Goal: Contribute content: Contribute content

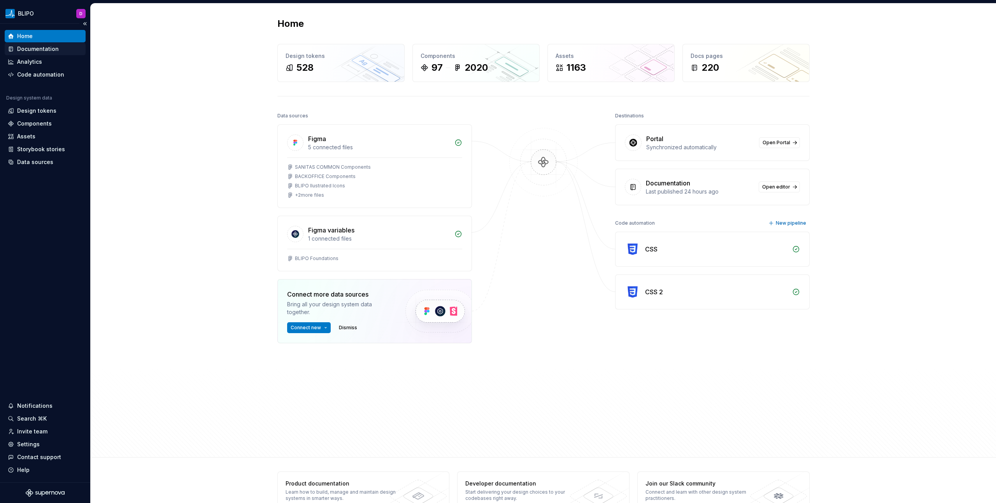
click at [37, 51] on div "Documentation" at bounding box center [38, 49] width 42 height 8
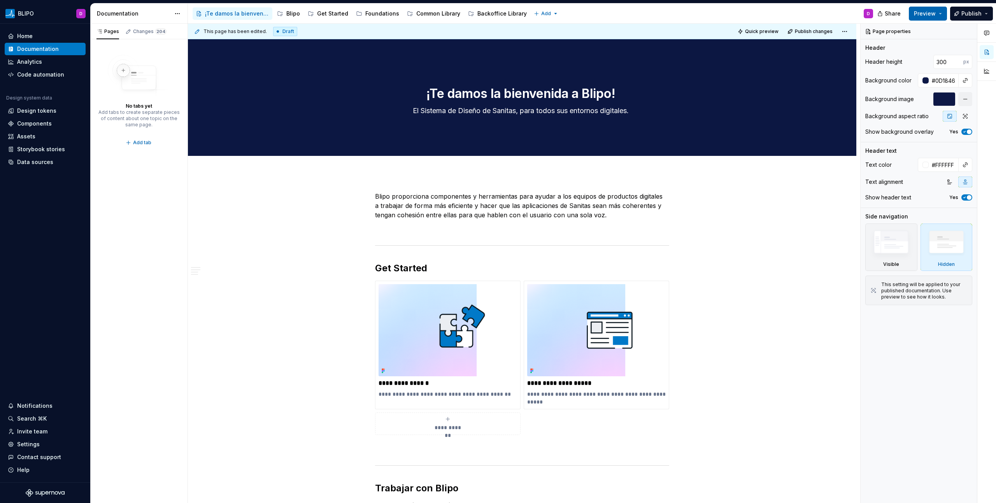
click at [941, 15] on button "Preview" at bounding box center [928, 14] width 38 height 14
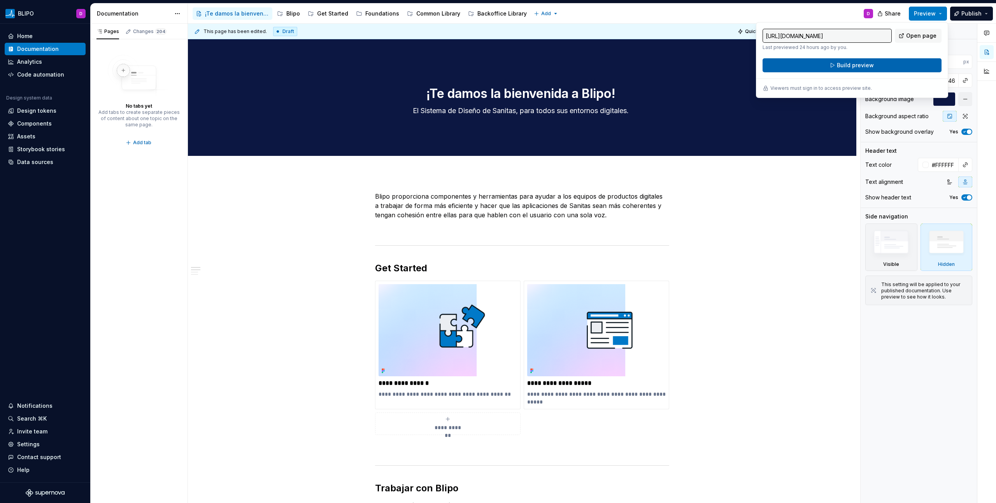
click at [889, 65] on button "Build preview" at bounding box center [852, 65] width 179 height 14
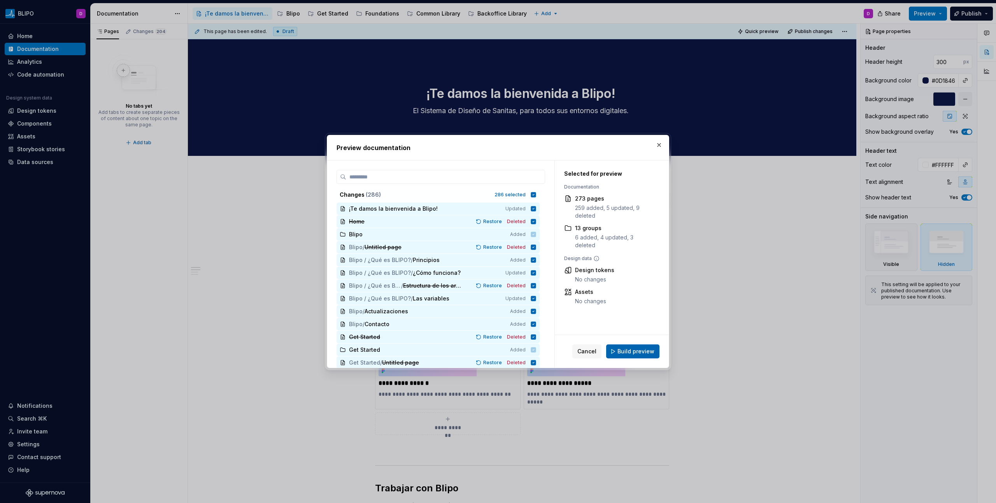
click at [619, 354] on button "Build preview" at bounding box center [632, 352] width 53 height 14
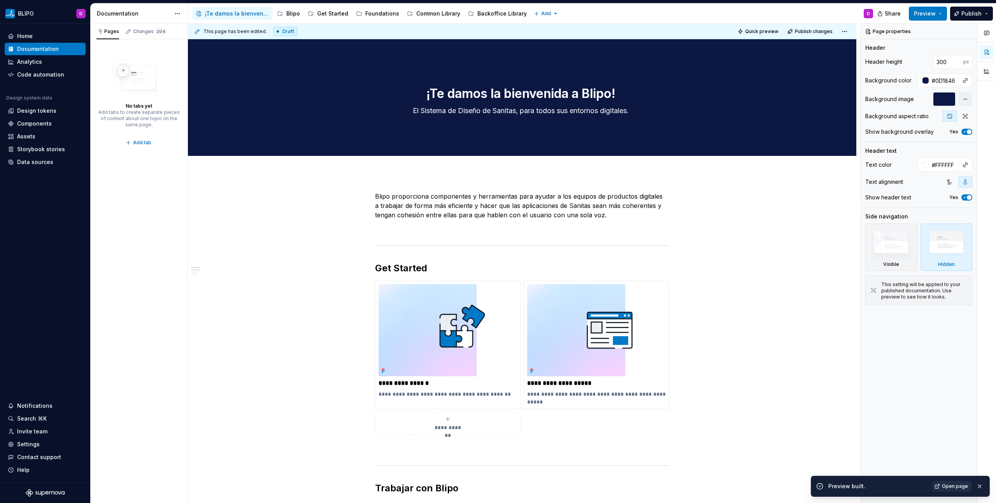
click at [943, 484] on link "Open page" at bounding box center [951, 486] width 39 height 11
click at [382, 16] on div "Foundations" at bounding box center [382, 14] width 34 height 8
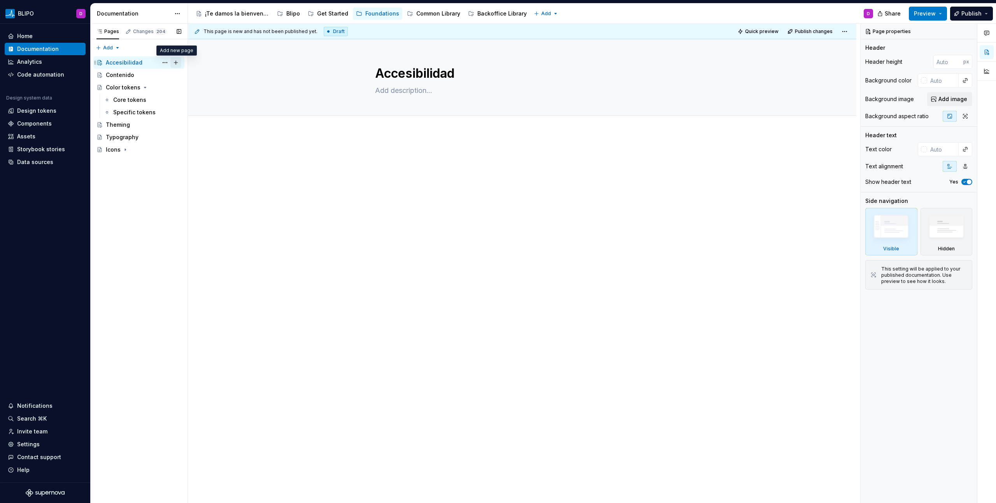
click at [174, 62] on button "Page tree" at bounding box center [175, 62] width 11 height 11
type textarea "*"
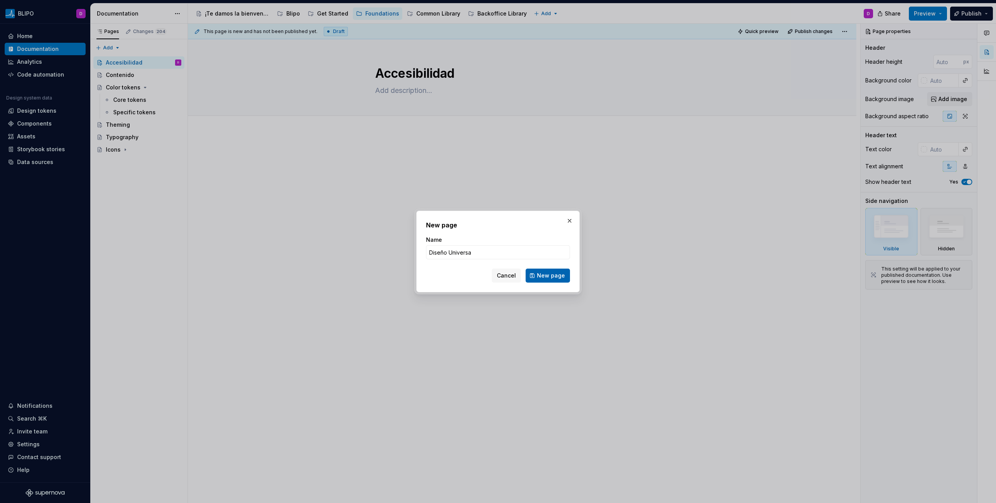
type input "Diseño Universal"
click button "New page" at bounding box center [548, 276] width 44 height 14
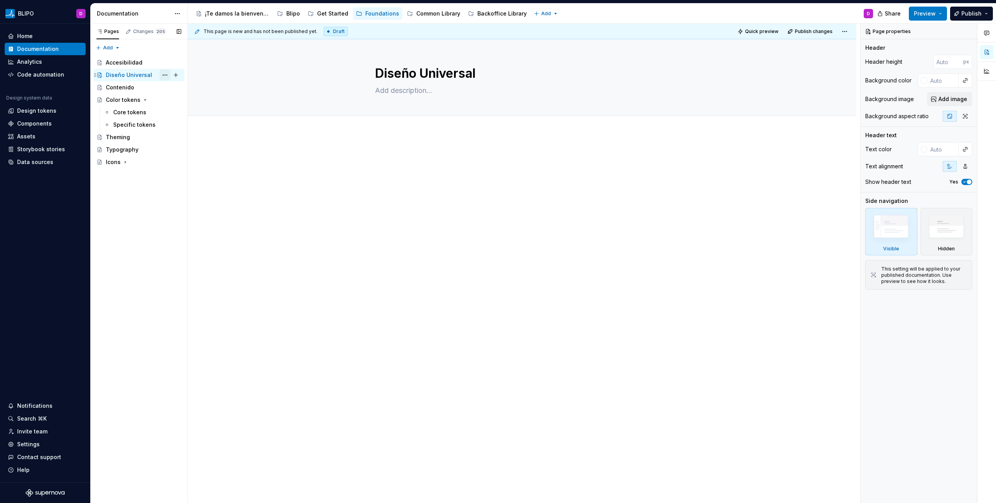
click at [165, 75] on button "Page tree" at bounding box center [165, 75] width 11 height 11
click at [195, 200] on div "Delete page" at bounding box center [212, 202] width 76 height 8
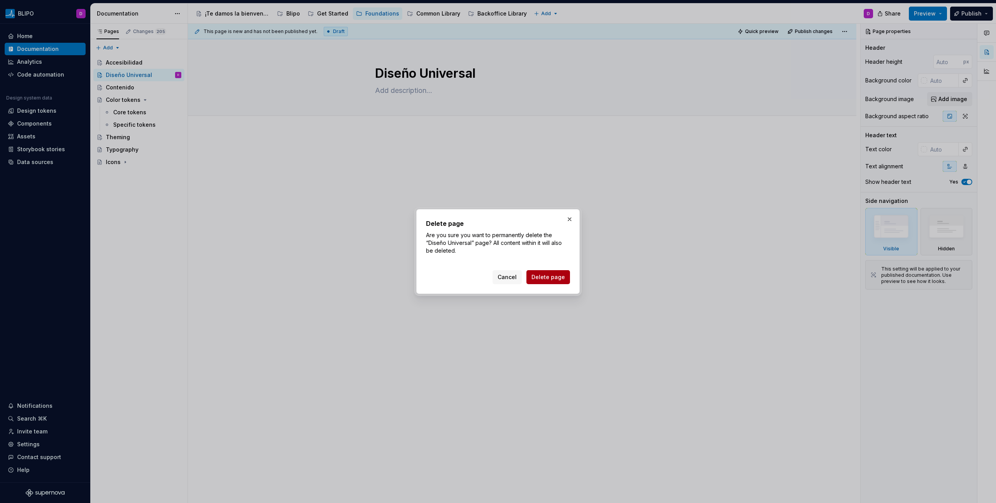
click at [558, 279] on span "Delete page" at bounding box center [547, 278] width 33 height 8
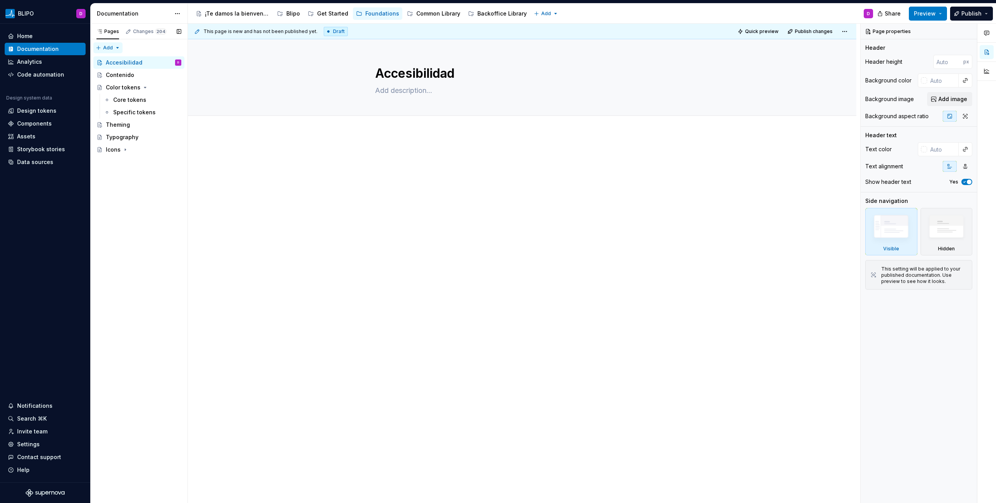
type textarea "*"
click at [116, 48] on div "Pages Changes 204 Add Accessibility guide for tree Page tree. Navigate the tree…" at bounding box center [138, 264] width 97 height 480
click at [122, 77] on div "New group" at bounding box center [133, 76] width 51 height 8
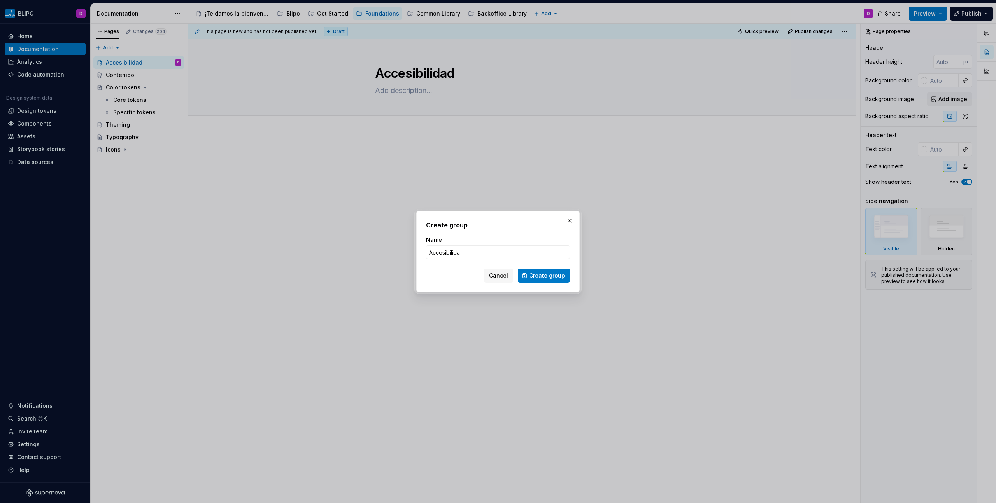
type input "Accesibilidad"
click button "Create group" at bounding box center [544, 276] width 52 height 14
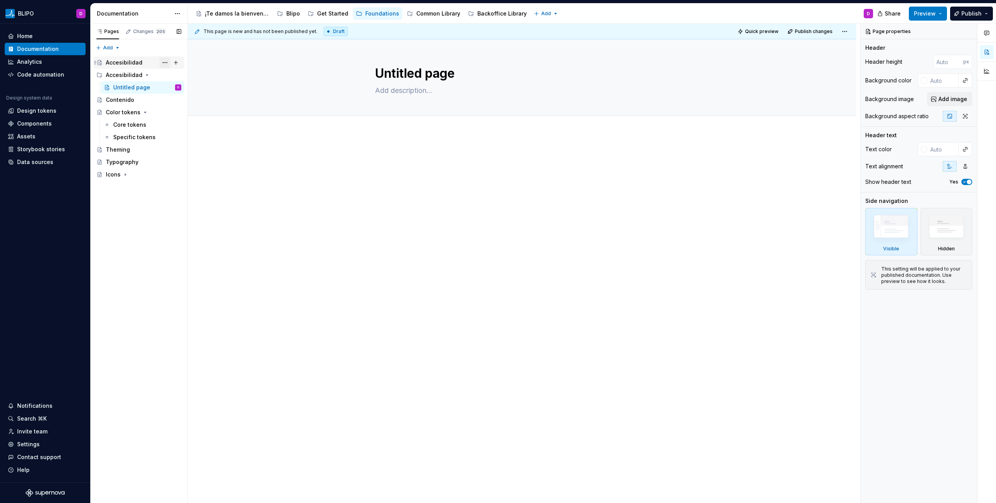
click at [168, 61] on button "Page tree" at bounding box center [165, 62] width 11 height 11
click at [197, 173] on div "Delete page" at bounding box center [212, 177] width 76 height 8
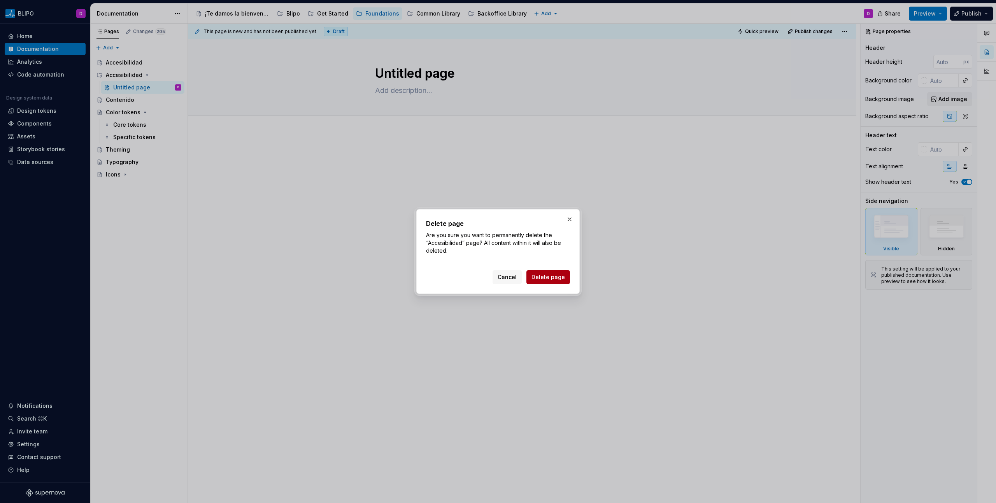
click at [545, 277] on span "Delete page" at bounding box center [547, 278] width 33 height 8
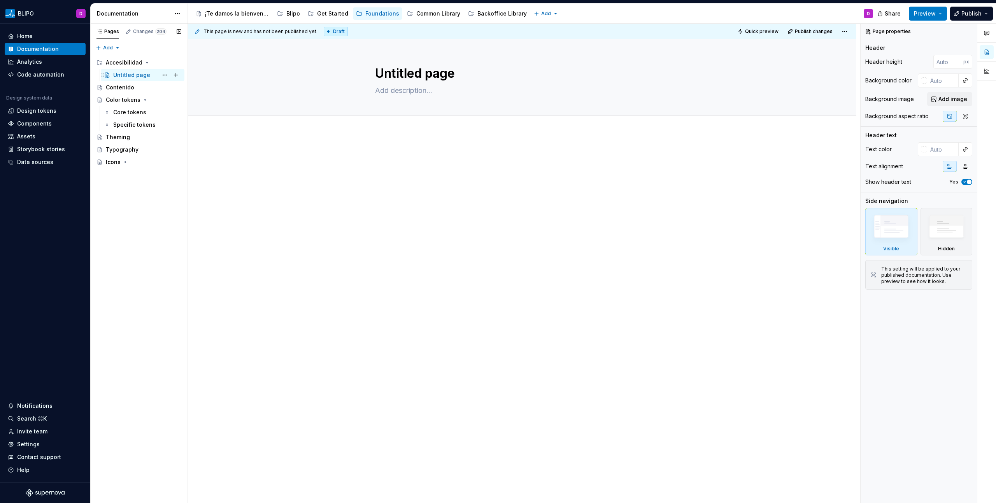
click at [134, 75] on div "Untitled page" at bounding box center [131, 75] width 37 height 8
click at [161, 76] on button "Page tree" at bounding box center [165, 75] width 11 height 11
type textarea "*"
click at [195, 91] on div "Rename page" at bounding box center [212, 89] width 76 height 8
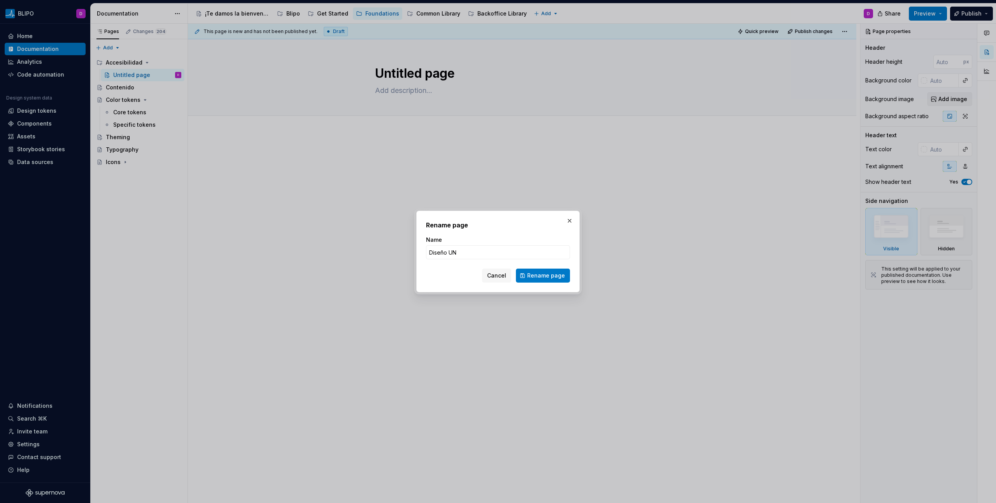
type input "Diseño Universal"
click button "Rename page" at bounding box center [543, 276] width 54 height 14
type textarea "*"
type textarea "Diseño Universal"
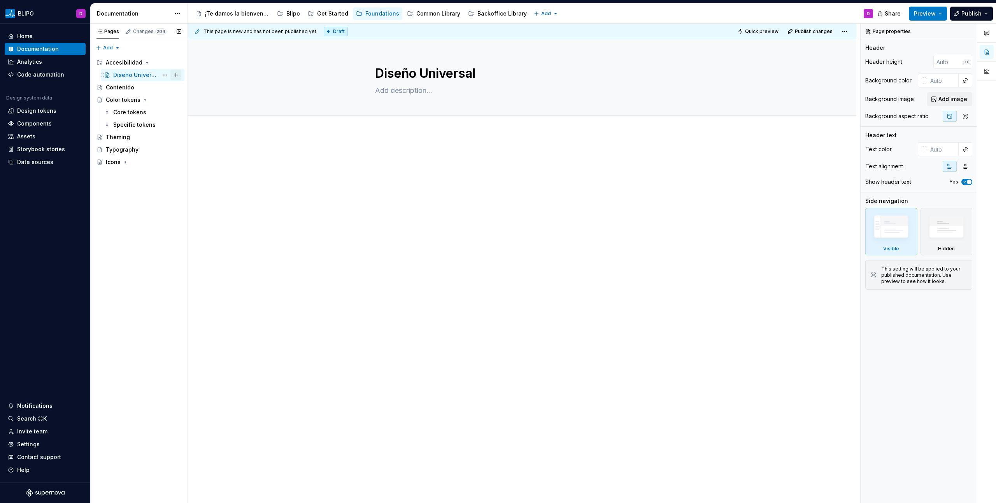
click at [176, 76] on button "Page tree" at bounding box center [175, 75] width 11 height 11
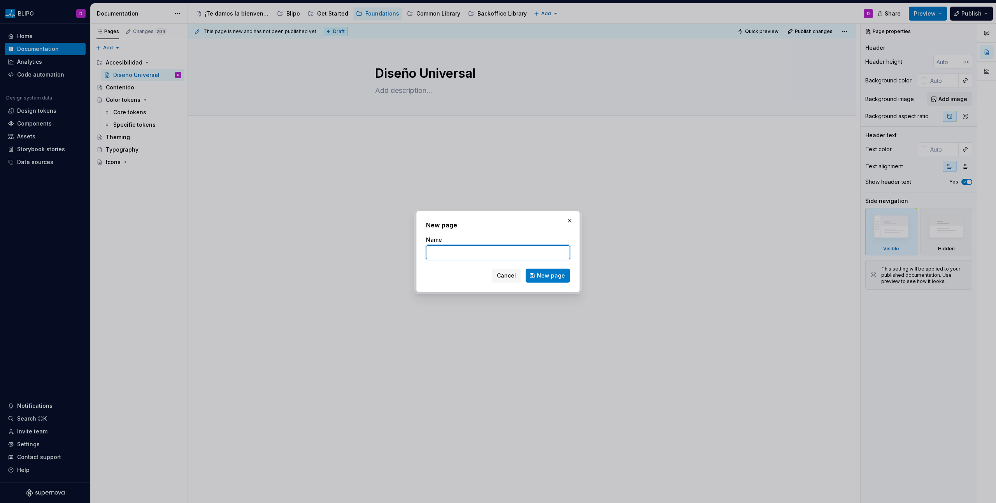
type textarea "*"
type input "Accesibi"
type textarea "*"
type input "Accesibilidad"
click at [553, 279] on span "New page" at bounding box center [551, 276] width 28 height 8
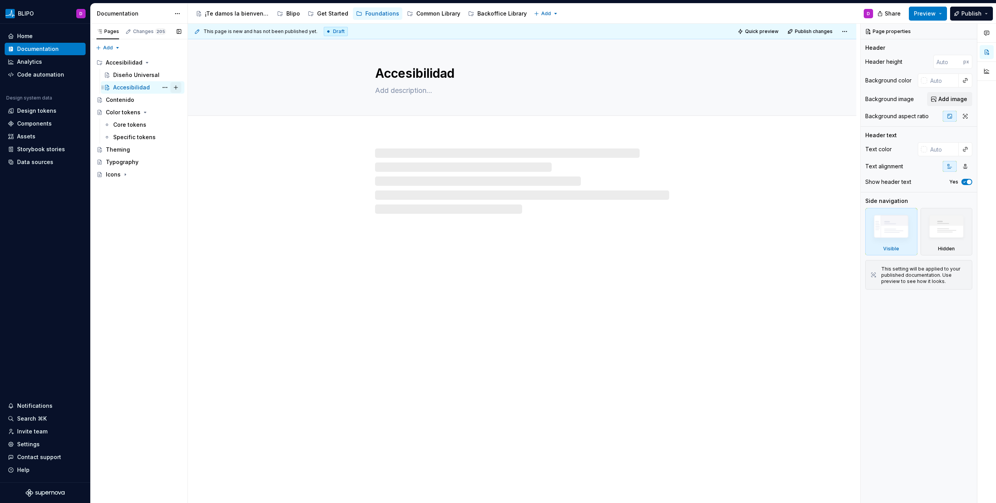
click at [175, 87] on button "Page tree" at bounding box center [175, 87] width 11 height 11
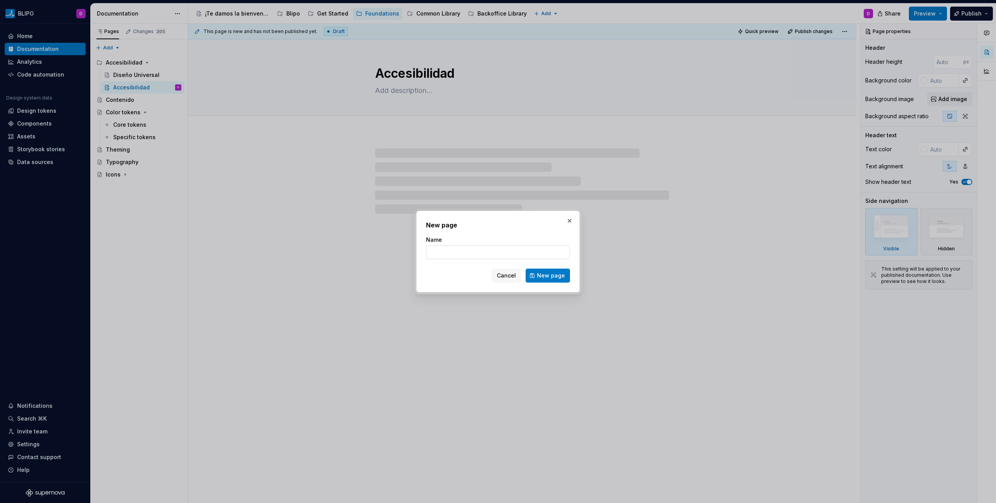
type textarea "*"
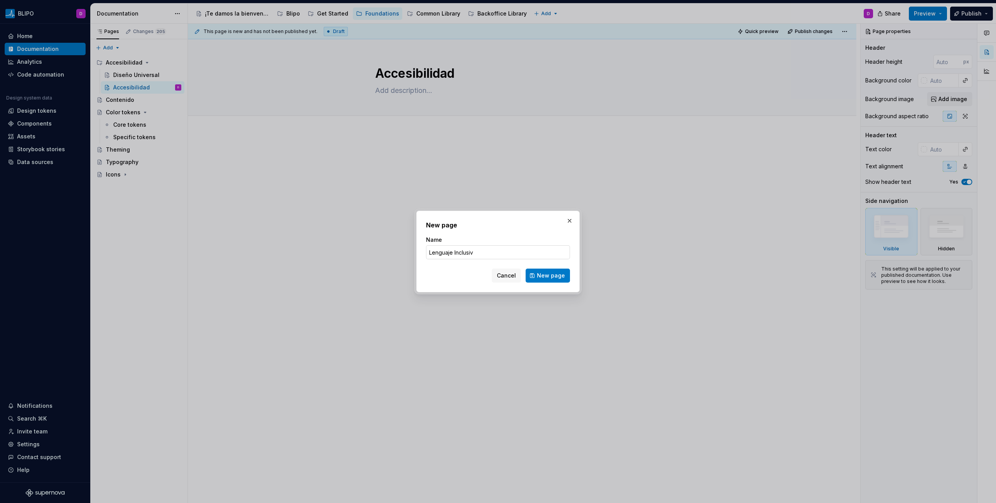
type input "Lenguaje Inclusivo"
click button "New page" at bounding box center [548, 276] width 44 height 14
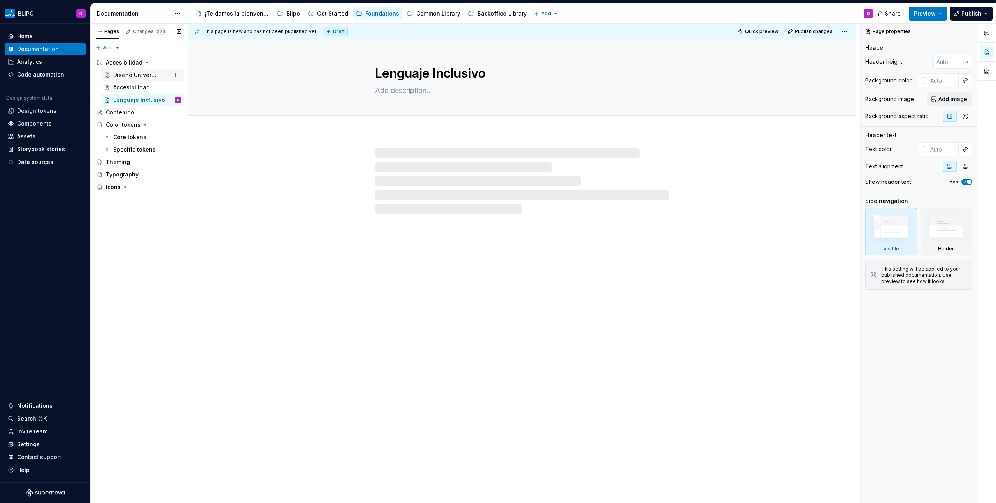
click at [126, 75] on div "Diseño Universal" at bounding box center [135, 75] width 45 height 8
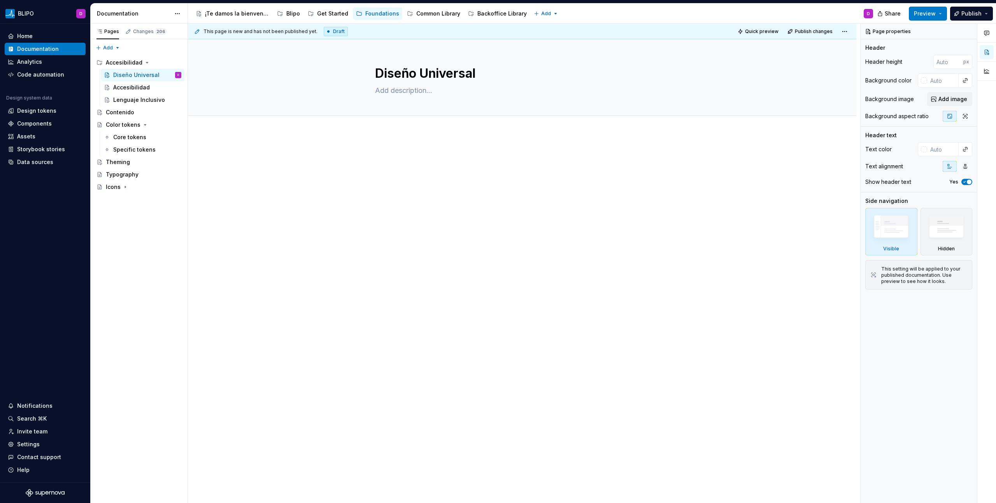
type textarea "*"
click at [393, 153] on p at bounding box center [522, 156] width 294 height 9
paste div
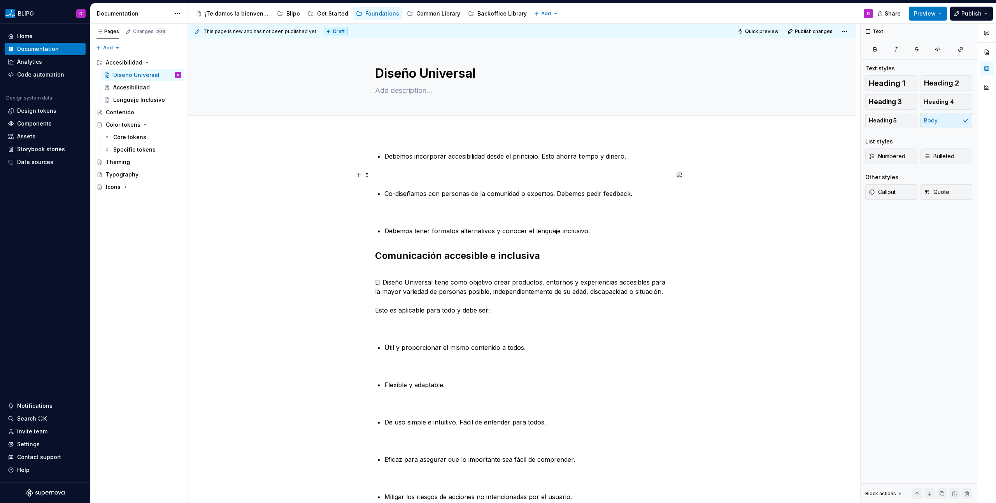
click at [408, 174] on p "﻿" at bounding box center [522, 174] width 294 height 9
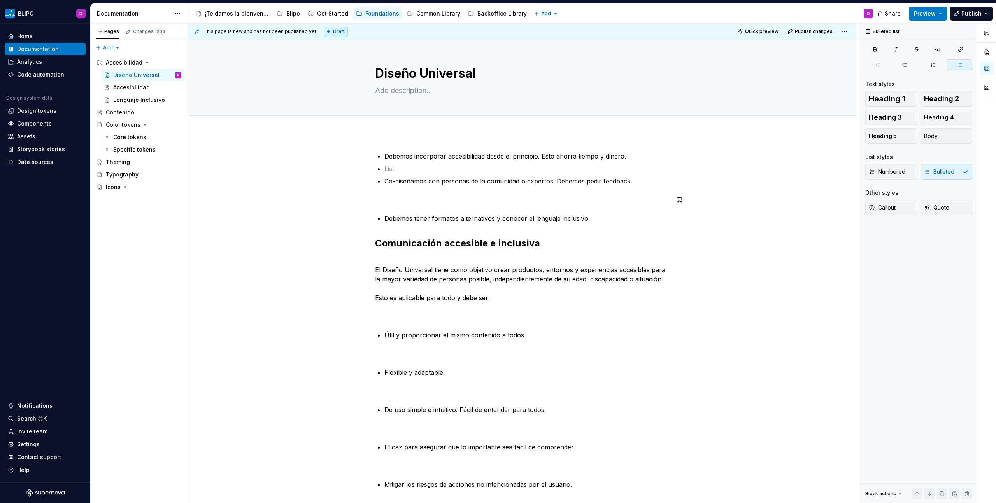
click at [401, 195] on div "Debemos incorporar accesibilidad desde el principio. Esto ahorra tiempo y diner…" at bounding box center [522, 353] width 294 height 403
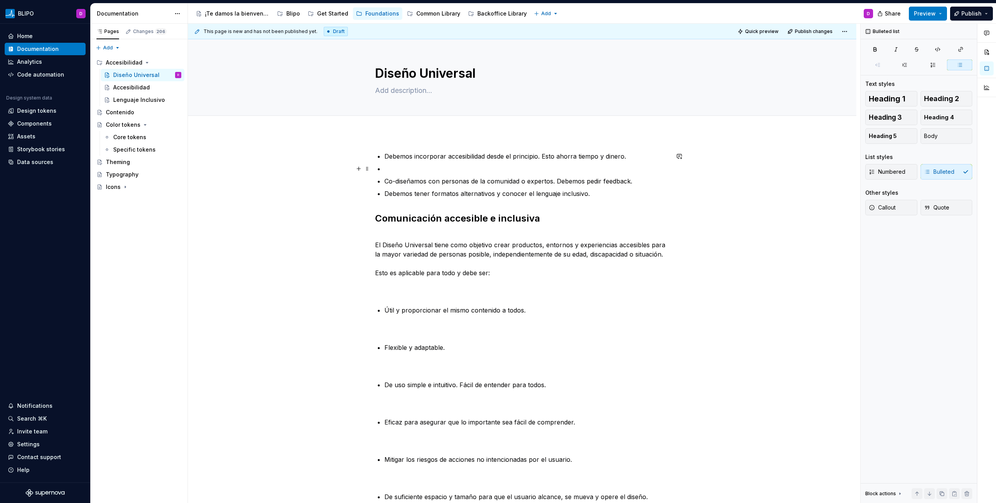
click at [396, 172] on p at bounding box center [526, 168] width 285 height 9
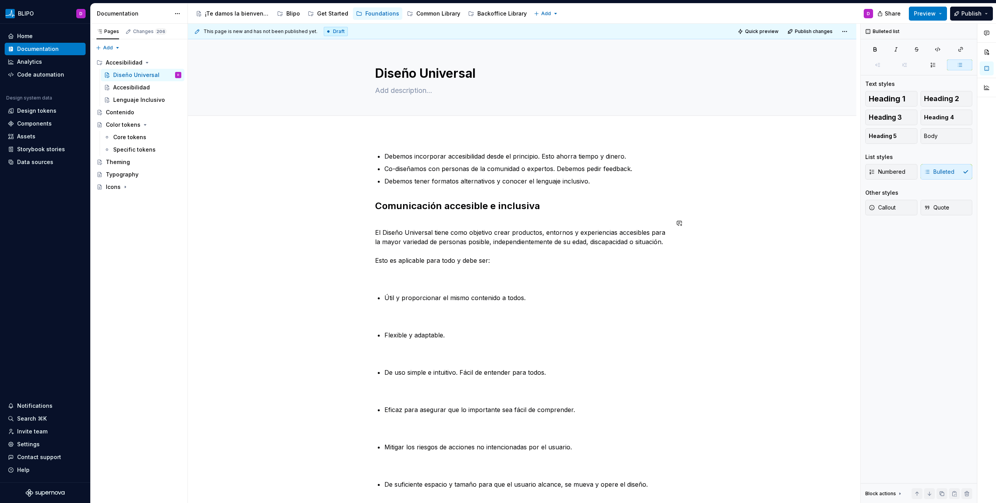
click at [395, 285] on div "Debemos incorporar accesibilidad desde el principio. Esto ahorra tiempo y diner…" at bounding box center [522, 335] width 294 height 366
click at [399, 273] on p "﻿ El Diseño Universal tiene como objetivo crear productos, entornos y experienc…" at bounding box center [522, 251] width 294 height 65
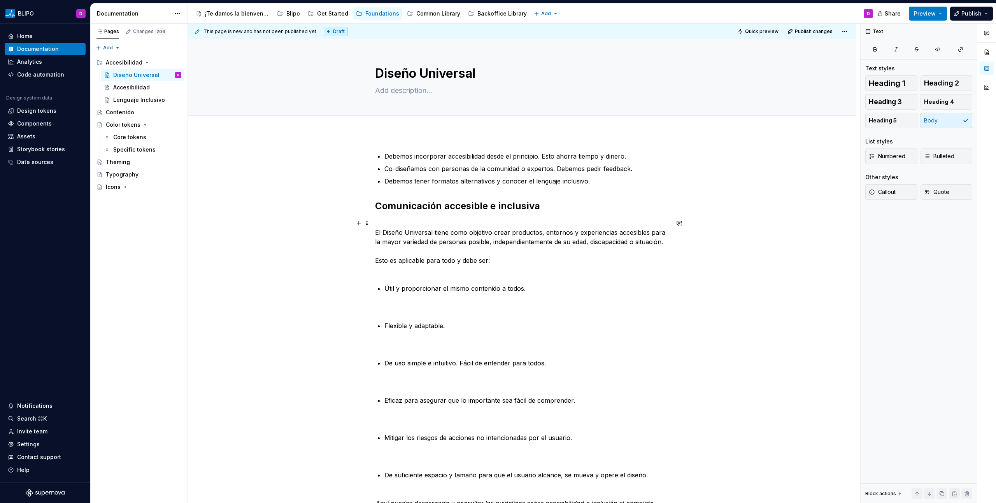
click at [389, 274] on p "﻿ El Diseño Universal tiene como objetivo crear productos, entornos y experienc…" at bounding box center [522, 247] width 294 height 56
click at [385, 253] on p "﻿ El Diseño Universal tiene como objetivo crear productos, entornos y experienc…" at bounding box center [522, 247] width 294 height 56
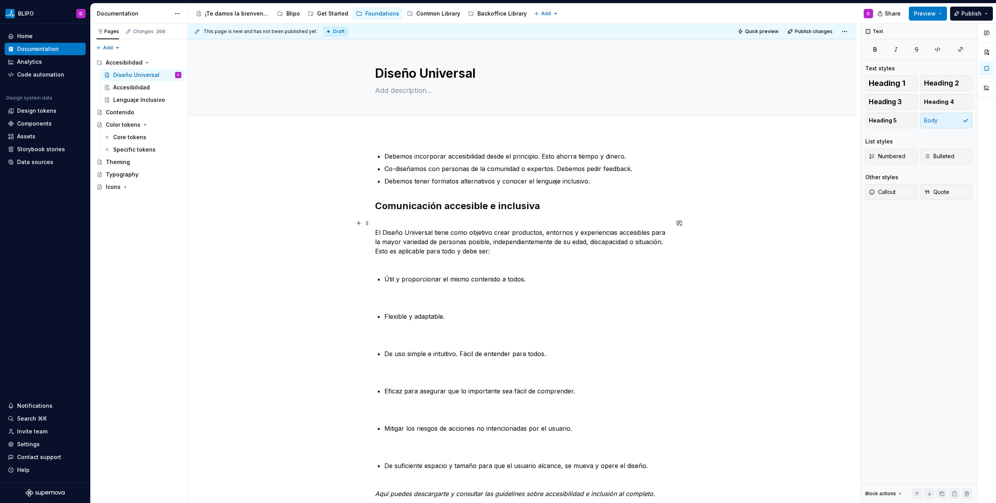
click at [375, 254] on p "﻿ El Diseño Universal tiene como objetivo crear productos, entornos y experienc…" at bounding box center [522, 242] width 294 height 47
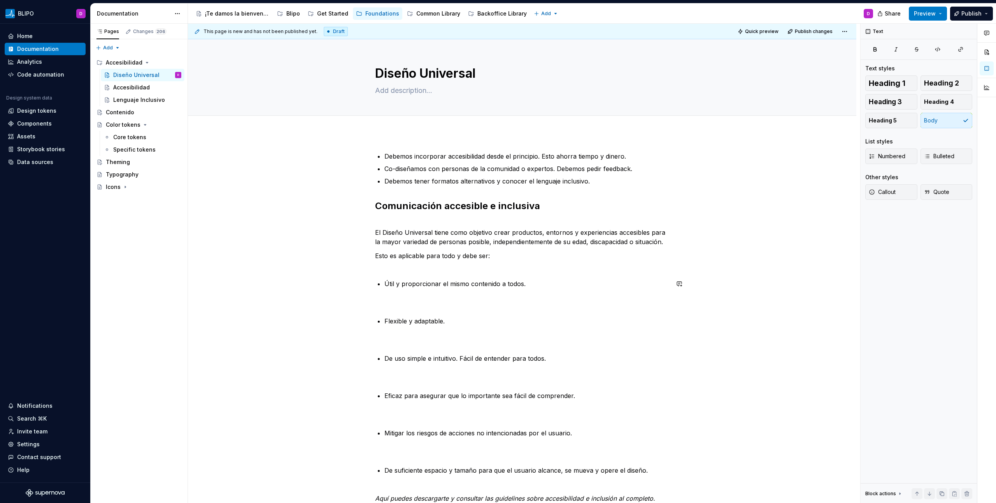
click at [392, 275] on div "Debemos incorporar accesibilidad desde el principio. Esto ahorra tiempo y diner…" at bounding box center [522, 328] width 294 height 352
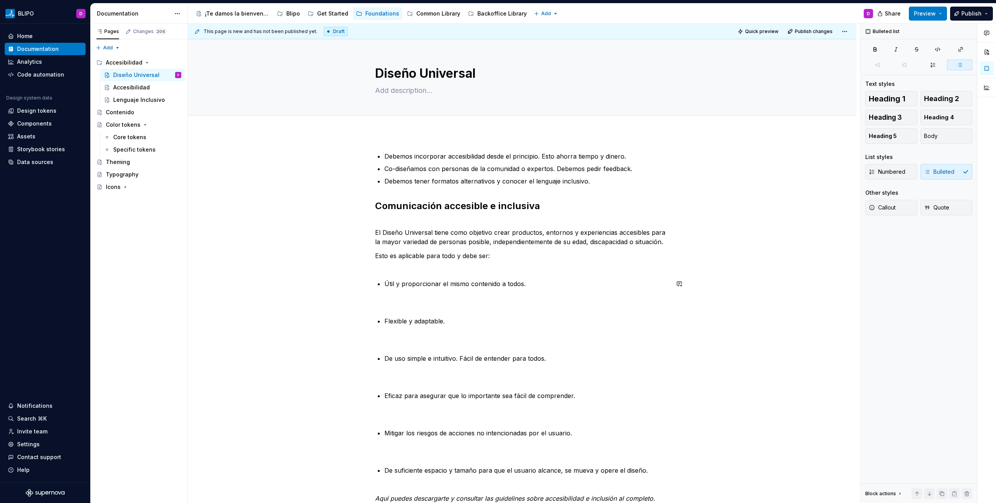
click at [393, 270] on div "Debemos incorporar accesibilidad desde el principio. Esto ahorra tiempo y diner…" at bounding box center [522, 328] width 294 height 352
click at [389, 266] on p "Esto es aplicable para todo y debe ser: ﻿" at bounding box center [522, 260] width 294 height 19
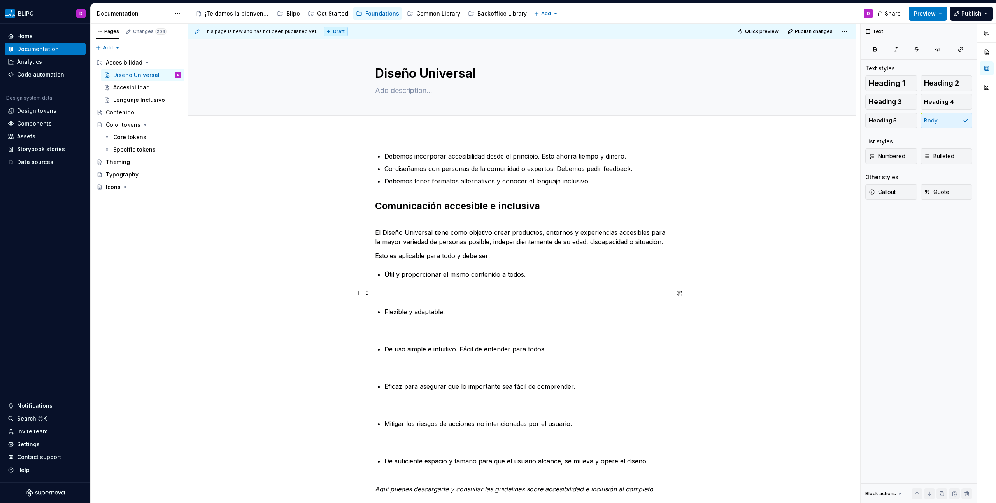
click at [401, 296] on p "﻿" at bounding box center [522, 293] width 294 height 9
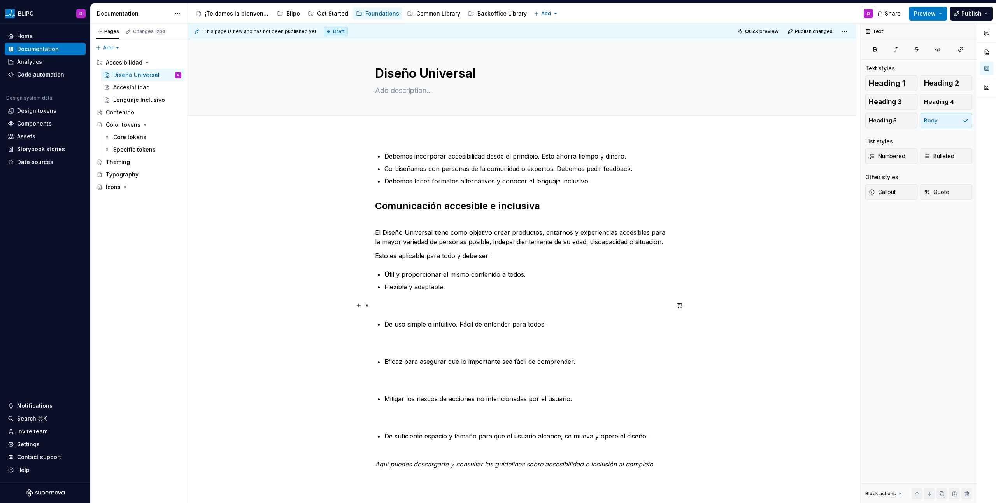
click at [400, 305] on p "﻿" at bounding box center [522, 305] width 294 height 9
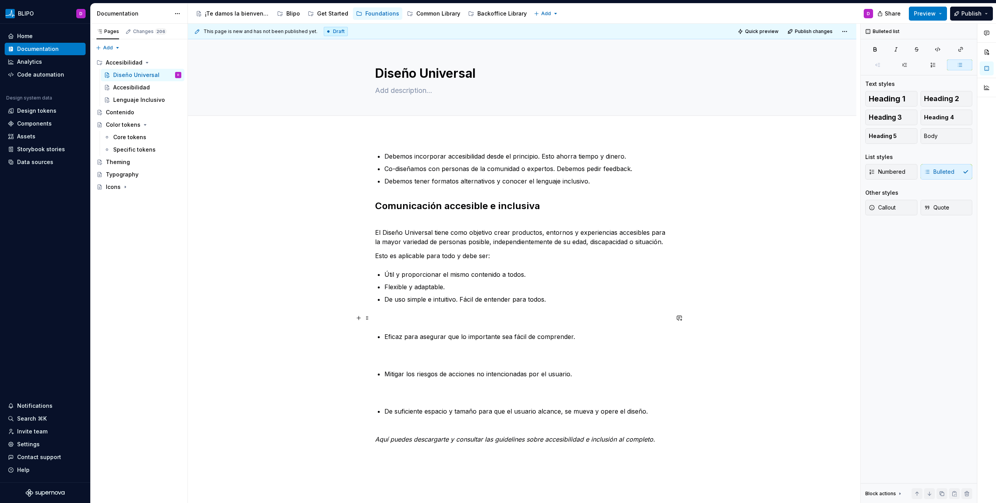
click at [400, 318] on p "﻿" at bounding box center [522, 318] width 294 height 9
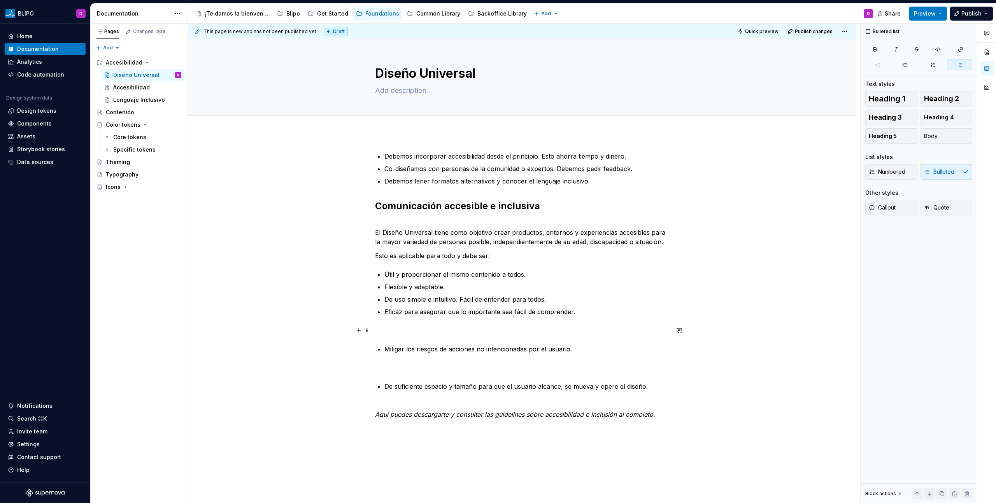
click at [401, 328] on p "﻿" at bounding box center [522, 330] width 294 height 9
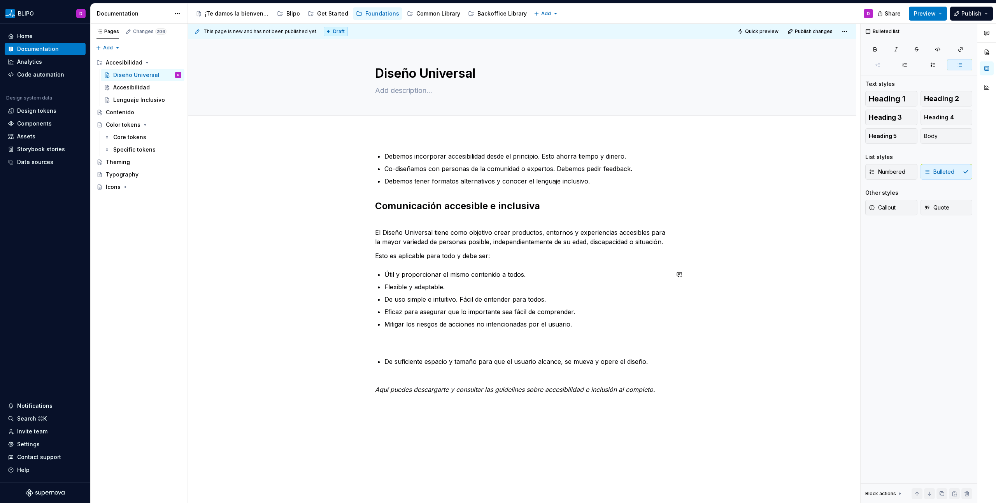
click at [397, 338] on div "Debemos incorporar accesibilidad desde el principio. Esto ahorra tiempo y diner…" at bounding box center [522, 273] width 294 height 243
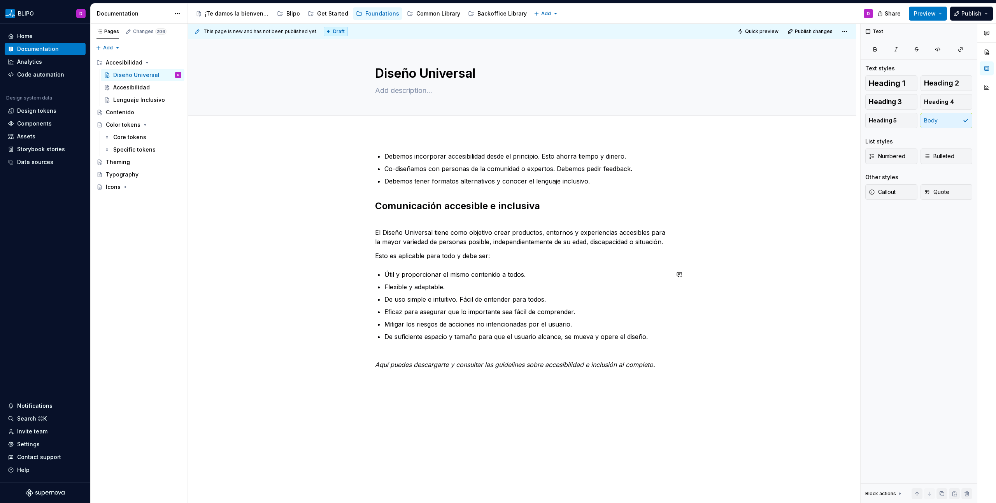
click at [398, 348] on div "Debemos incorporar accesibilidad desde el principio. Esto ahorra tiempo y diner…" at bounding box center [522, 261] width 294 height 218
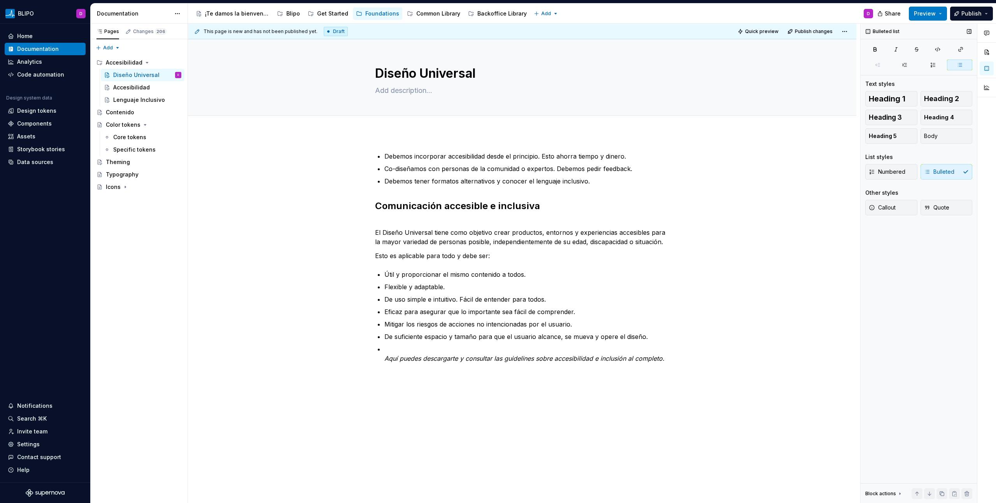
click at [959, 170] on div "Numbered Bulleted" at bounding box center [918, 172] width 107 height 16
click at [950, 173] on div "Numbered Bulleted" at bounding box center [918, 172] width 107 height 16
click at [415, 345] on p "﻿ Aquí puedes descargarte y consultar las guidelines sobre accesibilidad e incl…" at bounding box center [526, 354] width 285 height 19
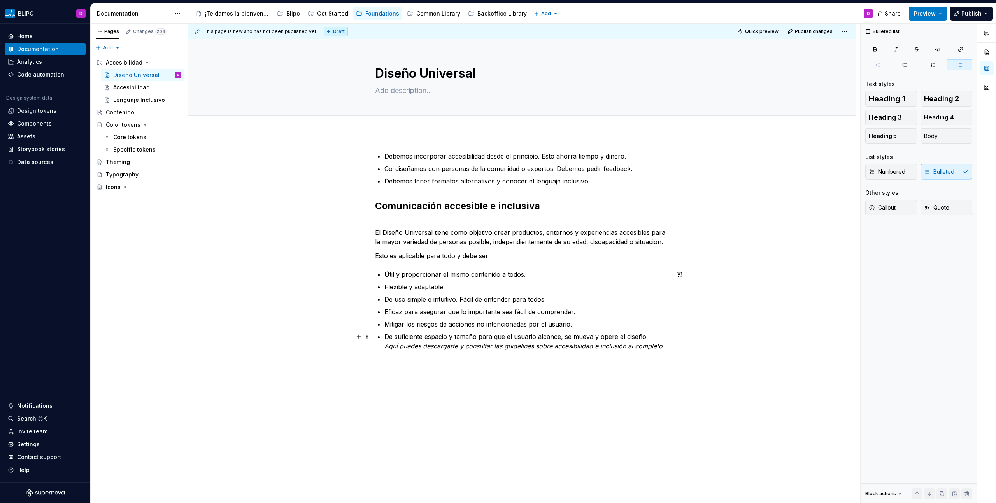
click at [383, 345] on div "Debemos incorporar accesibilidad desde el principio. Esto ahorra tiempo y diner…" at bounding box center [522, 251] width 294 height 199
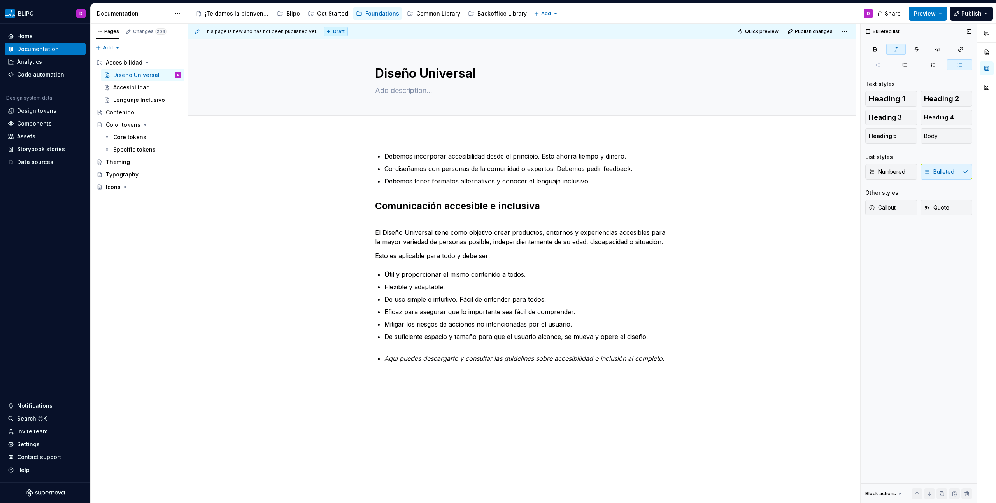
click at [943, 174] on div "Numbered Bulleted" at bounding box center [918, 172] width 107 height 16
click at [966, 170] on div "Numbered Bulleted" at bounding box center [918, 172] width 107 height 16
click at [942, 137] on button "Body" at bounding box center [947, 136] width 52 height 16
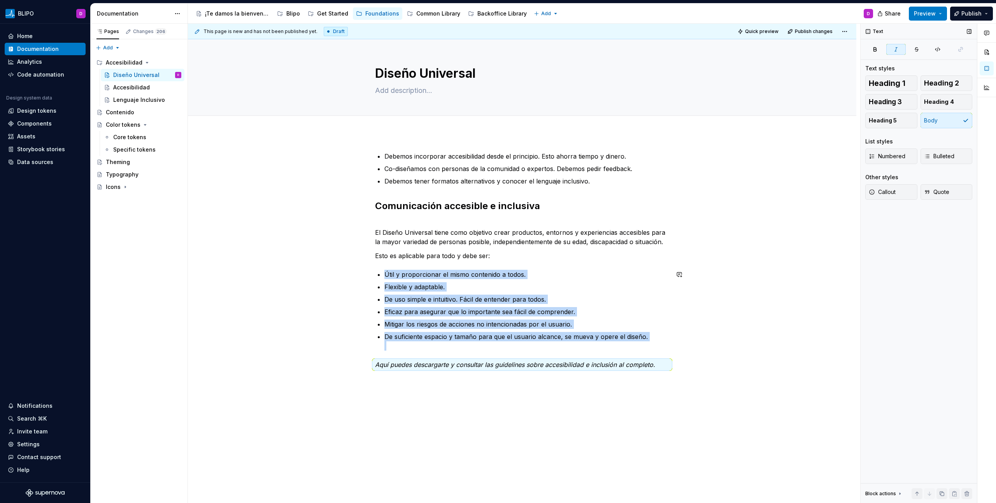
click at [571, 352] on div "Debemos incorporar accesibilidad desde el principio. Esto ahorra tiempo y diner…" at bounding box center [522, 261] width 294 height 218
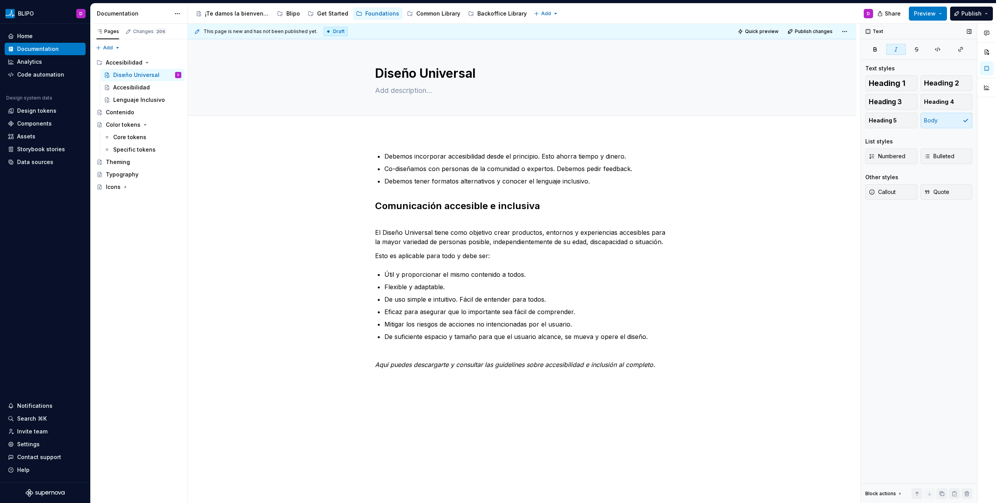
click at [395, 145] on div "Debemos incorporar accesibilidad desde el principio. Esto ahorra tiempo y diner…" at bounding box center [522, 331] width 668 height 397
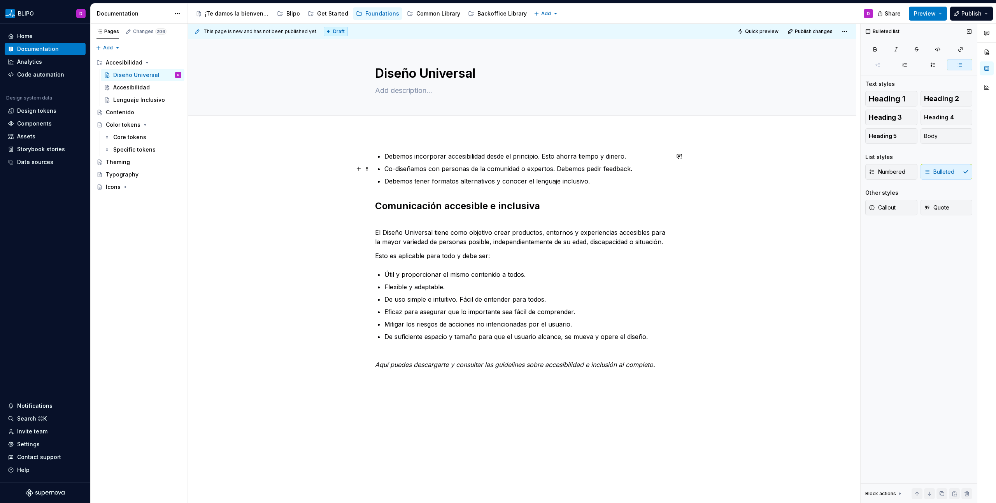
click at [500, 173] on p "Co-diseñamos con personas de la comunidad o expertos. Debemos pedir feedback.﻿" at bounding box center [526, 168] width 285 height 9
click at [491, 156] on p "Debemos incorporar accesibilidad desde el principio. Esto ahorra tiempo y diner…" at bounding box center [526, 156] width 285 height 9
click at [936, 210] on span "Quote" at bounding box center [936, 208] width 25 height 8
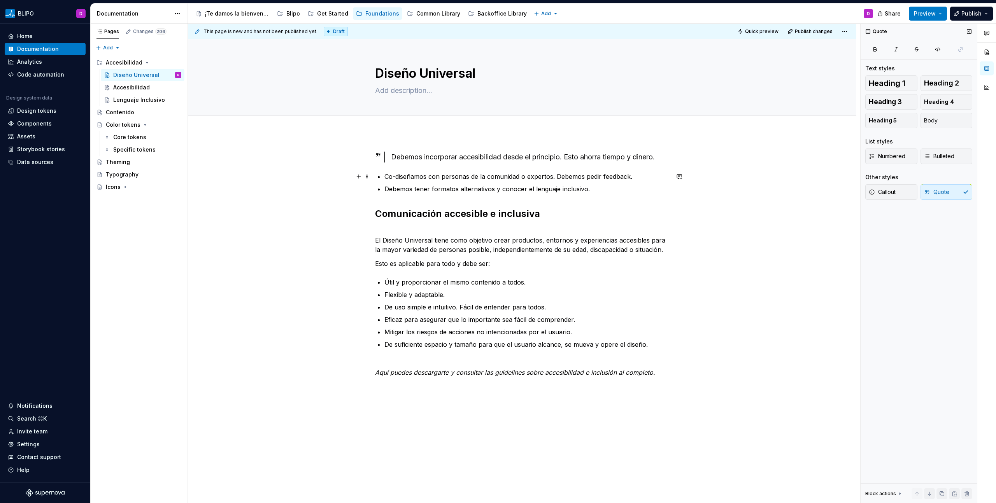
click at [474, 178] on p "Co-diseñamos con personas de la comunidad o expertos. Debemos pedir feedback.﻿" at bounding box center [526, 176] width 285 height 9
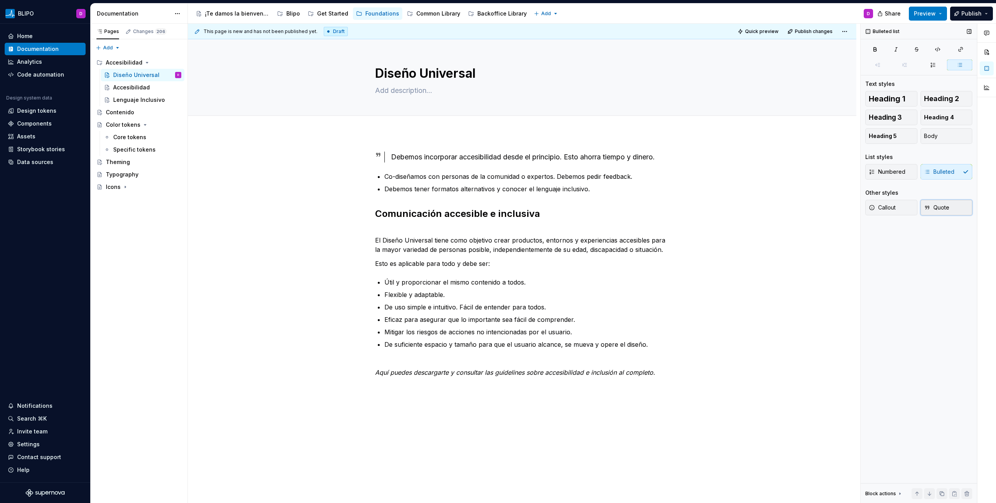
click at [941, 209] on span "Quote" at bounding box center [936, 208] width 25 height 8
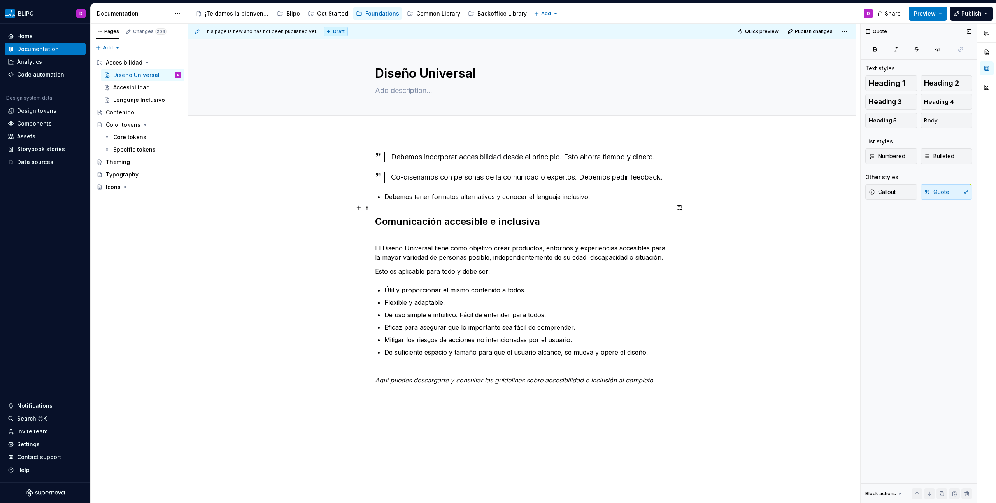
click at [440, 202] on p "Debemos tener formatos alternativos y conocer el lenguaje inclusivo." at bounding box center [526, 196] width 285 height 9
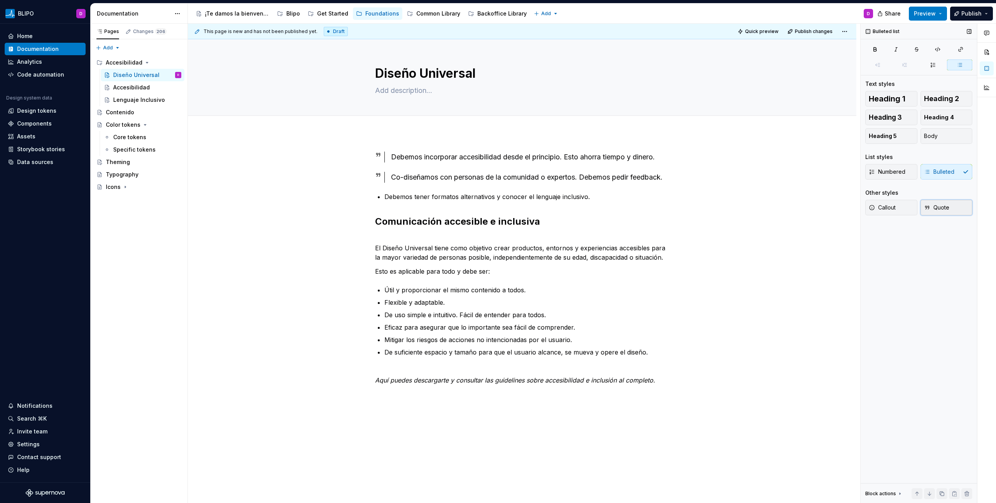
click at [938, 205] on span "Quote" at bounding box center [936, 208] width 25 height 8
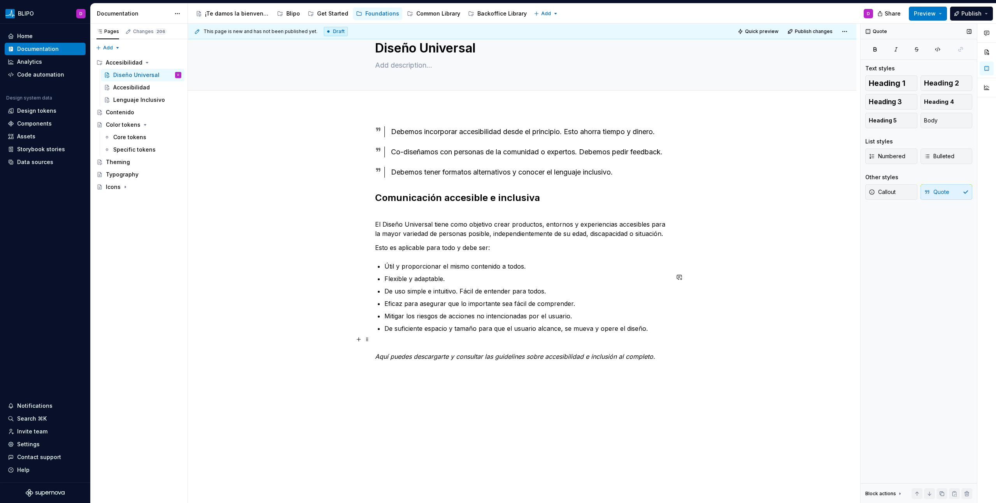
scroll to position [29, 0]
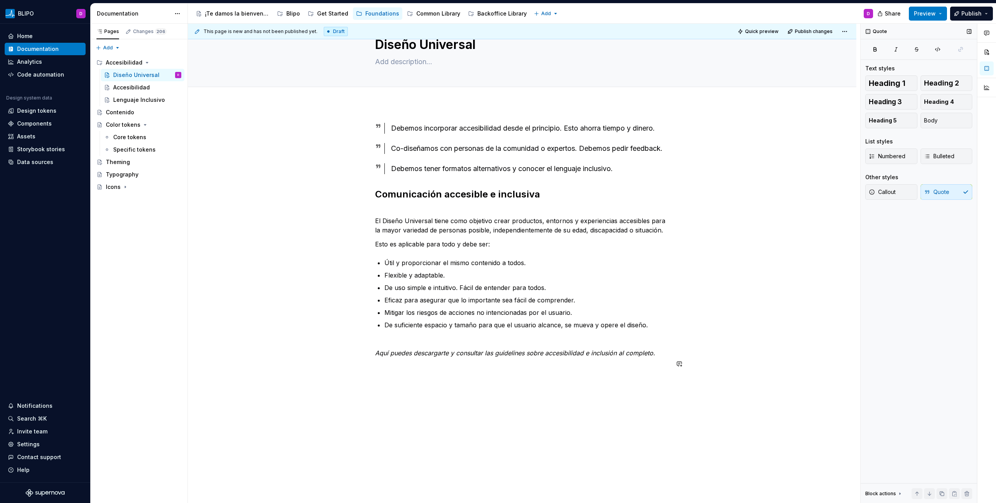
click at [420, 384] on div "Debemos incorporar accesibilidad desde el principio. Esto ahorra tiempo y diner…" at bounding box center [522, 311] width 668 height 414
click at [360, 379] on button "button" at bounding box center [358, 378] width 11 height 11
click at [416, 428] on div "Link to a page or external URL" at bounding box center [433, 428] width 69 height 6
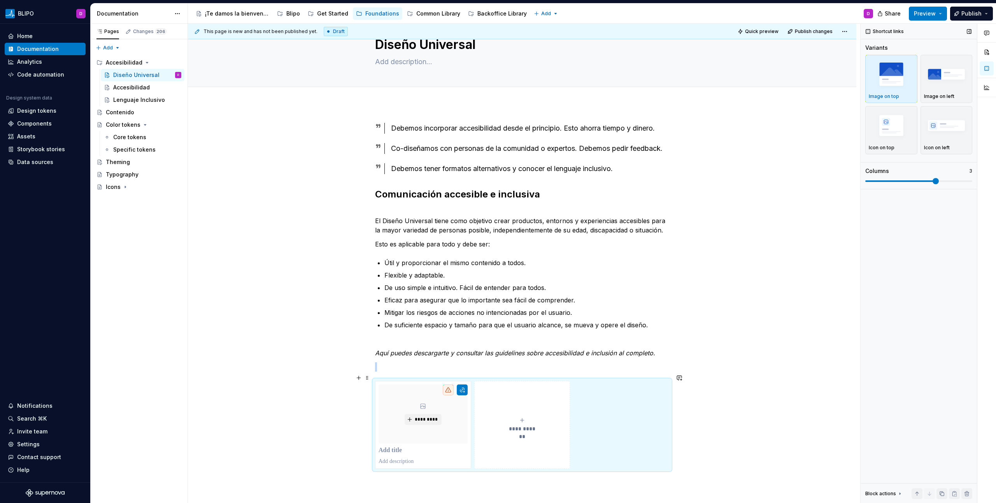
click at [374, 377] on div "**********" at bounding box center [522, 367] width 668 height 526
click at [389, 372] on div "**********" at bounding box center [522, 296] width 294 height 346
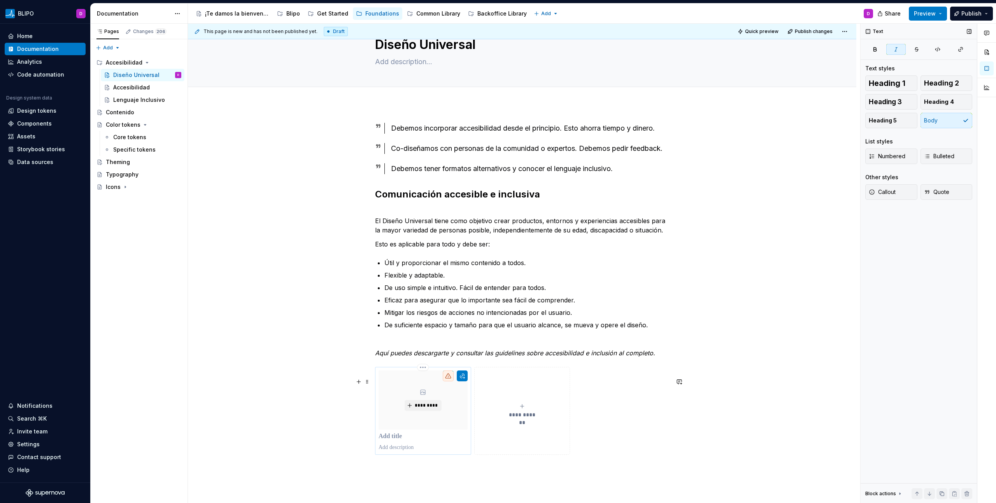
click at [448, 441] on p at bounding box center [423, 437] width 89 height 8
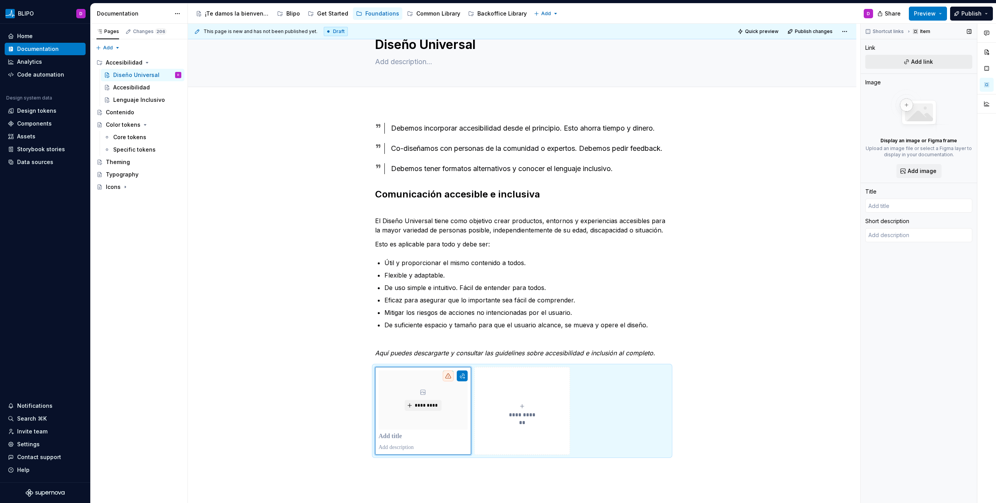
click at [915, 62] on span "Add link" at bounding box center [922, 62] width 22 height 8
type textarea "*"
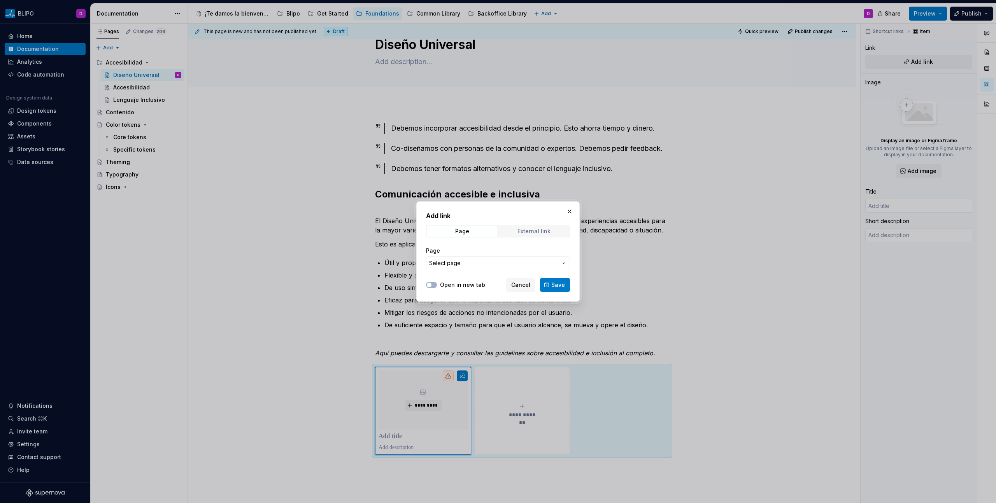
click at [510, 230] on span "External link" at bounding box center [534, 231] width 70 height 11
click at [489, 267] on input "URL" at bounding box center [498, 263] width 144 height 14
paste input "blob:[URL][DOMAIN_NAME]"
type input "blob:[URL][DOMAIN_NAME]"
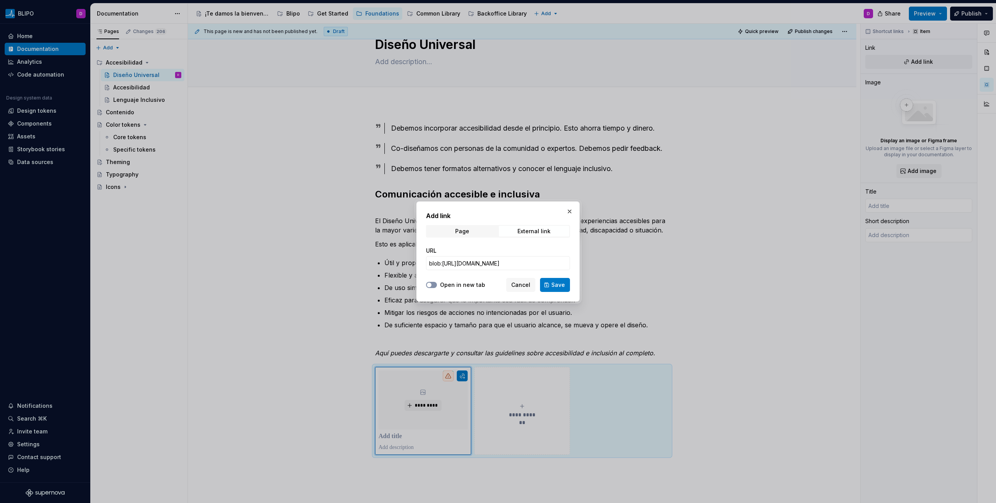
click at [431, 286] on span "button" at bounding box center [429, 285] width 5 height 5
click at [556, 286] on span "Save" at bounding box center [558, 285] width 14 height 8
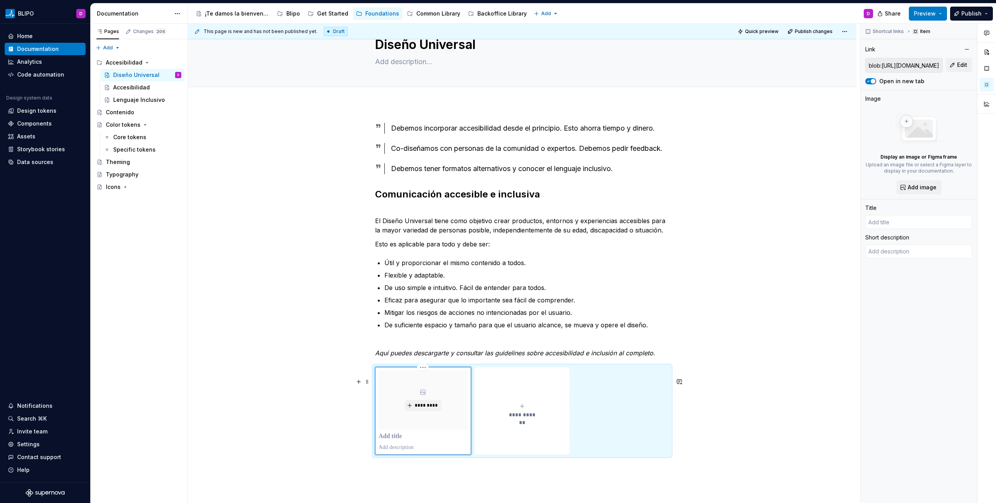
click at [405, 441] on p at bounding box center [423, 437] width 89 height 8
type textarea "*"
type input "c"
type textarea "*"
type input "cO"
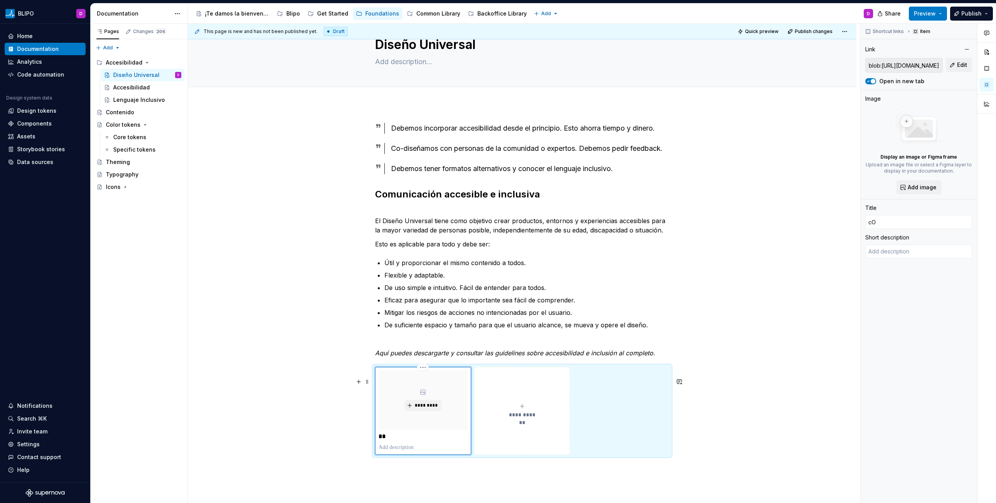
type textarea "*"
type input "cOM"
type textarea "*"
type input "cOMUN"
type textarea "*"
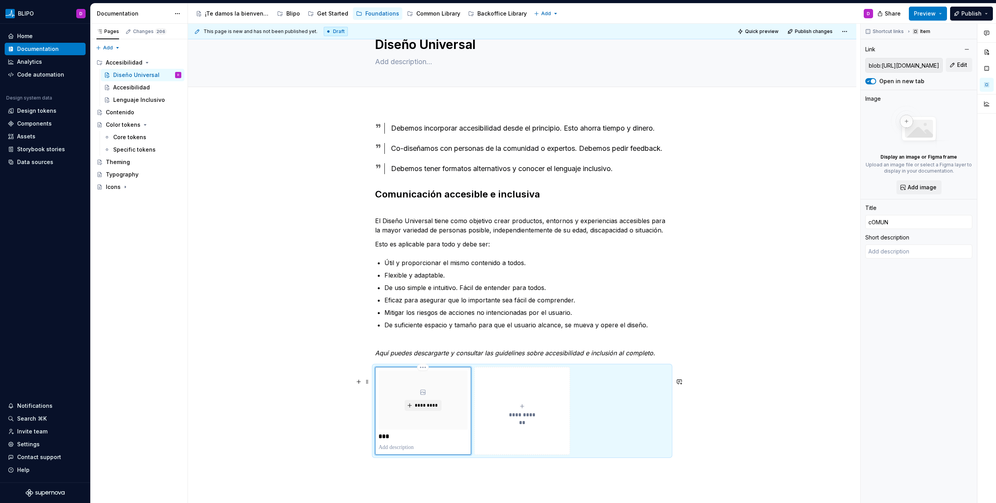
type input "cOMUNI"
type textarea "*"
type input "cOMUNIC"
type textarea "*"
type input "cOMUNICA"
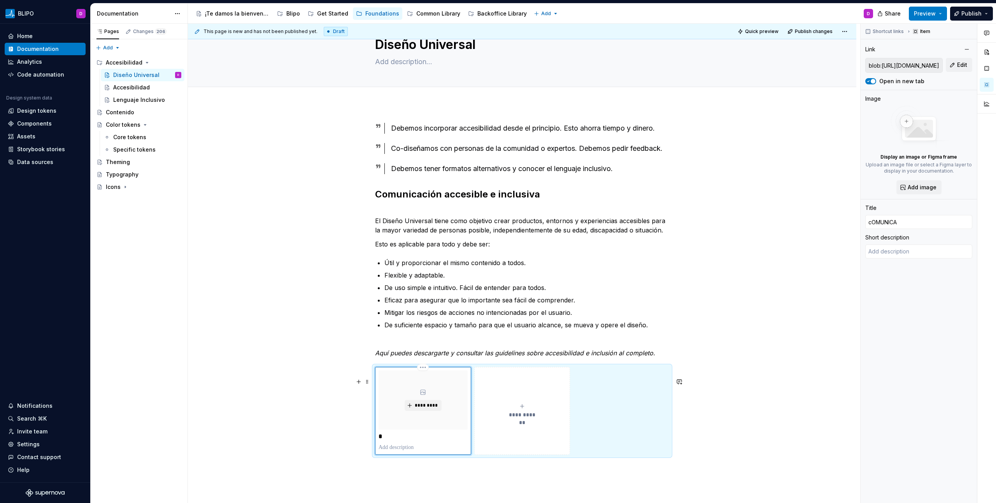
type textarea "*"
type input "C"
type textarea "*"
type input "Co"
type textarea "*"
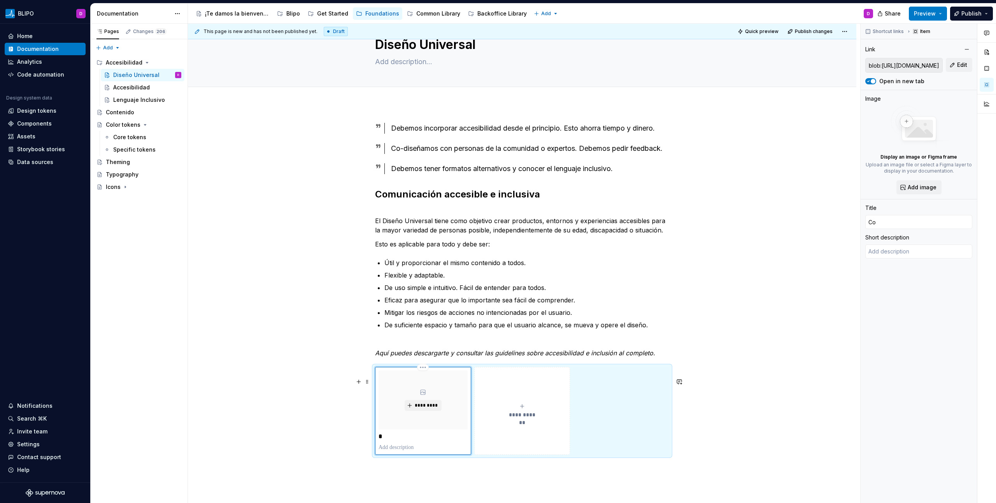
type input "Com"
type textarea "*"
type input "Comu"
type textarea "*"
type input "Comun"
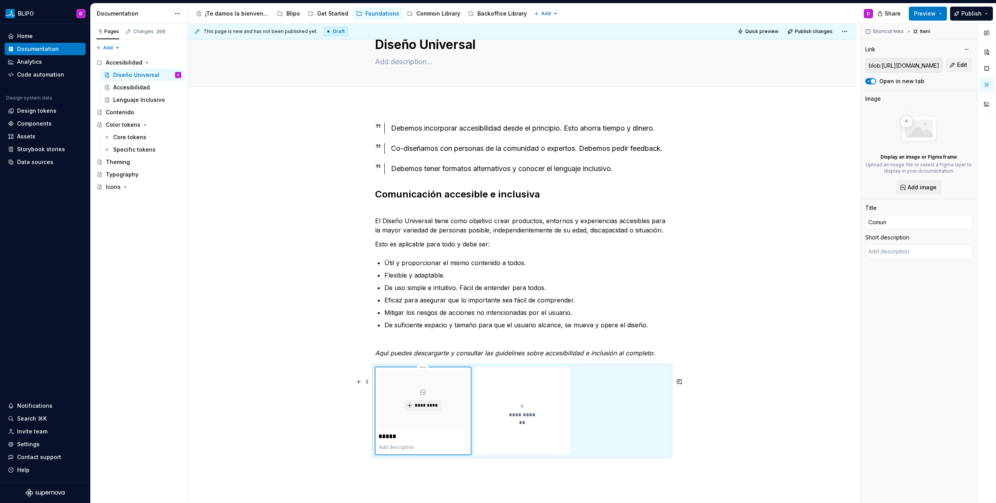
type textarea "*"
type input "Comu"
type textarea "*"
type input "Comun"
type textarea "*"
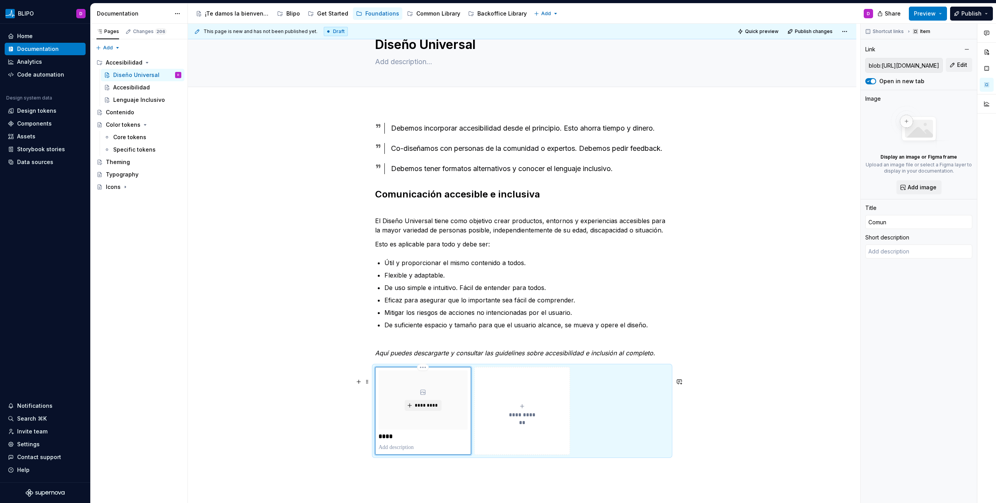
type input "Comuni"
type textarea "*"
type input "Comunic"
type textarea "*"
type input "Comunica"
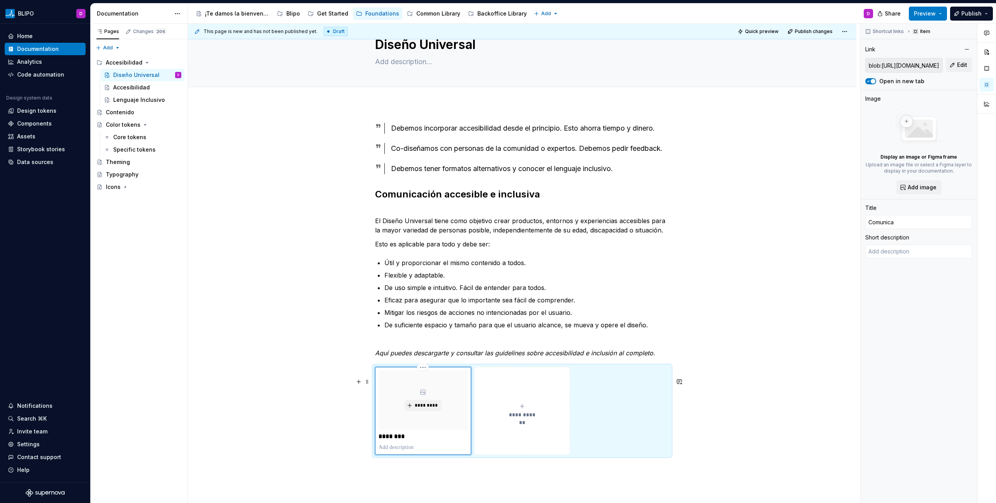
type textarea "*"
type input "Comunicac"
type textarea "*"
type input "Comunicaci"
type textarea "*"
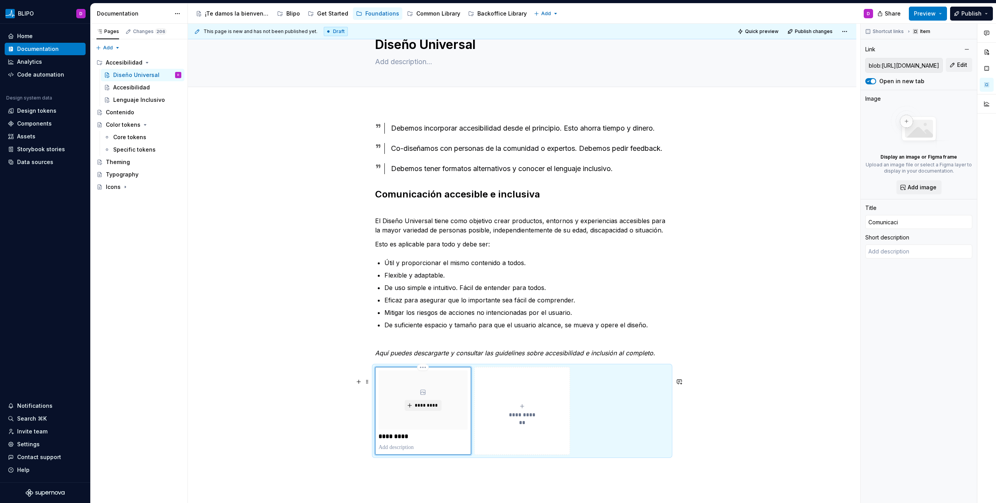
type input "Comunicacio"
type textarea "*"
type input "Comunicacion"
type textarea "*"
type input "Comunicacione"
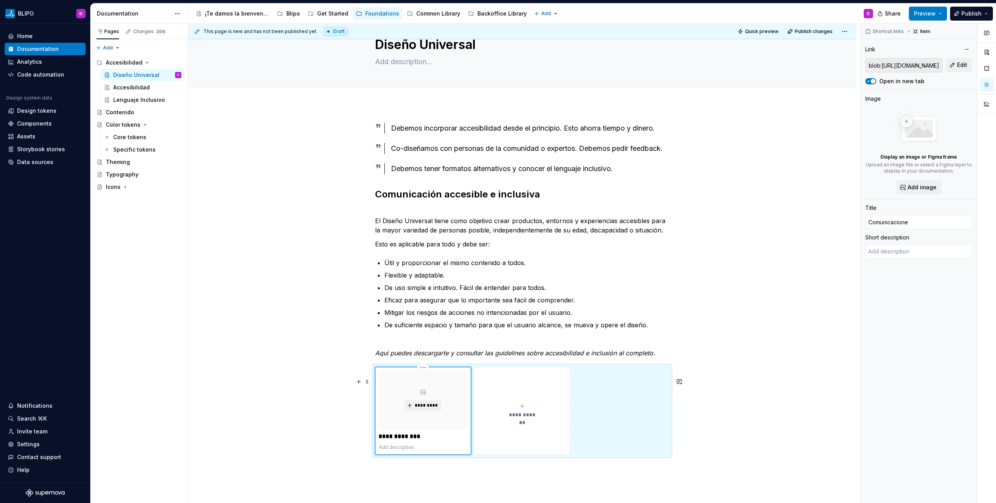
type textarea "*"
type input "Comunicaciones"
type textarea "*"
type input "Comunicaciones"
type textarea "*"
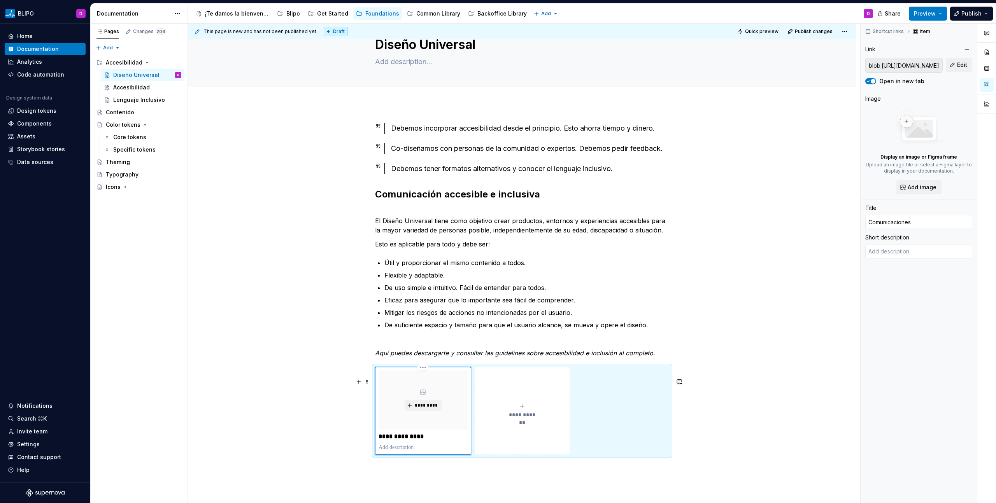
type input "Comunicaciones a"
type textarea "*"
type input "Comunicaciones ac"
type textarea "*"
type input "Comunicaciones acc"
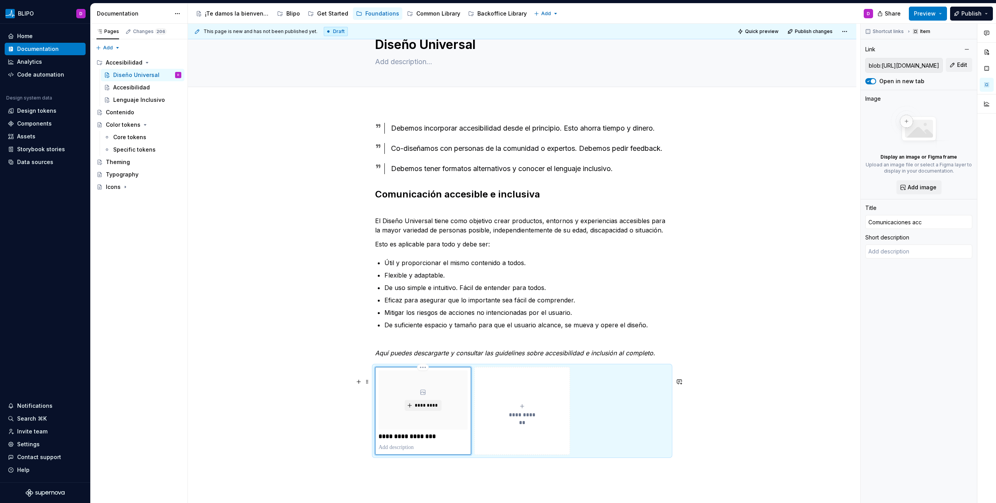
type textarea "*"
type input "Comunicaciones acce"
type textarea "*"
type input "Comunicaciones acces"
type textarea "*"
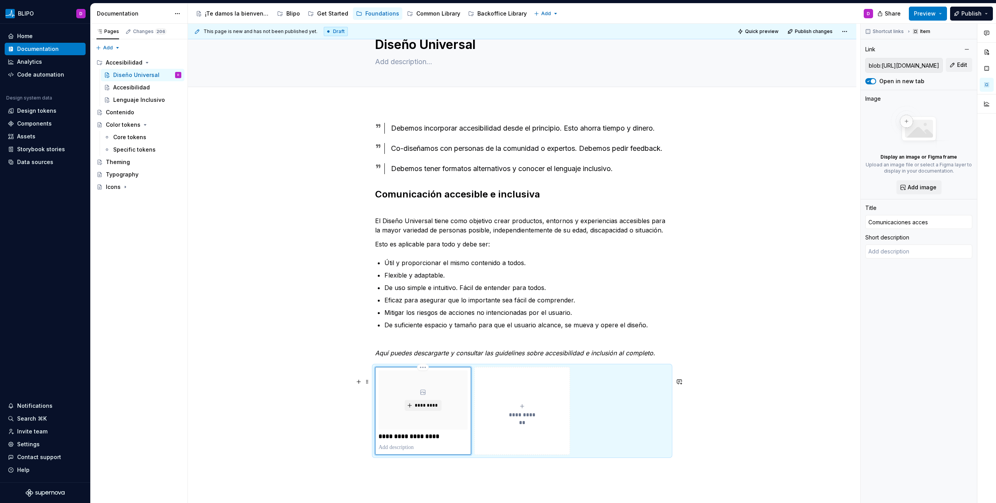
type input "Comunicaciones accesi"
type textarea "*"
type input "Comunicaciones accesib"
type textarea "*"
type input "Comunicaciones accesibl"
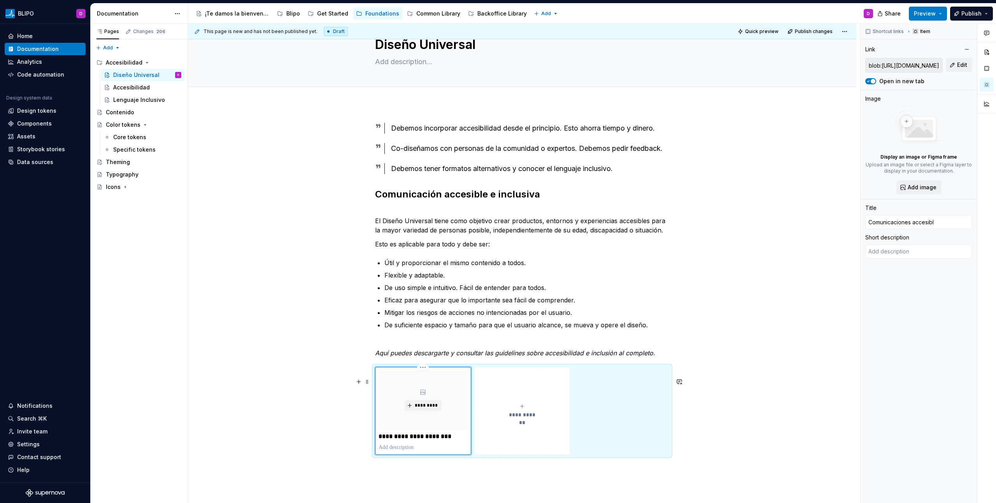
type textarea "*"
type input "Comunicaciones accesible"
type textarea "*"
type input "Comunicaciones accesibles"
type textarea "*"
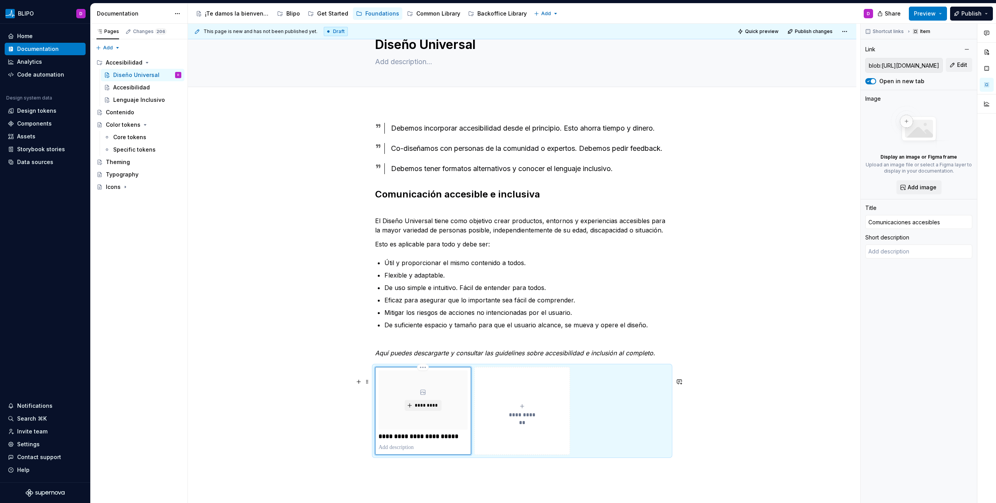
type input "Comunicaciones accesibles"
type textarea "*"
type input "Comunicaciones accesibles e"
type textarea "*"
type input "Comunicaciones accesibles e"
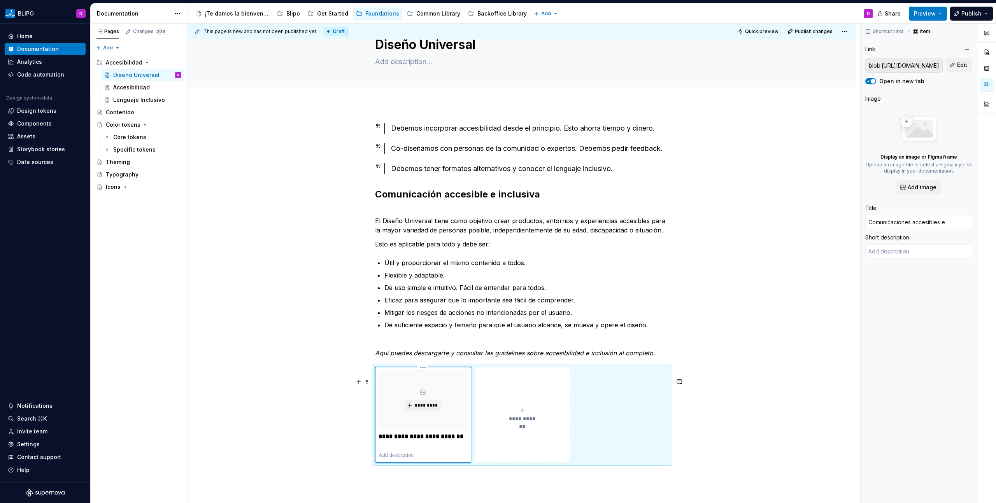
type textarea "*"
type input "Comunicaciones accesibles e i"
type textarea "*"
type input "Comunicaciones accesibles e in"
type textarea "*"
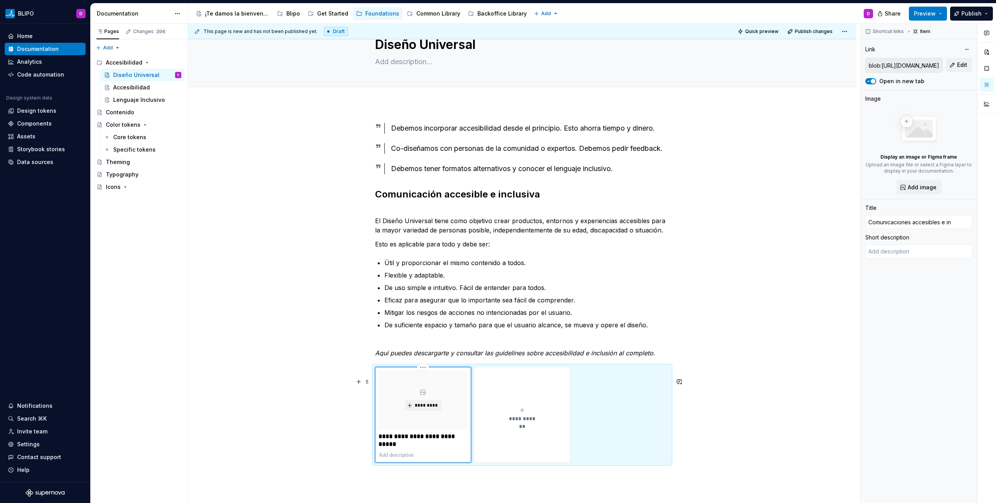
type input "Comunicaciones accesibles e inc"
type textarea "*"
type input "Comunicaciones accesibles e incl"
type textarea "*"
type input "Comunicaciones accesibles e inclu"
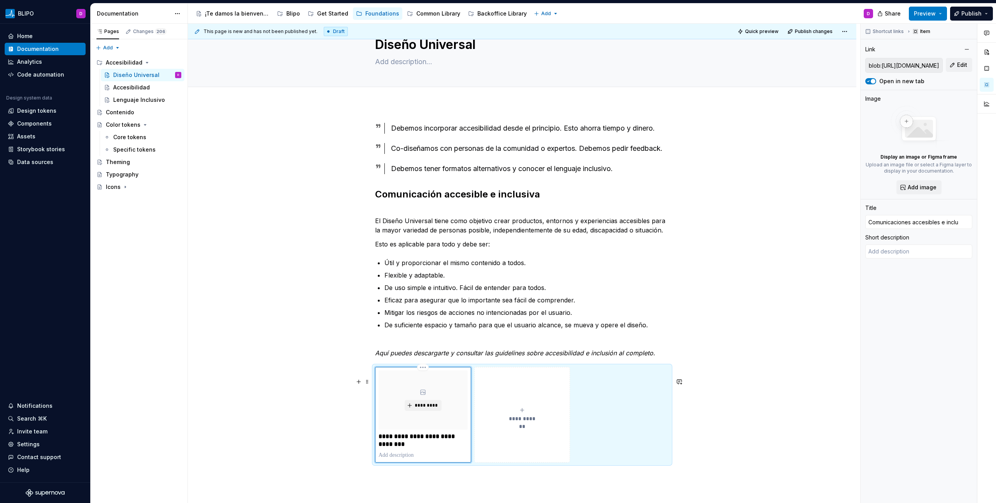
type textarea "*"
type input "Comunicaciones accesibles e inclus"
type textarea "*"
type input "Comunicaciones accesibles e inclusi"
type textarea "*"
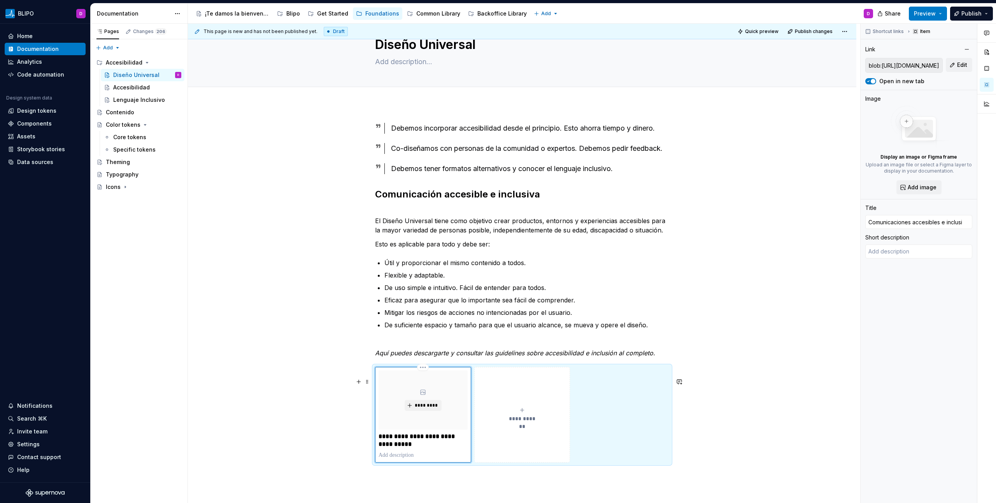
type input "Comunicaciones accesibles e inclusiv"
type textarea "*"
type input "Comunicaciones accesibles e inclusiva"
type textarea "*"
type input "Comunicaciones accesibles e inclusivas"
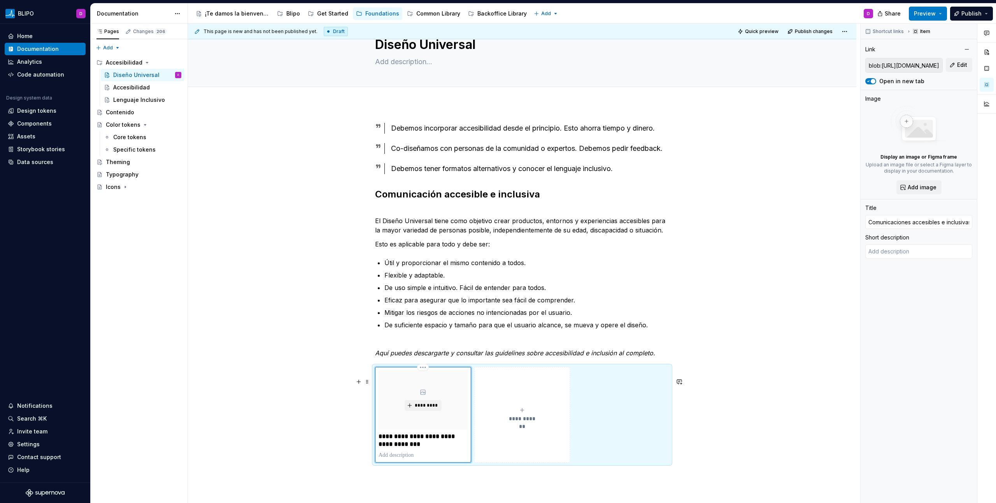
click at [426, 459] on p at bounding box center [423, 456] width 89 height 8
type textarea "*"
type textarea "G"
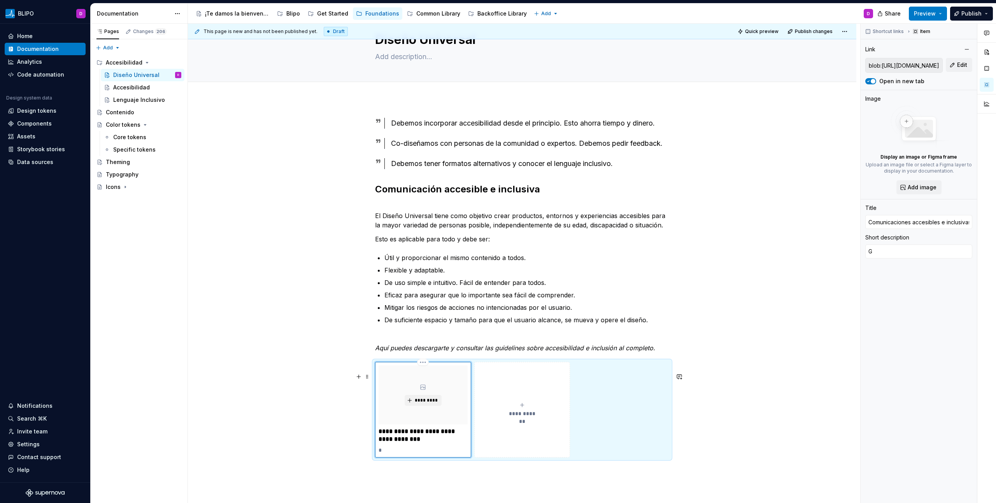
type textarea "*"
type textarea "Gu"
type textarea "*"
type textarea "Gu´"
type textarea "*"
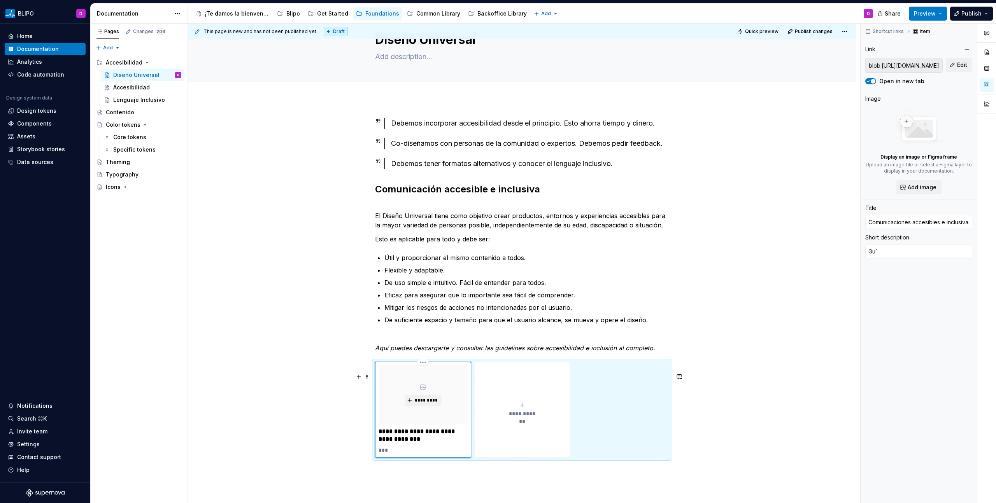
type textarea "Guí"
type textarea "*"
type textarea "Guía"
type textarea "*"
type textarea "Guía"
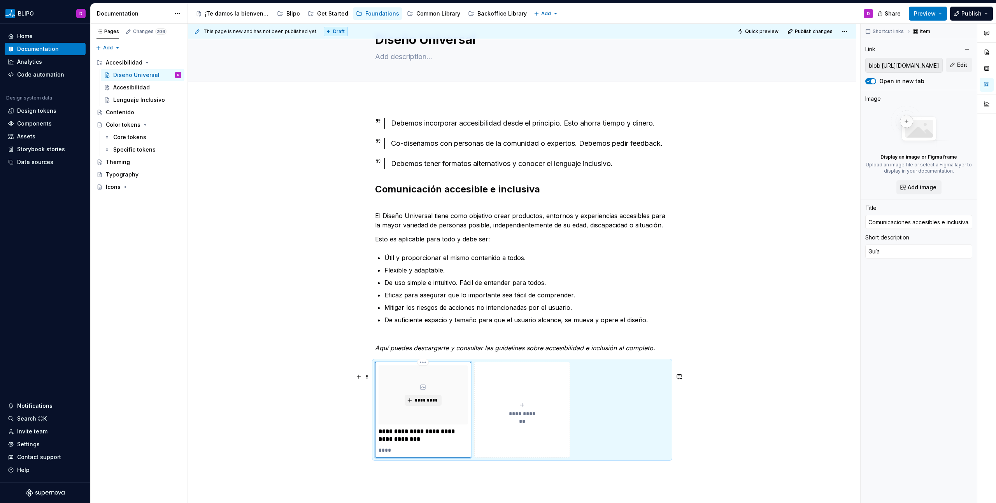
type textarea "*"
type textarea "Guía d"
type textarea "*"
type textarea "Guía de"
type textarea "*"
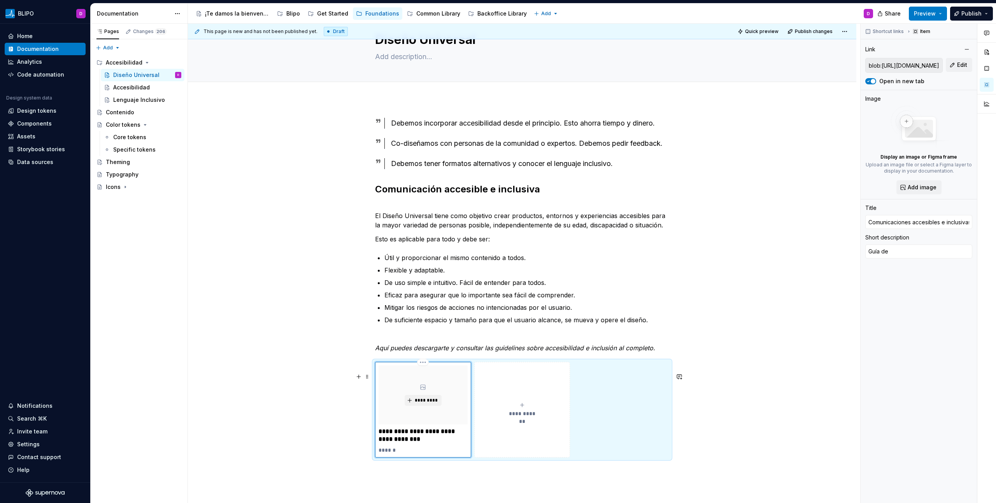
type textarea "Guía de"
type textarea "*"
type textarea "Guía de c"
type textarea "*"
type textarea "Guía de cr"
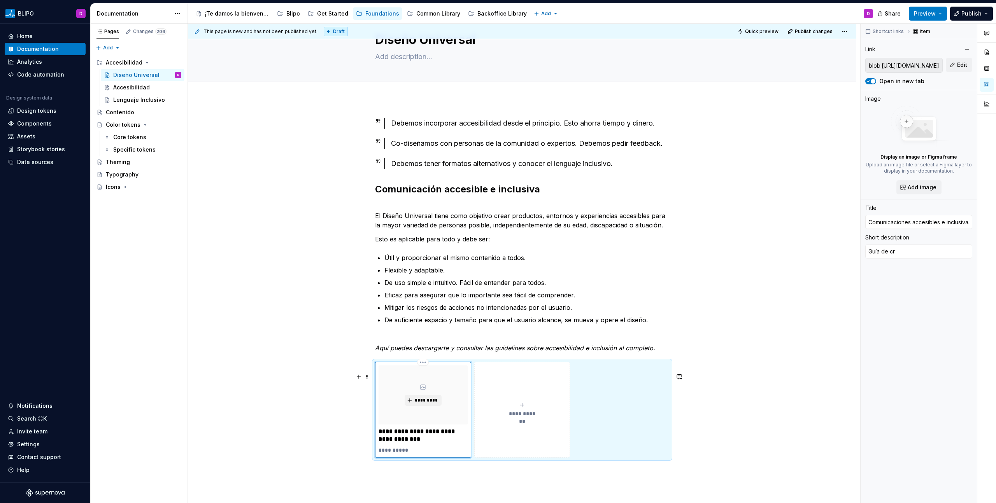
type textarea "*"
type textarea "Guía de cre"
type textarea "*"
type textarea "Guía de crea"
type textarea "*"
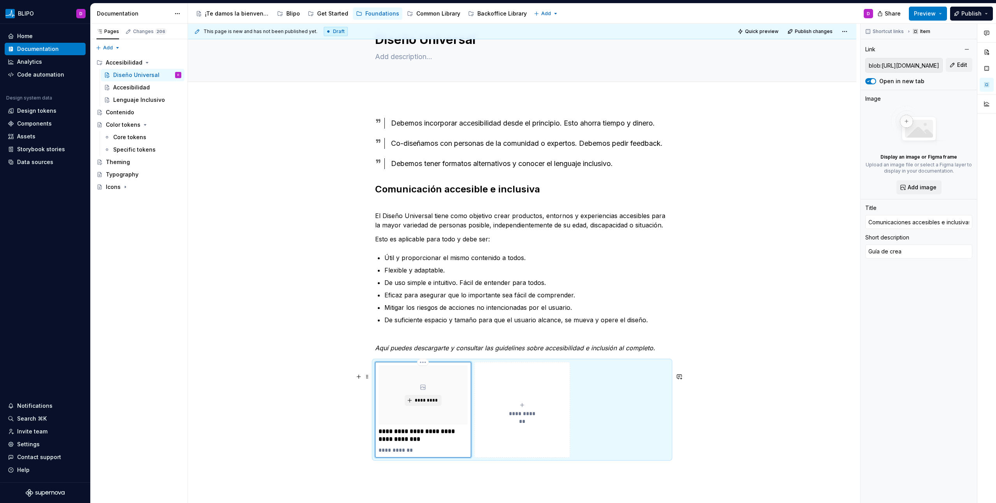
type textarea "Guía de creac"
type textarea "*"
type textarea "Guía de creacc"
type textarea "*"
type textarea "Guía de creacci"
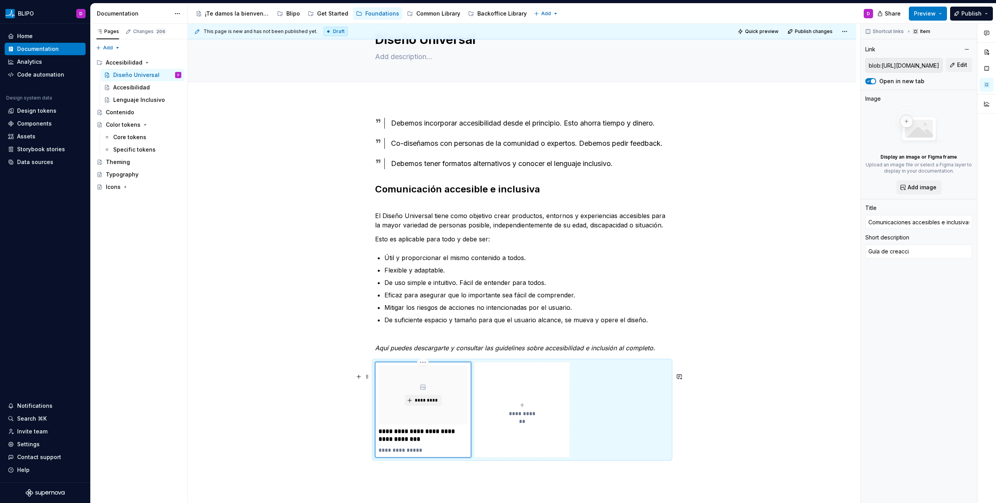
type textarea "*"
type textarea "Guía de creacci´"
type textarea "*"
type textarea "Guía de creacció"
type textarea "*"
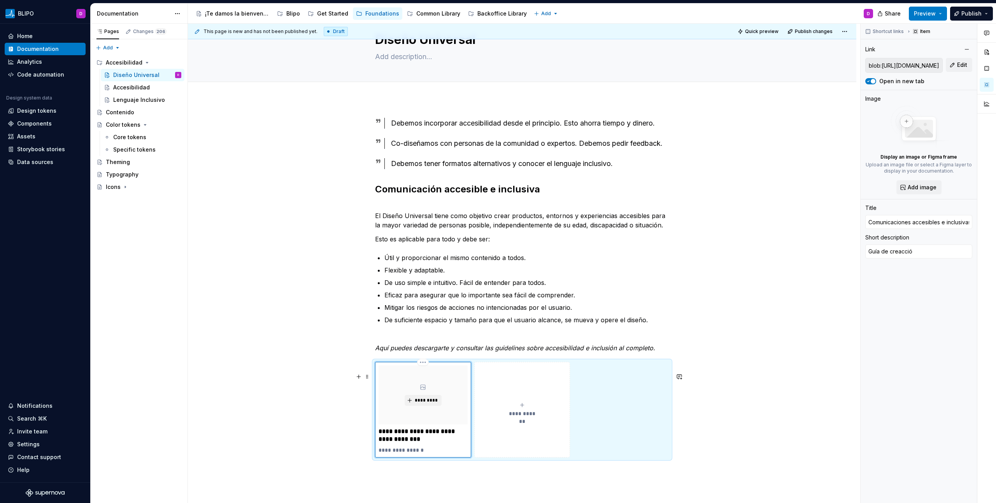
type textarea "Guía de creacción"
click at [433, 275] on ul "Útil y proporcionar el mismo contenido a todos. Flexible y adaptable. De uso si…" at bounding box center [526, 293] width 285 height 81
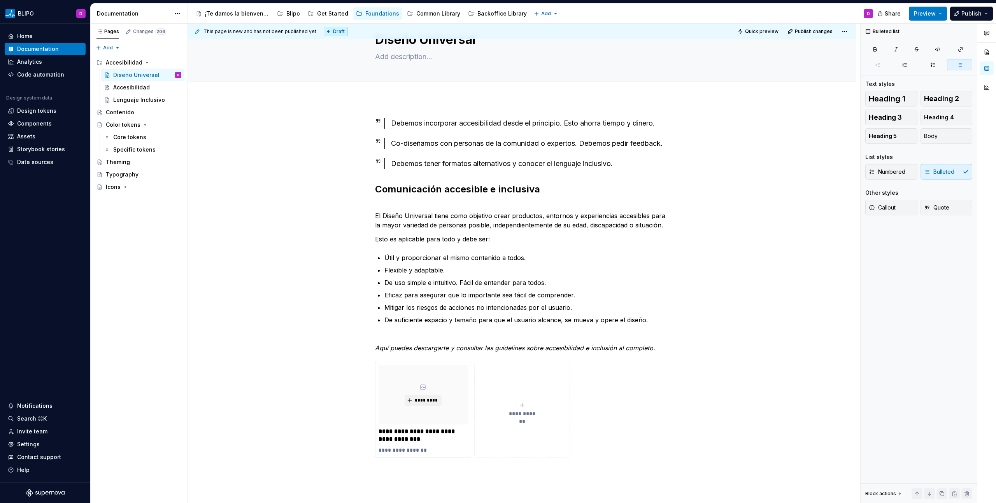
type textarea "*"
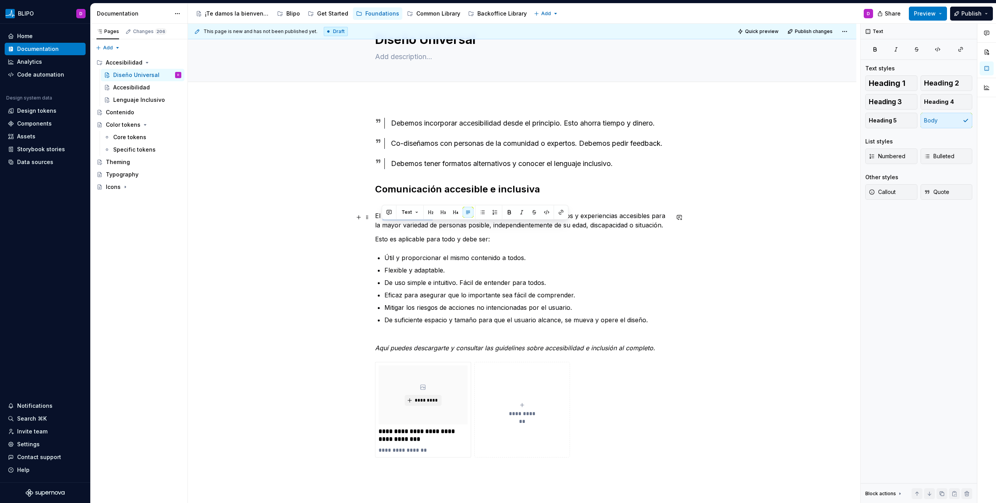
drag, startPoint x: 431, startPoint y: 228, endPoint x: 382, endPoint y: 228, distance: 49.0
click at [382, 228] on p "﻿ El Diseño Universal tiene como objetivo crear productos, entornos y experienc…" at bounding box center [522, 216] width 294 height 28
click at [564, 212] on button "button" at bounding box center [561, 212] width 11 height 11
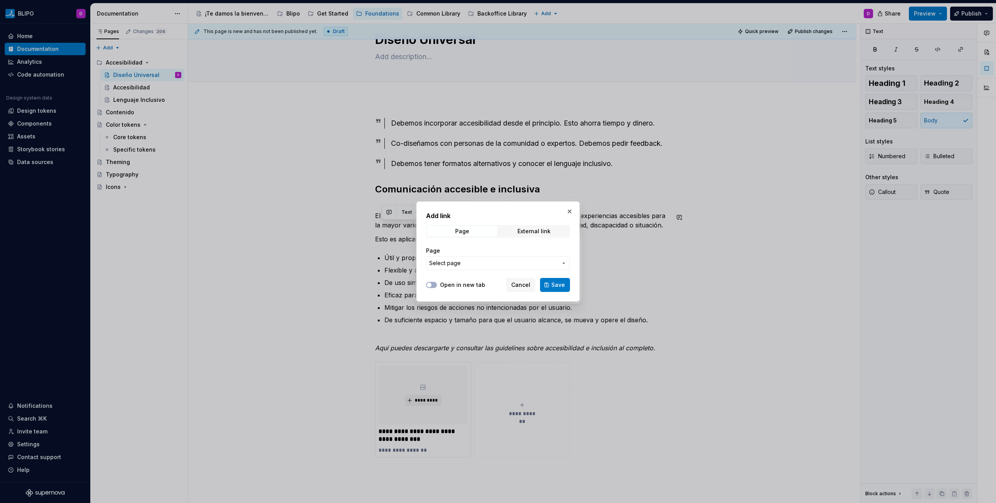
click at [531, 225] on div "Page External link" at bounding box center [498, 231] width 144 height 12
click at [530, 231] on div "External link" at bounding box center [533, 231] width 33 height 6
click at [489, 259] on input "URL" at bounding box center [498, 263] width 144 height 14
paste input "[URL][DOMAIN_NAME]"
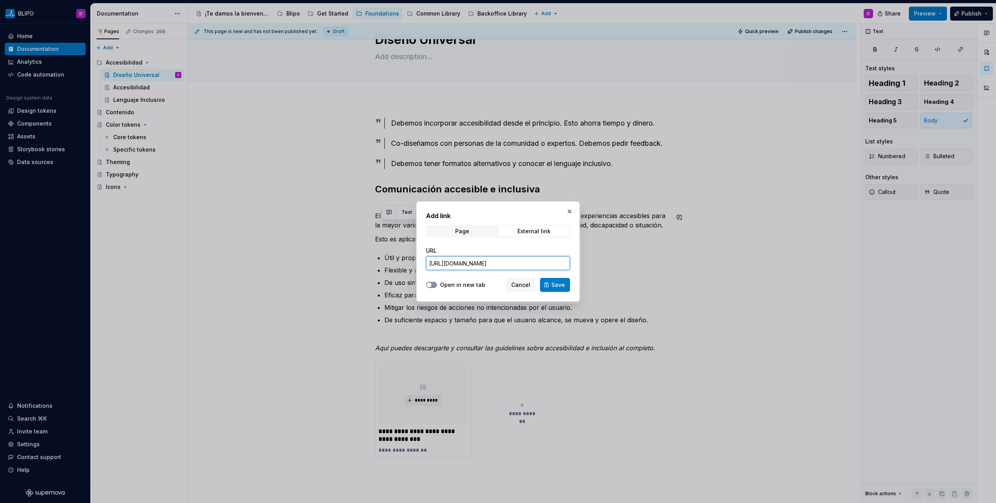
type input "[URL][DOMAIN_NAME]"
click at [433, 284] on button "Open in new tab" at bounding box center [431, 285] width 11 height 6
click at [559, 287] on span "Save" at bounding box center [558, 285] width 14 height 8
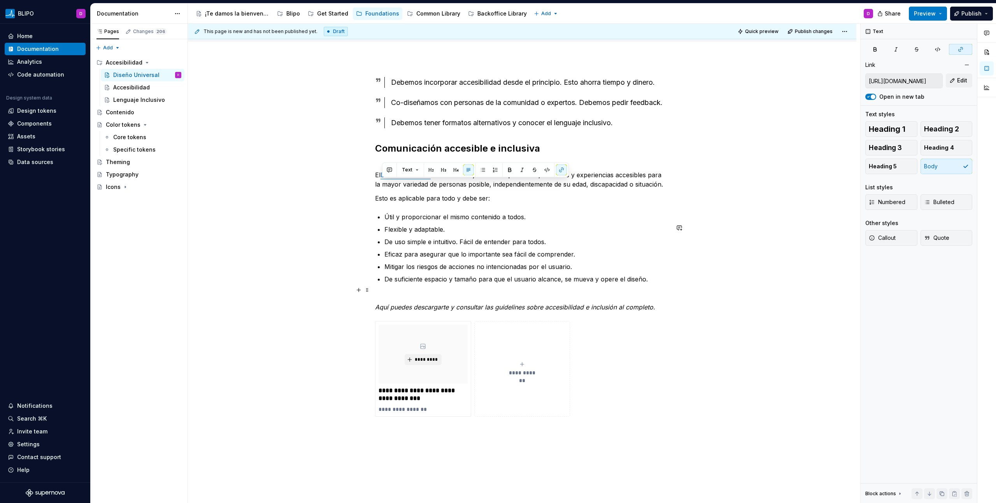
scroll to position [76, 0]
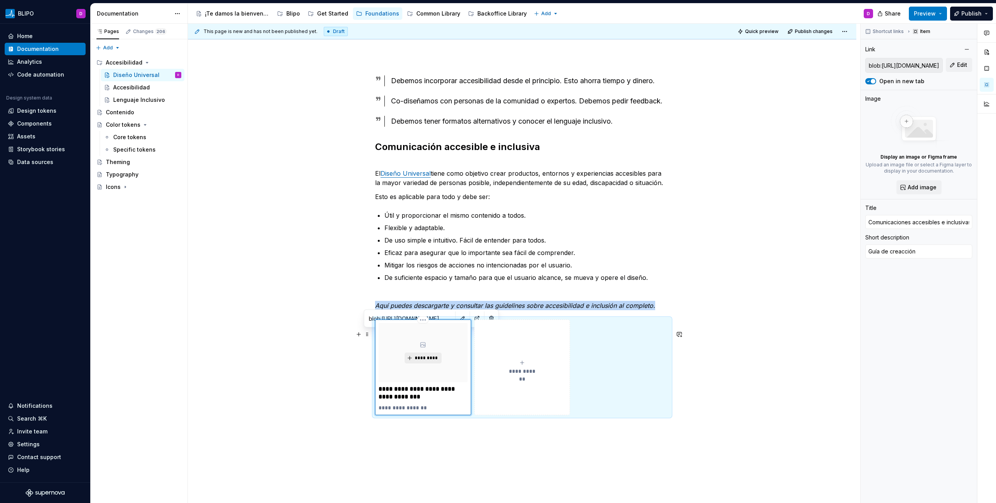
click at [427, 361] on span "*********" at bounding box center [426, 358] width 24 height 6
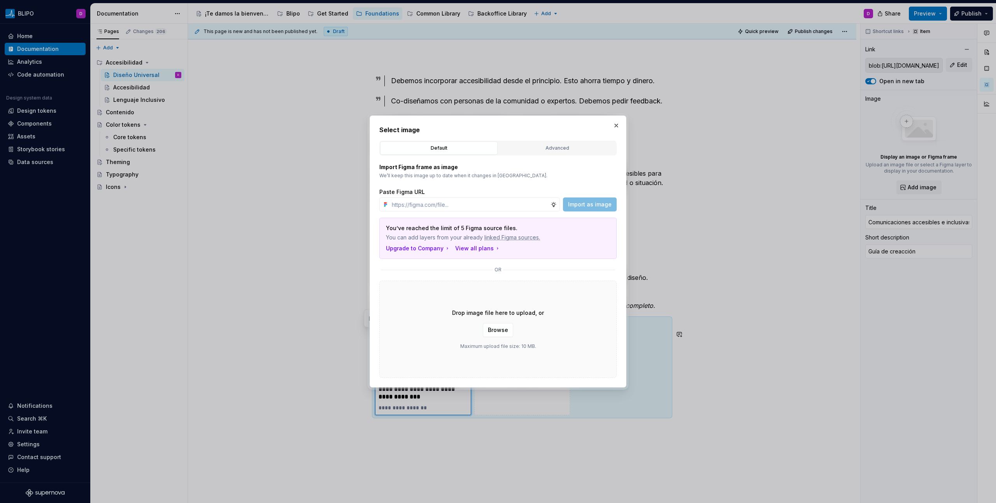
type textarea "*"
click at [454, 204] on input "text" at bounding box center [470, 205] width 162 height 14
paste input "[URL][DOMAIN_NAME]"
type input "[URL][DOMAIN_NAME]"
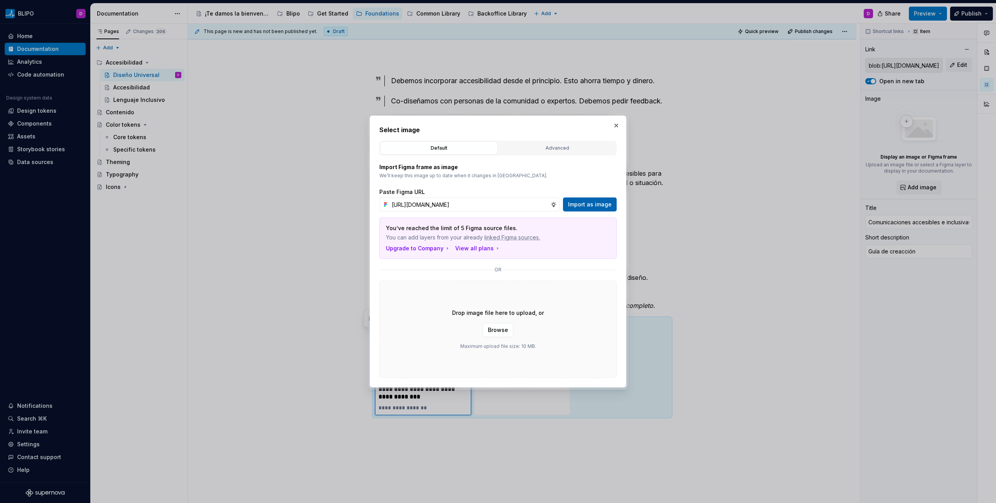
click at [583, 206] on span "Import as image" at bounding box center [590, 205] width 44 height 8
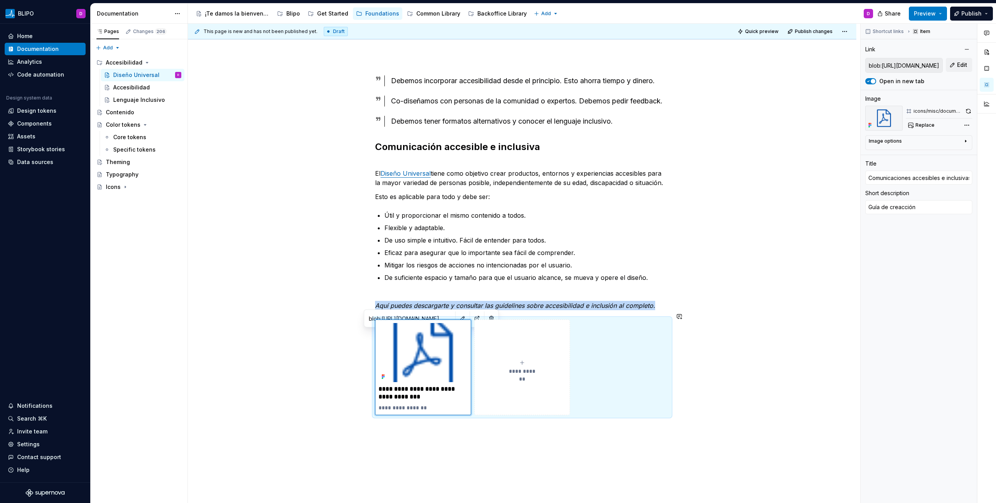
click at [708, 323] on div "**********" at bounding box center [522, 316] width 668 height 519
click at [595, 343] on div "**********" at bounding box center [522, 368] width 294 height 96
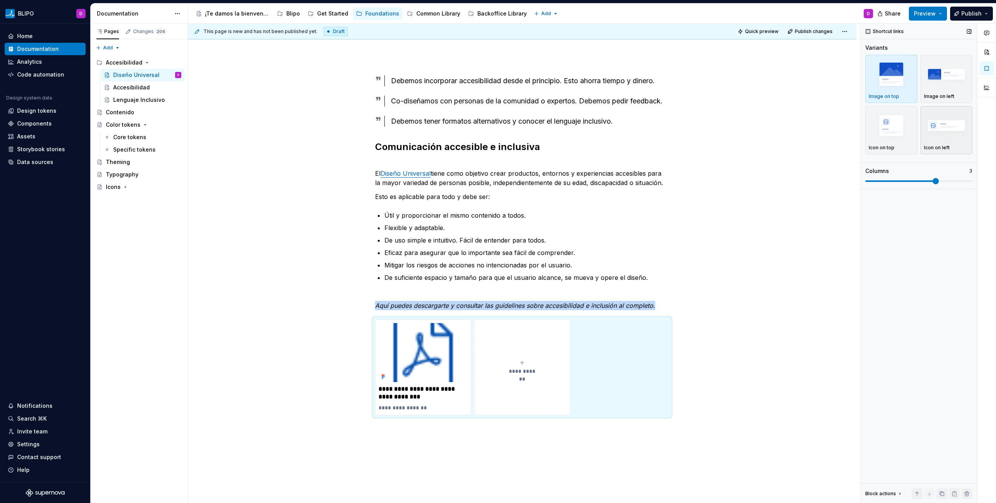
click at [946, 129] on img "button" at bounding box center [946, 125] width 45 height 28
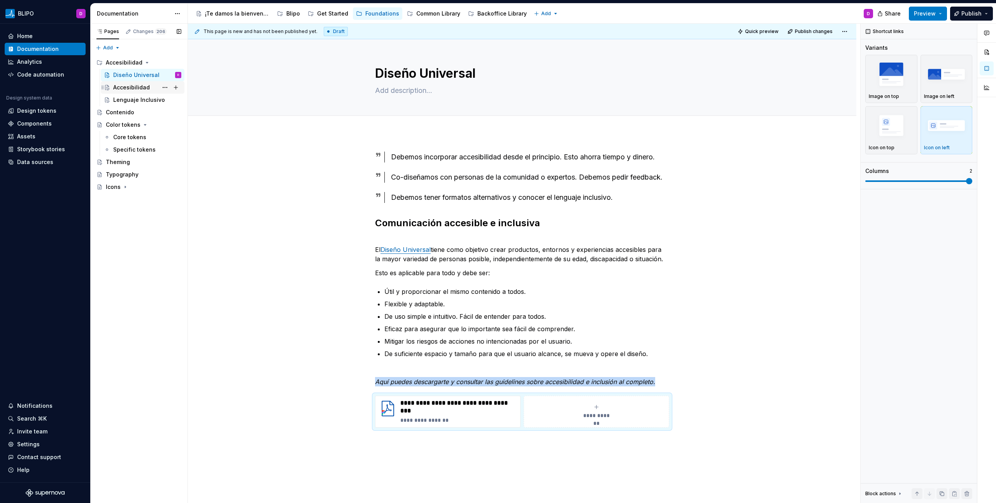
click at [136, 90] on div "Accesibilidad" at bounding box center [131, 88] width 37 height 8
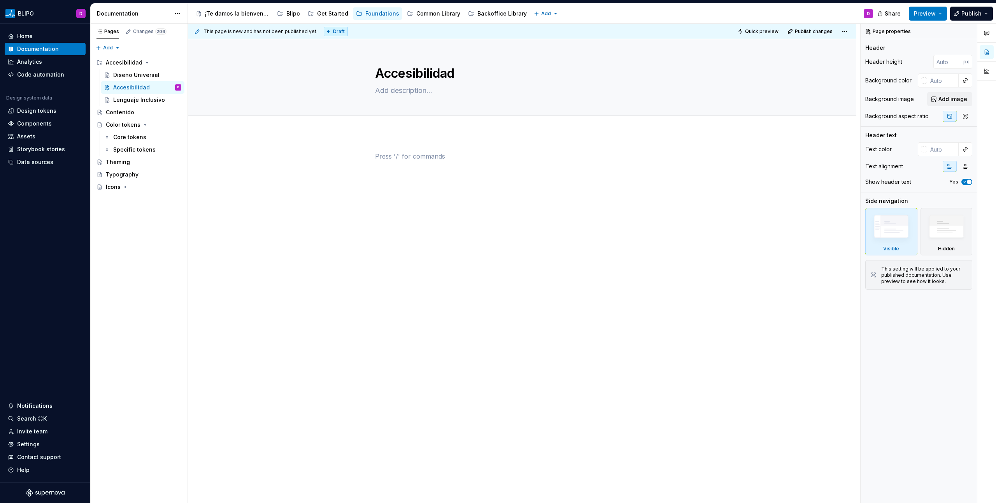
click at [438, 163] on div at bounding box center [522, 167] width 294 height 30
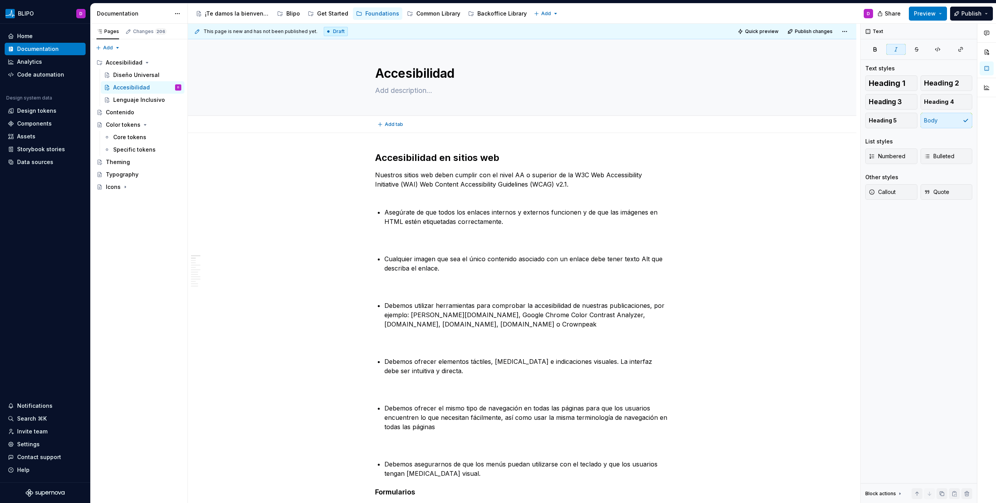
type textarea "*"
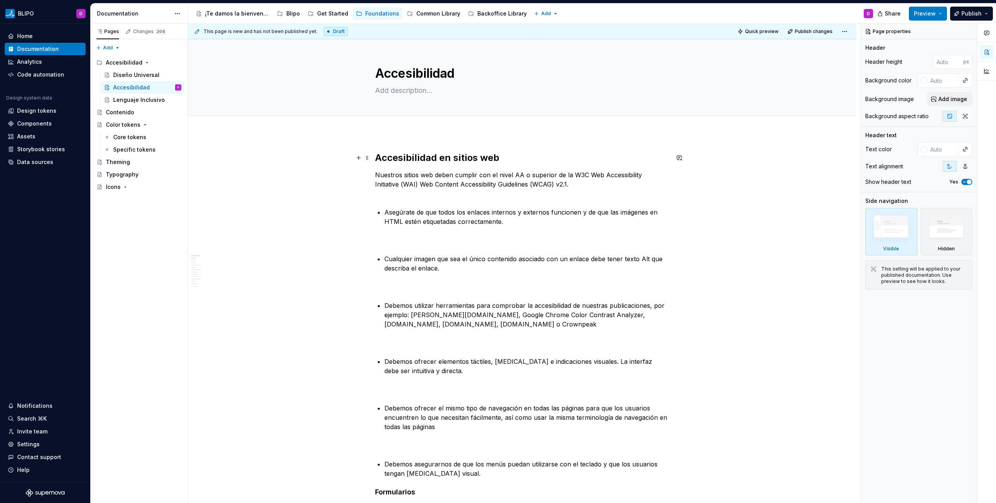
click at [449, 155] on strong "Accesibilidad en sitios web" at bounding box center [437, 157] width 124 height 11
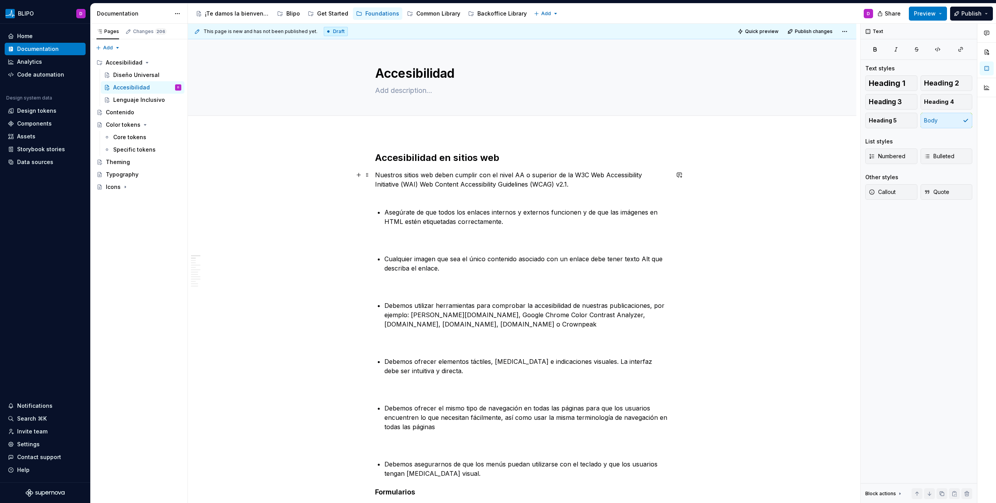
click at [412, 193] on p "Nuestros sitios web deben cumplir con el nivel AA o superior de la W3C Web Acce…" at bounding box center [522, 184] width 294 height 28
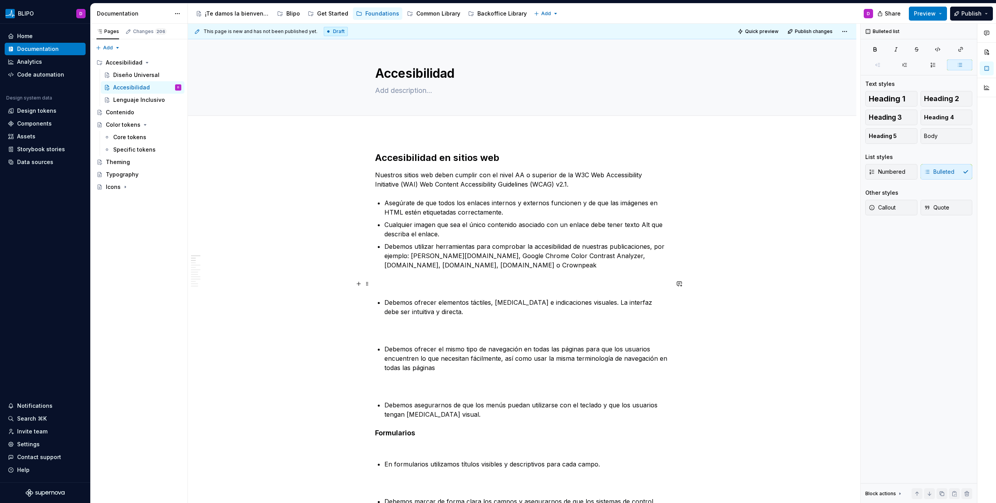
click at [403, 281] on p "﻿" at bounding box center [522, 283] width 294 height 9
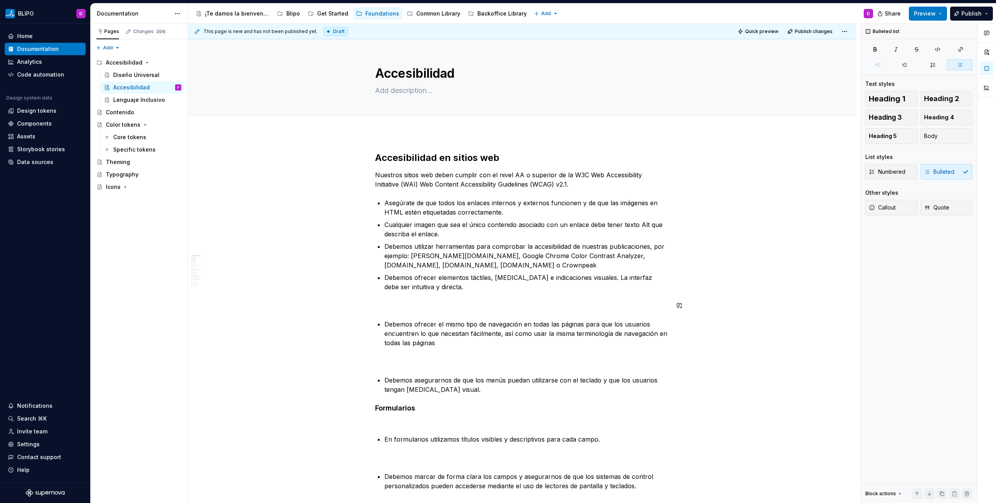
click at [422, 305] on p "﻿" at bounding box center [522, 305] width 294 height 9
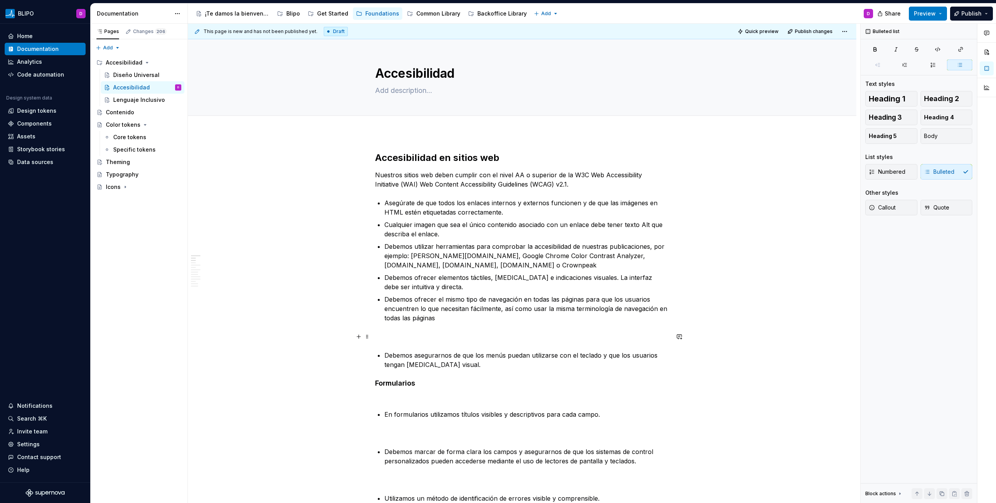
click at [413, 337] on p "﻿" at bounding box center [522, 336] width 294 height 9
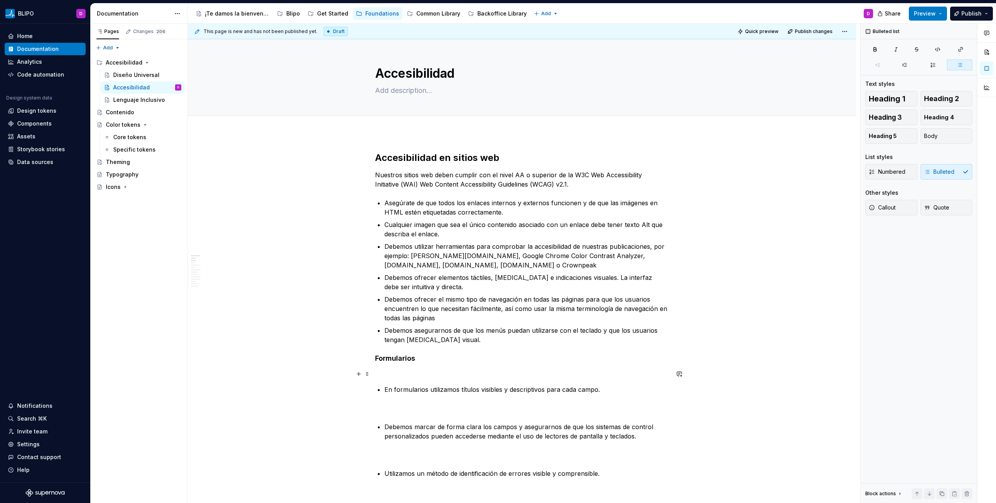
click at [400, 377] on h4 "﻿" at bounding box center [522, 374] width 294 height 9
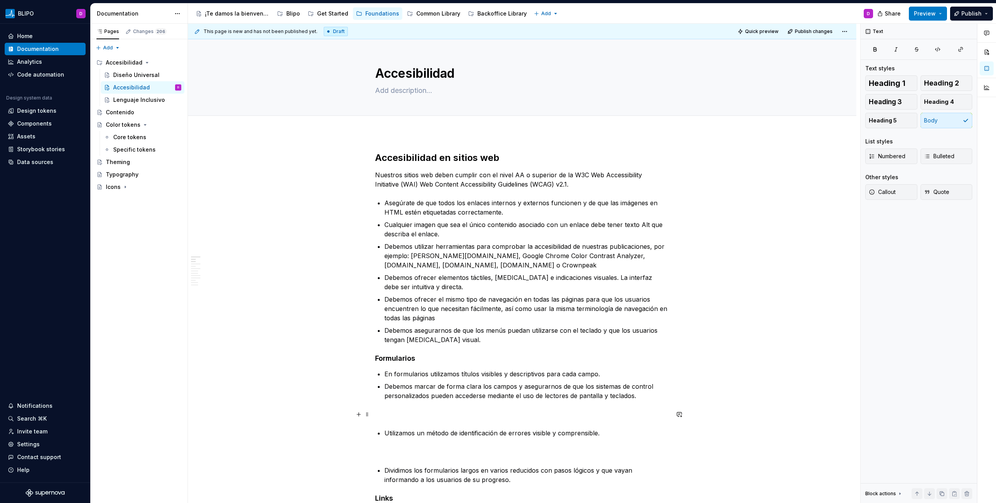
click at [405, 411] on p "﻿" at bounding box center [522, 414] width 294 height 9
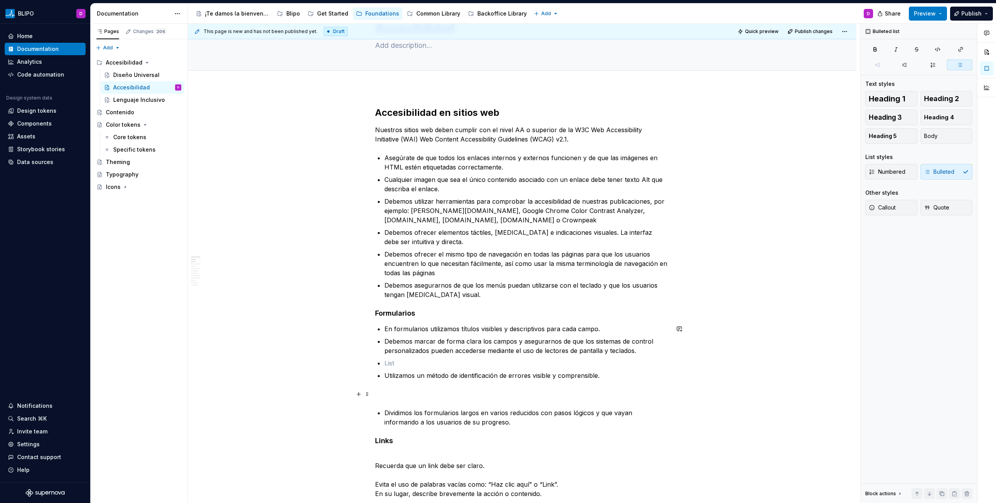
scroll to position [49, 0]
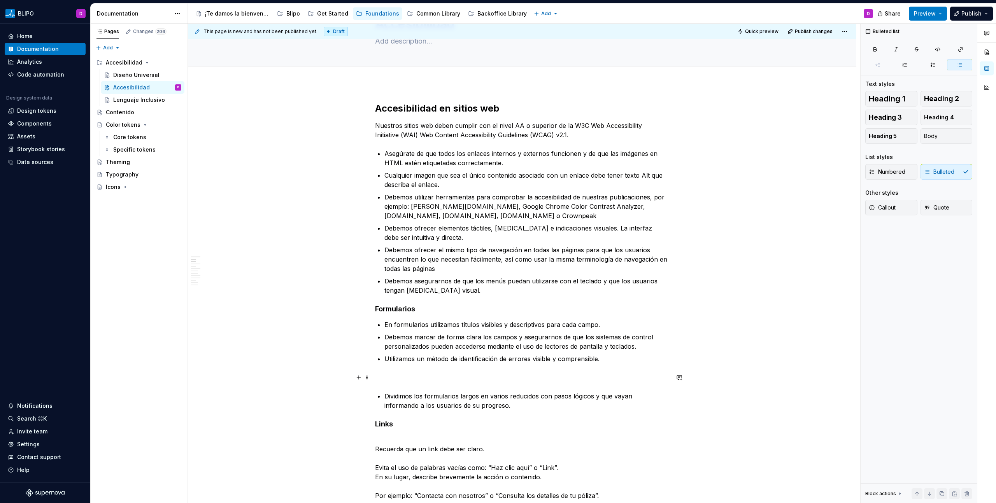
click at [415, 374] on p "﻿" at bounding box center [522, 377] width 294 height 9
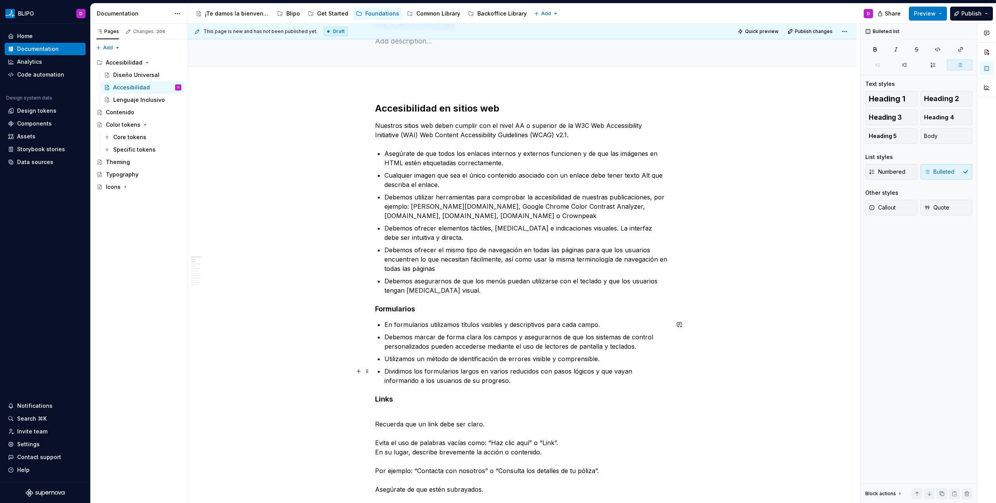
scroll to position [117, 0]
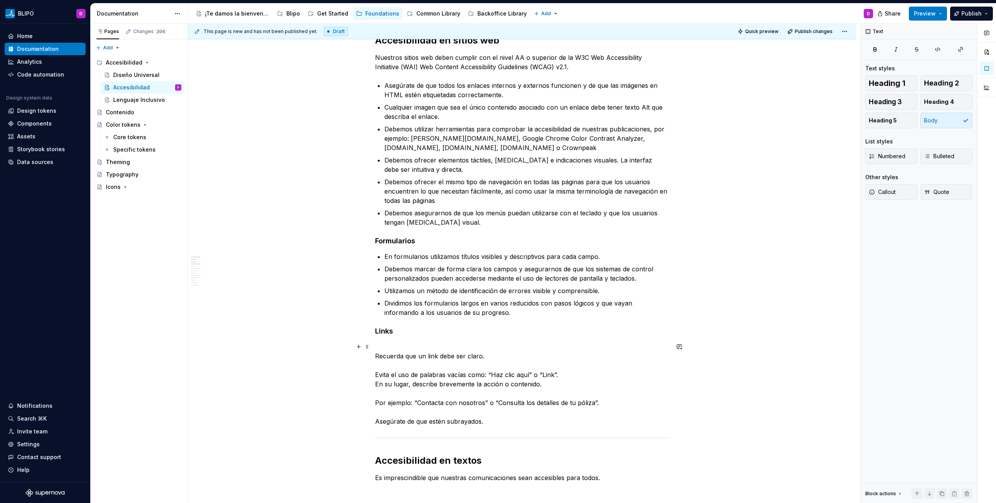
click at [410, 347] on p "﻿ Recuerda que un link debe ser claro. ﻿ Evita el uso de palabras vacías como: …" at bounding box center [522, 384] width 294 height 84
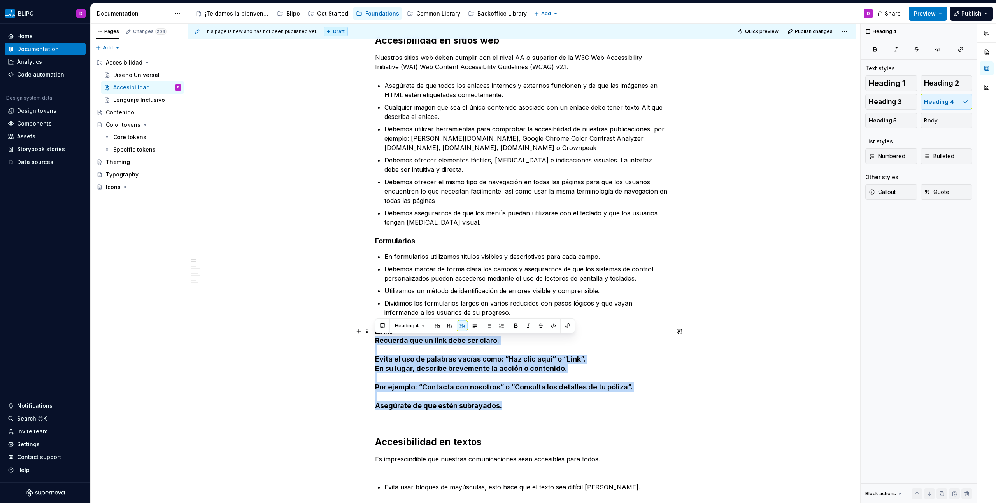
drag, startPoint x: 375, startPoint y: 341, endPoint x: 516, endPoint y: 406, distance: 154.9
click at [516, 406] on h4 "Links Recuerda que un link debe ser claro. ﻿ Evita el uso de palabras vacías co…" at bounding box center [522, 369] width 294 height 84
click at [946, 127] on button "Body" at bounding box center [947, 121] width 52 height 16
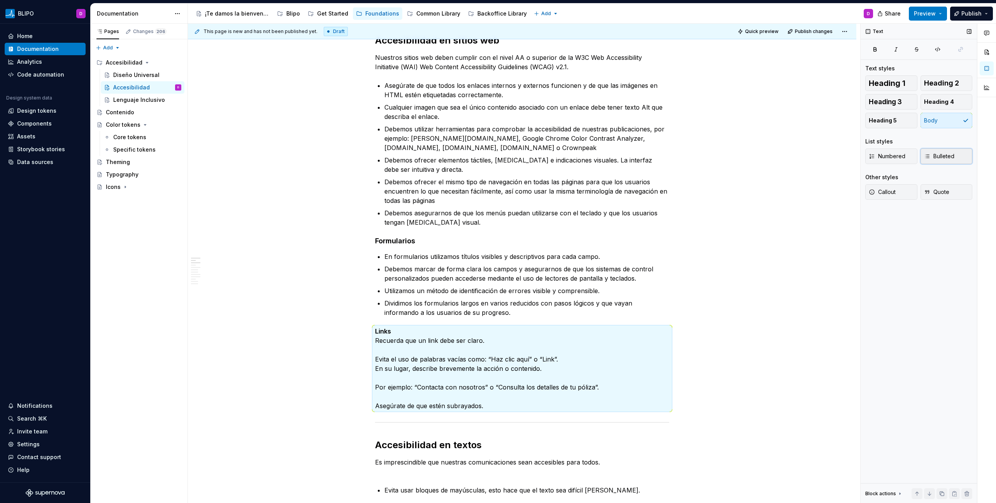
click at [934, 161] on button "Bulleted" at bounding box center [947, 157] width 52 height 16
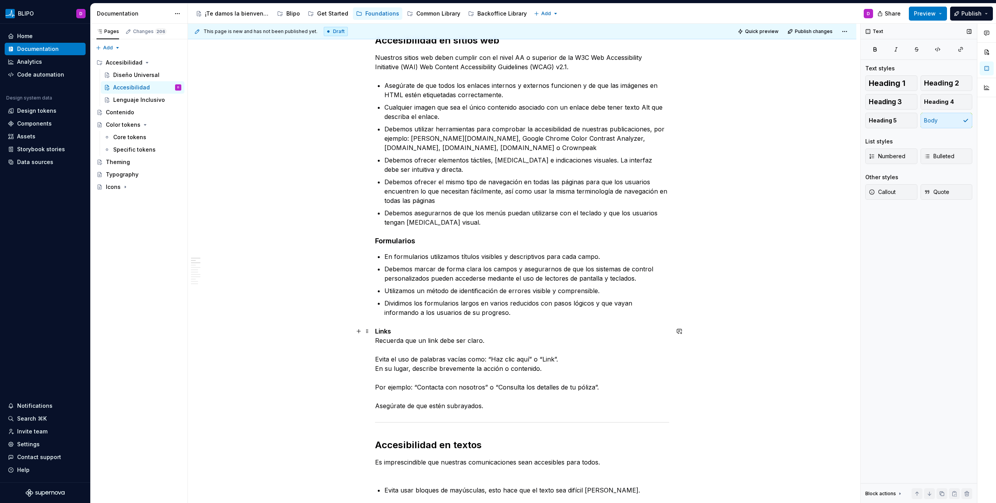
click at [443, 352] on p "Links Recuerda que un link debe ser claro. ﻿ Evita el uso de palabras vacías co…" at bounding box center [522, 369] width 294 height 84
drag, startPoint x: 376, startPoint y: 340, endPoint x: 393, endPoint y: 340, distance: 16.7
click at [376, 340] on p "Links Recuerda que un link debe ser claro. ﻿ Evita el uso de palabras vacías co…" at bounding box center [522, 369] width 294 height 84
click at [937, 154] on span "Bulleted" at bounding box center [939, 157] width 30 height 8
click at [394, 335] on p "Links Recuerda que un link debe ser claro. ﻿ Evita el uso de palabras vacías co…" at bounding box center [522, 369] width 294 height 84
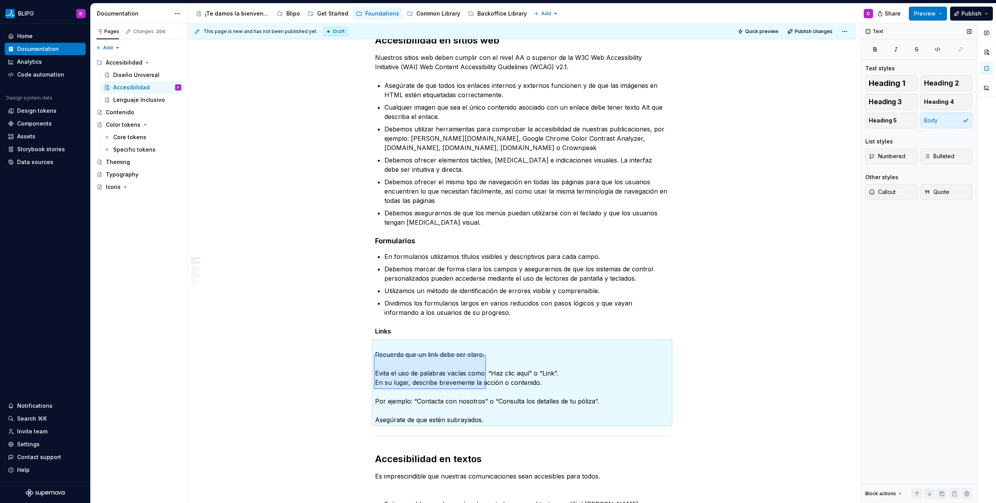
drag, startPoint x: 374, startPoint y: 355, endPoint x: 507, endPoint y: 398, distance: 140.0
click at [486, 389] on div "This page is new and has not been published yet. Draft Quick preview Publish ch…" at bounding box center [524, 264] width 672 height 480
click at [952, 153] on span "Bulleted" at bounding box center [939, 157] width 30 height 8
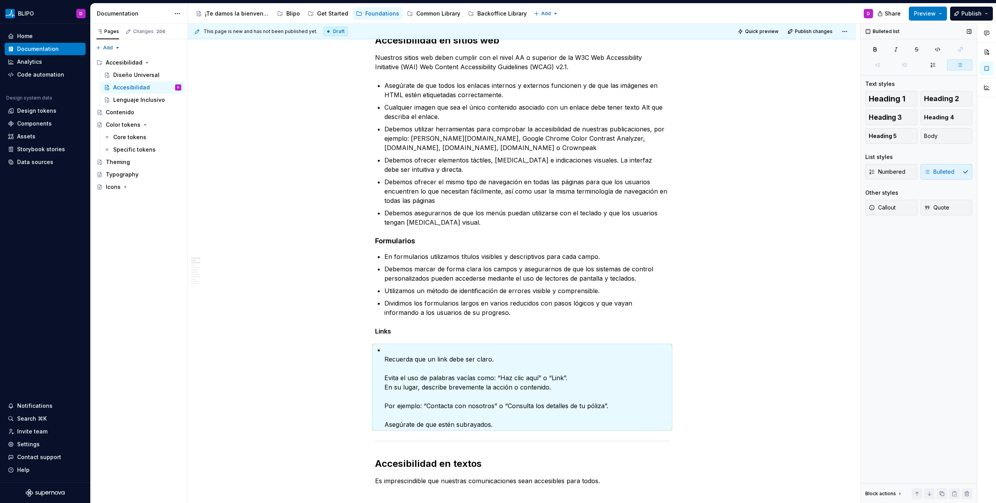
click at [952, 153] on div "List styles" at bounding box center [918, 157] width 107 height 8
click at [429, 380] on p "Recuerda que un link debe ser claro. ﻿ Evita el uso de palabras vacías como: “H…" at bounding box center [526, 387] width 285 height 84
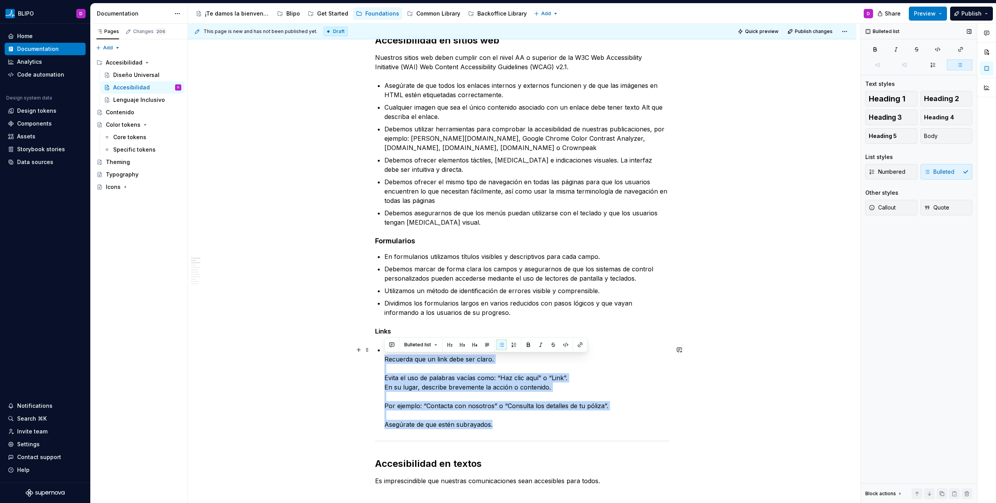
drag, startPoint x: 386, startPoint y: 358, endPoint x: 495, endPoint y: 425, distance: 127.9
copy p "Recuerda que un link debe ser claro. ﻿ Evita el uso de palabras vacías como: “H…"
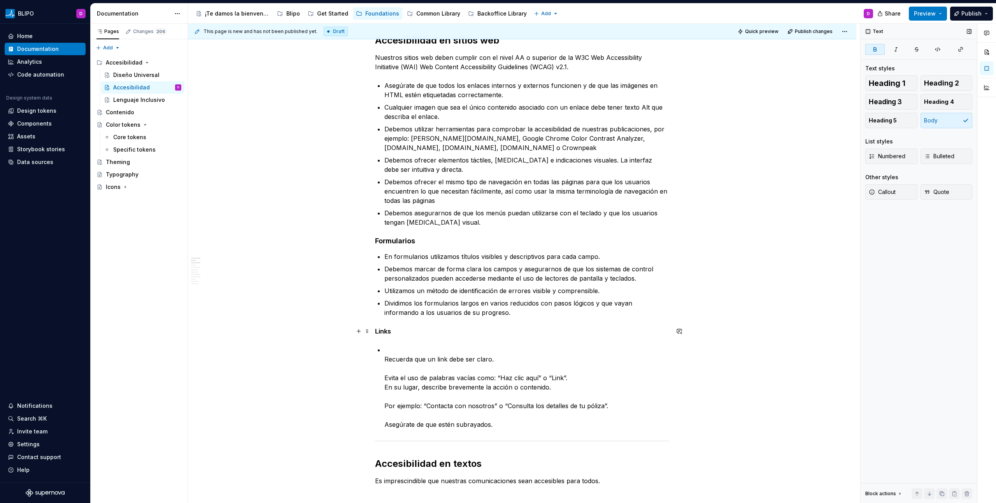
click at [405, 333] on p "Links" at bounding box center [522, 331] width 294 height 9
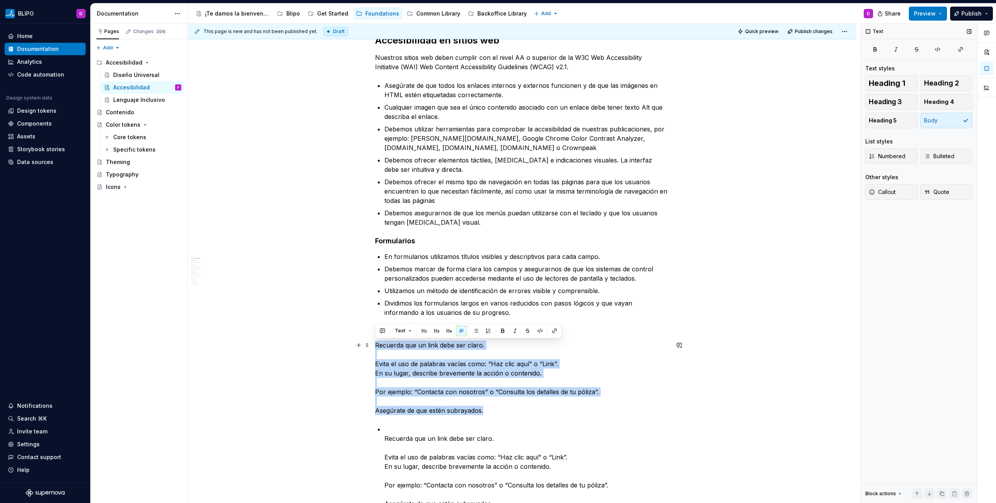
drag, startPoint x: 489, startPoint y: 415, endPoint x: 373, endPoint y: 343, distance: 136.5
click at [944, 159] on span "Bulleted" at bounding box center [939, 157] width 30 height 8
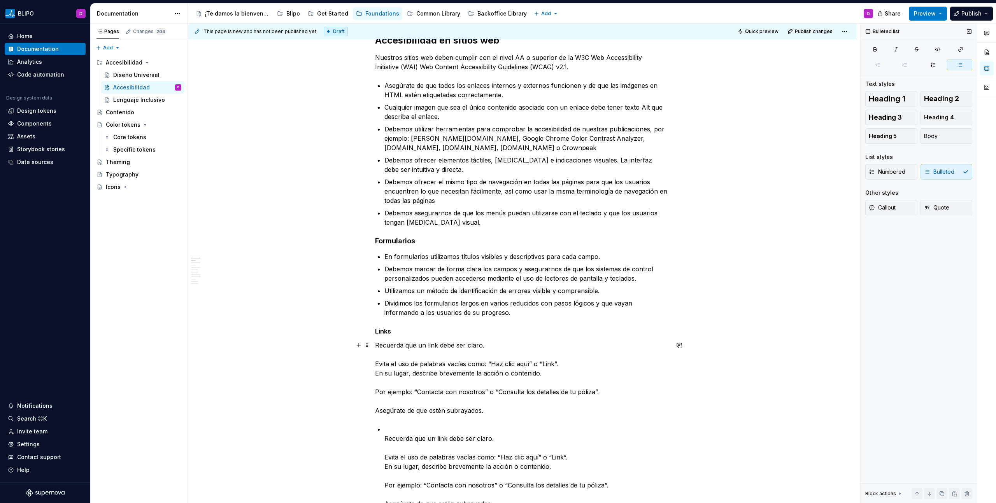
click at [384, 364] on p "Recuerda que un link debe ser claro. ﻿ Evita el uso de palabras vacías como: “H…" at bounding box center [522, 378] width 294 height 75
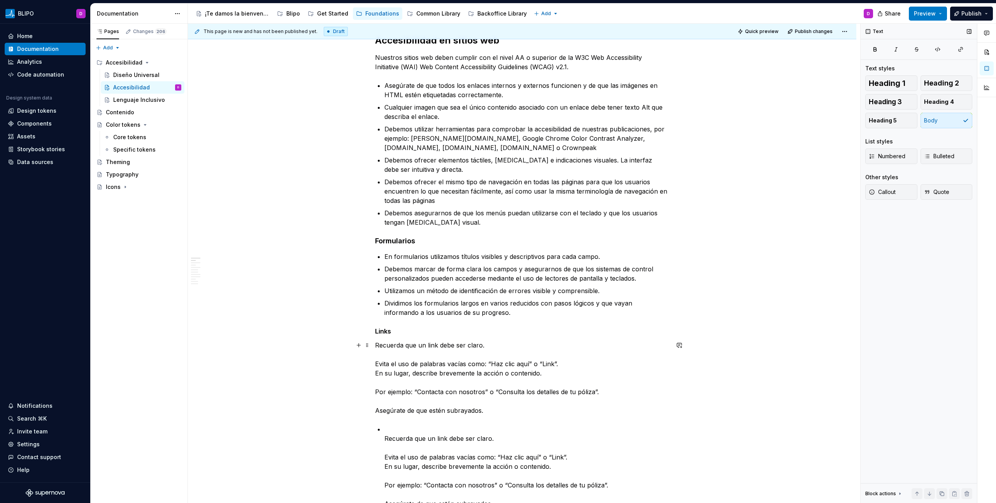
drag, startPoint x: 377, startPoint y: 363, endPoint x: 407, endPoint y: 373, distance: 31.4
click at [407, 373] on p "Recuerda que un link debe ser claro. ﻿ Evita el uso de palabras vacías como: “H…" at bounding box center [522, 378] width 294 height 75
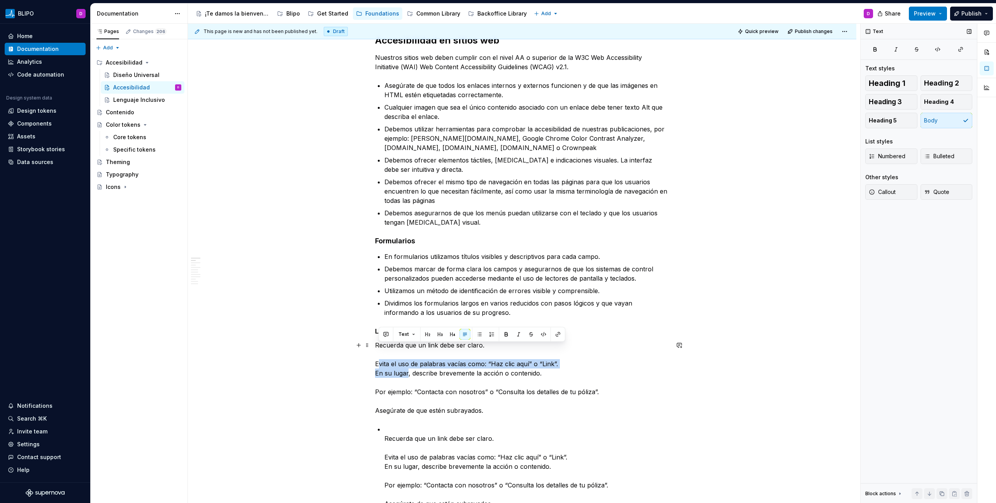
scroll to position [179, 0]
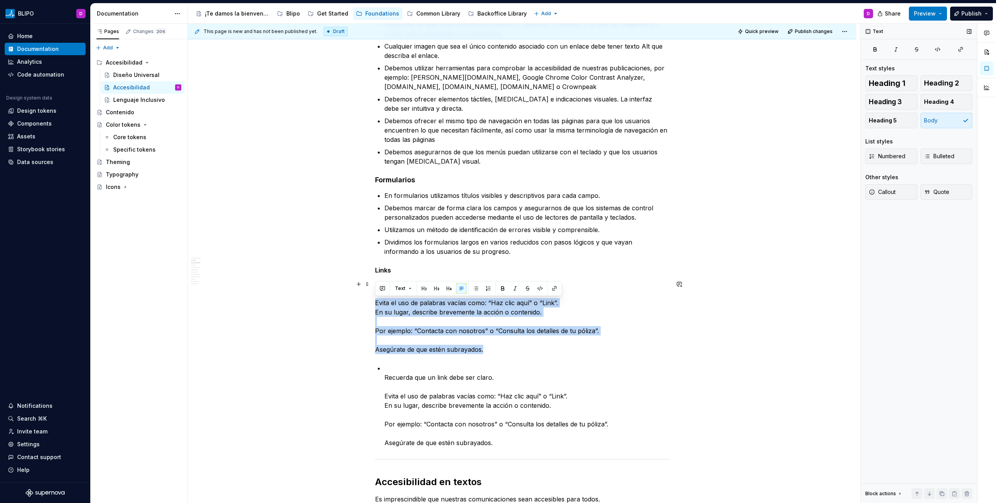
drag, startPoint x: 484, startPoint y: 347, endPoint x: 373, endPoint y: 304, distance: 119.5
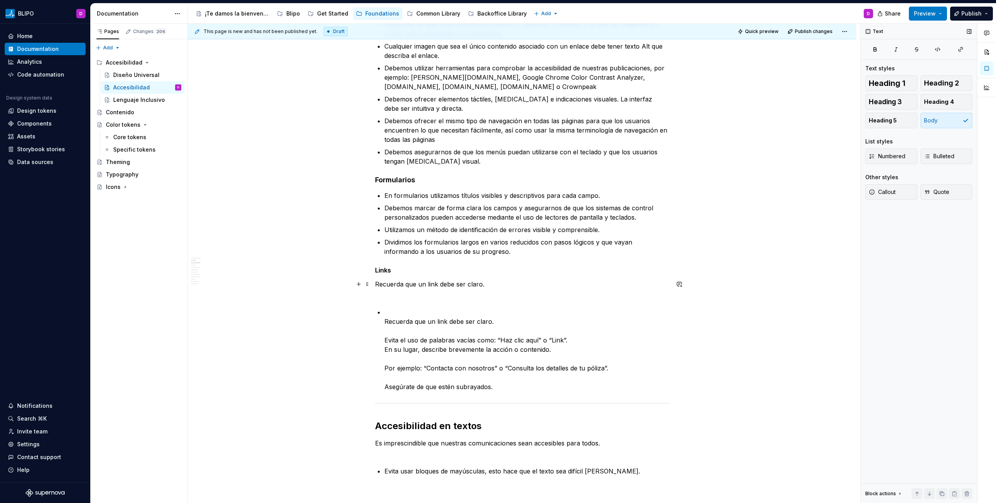
click at [397, 284] on p "Recuerda que un link debe ser claro." at bounding box center [522, 289] width 294 height 19
click at [949, 158] on span "Bulleted" at bounding box center [939, 157] width 30 height 8
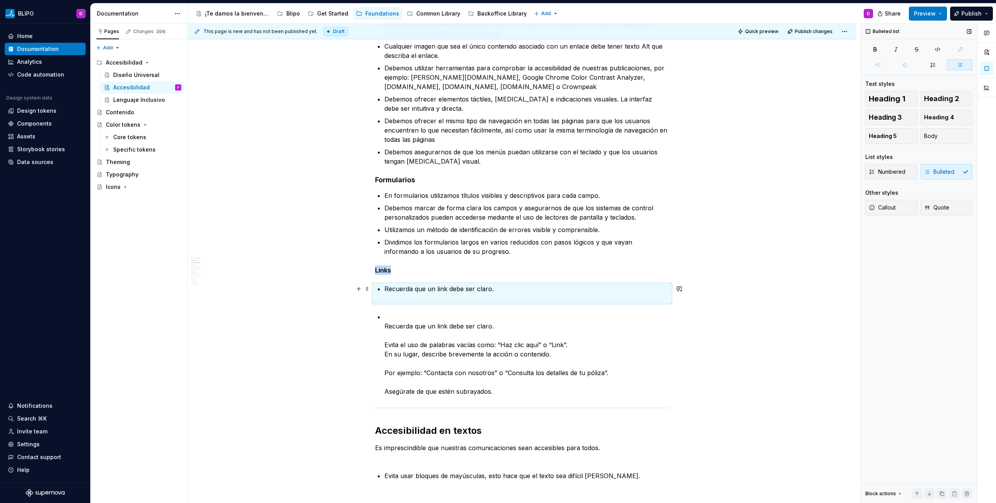
click at [505, 285] on p "Recuerda que un link debe ser claro." at bounding box center [526, 293] width 285 height 19
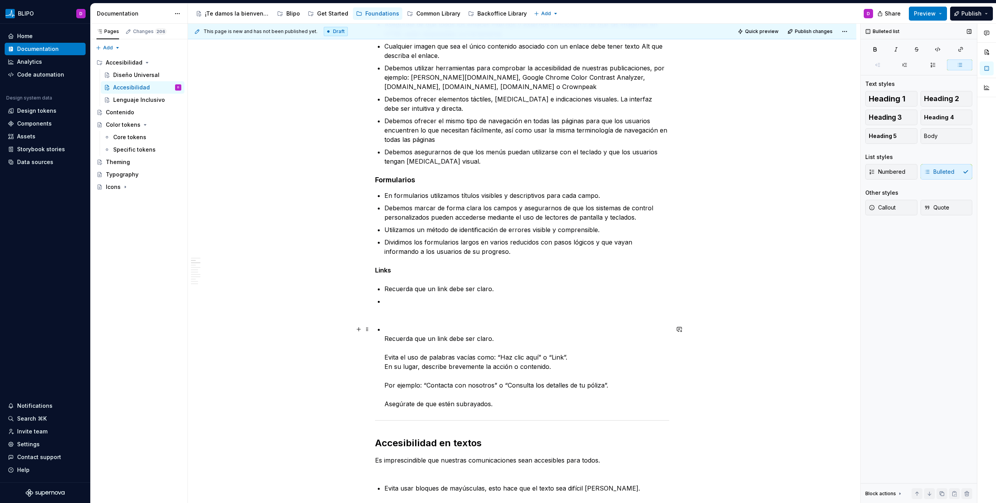
click at [410, 360] on p "Recuerda que un link debe ser claro. ﻿ Evita el uso de palabras vacías como: “H…" at bounding box center [526, 367] width 285 height 84
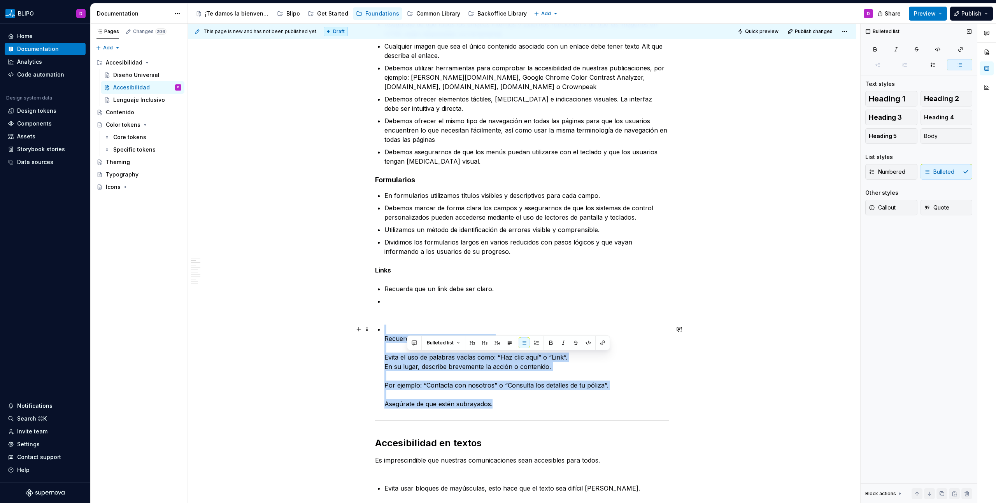
click at [410, 360] on p "Recuerda que un link debe ser claro. ﻿ Evita el uso de palabras vacías como: “H…" at bounding box center [526, 367] width 285 height 84
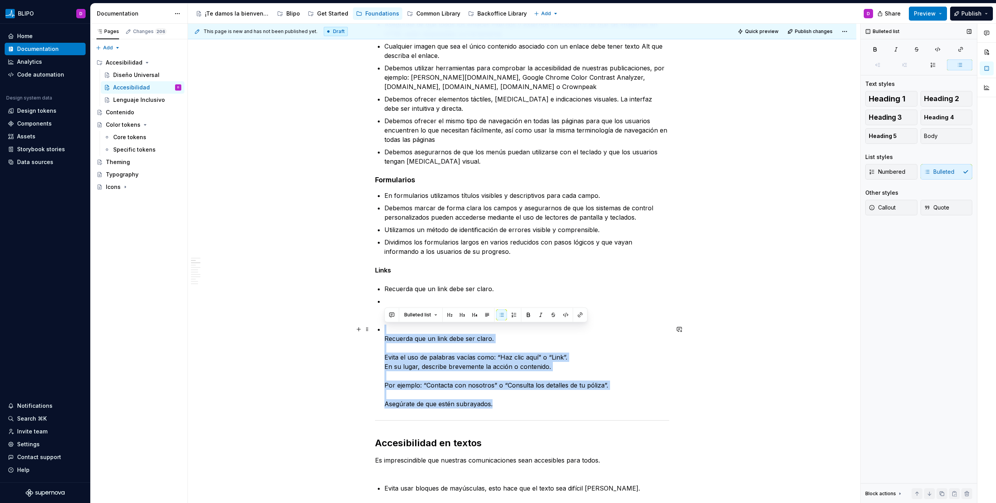
drag, startPoint x: 501, startPoint y: 374, endPoint x: 541, endPoint y: 376, distance: 40.1
click at [503, 375] on p "Recuerda que un link debe ser claro. ﻿ Evita el uso de palabras vacías como: “H…" at bounding box center [526, 367] width 285 height 84
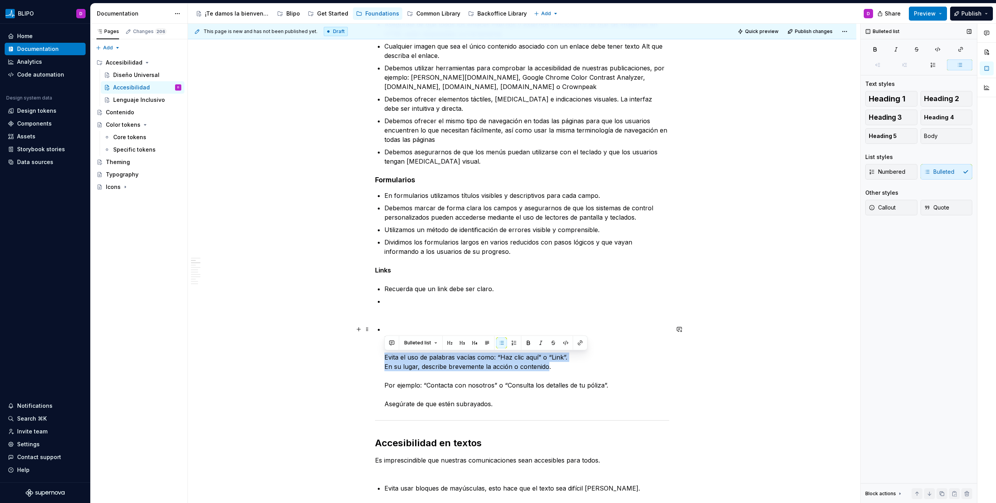
drag, startPoint x: 547, startPoint y: 369, endPoint x: 385, endPoint y: 360, distance: 162.9
click at [385, 360] on p "Recuerda que un link debe ser claro. ﻿ Evita el uso de palabras vacías como: “H…" at bounding box center [526, 367] width 285 height 84
copy p "Evita el uso de palabras vacías como: “Haz clic aquí” o “Link”. En su lugar, de…"
click at [387, 298] on p at bounding box center [526, 306] width 285 height 19
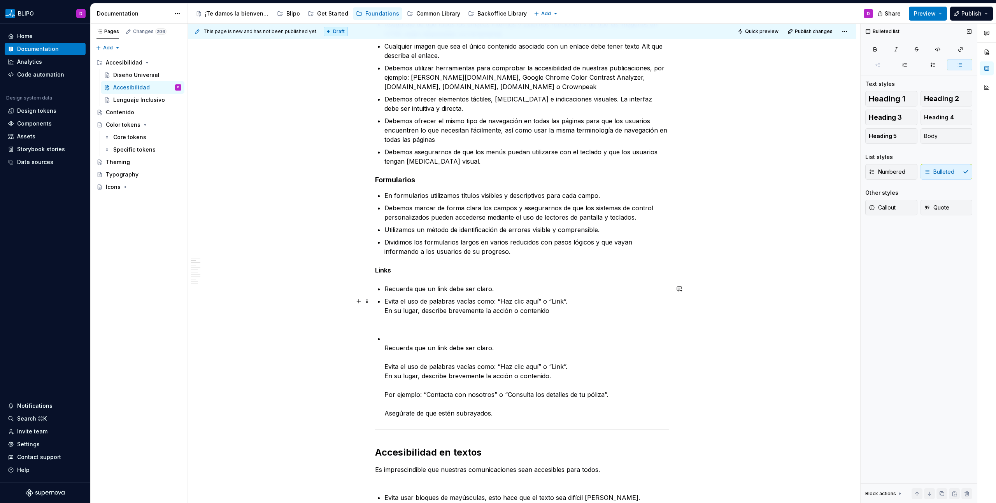
click at [385, 312] on p "Evita el uso de palabras vacías como: “Haz clic aquí” o “Link”. En su lugar, de…" at bounding box center [526, 311] width 285 height 28
click at [464, 310] on p "Evita el uso de palabras vacías como: “Haz clic aquí” o “Link”. En su lugar, de…" at bounding box center [526, 311] width 285 height 28
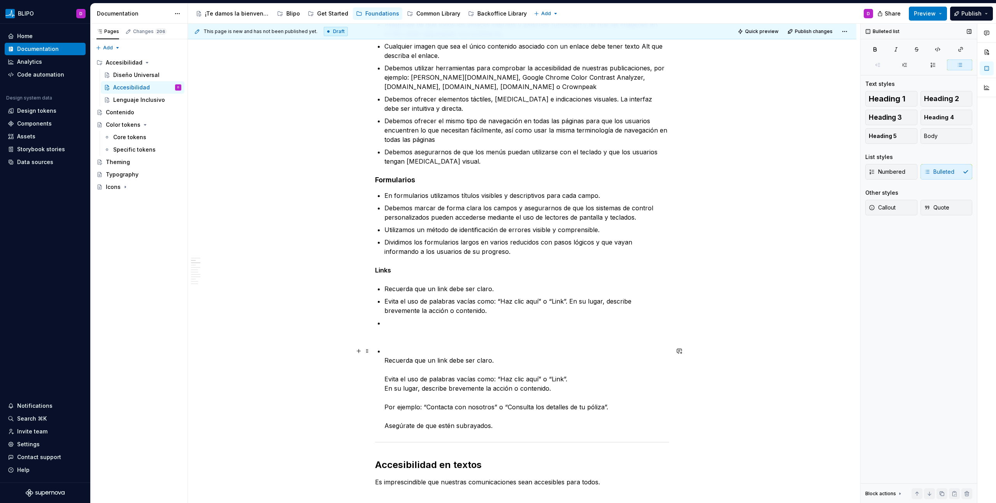
click at [438, 406] on p "Recuerda que un link debe ser claro. ﻿ Evita el uso de palabras vacías como: “H…" at bounding box center [526, 389] width 285 height 84
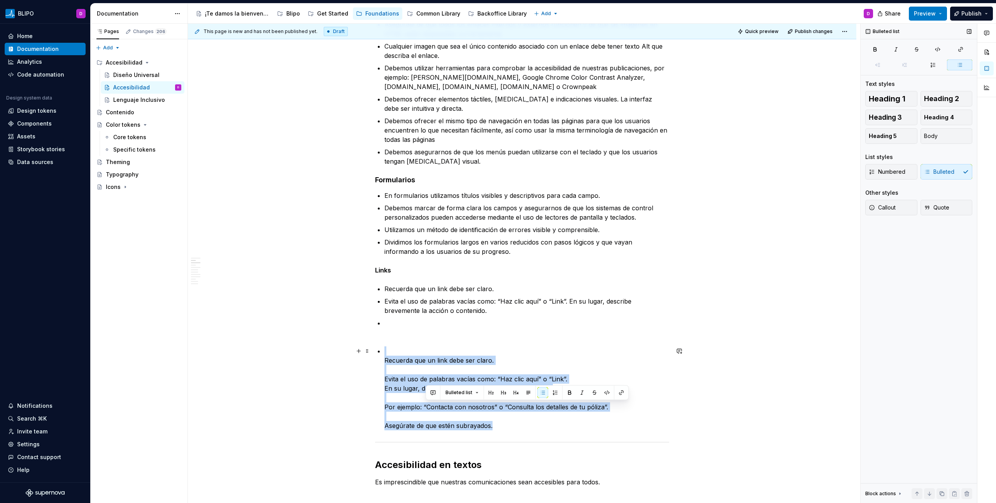
click at [438, 406] on p "Recuerda que un link debe ser claro. ﻿ Evita el uso de palabras vacías como: “H…" at bounding box center [526, 389] width 285 height 84
click at [489, 413] on p "Recuerda que un link debe ser claro. ﻿ Evita el uso de palabras vacías como: “H…" at bounding box center [526, 389] width 285 height 84
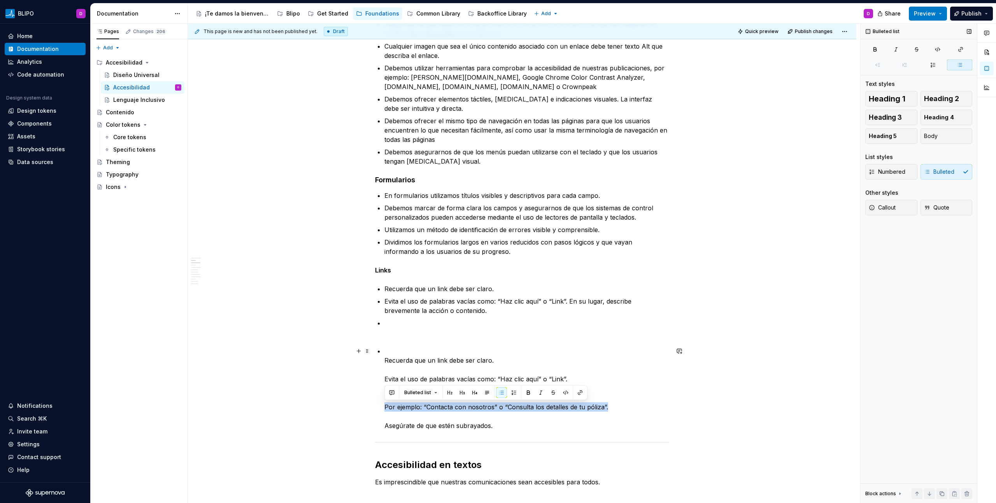
drag, startPoint x: 607, startPoint y: 406, endPoint x: 381, endPoint y: 408, distance: 226.1
copy p "Por ejemplo: “Contacta con nosotros” o “Consulta los detalles de tu póliza”."
click at [399, 324] on p at bounding box center [526, 328] width 285 height 19
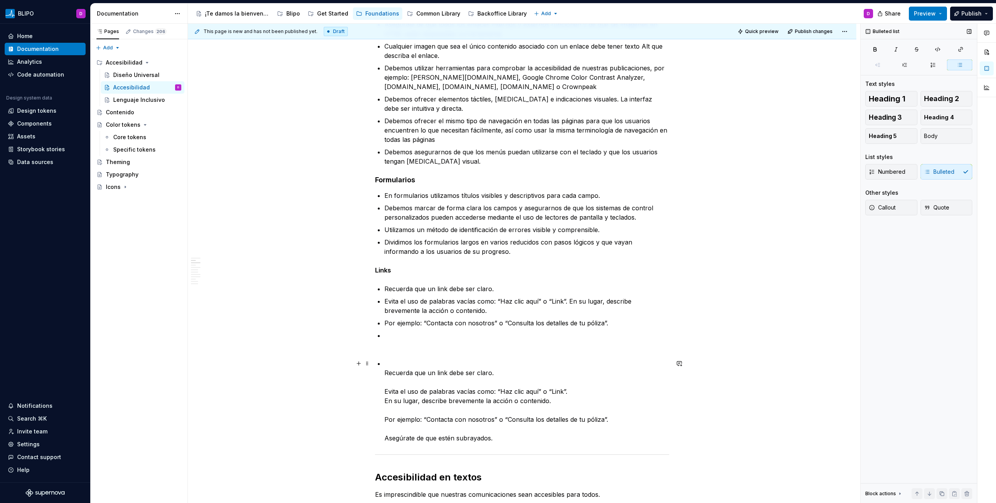
click at [416, 440] on p "Recuerda que un link debe ser claro. ﻿ Evita el uso de palabras vacías como: “H…" at bounding box center [526, 401] width 285 height 84
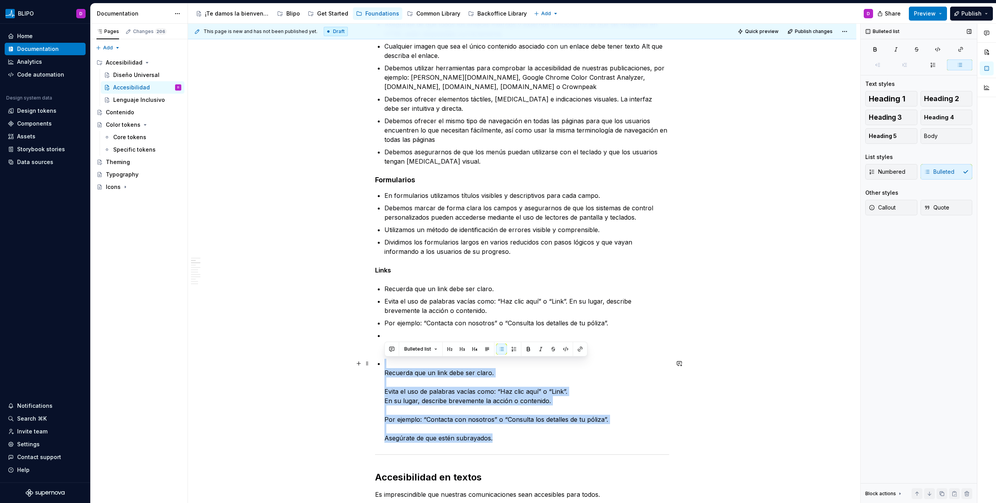
click at [416, 440] on p "Recuerda que un link debe ser claro. ﻿ Evita el uso de palabras vacías como: “H…" at bounding box center [526, 401] width 285 height 84
click at [440, 438] on p "Recuerda que un link debe ser claro. ﻿ Evita el uso de palabras vacías como: “H…" at bounding box center [526, 401] width 285 height 84
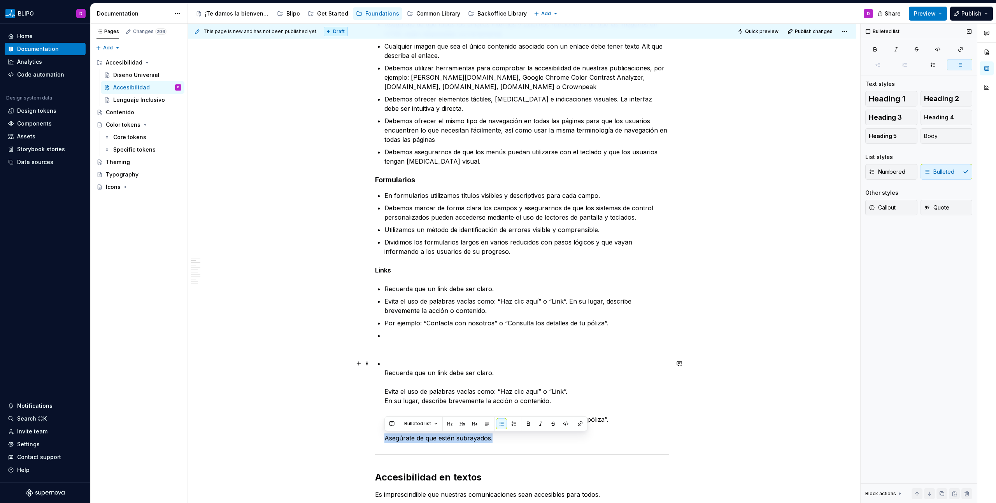
drag, startPoint x: 499, startPoint y: 442, endPoint x: 384, endPoint y: 439, distance: 114.8
click at [384, 439] on p "Recuerda que un link debe ser claro. ﻿ Evita el uso de palabras vacías como: “H…" at bounding box center [526, 401] width 285 height 84
copy p "Asegúrate de que estén subrayados."
click at [401, 337] on p at bounding box center [526, 340] width 285 height 19
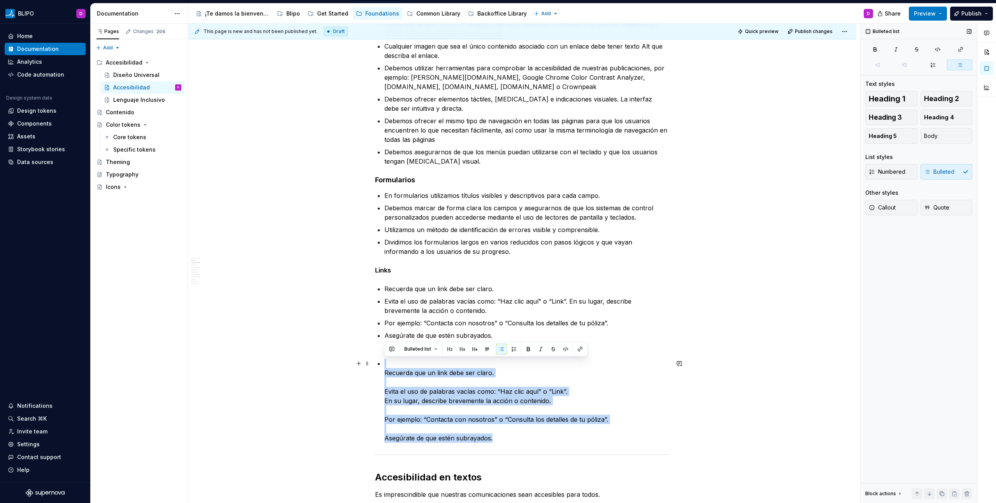
drag, startPoint x: 384, startPoint y: 351, endPoint x: 513, endPoint y: 438, distance: 156.3
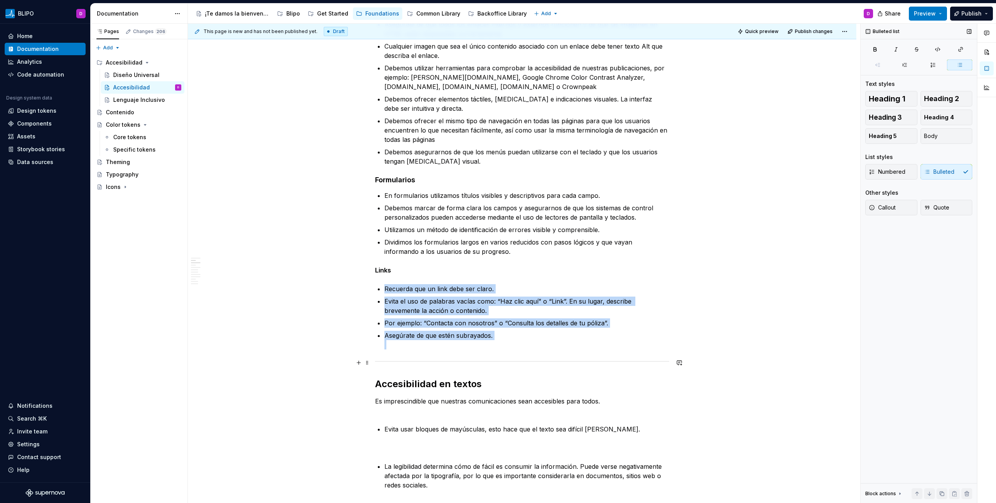
click at [393, 360] on div at bounding box center [522, 361] width 294 height 5
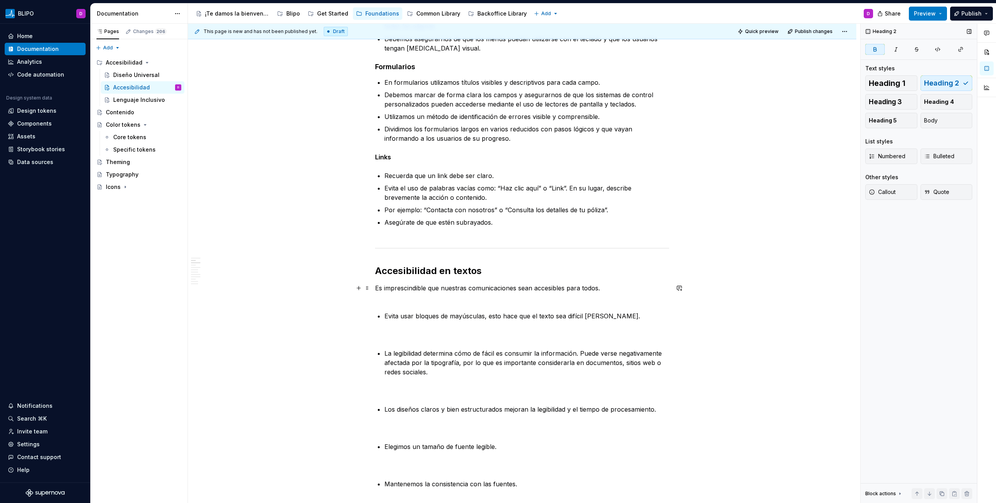
scroll to position [302, 0]
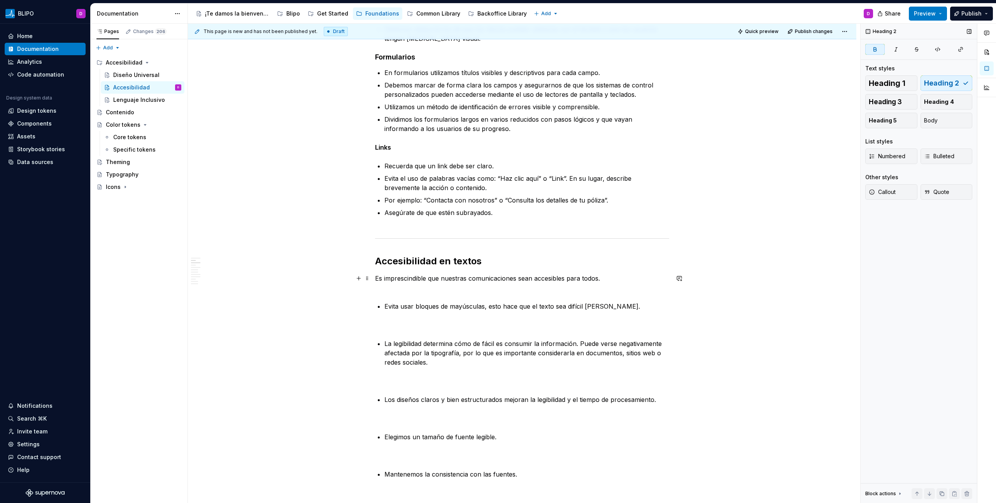
click at [419, 289] on p "Es imprescindible que nuestras comunicaciones sean accesibles para todos. ﻿" at bounding box center [522, 283] width 294 height 19
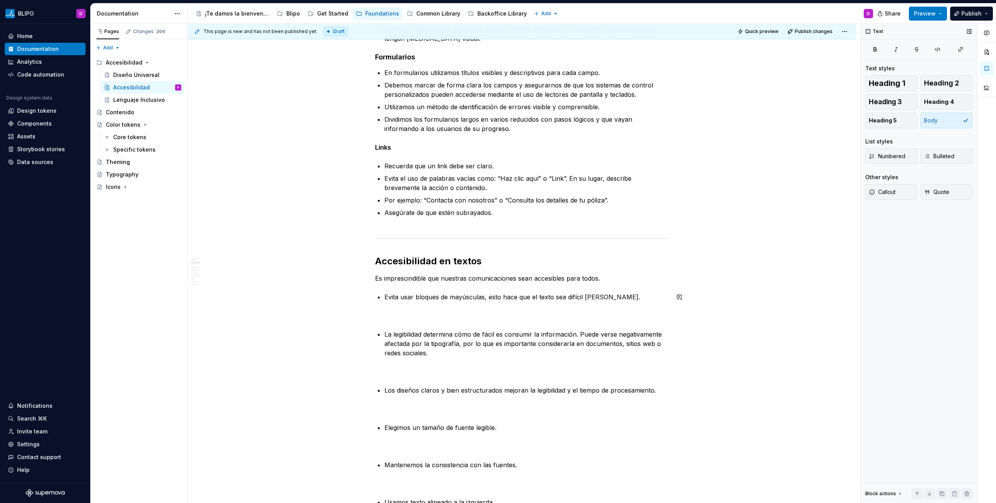
drag, startPoint x: 392, startPoint y: 305, endPoint x: 400, endPoint y: 314, distance: 12.1
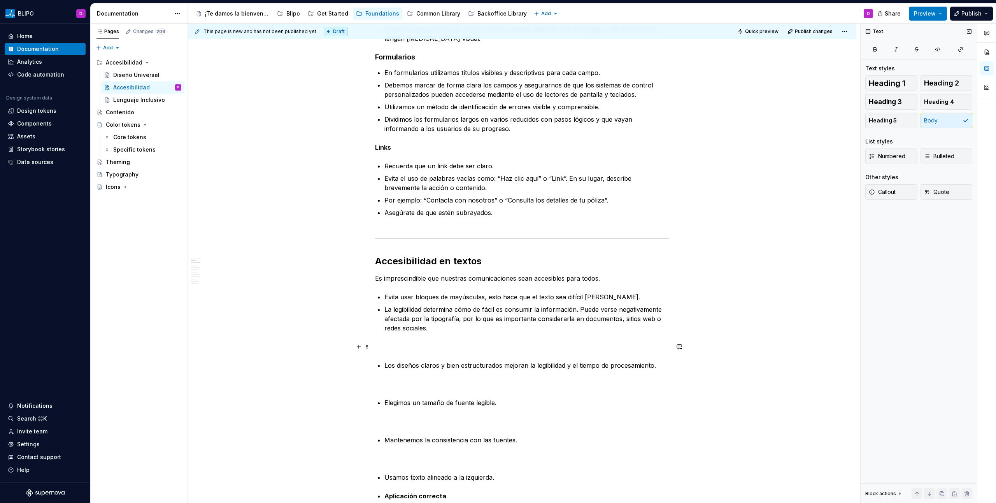
click at [417, 348] on p "﻿" at bounding box center [522, 346] width 294 height 9
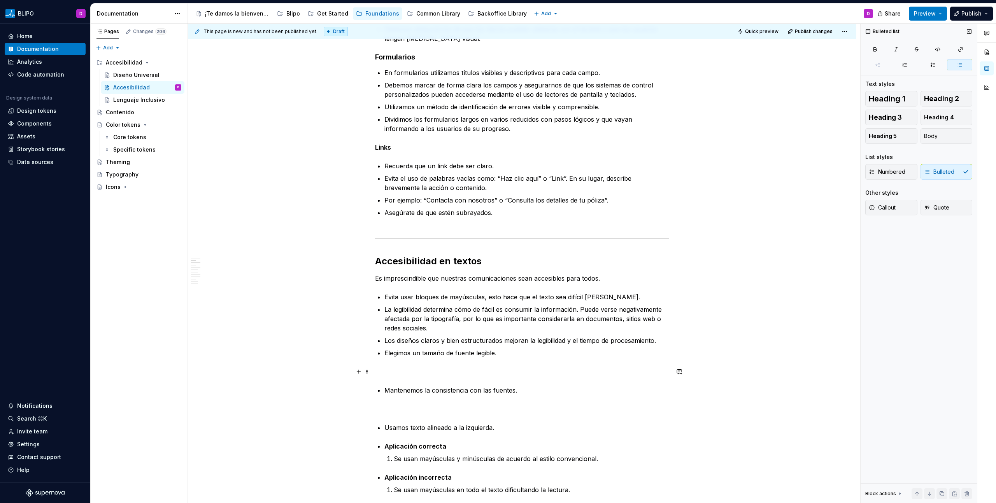
click at [404, 374] on p "﻿" at bounding box center [522, 371] width 294 height 9
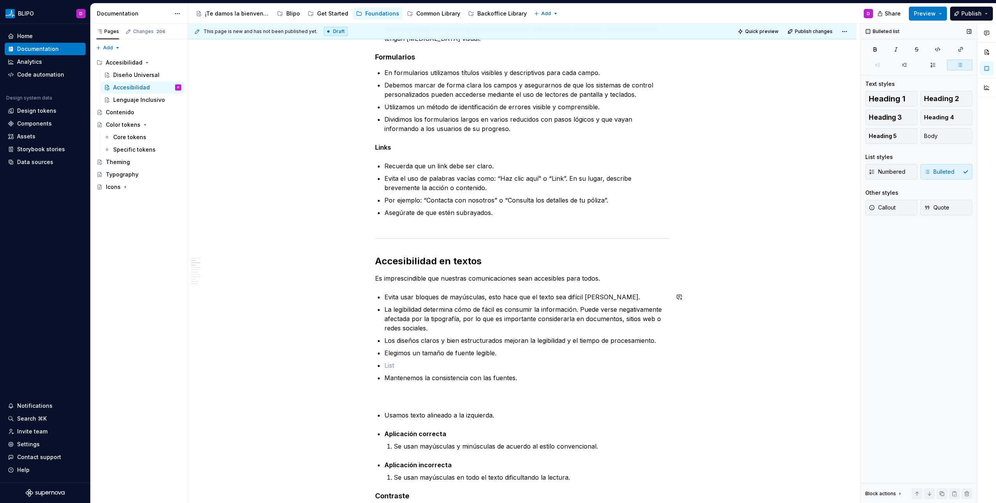
click at [395, 392] on p "﻿" at bounding box center [522, 396] width 294 height 9
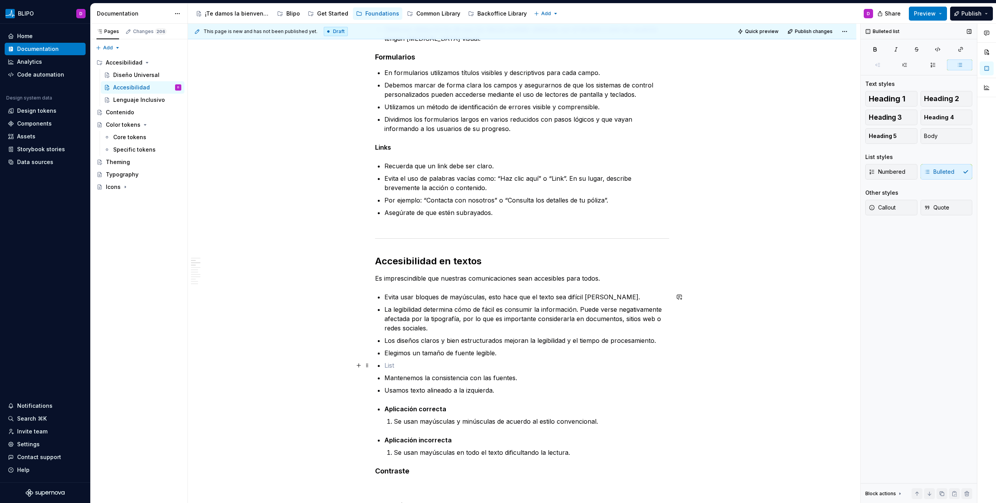
click at [396, 368] on p at bounding box center [526, 365] width 285 height 9
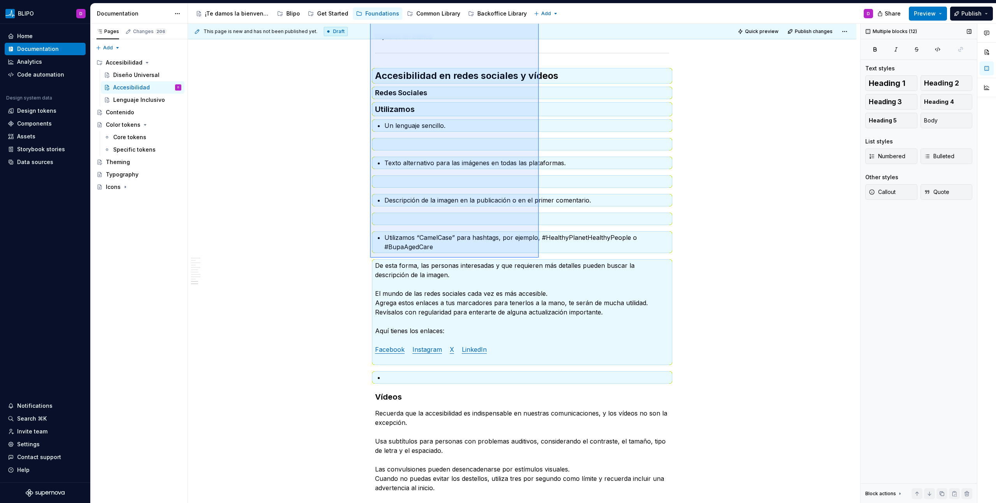
scroll to position [1433, 0]
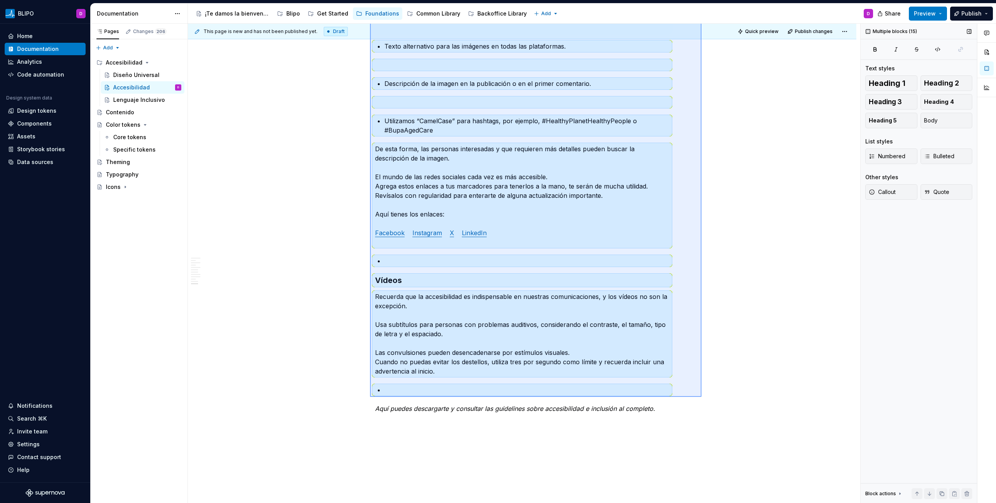
drag, startPoint x: 370, startPoint y: 98, endPoint x: 701, endPoint y: 397, distance: 446.3
click at [701, 397] on div "This page is new and has not been published yet. Draft Quick preview Publish ch…" at bounding box center [524, 264] width 672 height 480
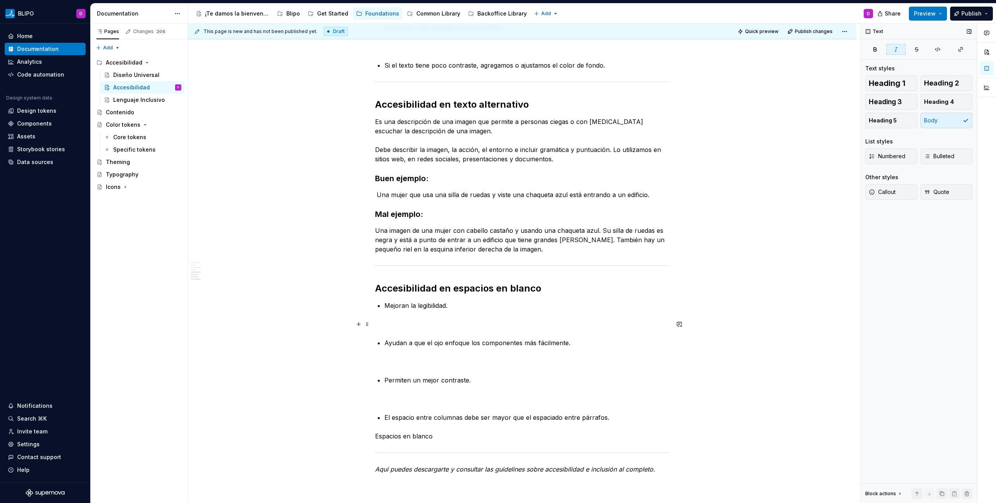
scroll to position [907, 0]
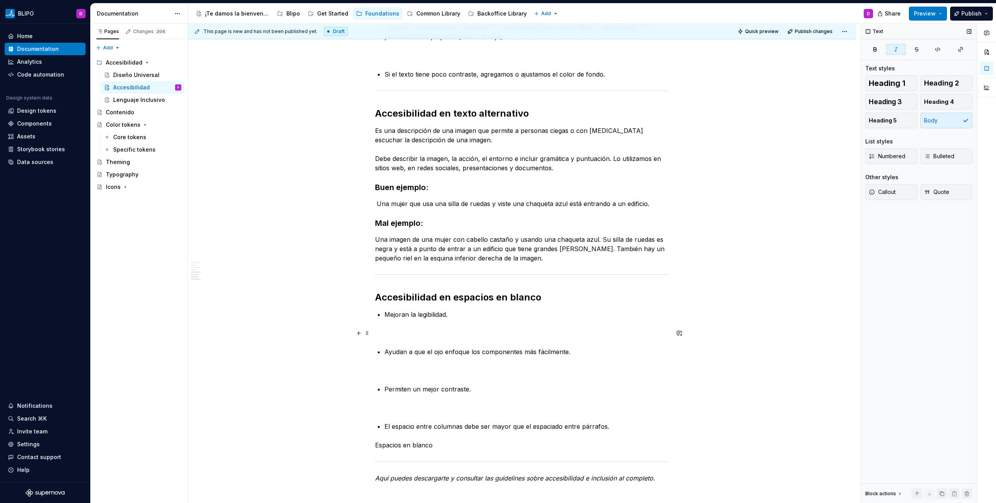
click at [419, 332] on p "﻿" at bounding box center [522, 333] width 294 height 9
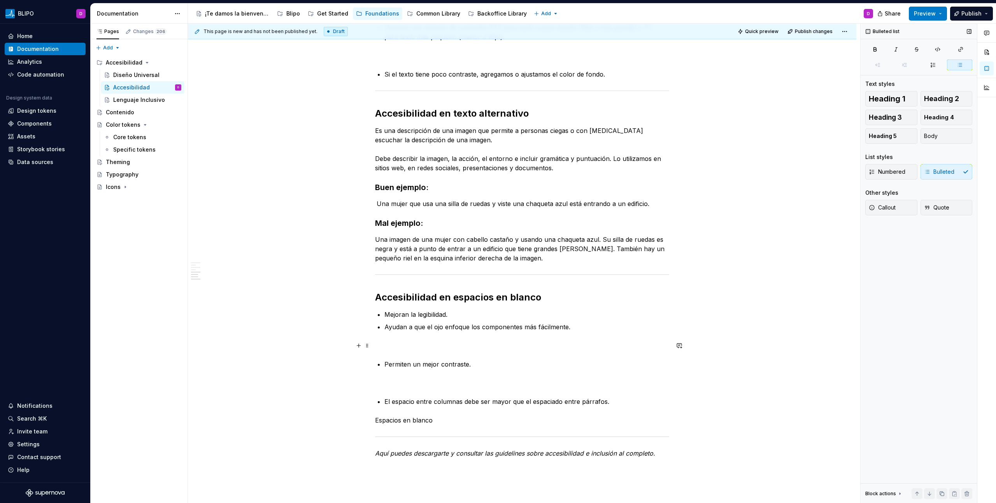
click at [400, 342] on p "﻿" at bounding box center [522, 345] width 294 height 9
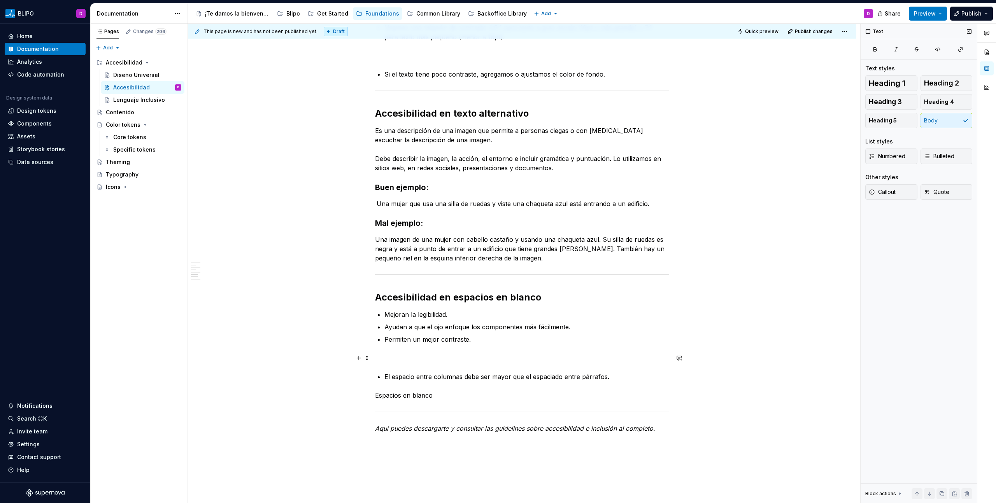
click at [401, 356] on p "﻿" at bounding box center [522, 358] width 294 height 9
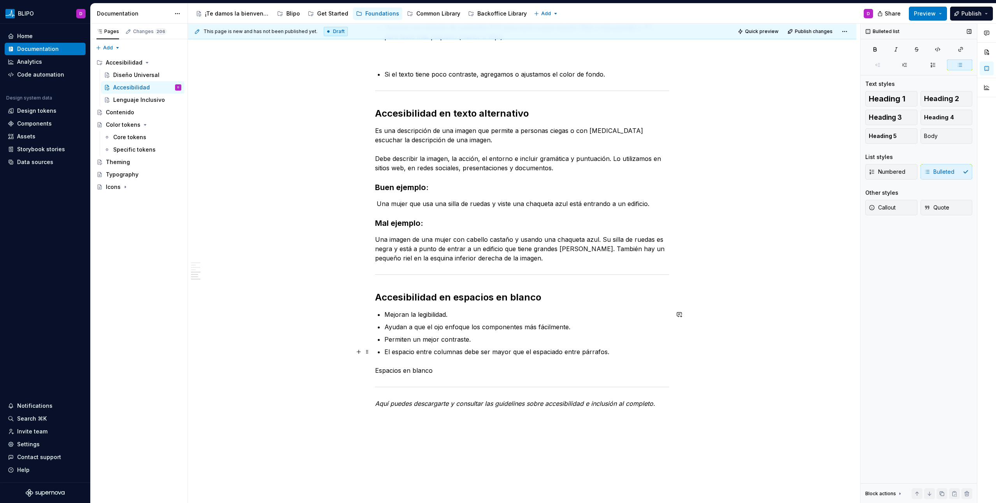
click at [612, 353] on p "El espacio entre columnas debe ser mayor que el espaciado entre párrafos." at bounding box center [526, 351] width 285 height 9
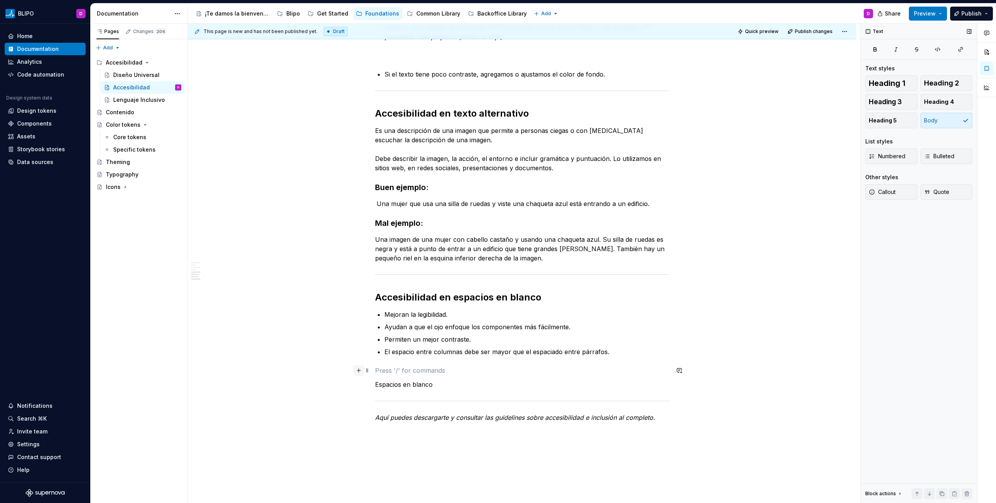
click at [359, 372] on button "button" at bounding box center [358, 370] width 11 height 11
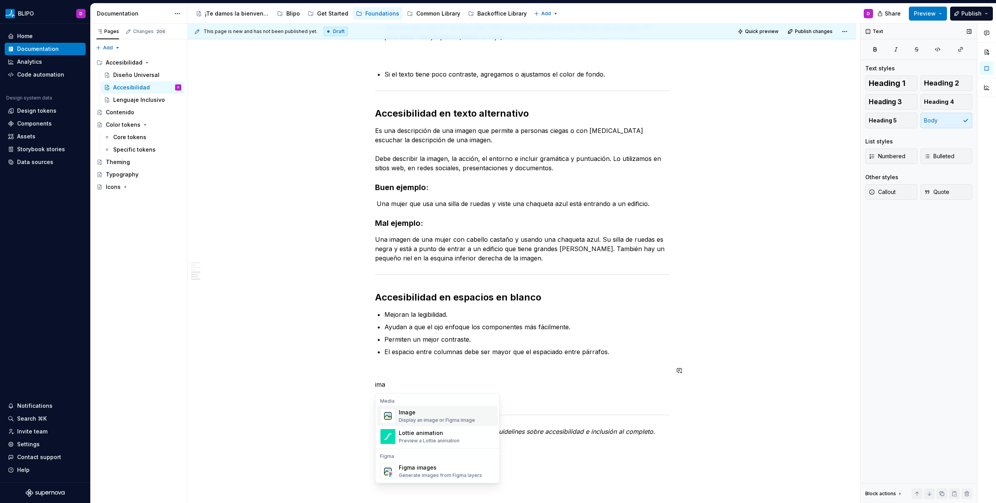
click at [448, 411] on div "Image" at bounding box center [437, 413] width 76 height 8
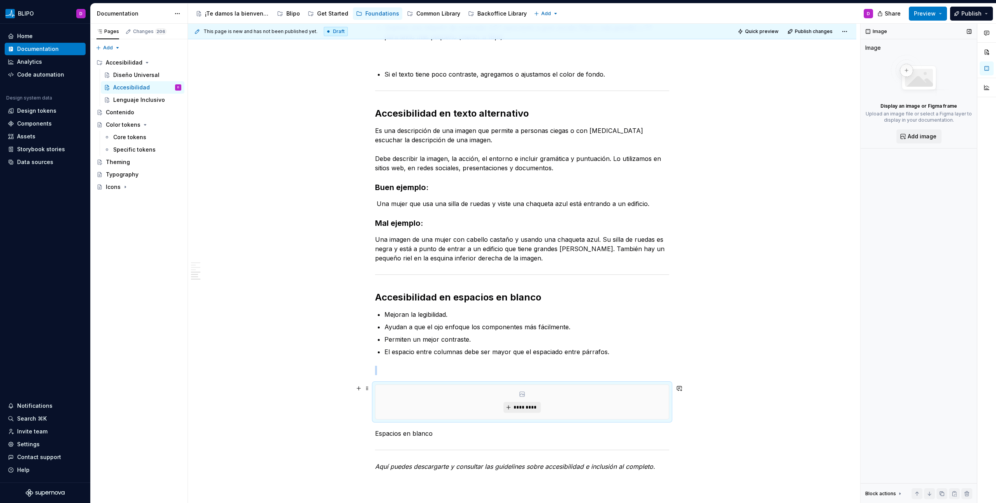
click at [523, 408] on span "*********" at bounding box center [525, 408] width 24 height 6
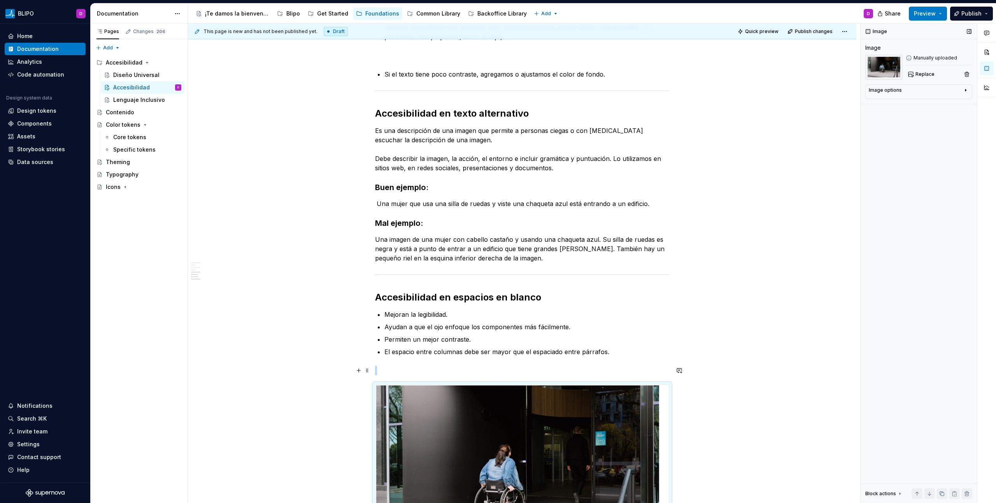
click at [423, 369] on p at bounding box center [522, 370] width 294 height 9
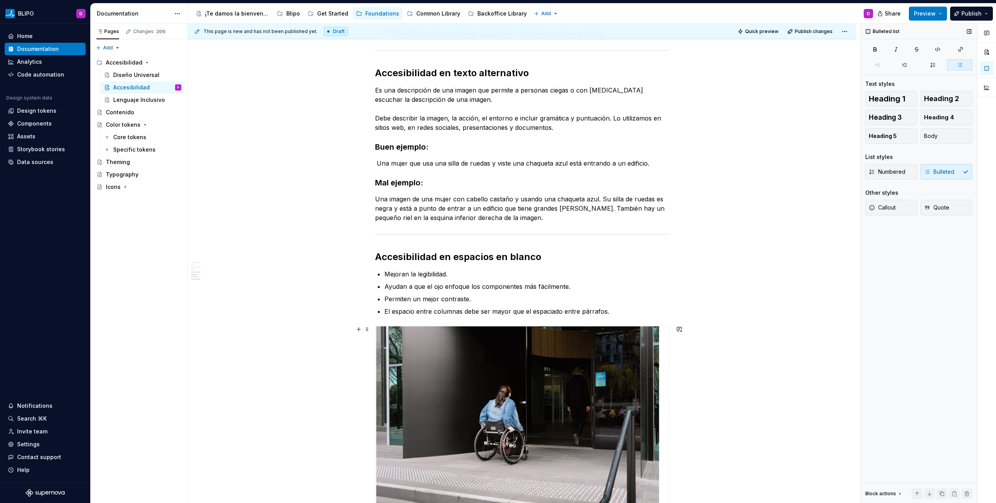
scroll to position [1103, 0]
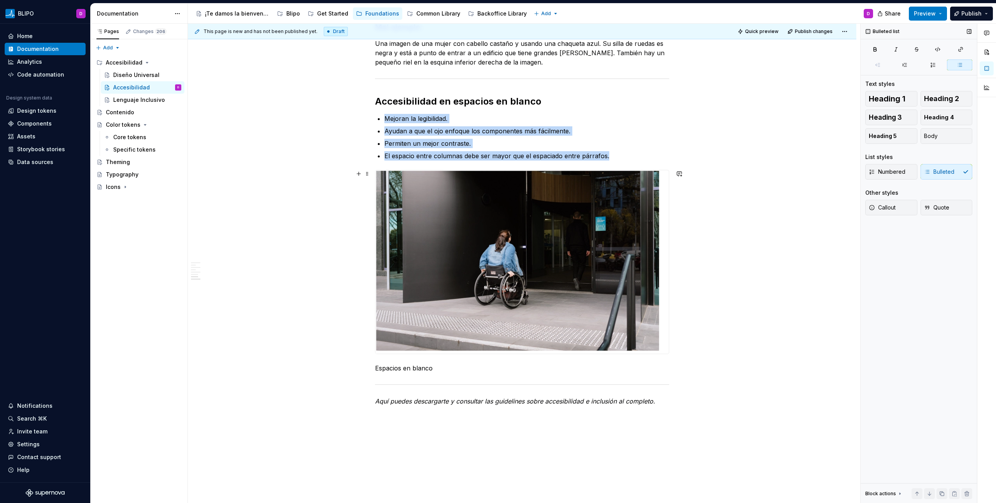
click at [522, 257] on img at bounding box center [517, 262] width 284 height 184
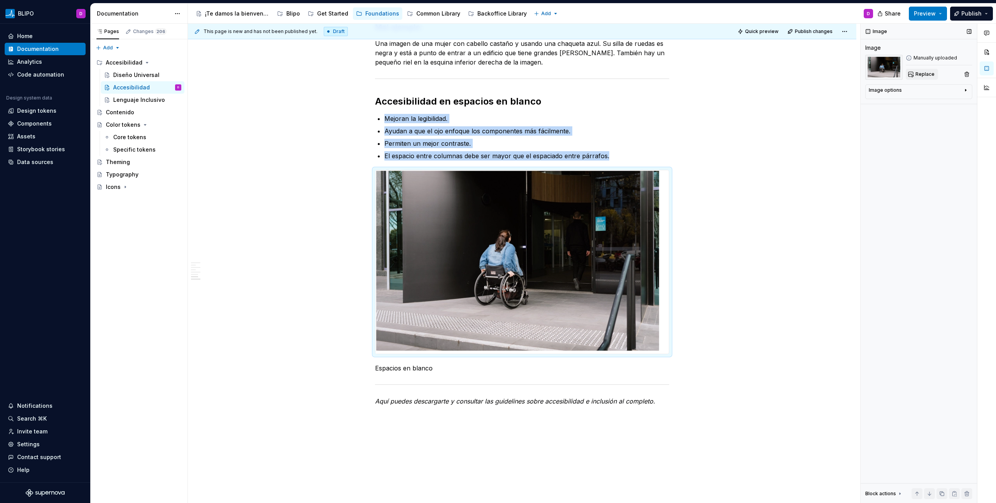
click at [920, 72] on span "Replace" at bounding box center [924, 74] width 19 height 6
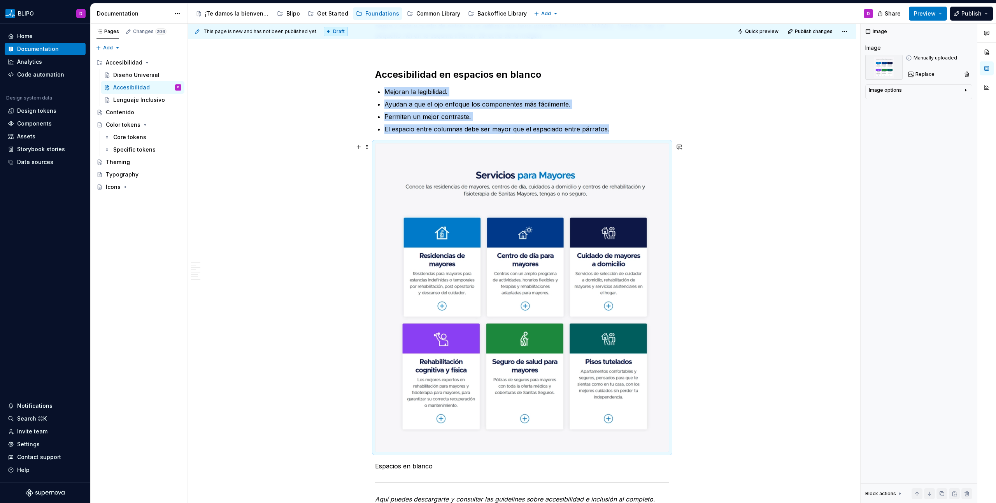
scroll to position [1129, 0]
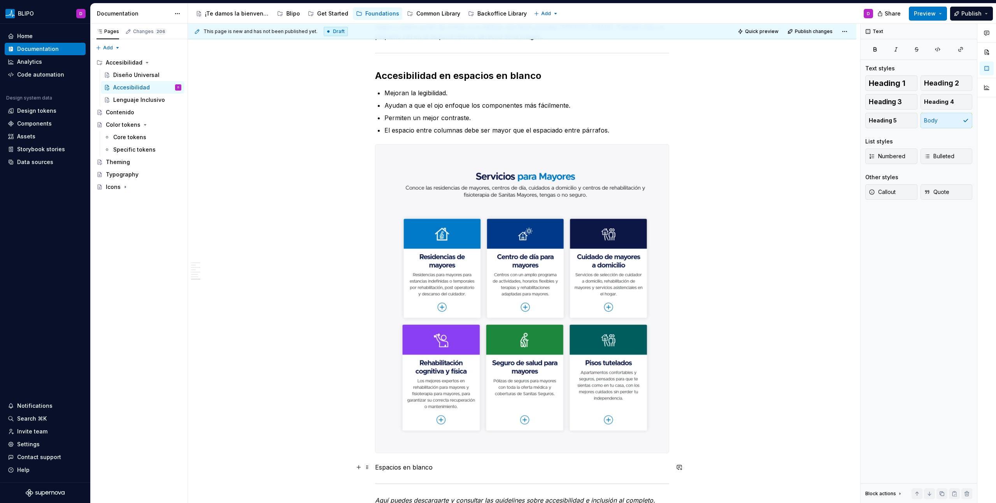
click at [393, 467] on p "Espacios en blanco" at bounding box center [522, 467] width 294 height 9
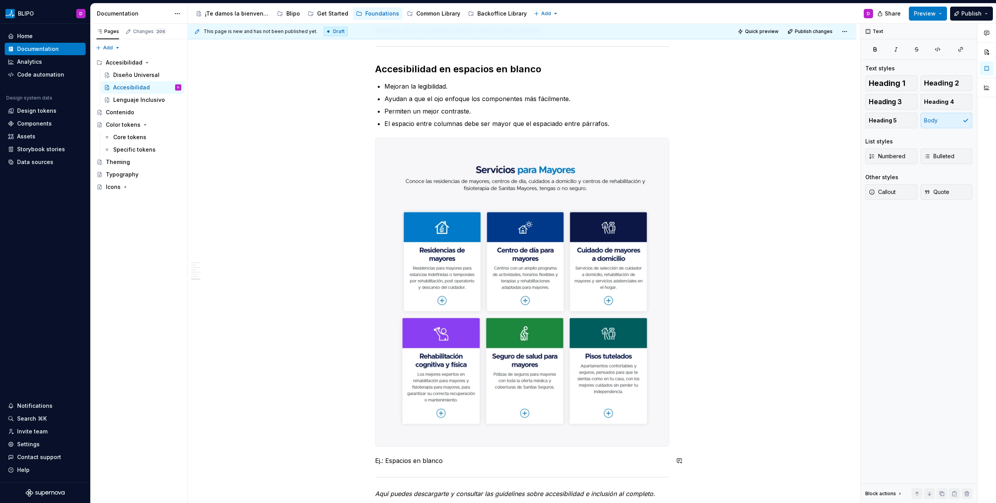
click at [401, 462] on p "Ej.: Espacios en blanco" at bounding box center [522, 460] width 294 height 9
click at [513, 448] on button "button" at bounding box center [515, 446] width 11 height 11
drag, startPoint x: 444, startPoint y: 467, endPoint x: 455, endPoint y: 469, distance: 10.8
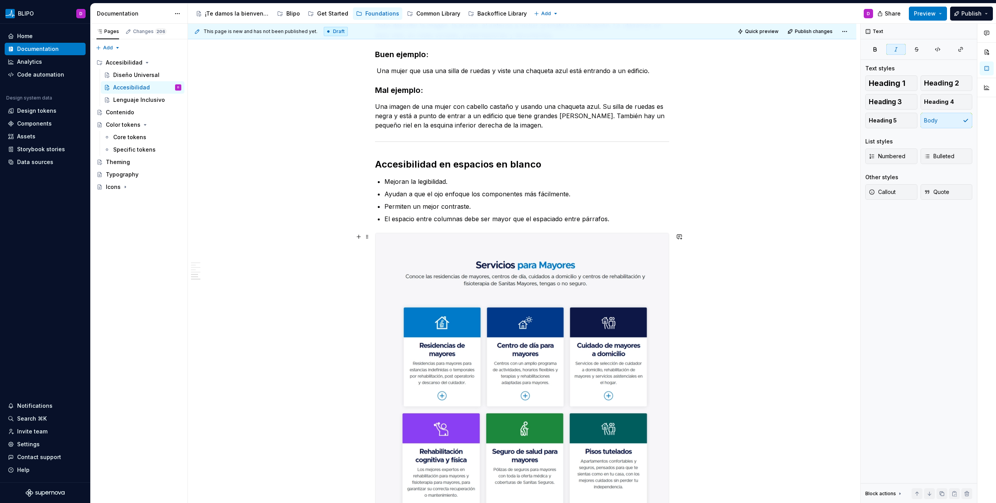
scroll to position [1037, 0]
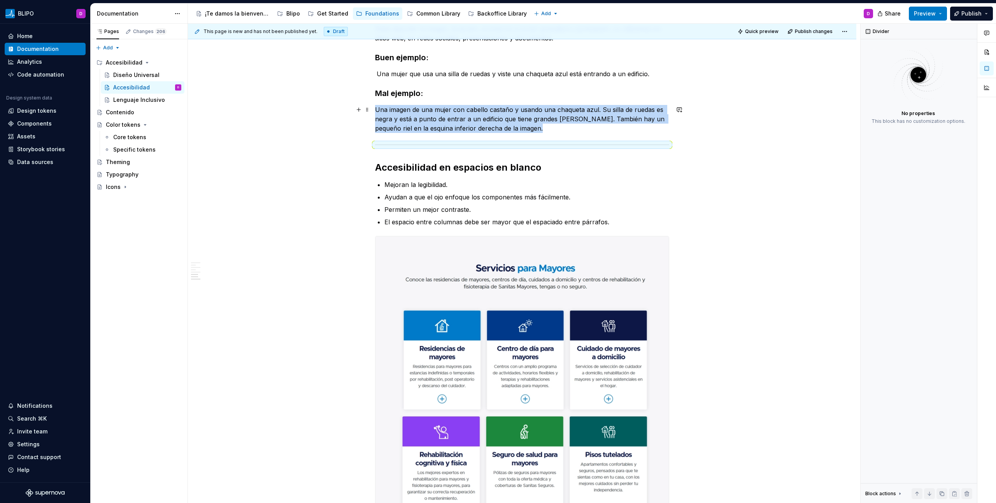
click at [556, 127] on p "Una imagen de una mujer con cabello castaño y usando una chaqueta azul. Su sill…" at bounding box center [522, 119] width 294 height 28
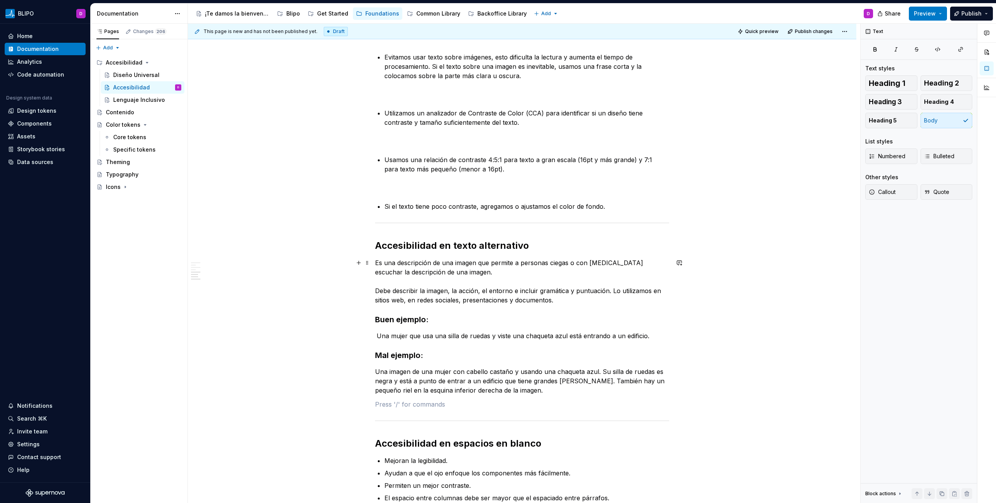
scroll to position [716, 0]
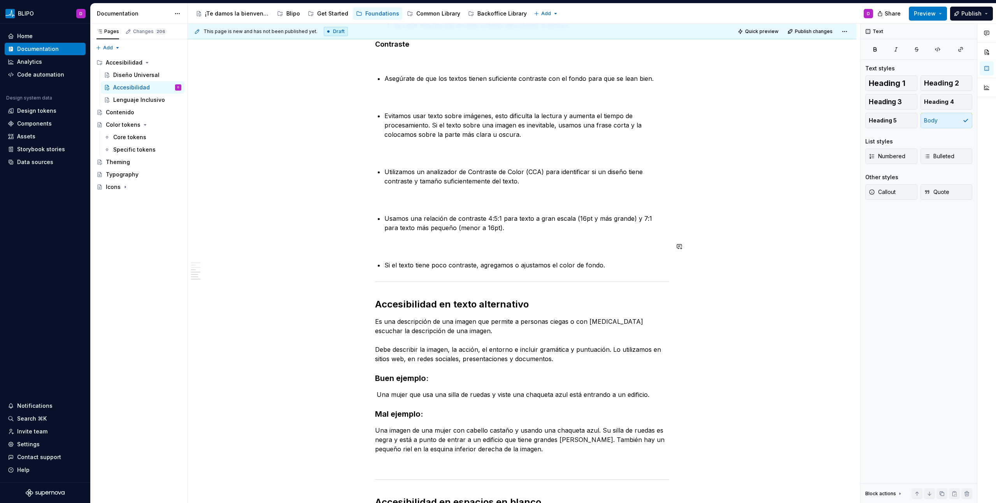
click at [405, 242] on p "﻿" at bounding box center [522, 246] width 294 height 9
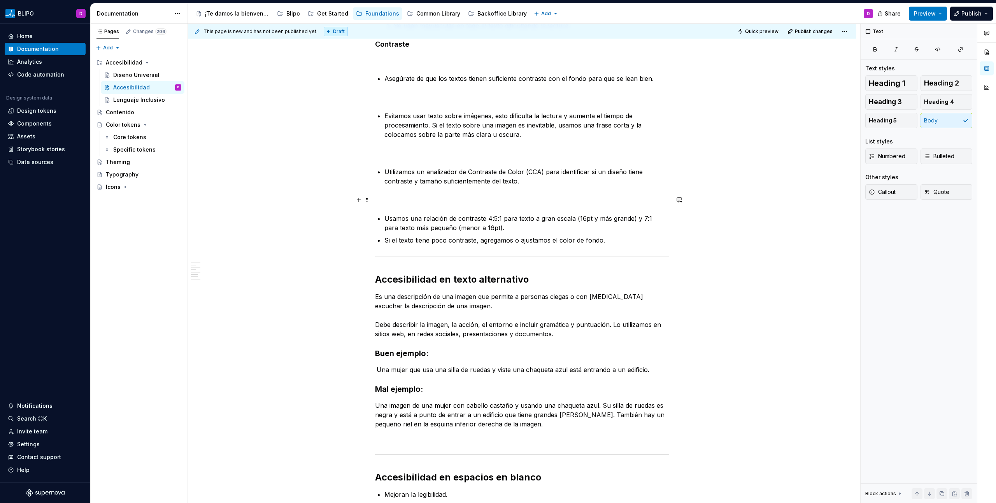
click at [406, 199] on p "﻿" at bounding box center [522, 199] width 294 height 9
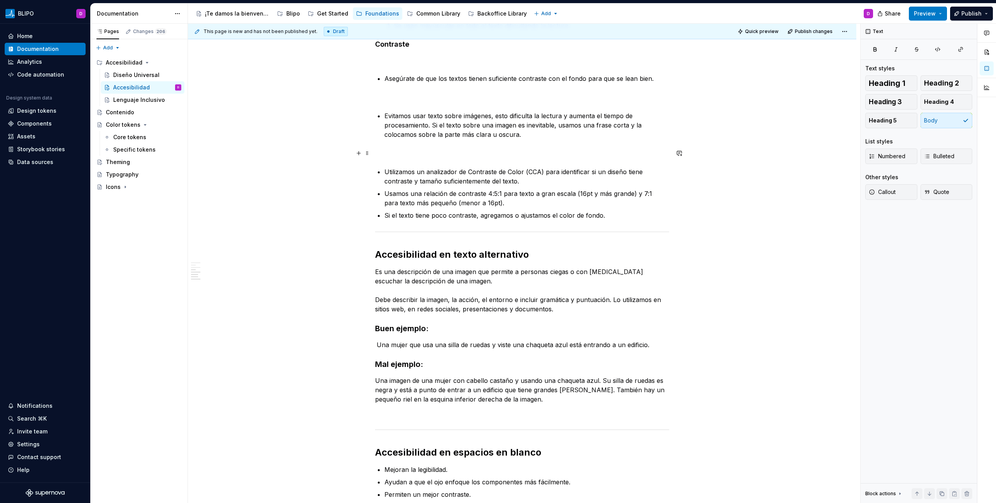
click at [404, 151] on p "﻿" at bounding box center [522, 153] width 294 height 9
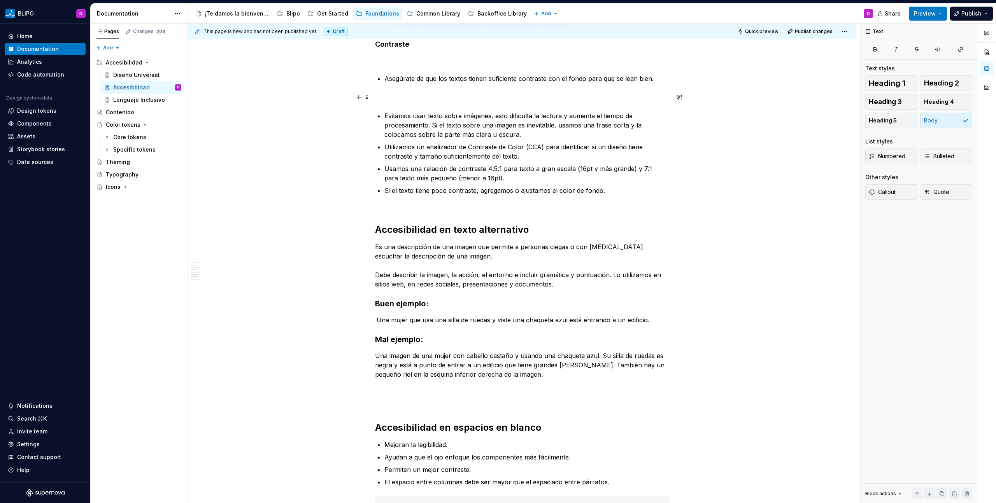
click at [391, 100] on p "﻿" at bounding box center [522, 97] width 294 height 9
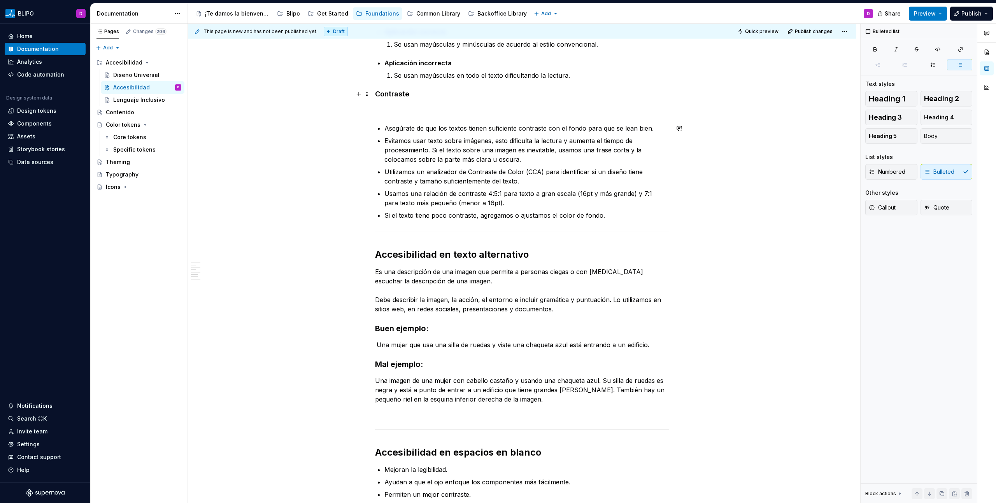
scroll to position [658, 0]
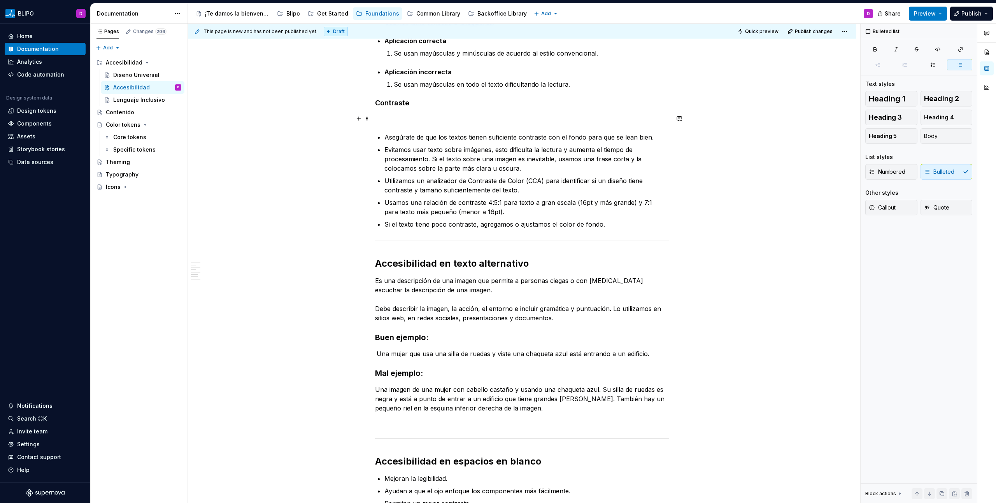
click at [390, 123] on p "﻿" at bounding box center [522, 118] width 294 height 9
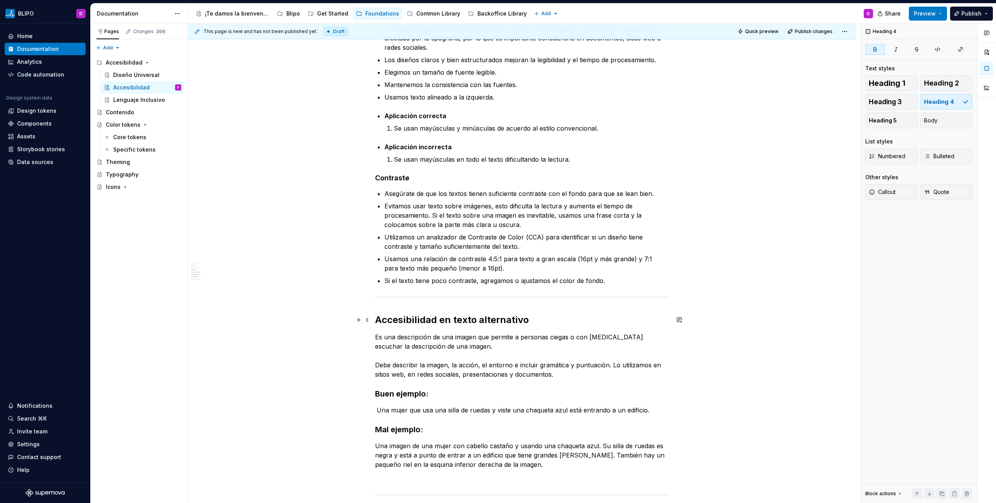
scroll to position [514, 0]
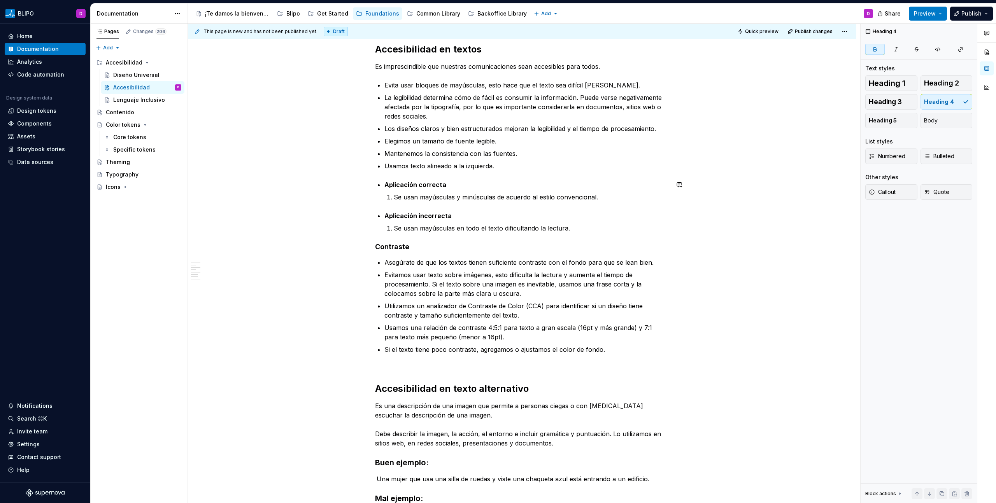
click at [393, 175] on div "Accesibilidad en sitios web Nuestros sitios web deben cumplir con el nivel AA o…" at bounding box center [522, 327] width 294 height 1378
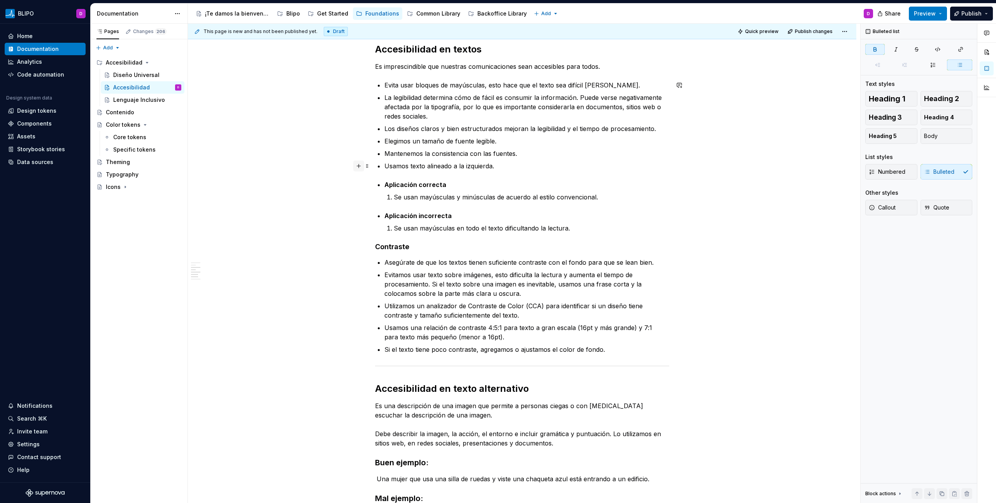
click at [359, 167] on button "button" at bounding box center [358, 166] width 11 height 11
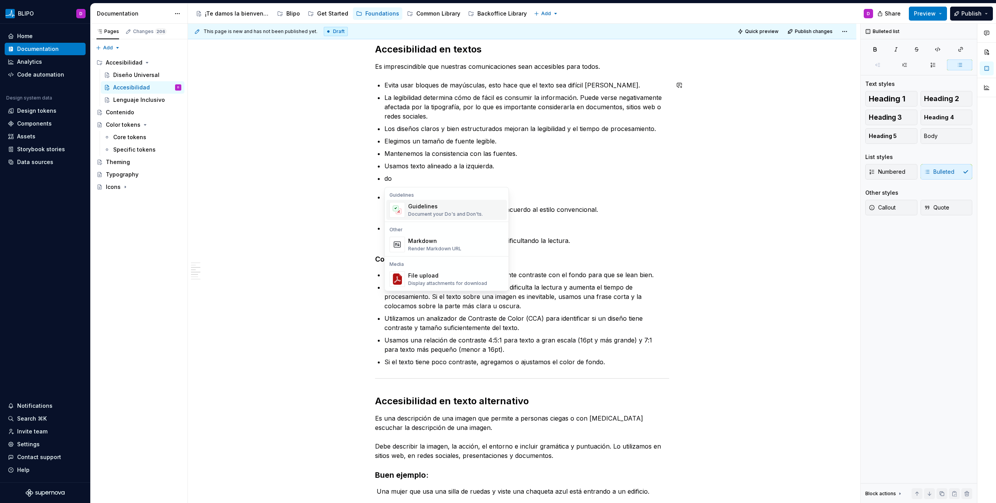
click at [419, 206] on div "Guidelines" at bounding box center [445, 207] width 75 height 8
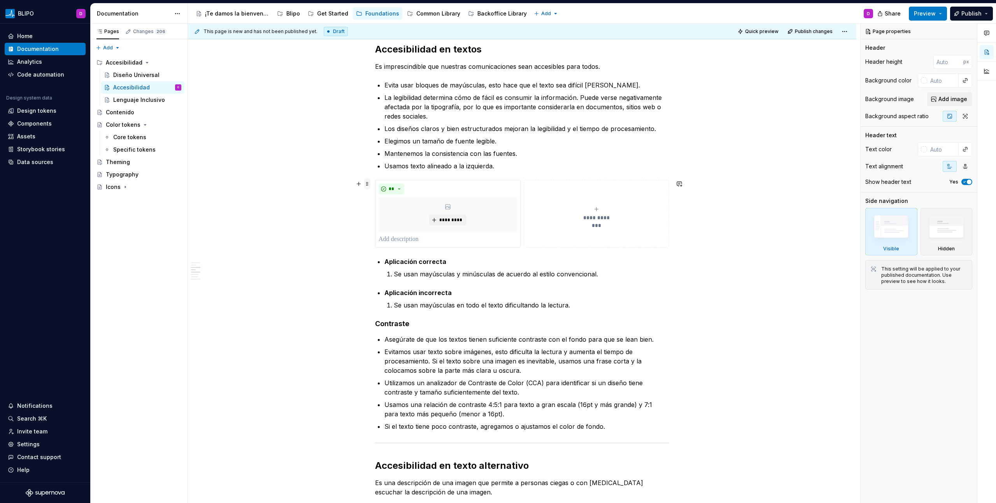
click at [366, 185] on span at bounding box center [367, 184] width 6 height 11
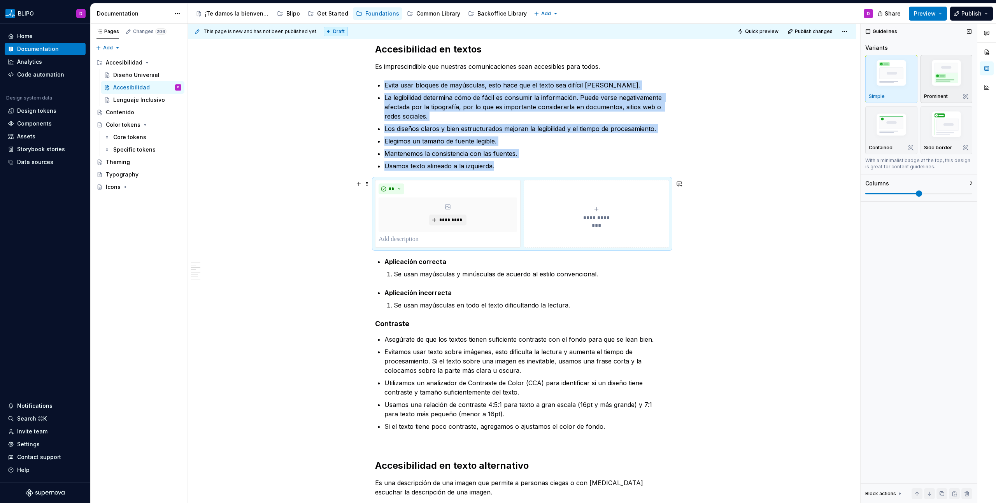
click at [940, 75] on img "button" at bounding box center [946, 75] width 45 height 34
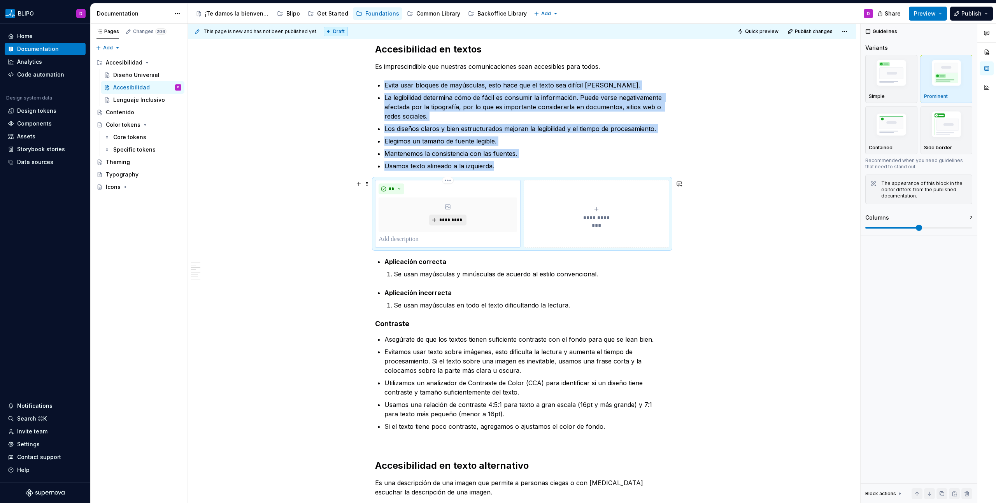
click at [452, 219] on span "*********" at bounding box center [451, 220] width 24 height 6
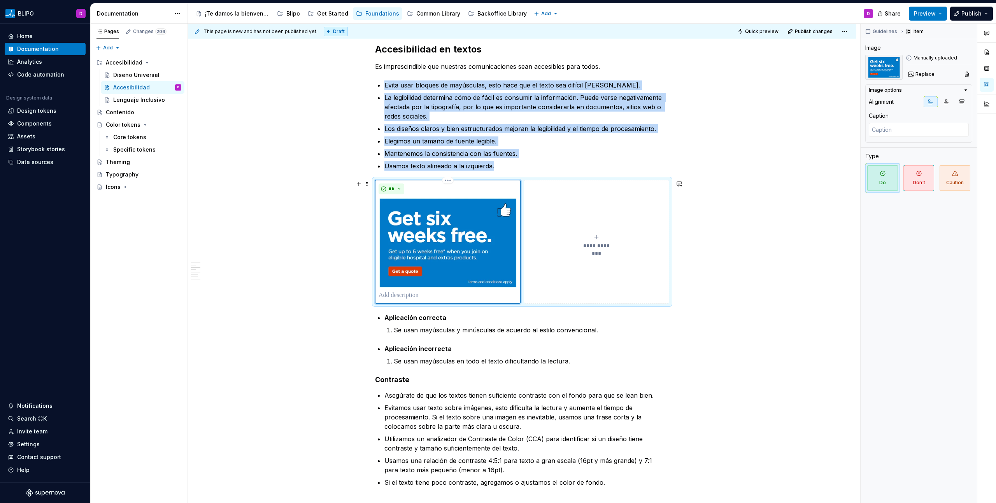
click at [597, 236] on icon "submit" at bounding box center [596, 237] width 6 height 6
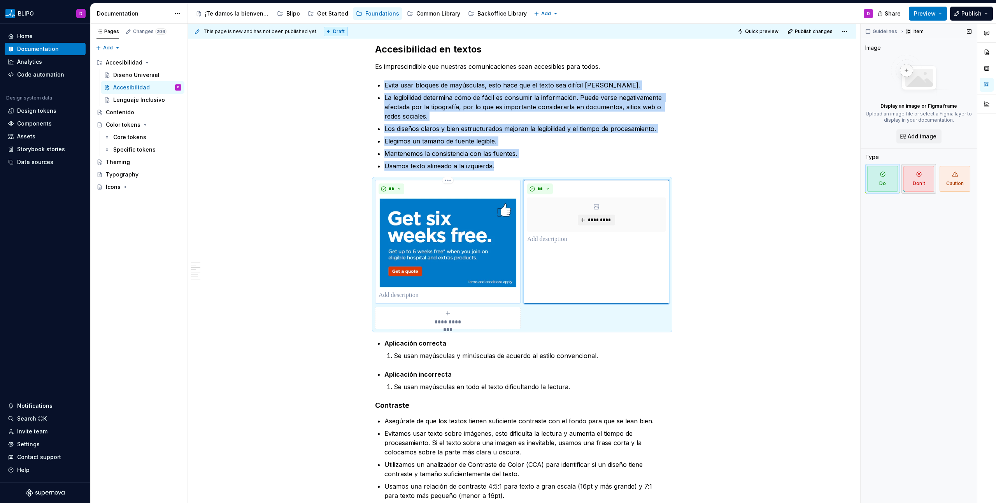
click at [914, 182] on span "Don't" at bounding box center [918, 179] width 31 height 26
click at [609, 219] on span "*********" at bounding box center [599, 220] width 24 height 6
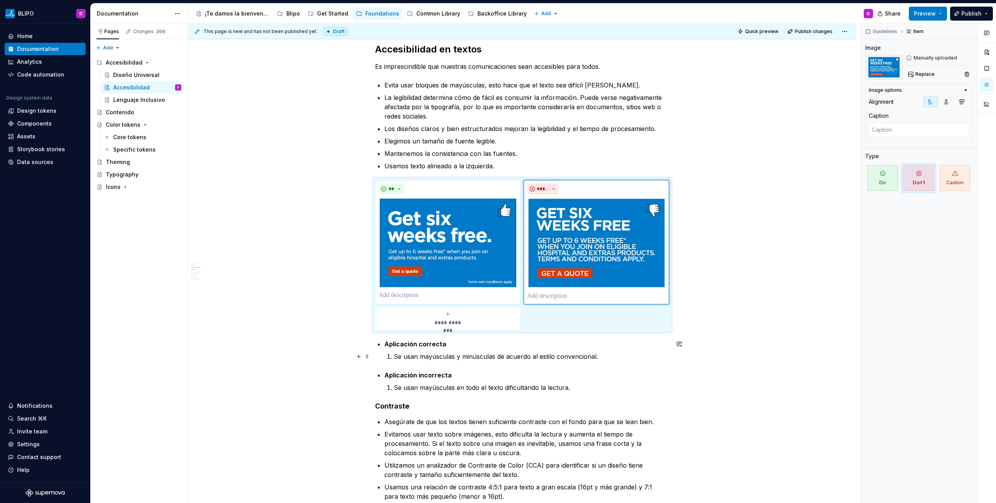
click at [442, 357] on p "Se usan mayúsculas y minúsculas de acuerdo al estilo convencional." at bounding box center [531, 356] width 275 height 9
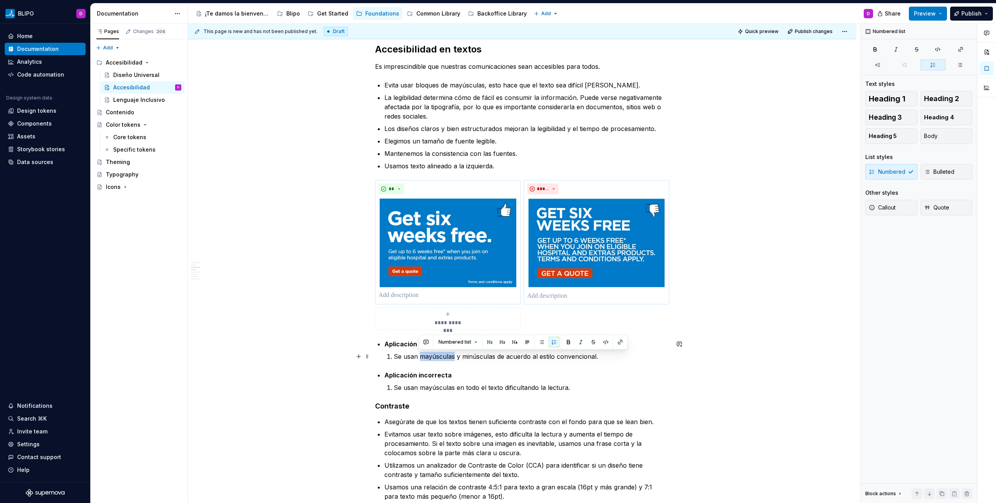
click at [442, 357] on p "Se usan mayúsculas y minúsculas de acuerdo al estilo convencional." at bounding box center [531, 356] width 275 height 9
copy p "Se usan mayúsculas y minúsculas de acuerdo al estilo convencional."
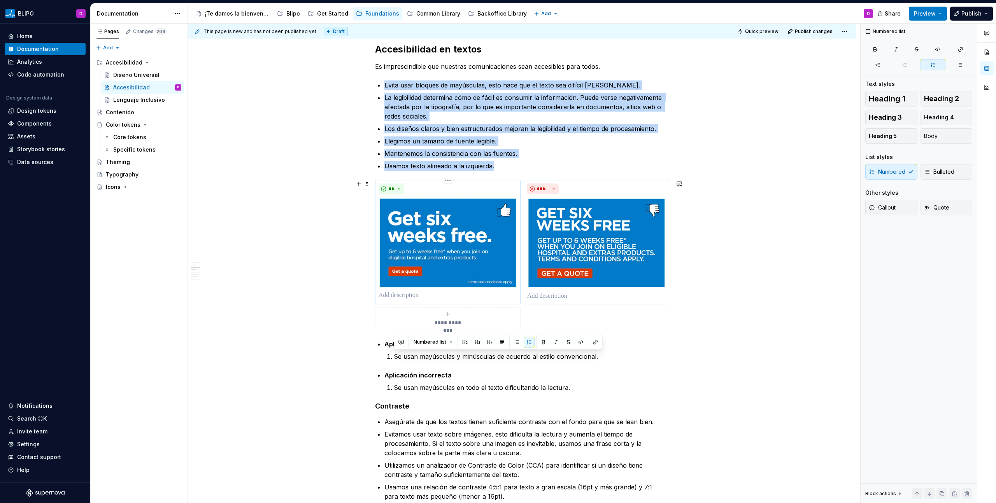
click at [439, 290] on div "**" at bounding box center [448, 242] width 139 height 117
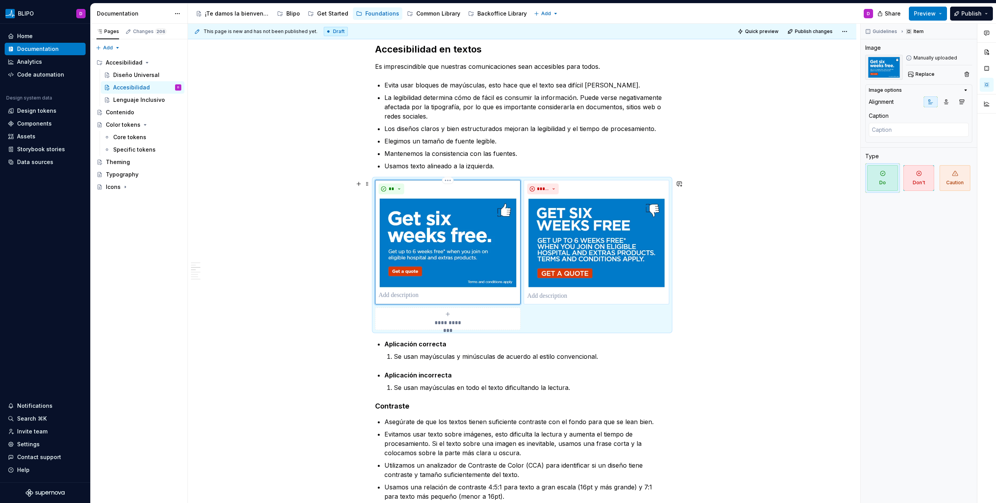
click at [428, 294] on p at bounding box center [448, 295] width 139 height 9
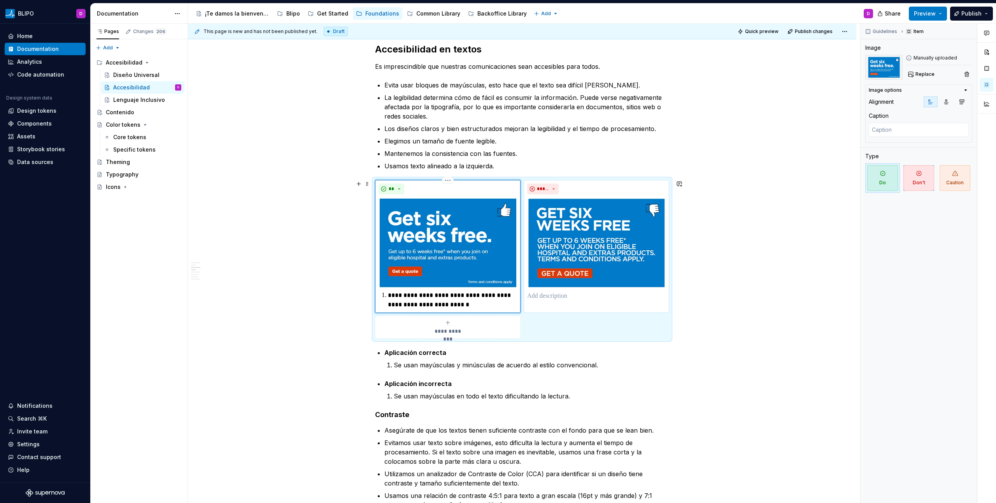
click at [388, 295] on p "**********" at bounding box center [452, 300] width 129 height 19
click at [438, 399] on p "Se usan mayúsculas en todo el texto dificultando la lectura." at bounding box center [531, 396] width 275 height 9
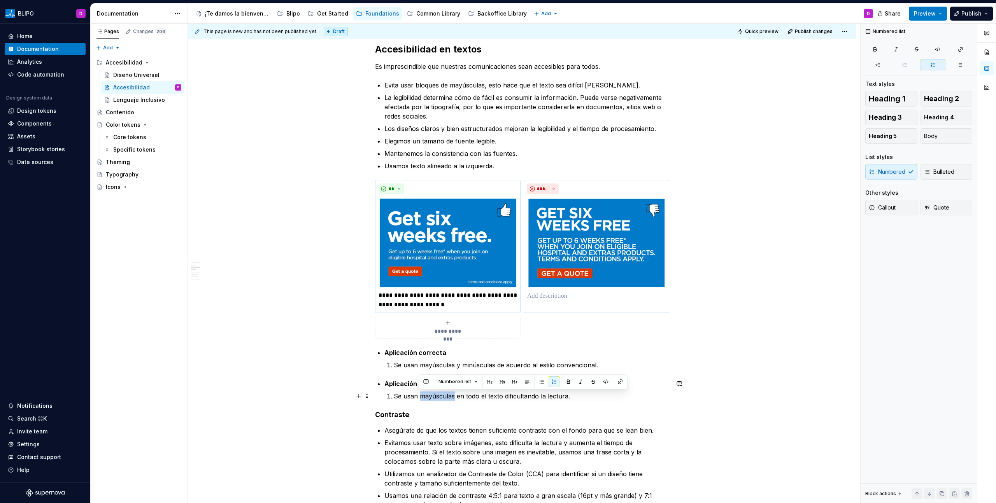
click at [438, 399] on p "Se usan mayúsculas en todo el texto dificultando la lectura." at bounding box center [531, 396] width 275 height 9
copy p "Se usan mayúsculas en todo el texto dificultando la lectura."
click at [563, 297] on p at bounding box center [596, 296] width 139 height 9
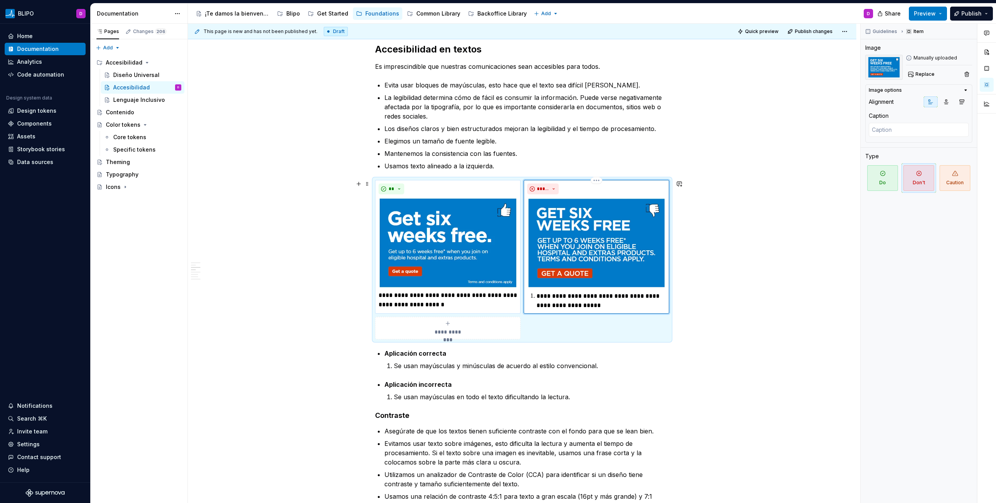
click at [537, 297] on p "**********" at bounding box center [601, 301] width 129 height 19
click at [700, 377] on div "Accesibilidad en sitios web Nuestros sitios web deben cumplir con el nivel AA o…" at bounding box center [522, 482] width 668 height 1726
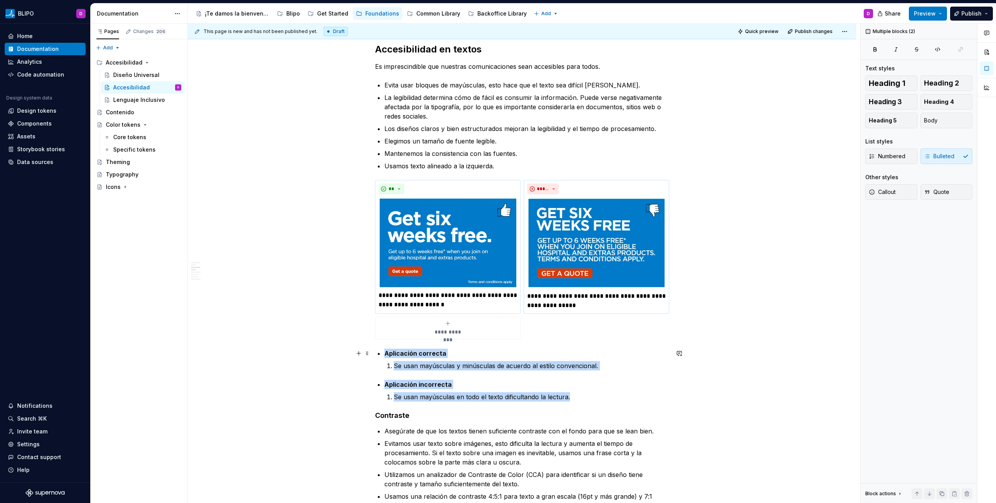
drag, startPoint x: 576, startPoint y: 396, endPoint x: 375, endPoint y: 354, distance: 205.2
click at [375, 354] on div "Accesibilidad en sitios web Nuestros sitios web deben cumplir con el nivel AA o…" at bounding box center [522, 411] width 294 height 1547
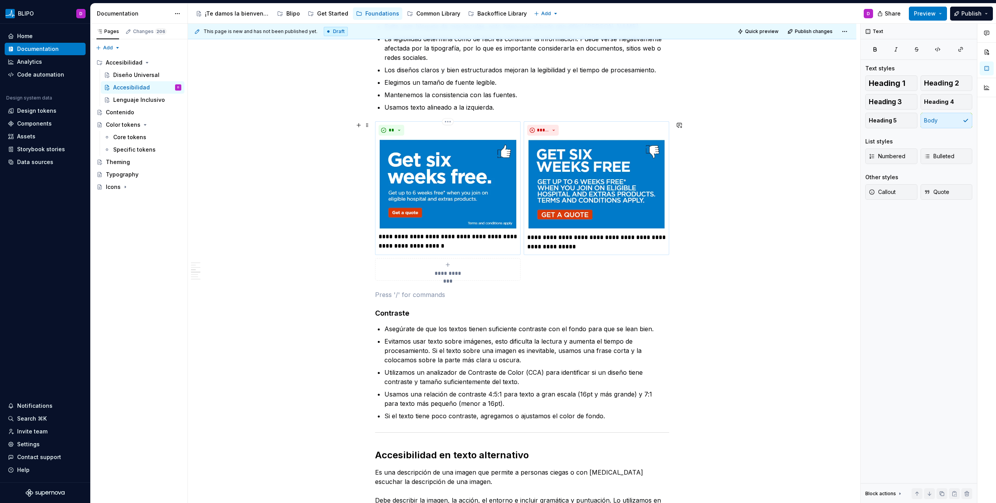
scroll to position [585, 0]
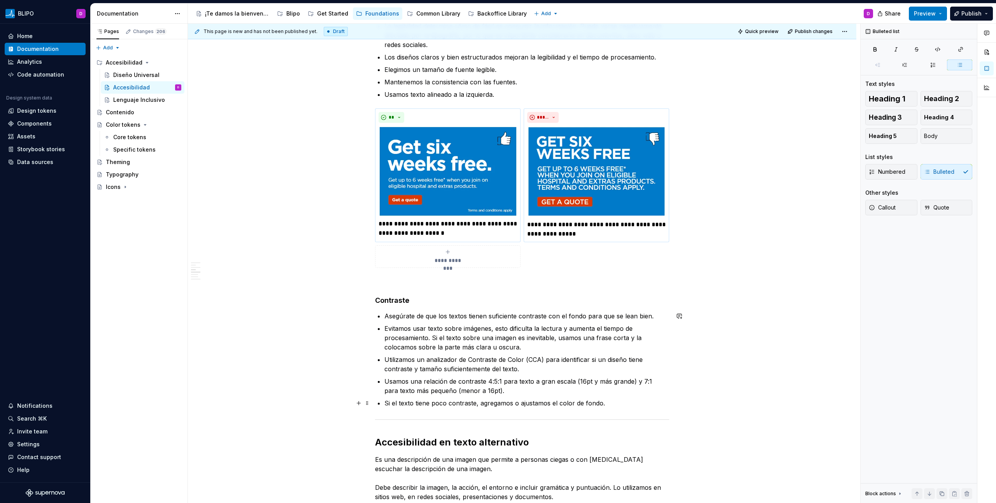
click at [623, 403] on p "Si el texto tiene poco contraste, agregamos o ajustamos el color de fondo." at bounding box center [526, 403] width 285 height 9
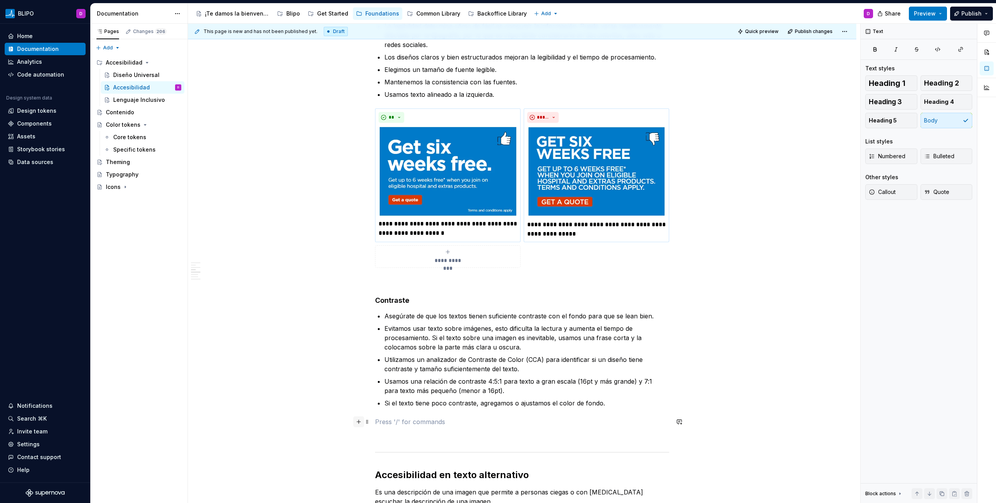
click at [360, 424] on button "button" at bounding box center [358, 422] width 11 height 11
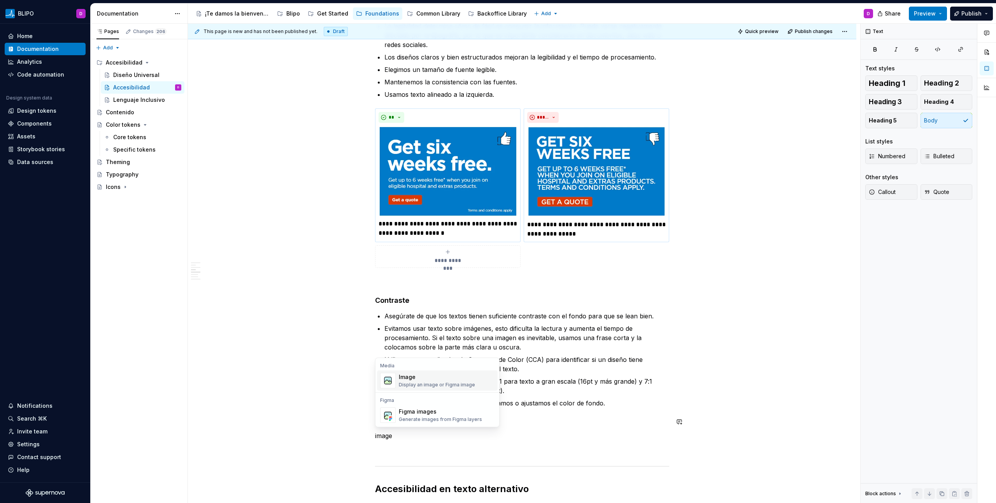
click at [428, 376] on div "Image" at bounding box center [437, 378] width 76 height 8
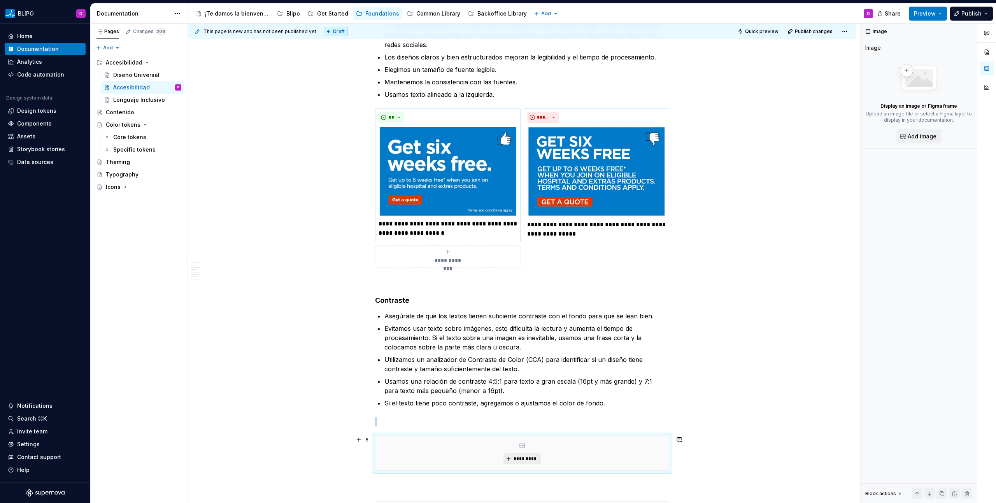
click at [521, 463] on button "*********" at bounding box center [521, 459] width 37 height 11
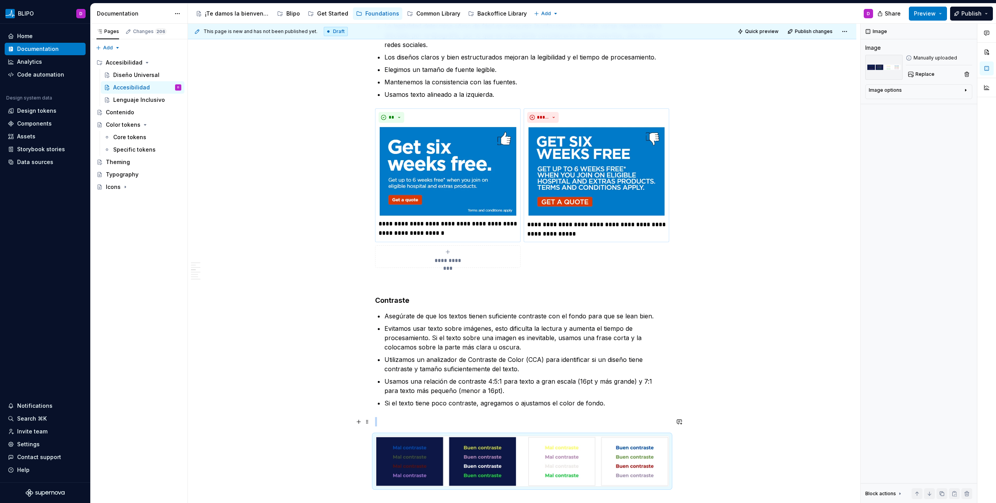
click at [403, 419] on p at bounding box center [522, 421] width 294 height 9
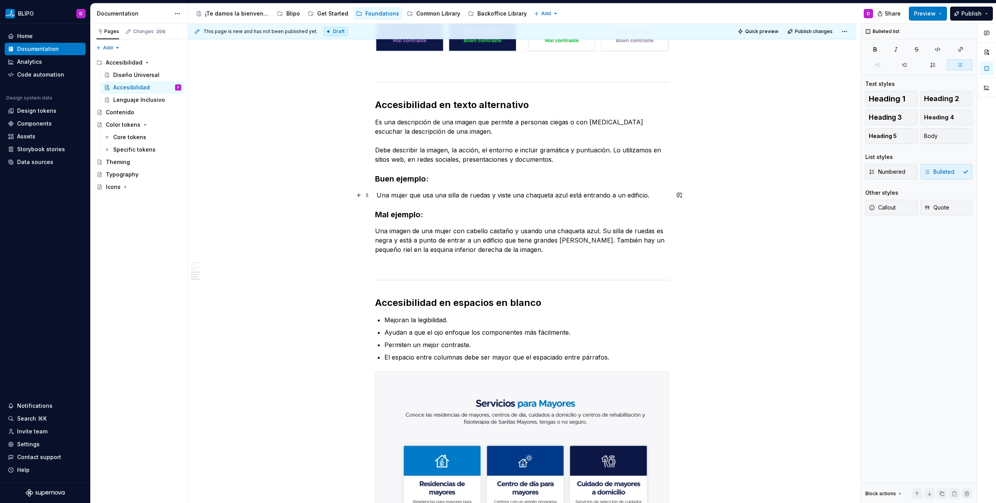
scroll to position [1001, 0]
click at [563, 164] on p "Es una descripción de una imagen que permite a personas ciegas o con [MEDICAL_D…" at bounding box center [522, 141] width 294 height 47
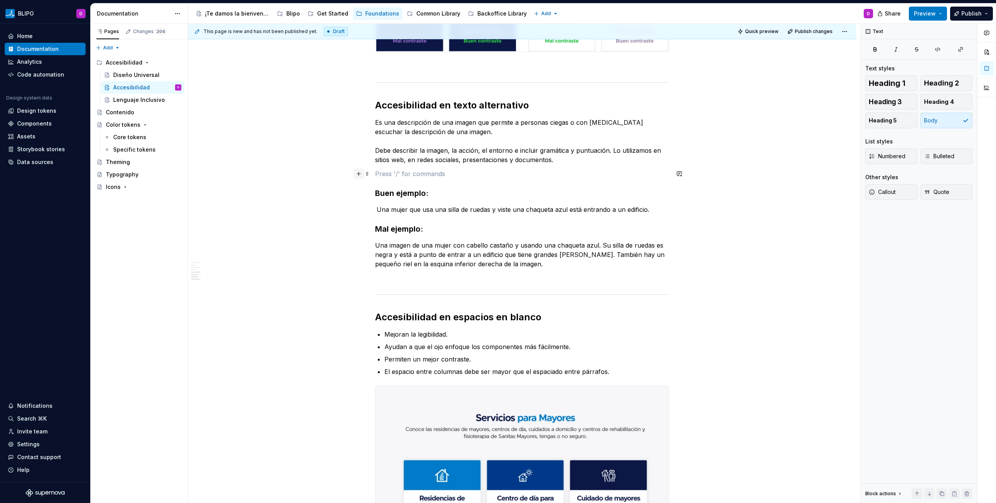
click at [358, 175] on button "button" at bounding box center [358, 173] width 11 height 11
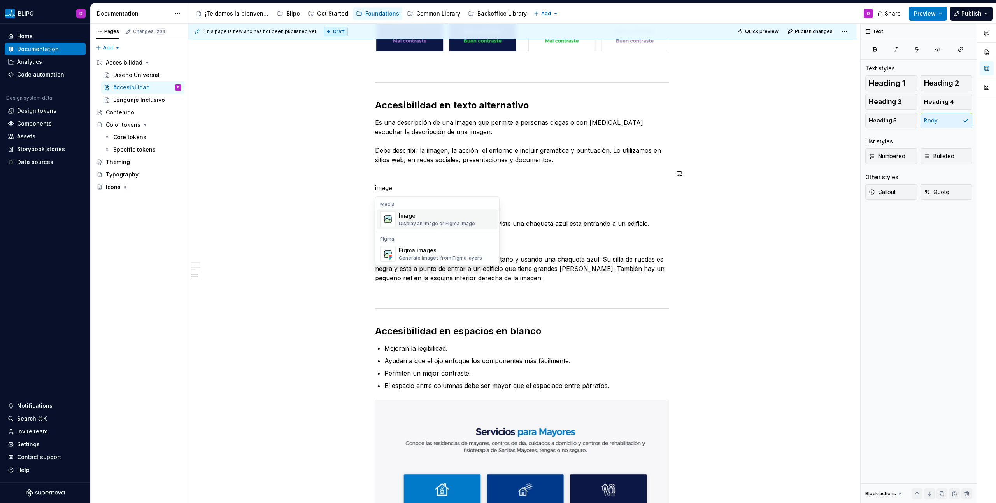
click at [414, 222] on div "Display an image or Figma image" at bounding box center [437, 224] width 76 height 6
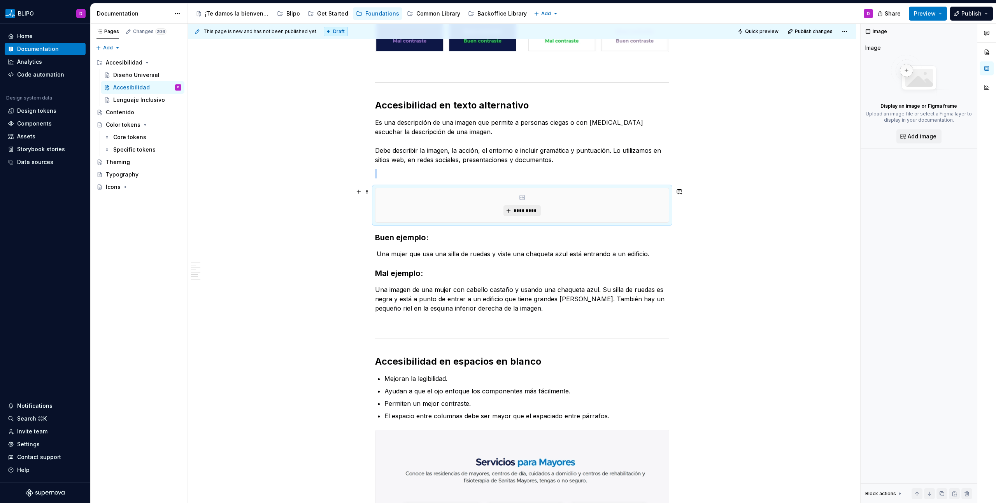
click at [512, 213] on button "*********" at bounding box center [521, 210] width 37 height 11
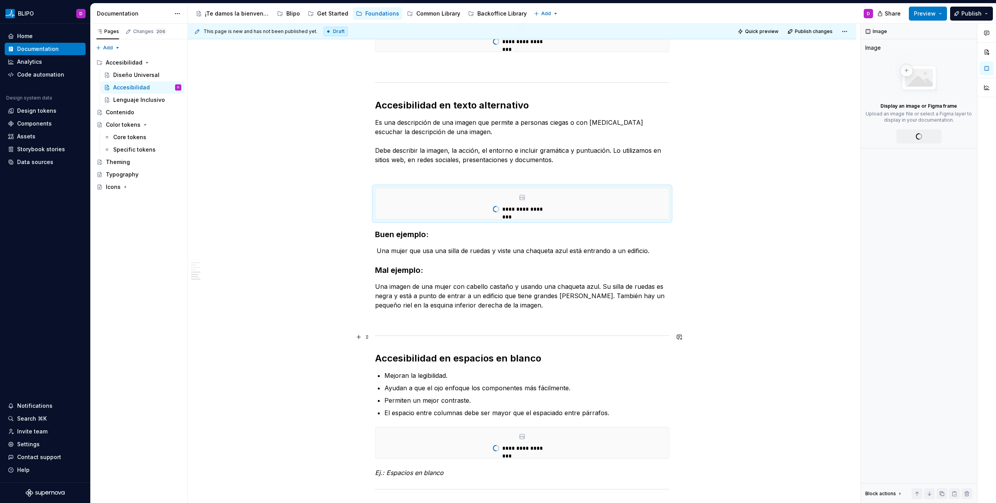
type textarea "*"
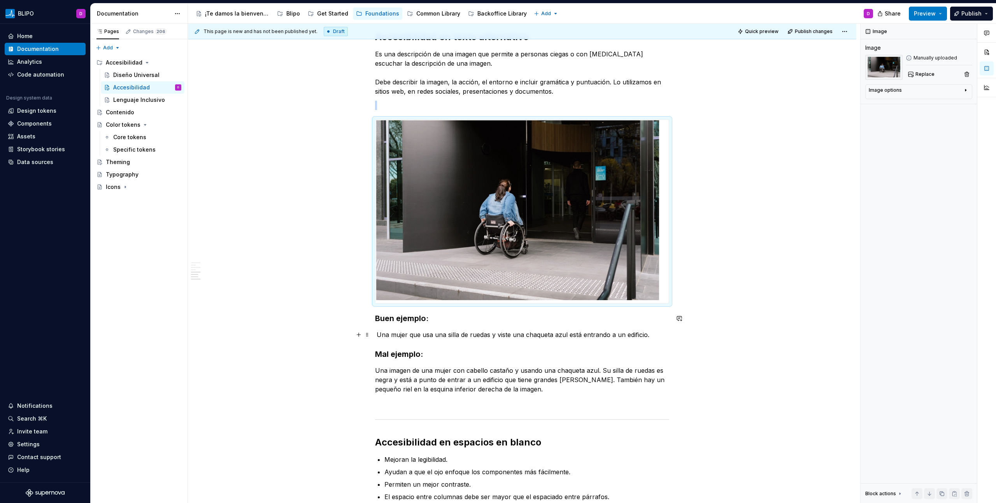
scroll to position [1070, 0]
click at [397, 105] on p at bounding box center [522, 104] width 294 height 9
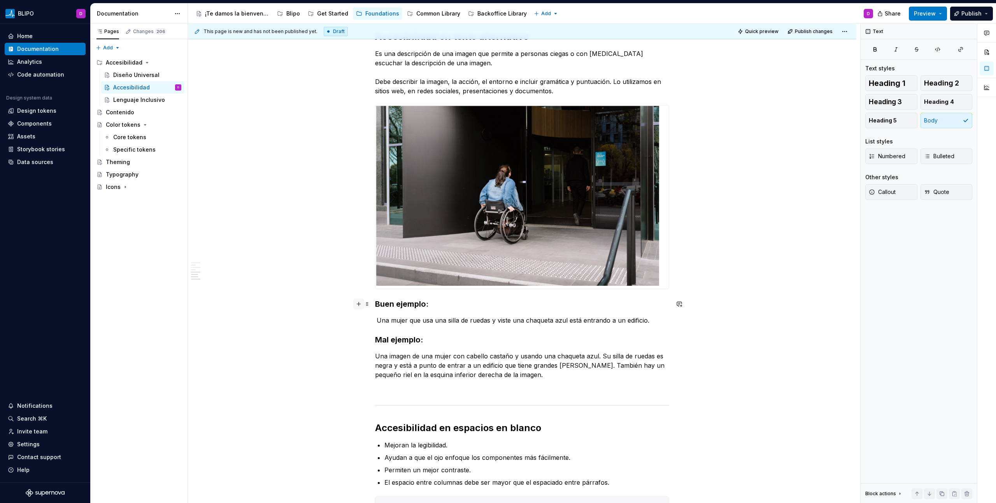
click at [359, 304] on button "button" at bounding box center [358, 304] width 11 height 11
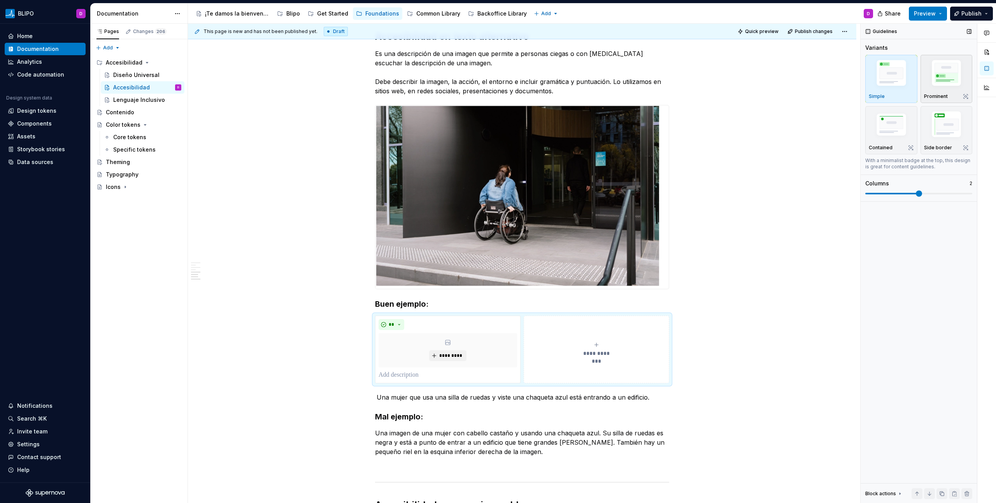
click at [946, 71] on img "button" at bounding box center [946, 75] width 45 height 34
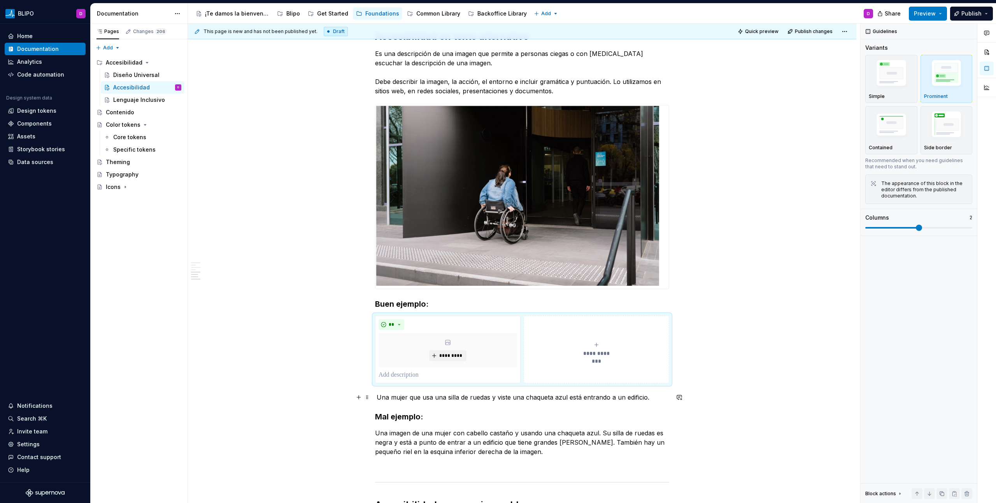
click at [417, 401] on p "Una mujer que usa una silla de ruedas y viste una chaqueta azul está entrando a…" at bounding box center [522, 397] width 294 height 9
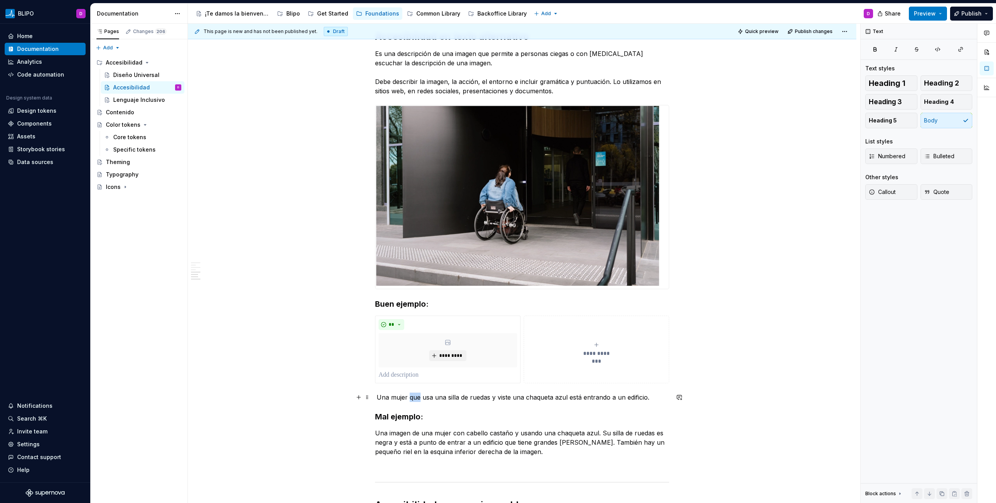
click at [417, 401] on p "Una mujer que usa una silla de ruedas y viste una chaqueta azul está entrando a…" at bounding box center [522, 397] width 294 height 9
copy p "Una mujer que usa una silla de ruedas y viste una chaqueta azul está entrando a…"
click at [425, 371] on p at bounding box center [448, 375] width 139 height 9
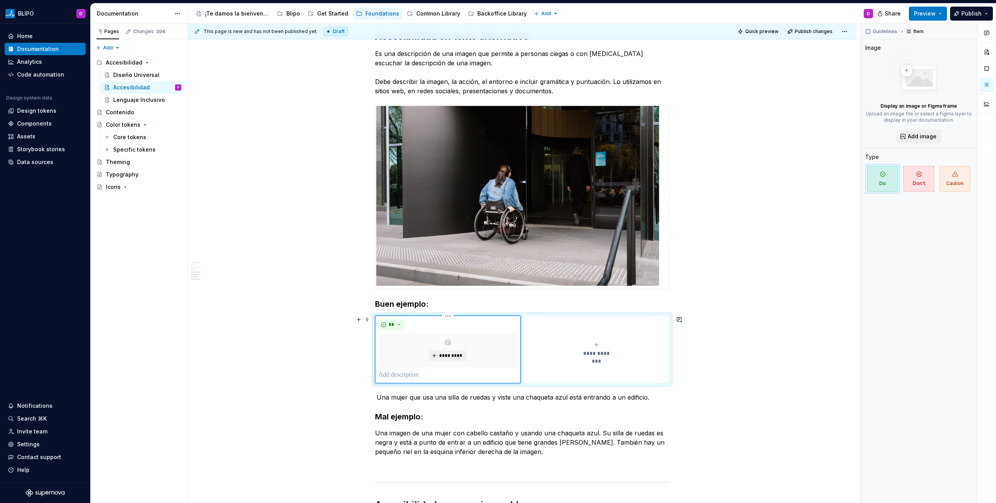
paste div
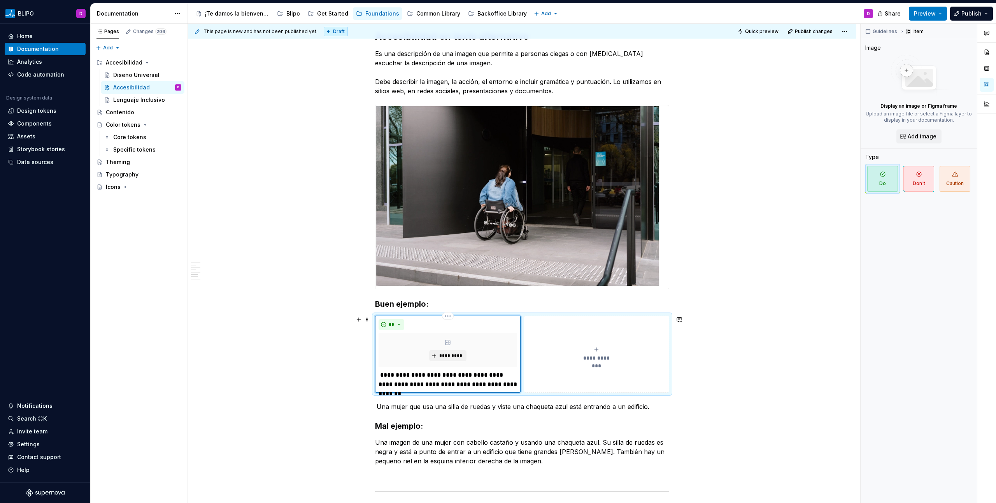
click at [381, 377] on p "**********" at bounding box center [448, 380] width 139 height 19
click at [433, 443] on p "Una imagen de una mujer con cabello castaño y usando una chaqueta azul. Su sill…" at bounding box center [522, 452] width 294 height 28
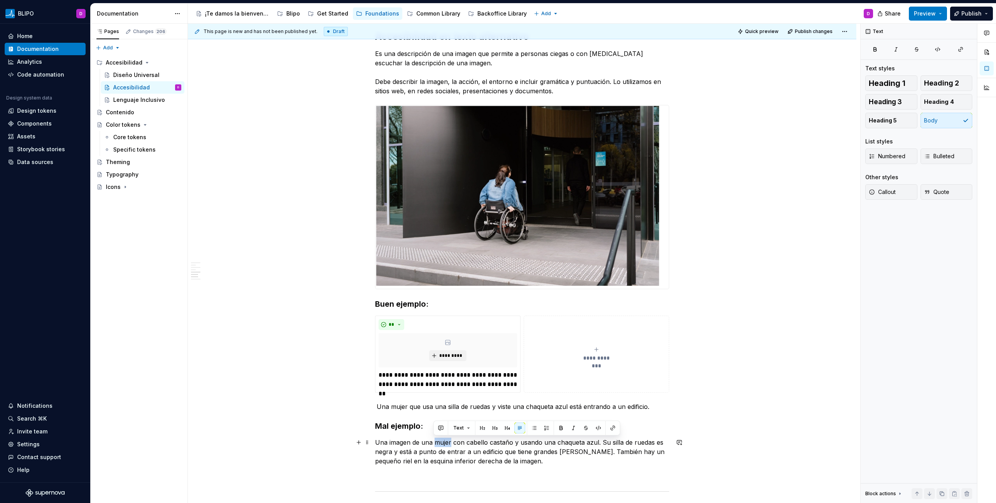
click at [433, 443] on p "Una imagen de una mujer con cabello castaño y usando una chaqueta azul. Su sill…" at bounding box center [522, 452] width 294 height 28
copy p "Una imagen de una mujer con cabello castaño y usando una chaqueta azul. Su sill…"
click at [562, 377] on button "**********" at bounding box center [597, 354] width 146 height 77
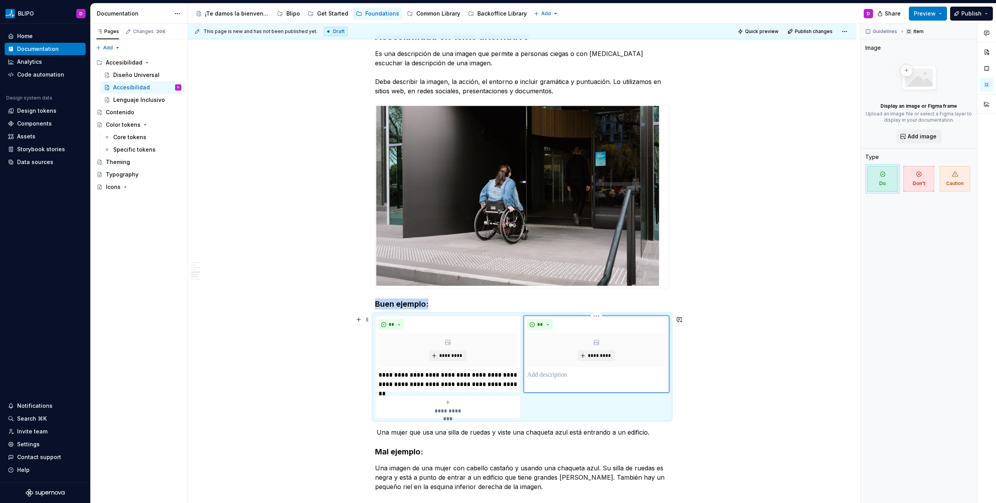
click at [557, 376] on p at bounding box center [596, 375] width 139 height 9
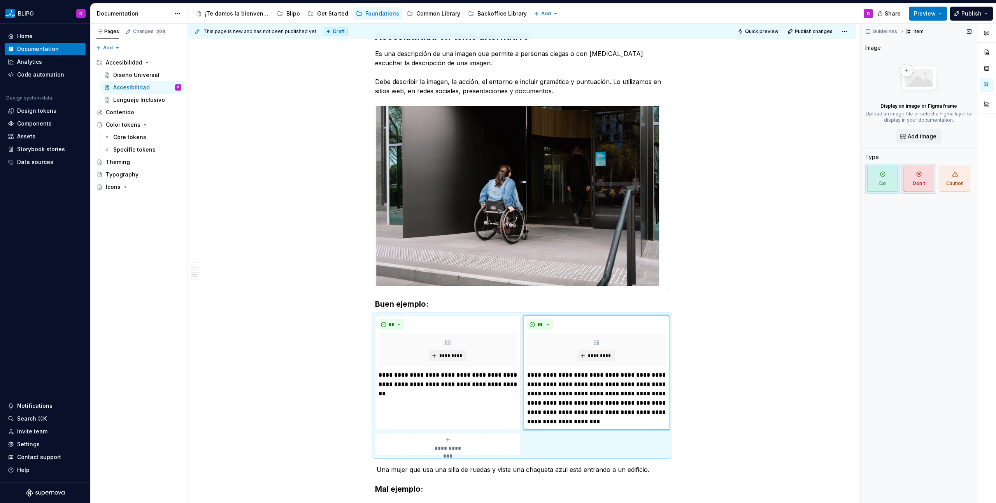
click at [924, 184] on span "Don't" at bounding box center [918, 179] width 31 height 26
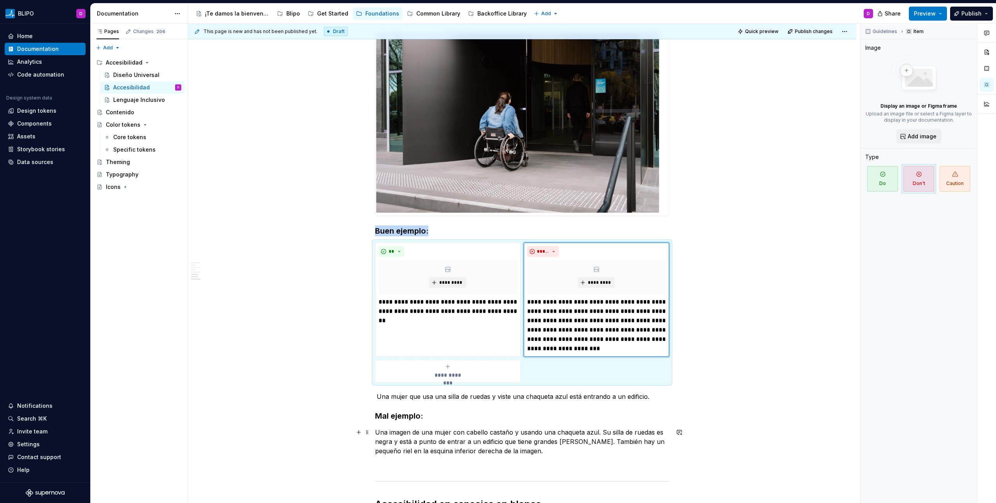
scroll to position [1149, 0]
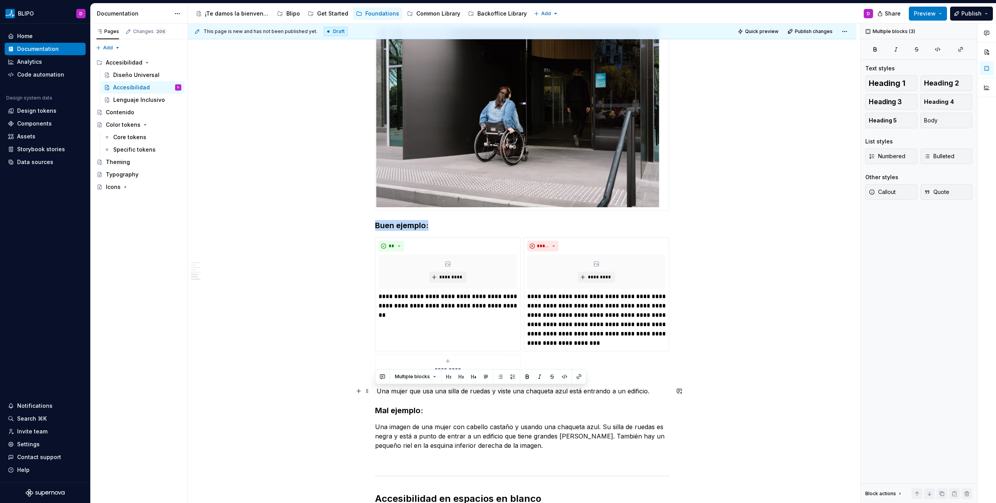
drag, startPoint x: 532, startPoint y: 446, endPoint x: 371, endPoint y: 391, distance: 170.0
click at [371, 391] on div "Accesibilidad en sitios web Nuestros sitios web deben cumplir con el nivel AA o…" at bounding box center [522, 36] width 668 height 2105
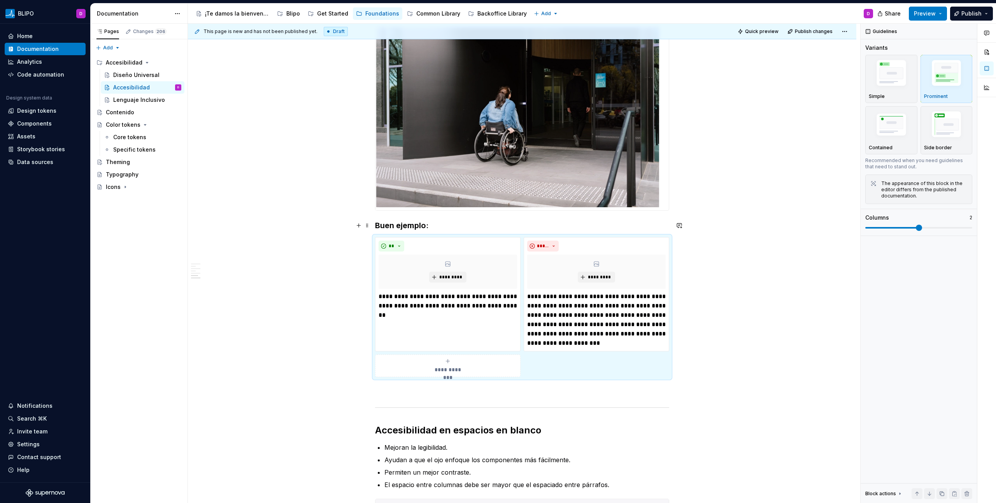
click at [395, 225] on strong "Buen ejemplo:" at bounding box center [401, 225] width 53 height 9
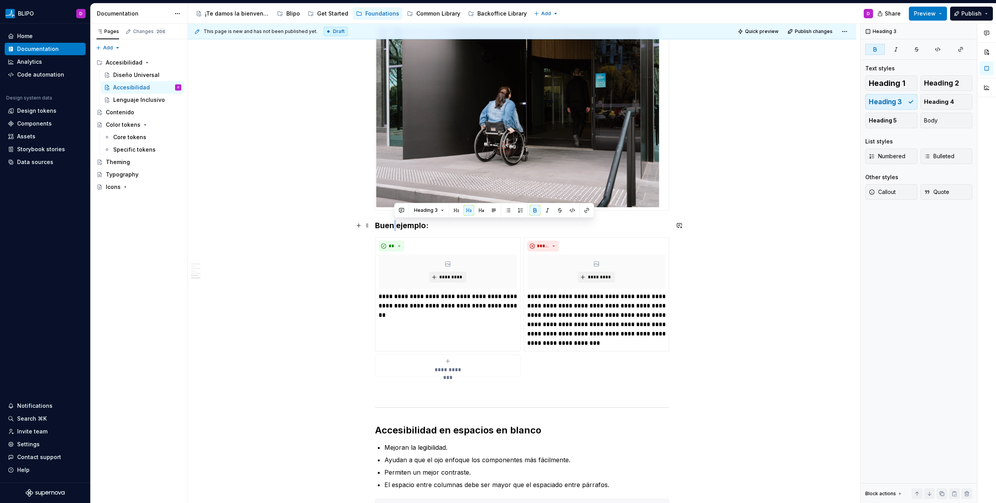
click at [395, 225] on strong "Buen ejemplo:" at bounding box center [401, 225] width 53 height 9
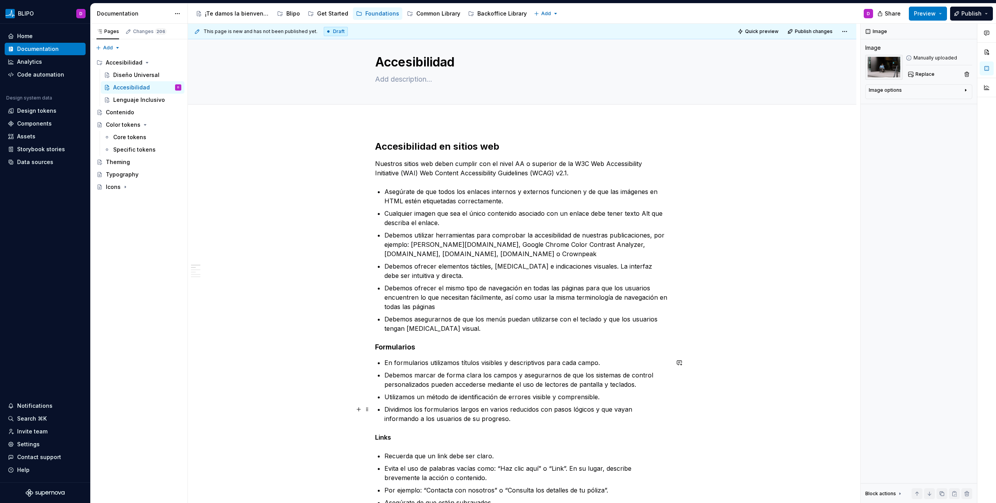
scroll to position [0, 0]
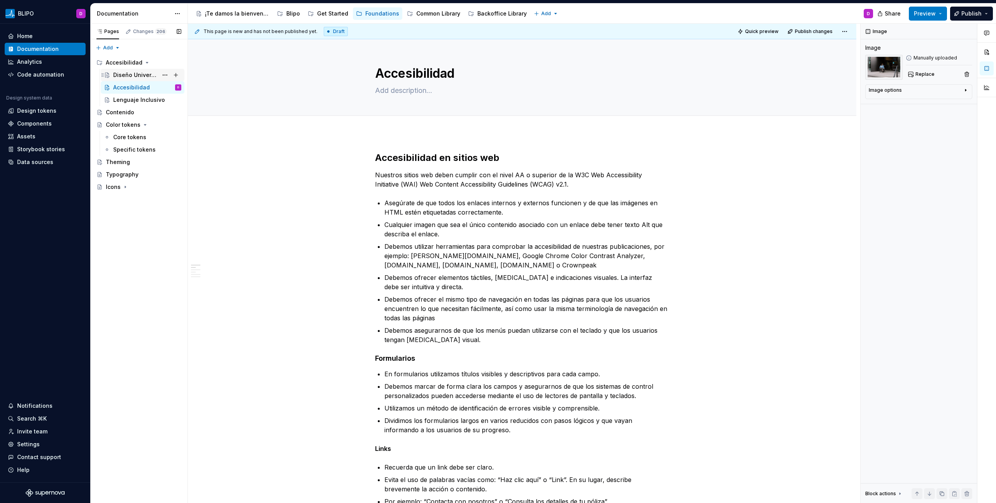
click at [140, 74] on div "Diseño Universal" at bounding box center [135, 75] width 45 height 8
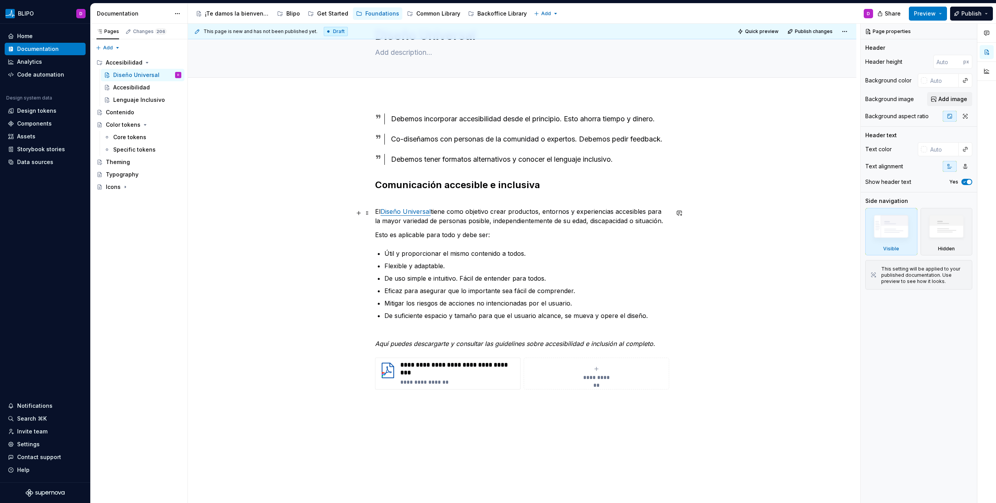
scroll to position [45, 0]
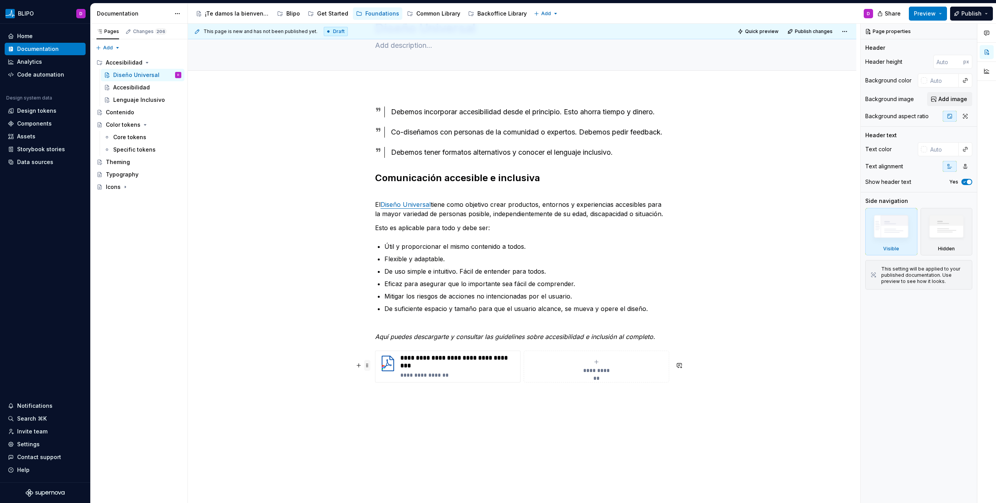
type textarea "*"
click at [365, 366] on span at bounding box center [367, 365] width 6 height 11
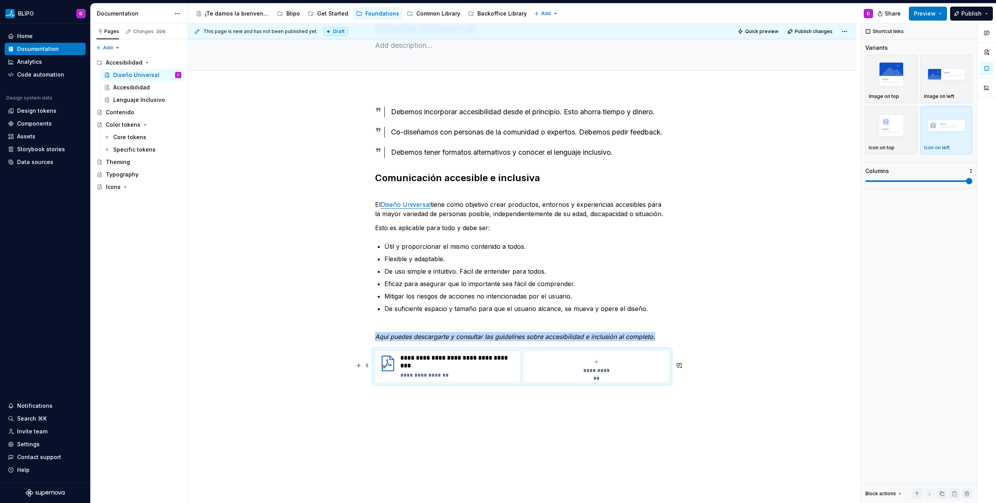
click at [530, 442] on div "**********" at bounding box center [522, 315] width 668 height 455
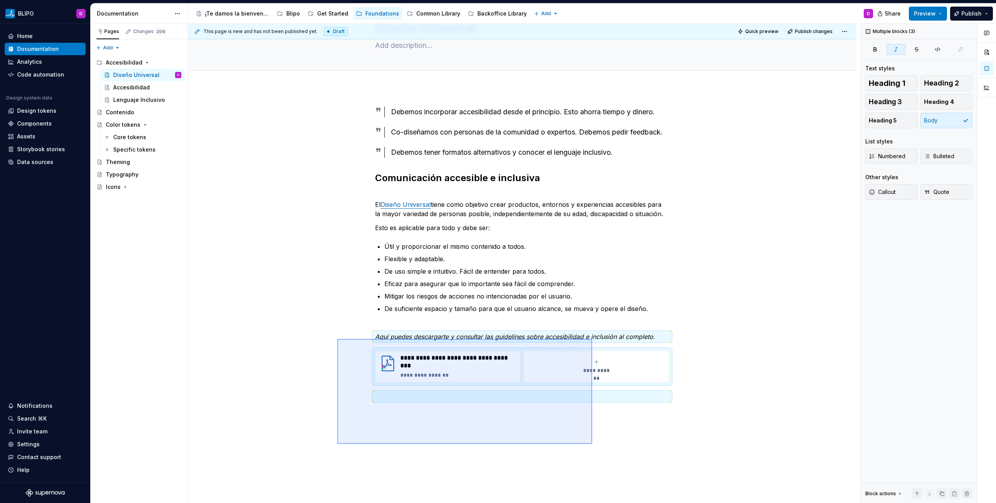
drag, startPoint x: 593, startPoint y: 444, endPoint x: 337, endPoint y: 339, distance: 275.9
click at [337, 339] on div "**********" at bounding box center [524, 264] width 672 height 480
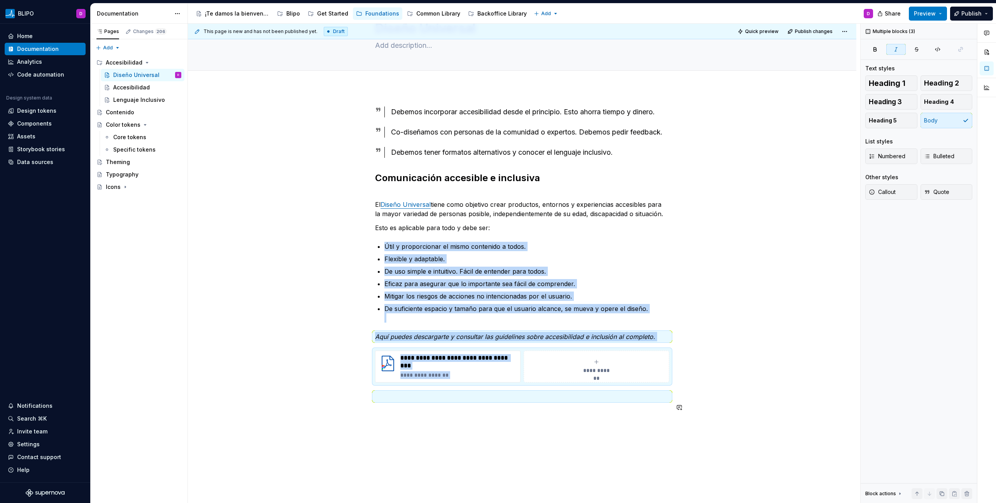
click at [402, 433] on div "**********" at bounding box center [522, 325] width 668 height 474
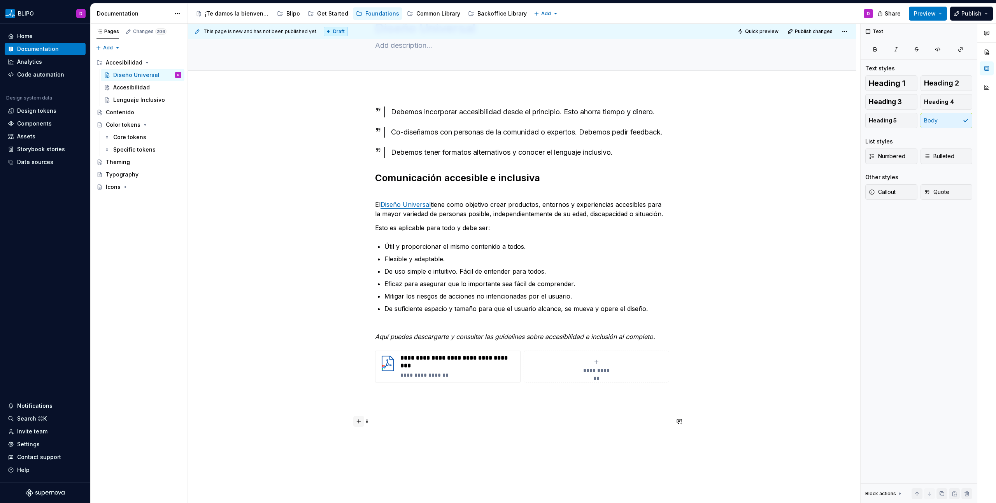
click at [359, 422] on button "button" at bounding box center [358, 421] width 11 height 11
click at [393, 416] on p at bounding box center [522, 410] width 294 height 9
click at [388, 444] on div "**********" at bounding box center [522, 275] width 294 height 337
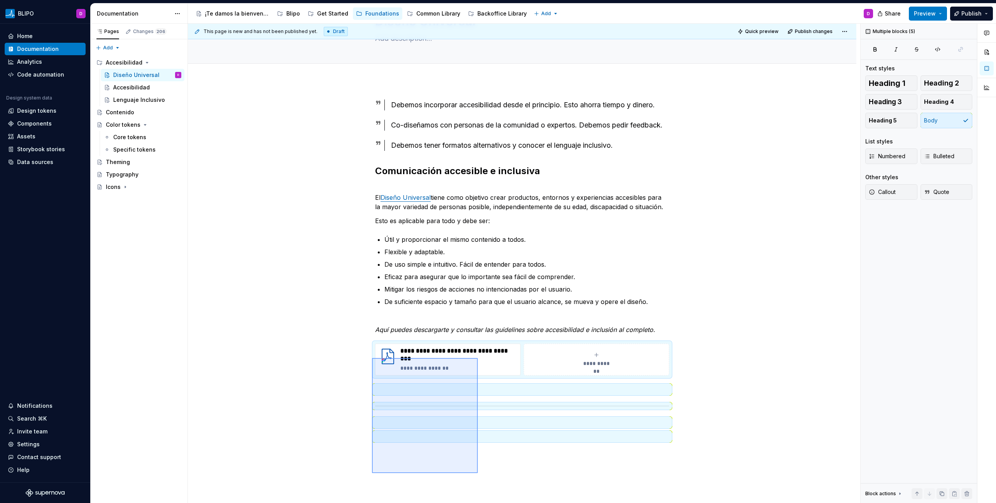
drag, startPoint x: 478, startPoint y: 481, endPoint x: 372, endPoint y: 358, distance: 161.6
click at [372, 358] on div "**********" at bounding box center [524, 264] width 672 height 480
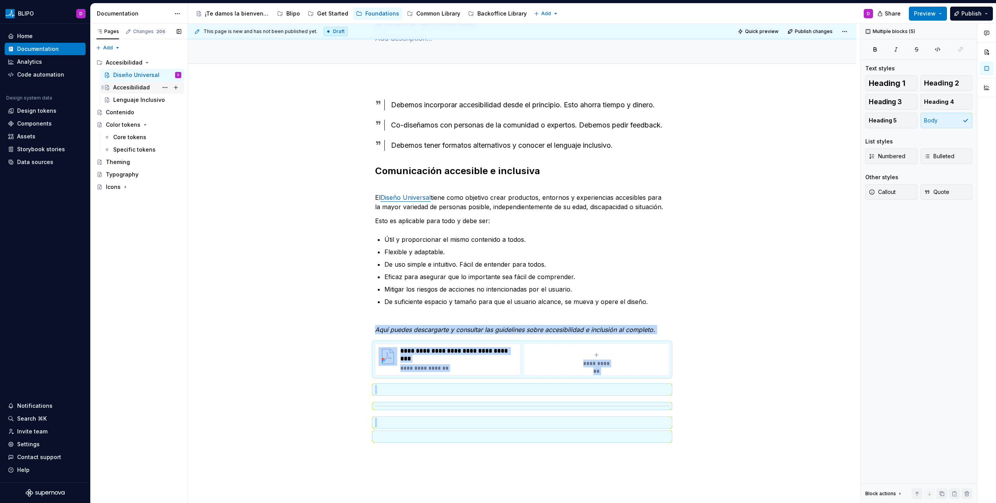
click at [128, 86] on div "Accesibilidad" at bounding box center [131, 88] width 37 height 8
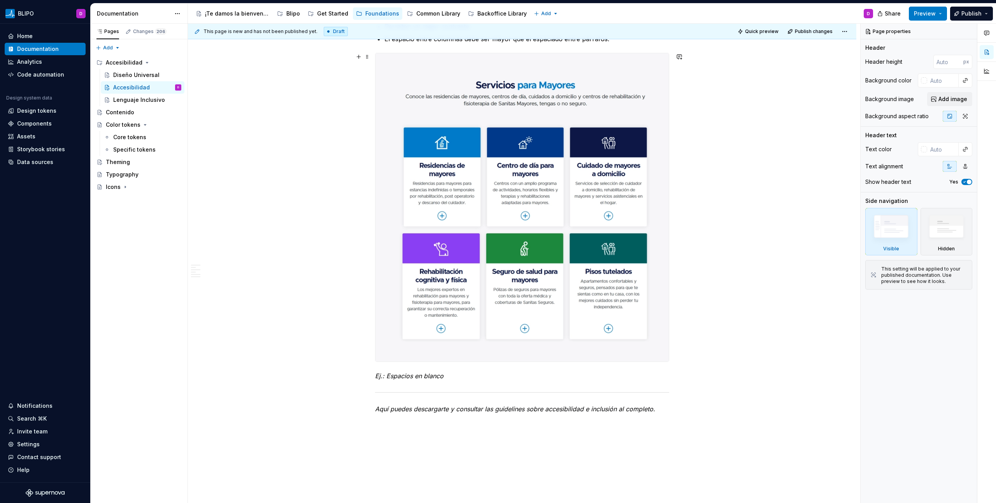
scroll to position [1648, 0]
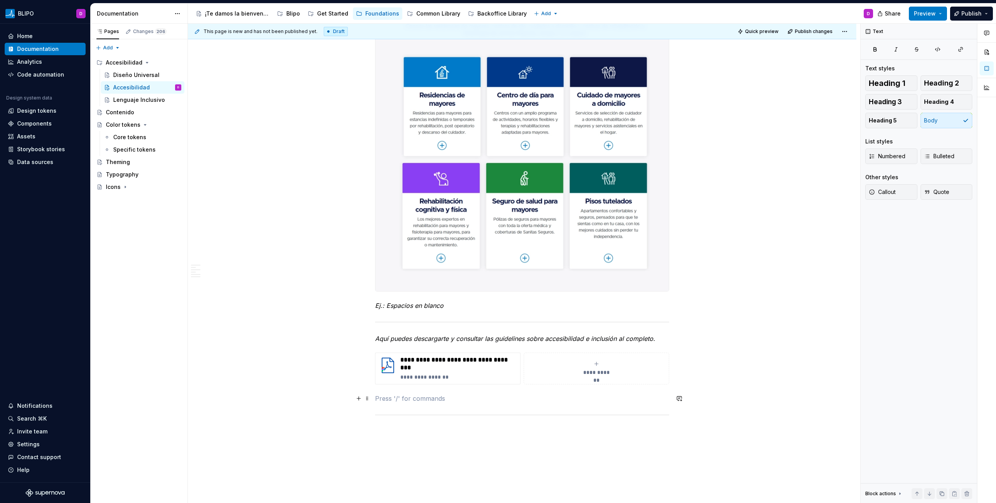
click at [391, 402] on p at bounding box center [522, 398] width 294 height 9
click at [470, 309] on p "Ej.: Espacios en blanco" at bounding box center [522, 305] width 294 height 9
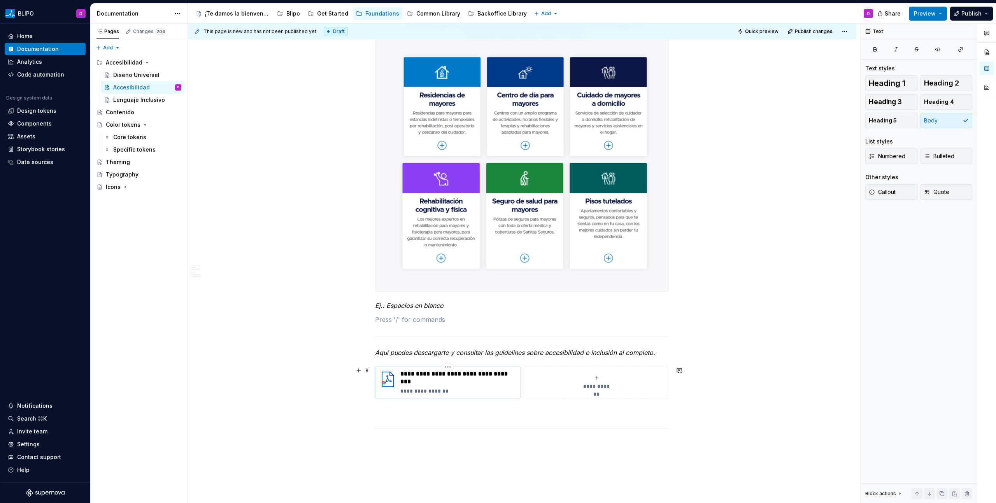
click at [491, 382] on p "**********" at bounding box center [458, 378] width 117 height 16
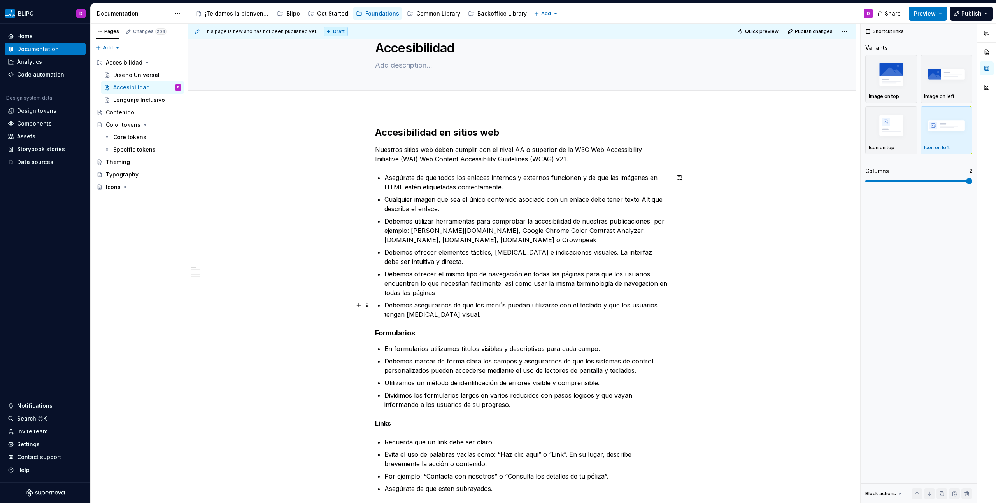
scroll to position [0, 0]
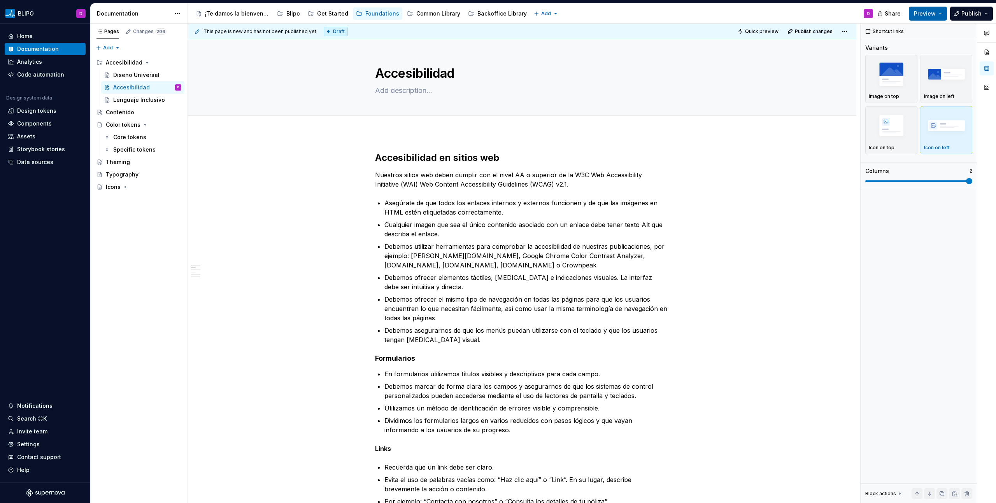
click at [939, 12] on button "Preview" at bounding box center [928, 14] width 38 height 14
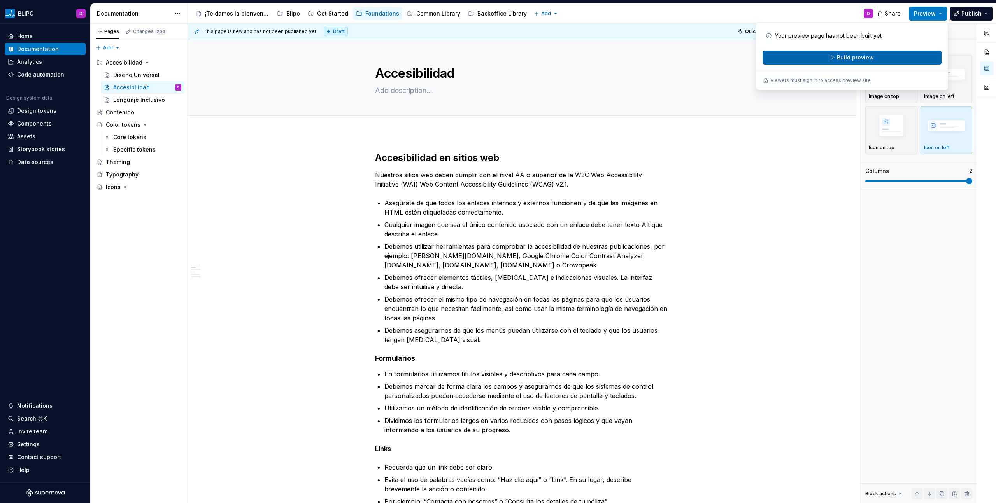
click at [845, 58] on span "Build preview" at bounding box center [855, 58] width 37 height 8
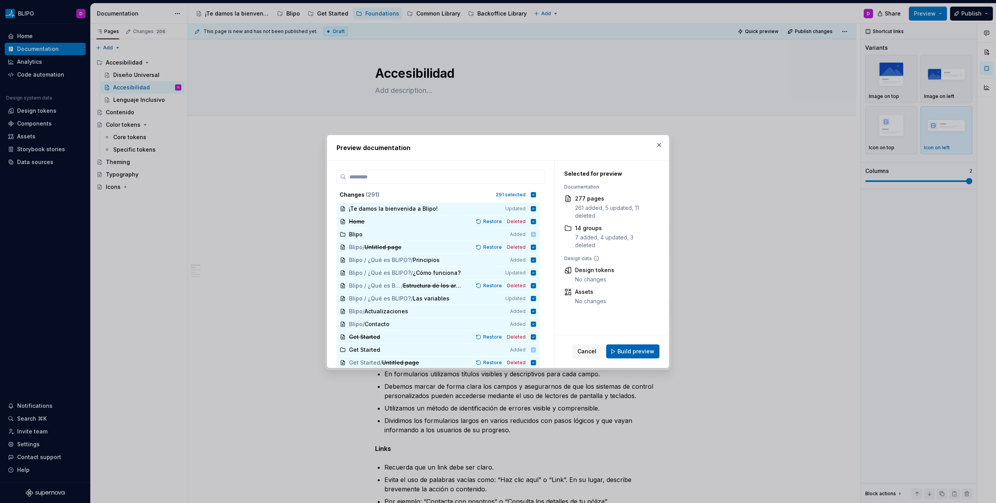
click at [643, 351] on span "Build preview" at bounding box center [635, 352] width 37 height 8
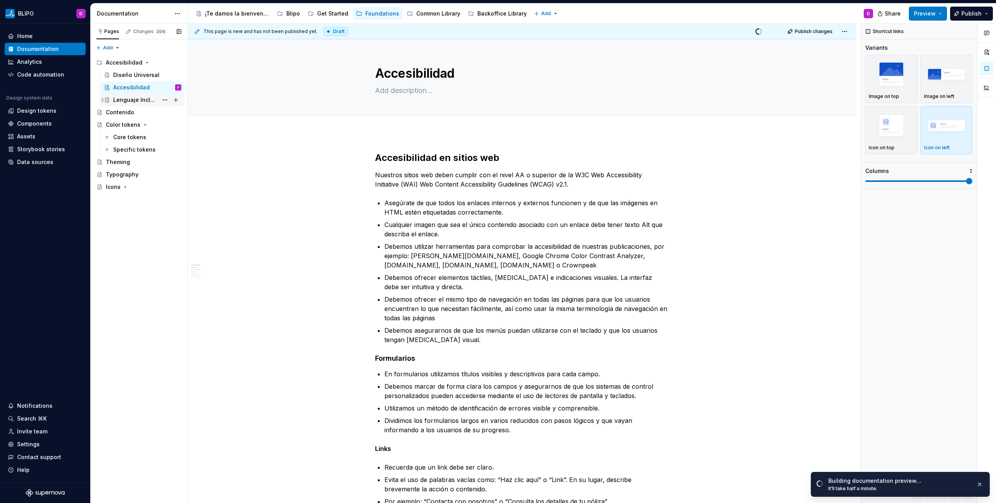
click at [144, 100] on div "Lenguaje Inclusivo" at bounding box center [135, 100] width 45 height 8
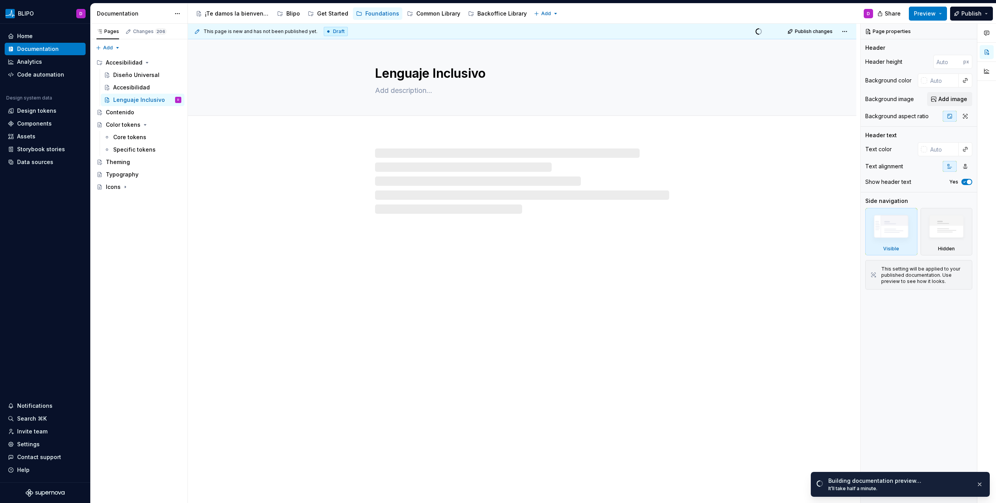
click at [435, 156] on div at bounding box center [522, 181] width 294 height 65
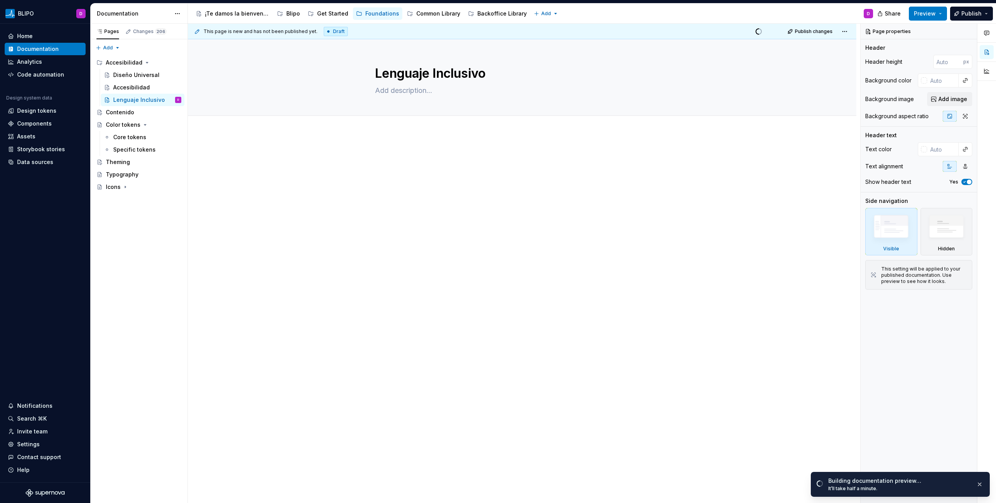
click at [389, 153] on p at bounding box center [522, 156] width 294 height 9
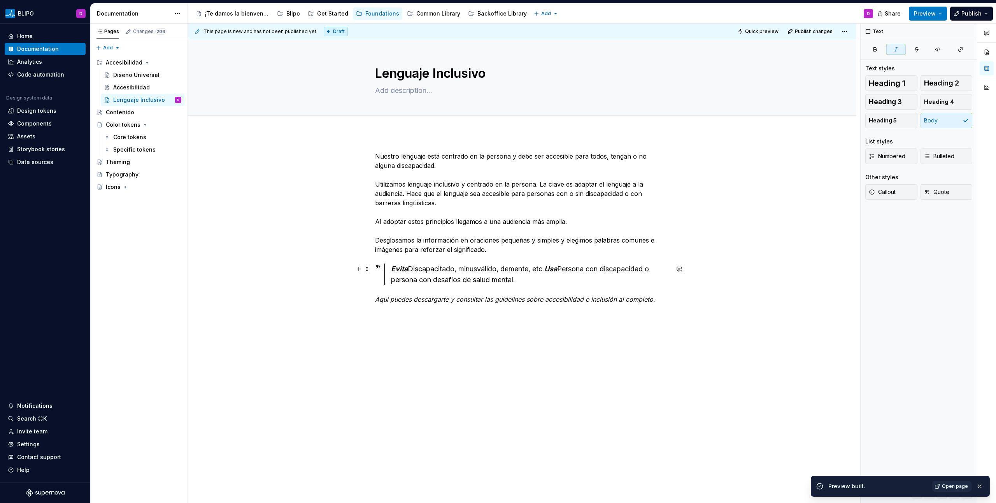
click at [549, 270] on em "Usa" at bounding box center [550, 269] width 13 height 8
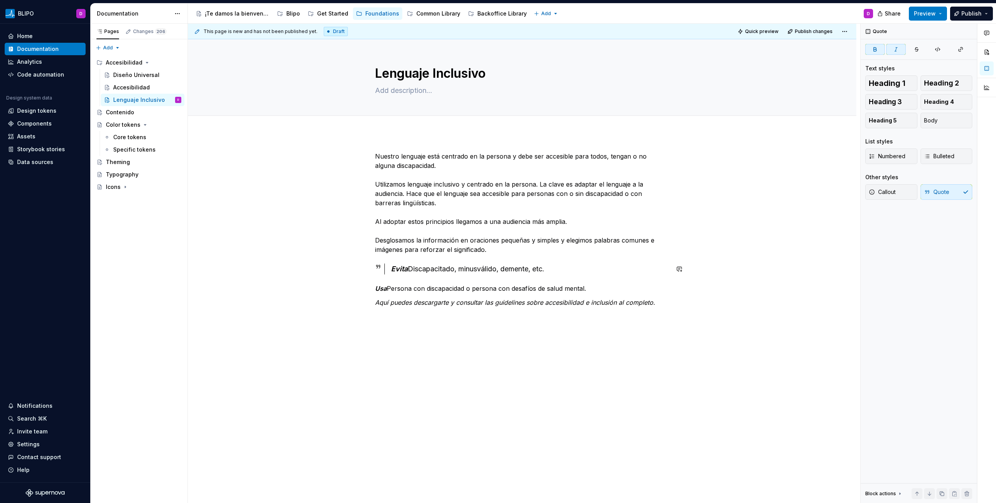
type textarea "*"
click at [496, 253] on p "Nuestro lenguaje está centrado en la persona y debe ser accesible para todos, t…" at bounding box center [522, 203] width 294 height 103
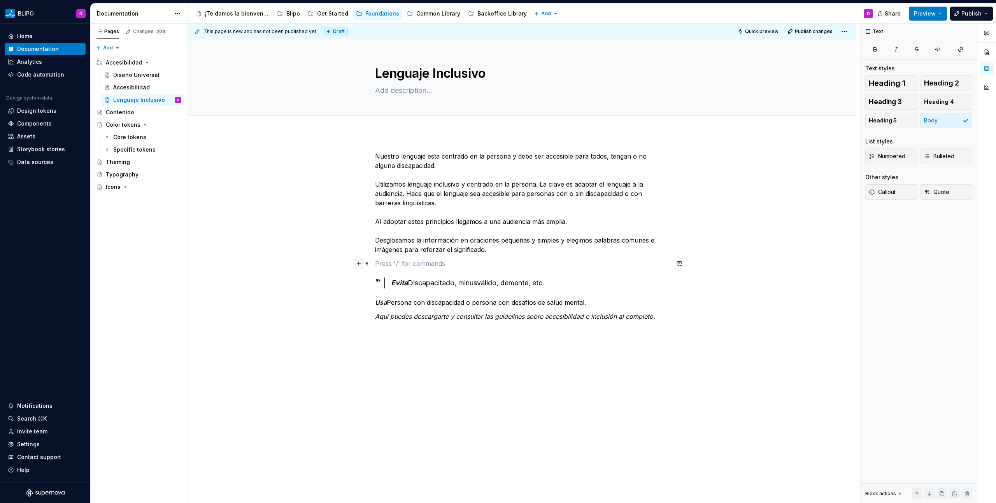
click at [358, 265] on button "button" at bounding box center [358, 263] width 11 height 11
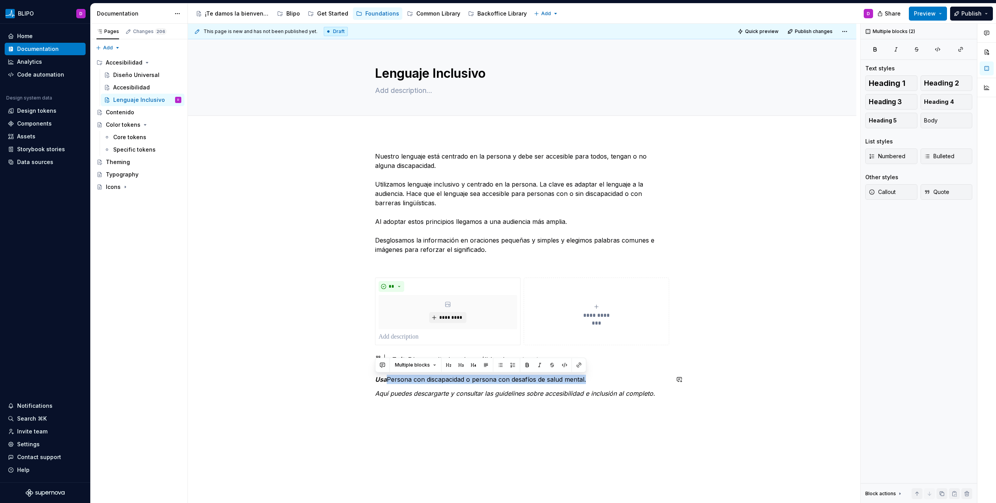
drag, startPoint x: 388, startPoint y: 379, endPoint x: 587, endPoint y: 385, distance: 198.9
click at [587, 385] on div "**********" at bounding box center [522, 275] width 294 height 247
copy p "Persona con discapacidad o persona con desafíos de salud mental."
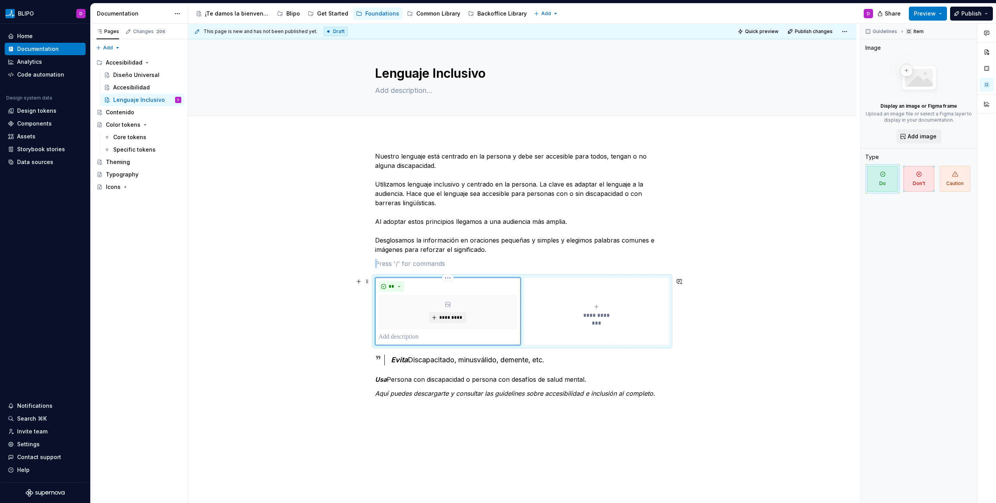
click at [457, 331] on div "** *********" at bounding box center [448, 311] width 139 height 61
click at [431, 334] on p at bounding box center [448, 337] width 139 height 9
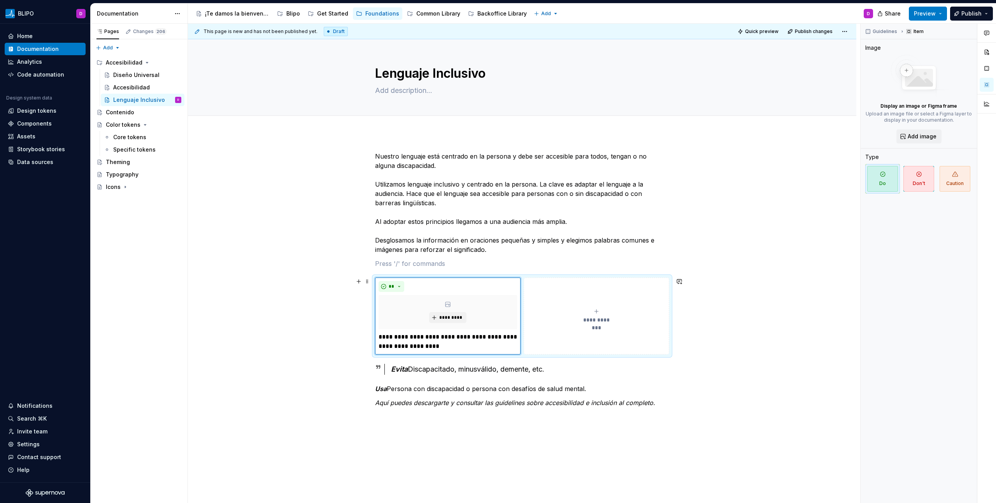
click at [590, 296] on button "**********" at bounding box center [597, 316] width 146 height 77
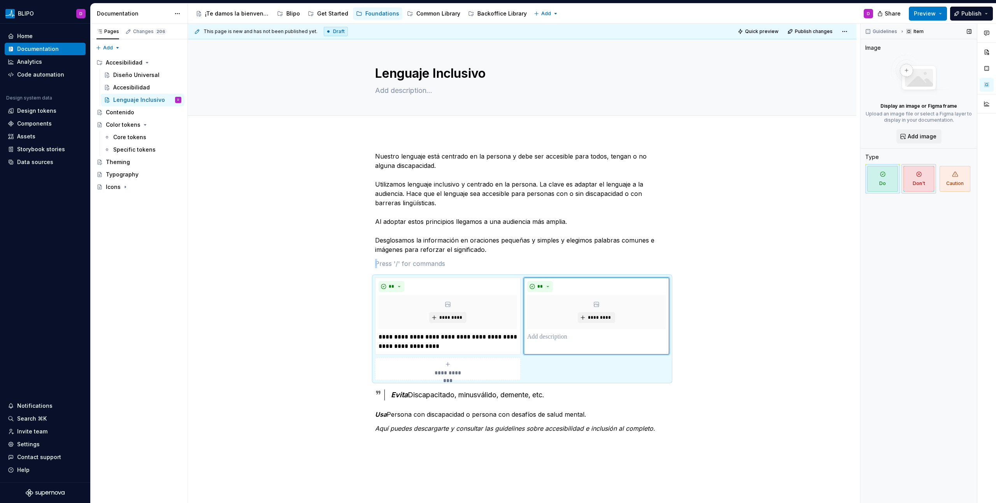
click at [933, 181] on span "Don't" at bounding box center [918, 179] width 31 height 26
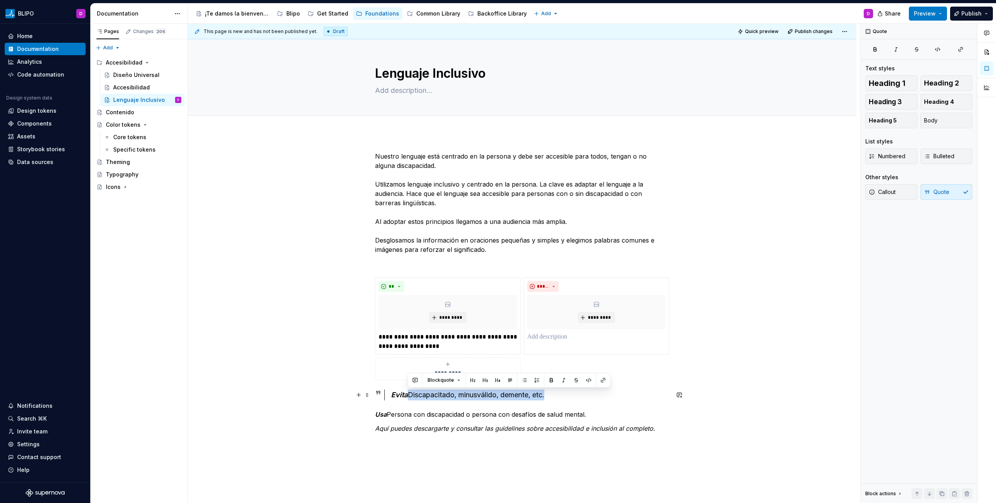
drag, startPoint x: 558, startPoint y: 395, endPoint x: 410, endPoint y: 395, distance: 147.8
click at [410, 395] on div "Evita Discapacitado, minusválido, demente, etc.﻿﻿" at bounding box center [530, 395] width 278 height 11
copy div "Discapacitado, minusválido, demente, etc.﻿﻿"
click at [543, 339] on p at bounding box center [596, 337] width 139 height 9
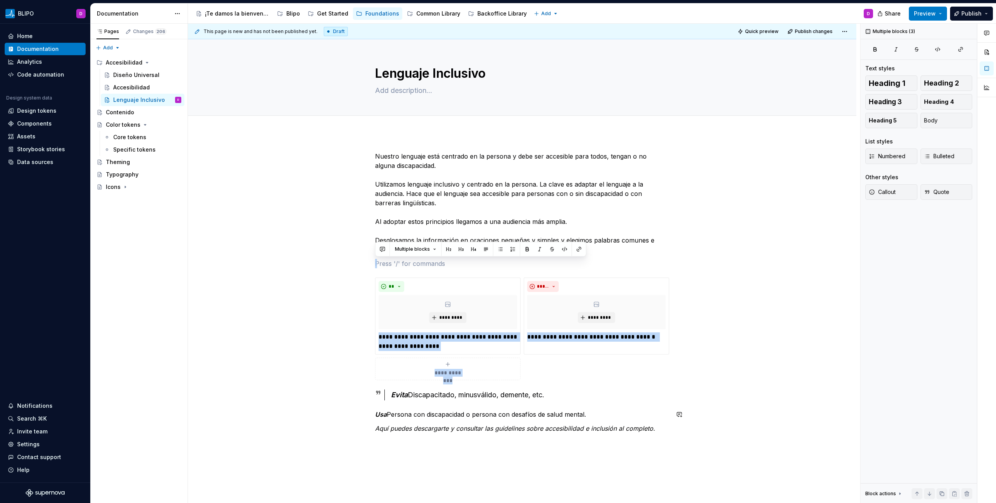
click at [667, 423] on div "**********" at bounding box center [522, 293] width 294 height 282
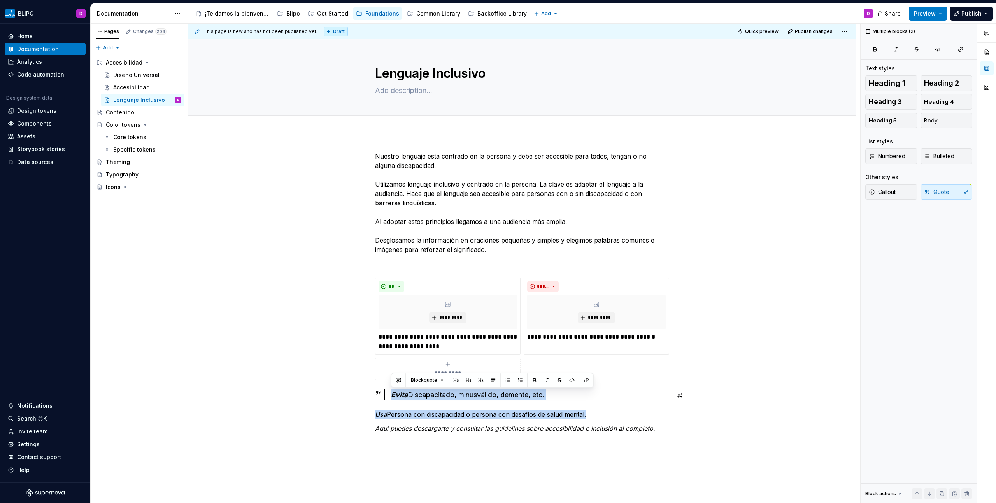
drag, startPoint x: 602, startPoint y: 414, endPoint x: 362, endPoint y: 389, distance: 241.4
click at [362, 389] on div "**********" at bounding box center [522, 363] width 668 height 461
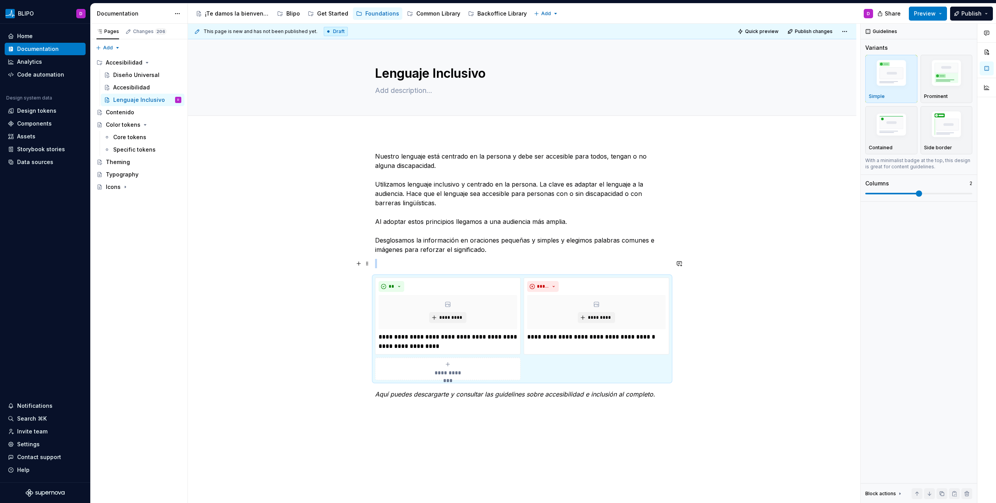
click at [427, 260] on p at bounding box center [522, 263] width 294 height 9
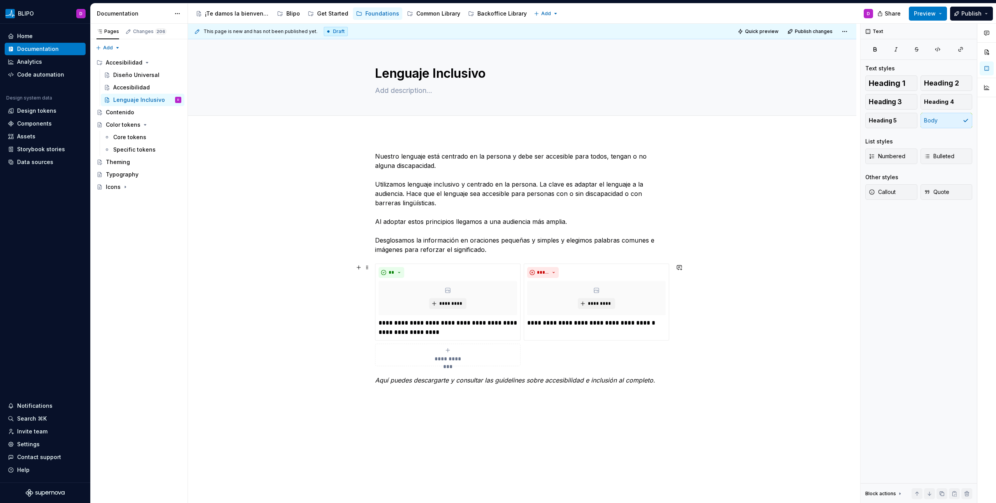
click at [702, 345] on div "**********" at bounding box center [522, 339] width 668 height 412
drag, startPoint x: 701, startPoint y: 348, endPoint x: 685, endPoint y: 351, distance: 15.8
click at [701, 348] on div "**********" at bounding box center [522, 339] width 668 height 412
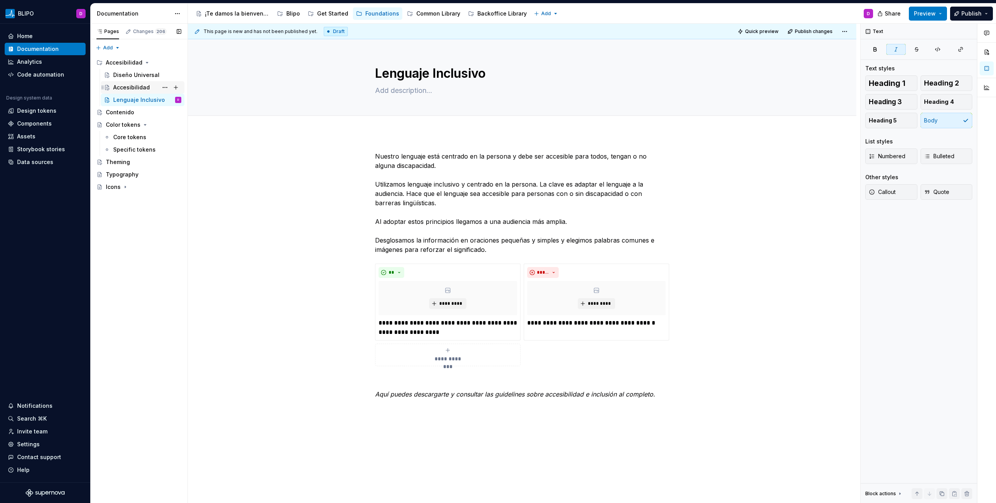
click at [129, 86] on div "Accesibilidad" at bounding box center [131, 88] width 37 height 8
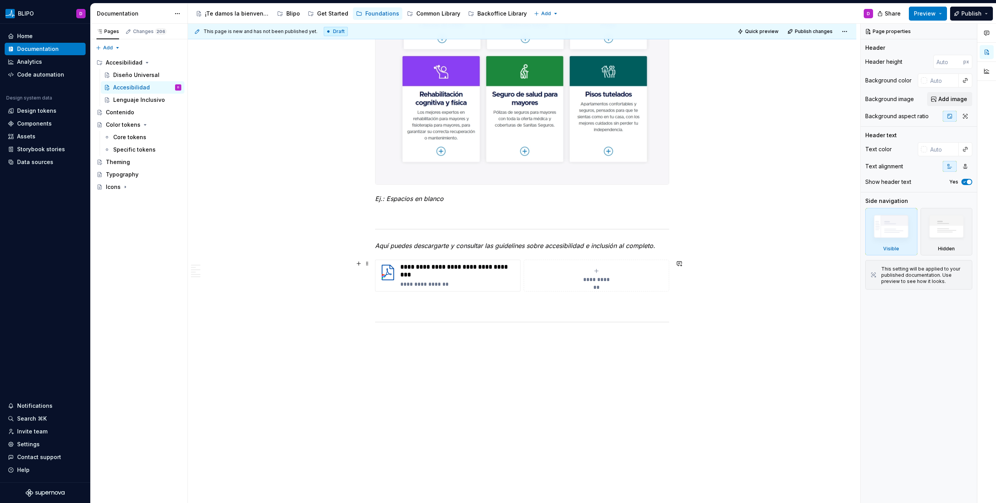
scroll to position [1769, 0]
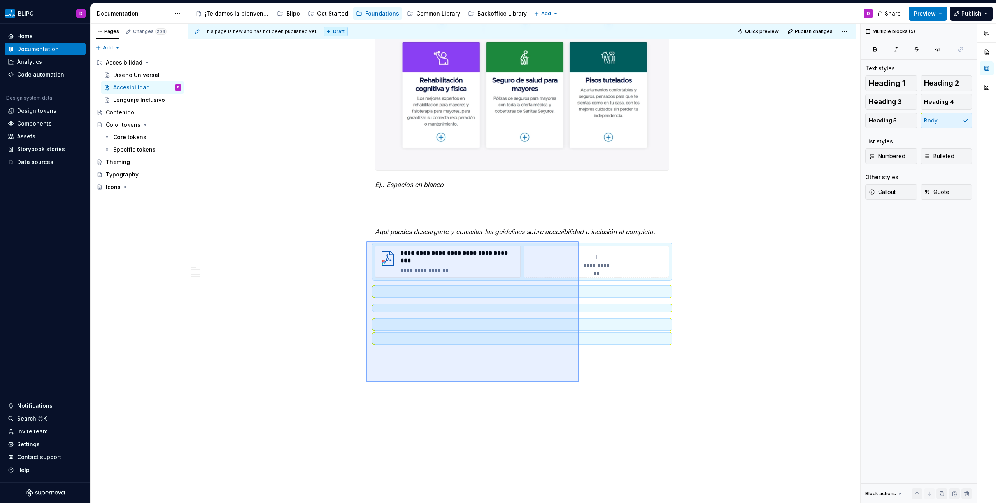
drag, startPoint x: 579, startPoint y: 382, endPoint x: 367, endPoint y: 242, distance: 254.6
click at [367, 242] on div "This page is new and has not been published yet. Draft Quick preview Publish ch…" at bounding box center [524, 264] width 672 height 480
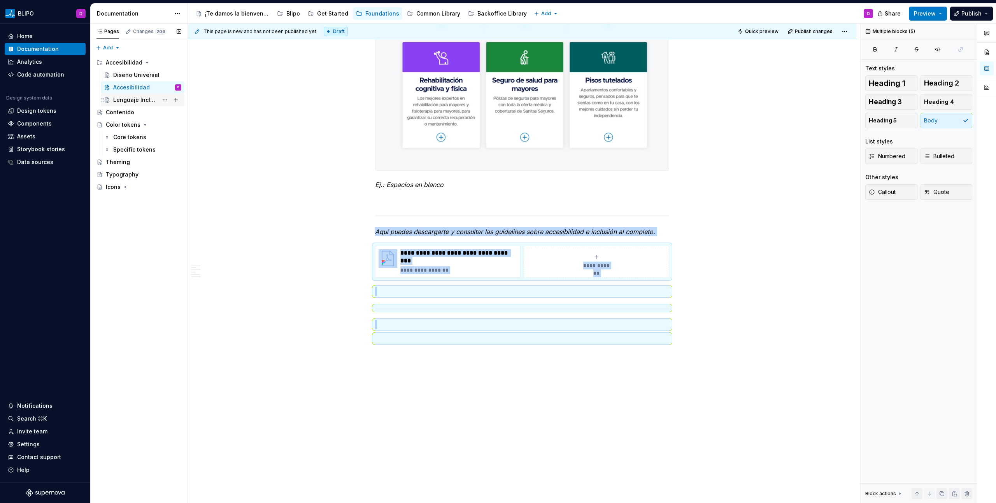
click at [131, 100] on div "Lenguaje Inclusivo" at bounding box center [135, 100] width 45 height 8
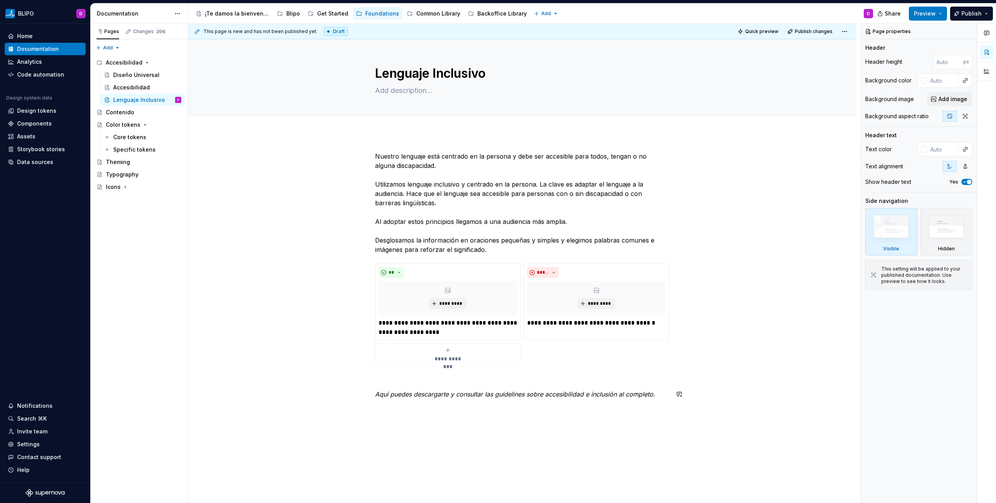
click at [409, 418] on div "**********" at bounding box center [522, 346] width 668 height 426
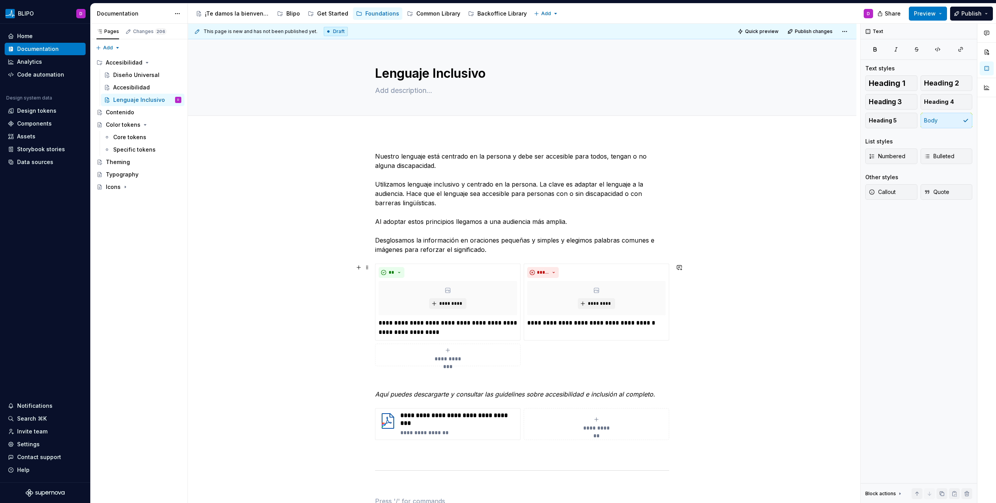
click at [779, 357] on div "**********" at bounding box center [522, 399] width 668 height 533
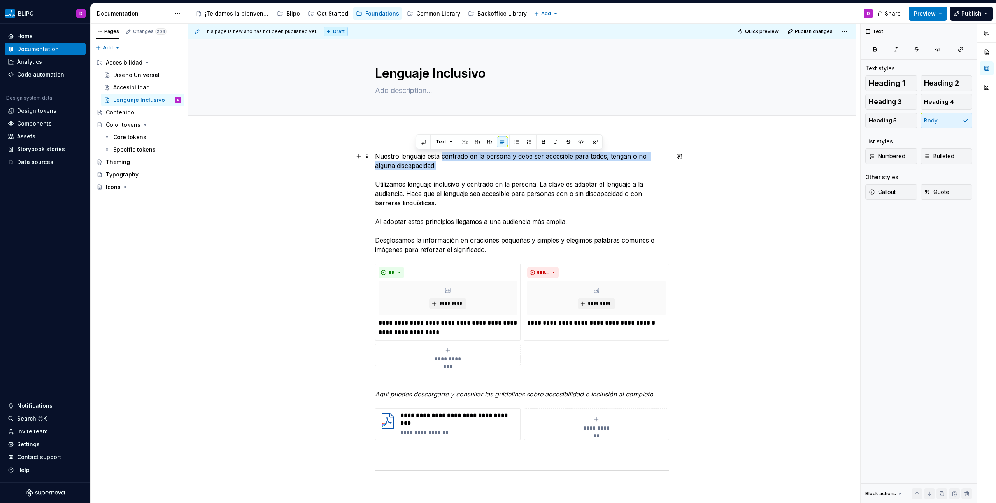
drag, startPoint x: 441, startPoint y: 157, endPoint x: 422, endPoint y: 167, distance: 21.4
click at [422, 167] on p "Nuestro lenguaje está centrado en la persona y debe ser accesible para todos, t…" at bounding box center [522, 203] width 294 height 103
click at [545, 140] on button "button" at bounding box center [543, 142] width 11 height 11
click at [931, 9] on button "Preview" at bounding box center [928, 14] width 38 height 14
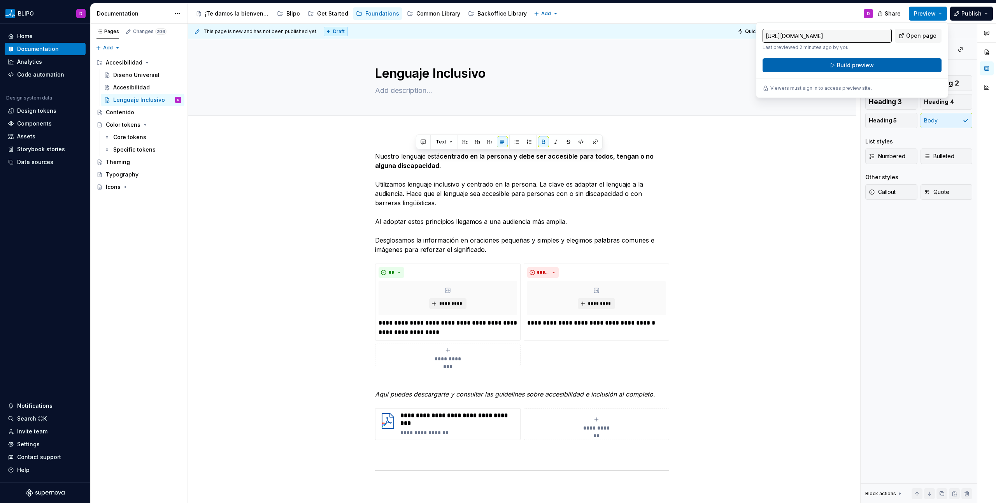
click at [865, 61] on button "Build preview" at bounding box center [852, 65] width 179 height 14
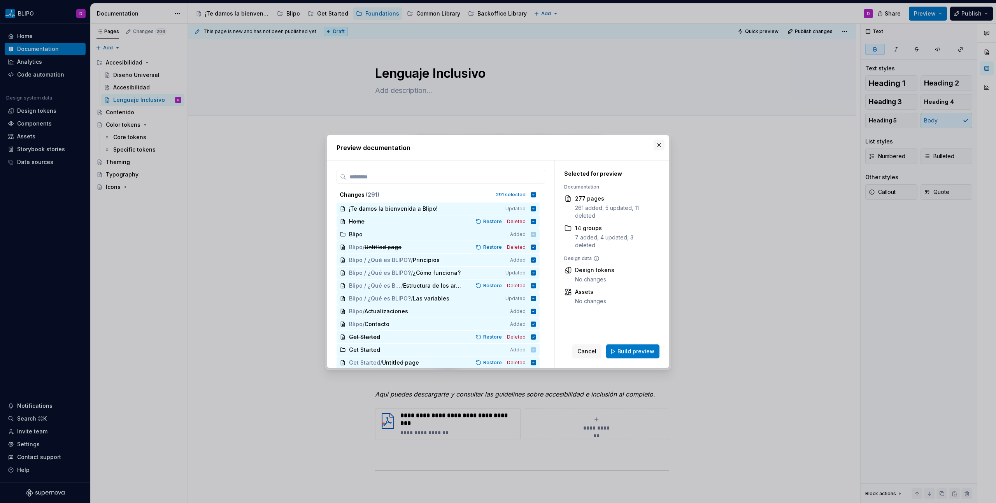
click at [658, 144] on button "button" at bounding box center [659, 145] width 11 height 11
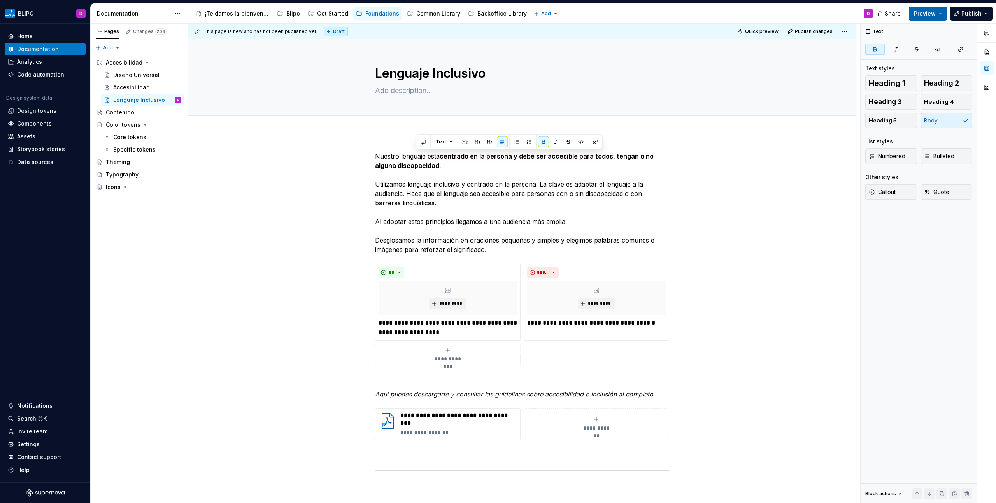
click at [935, 12] on span "Preview" at bounding box center [925, 14] width 22 height 8
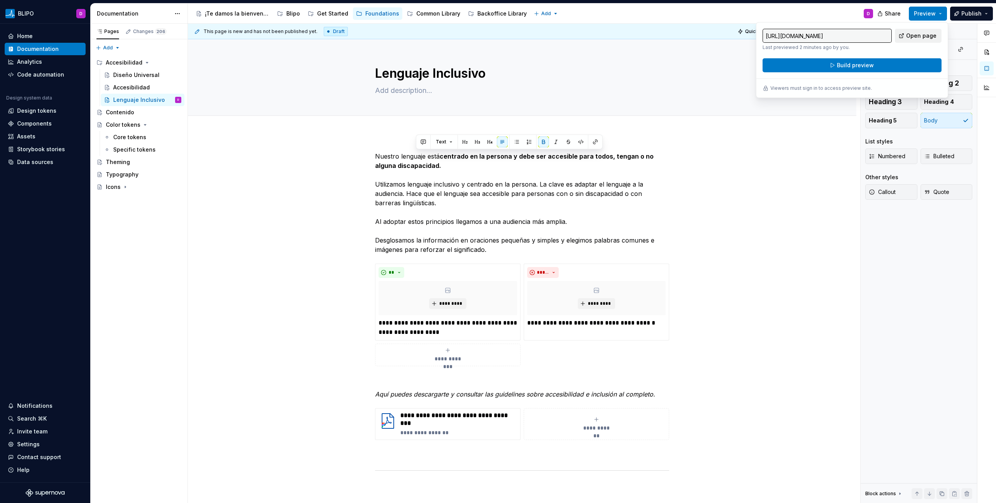
click at [919, 37] on span "Open page" at bounding box center [921, 36] width 30 height 8
click at [878, 63] on button "Build preview" at bounding box center [852, 65] width 179 height 14
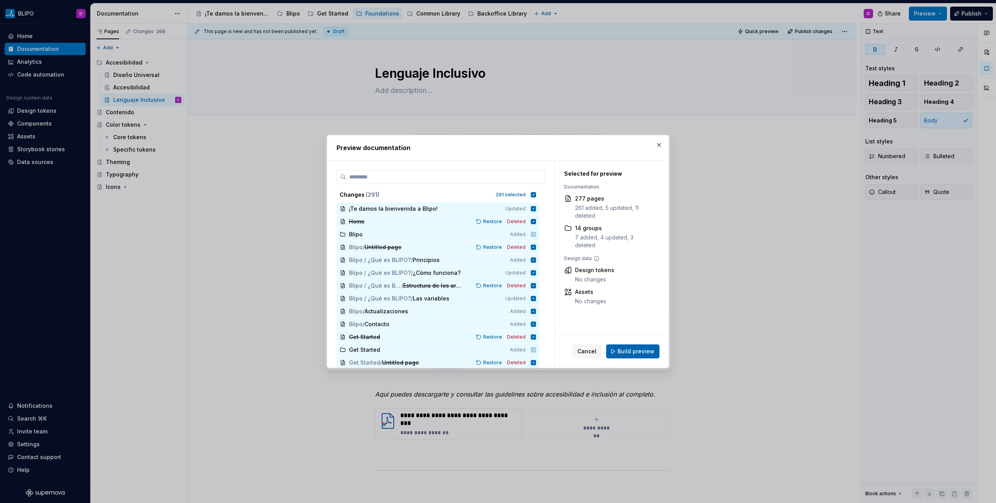
click at [645, 352] on span "Build preview" at bounding box center [635, 352] width 37 height 8
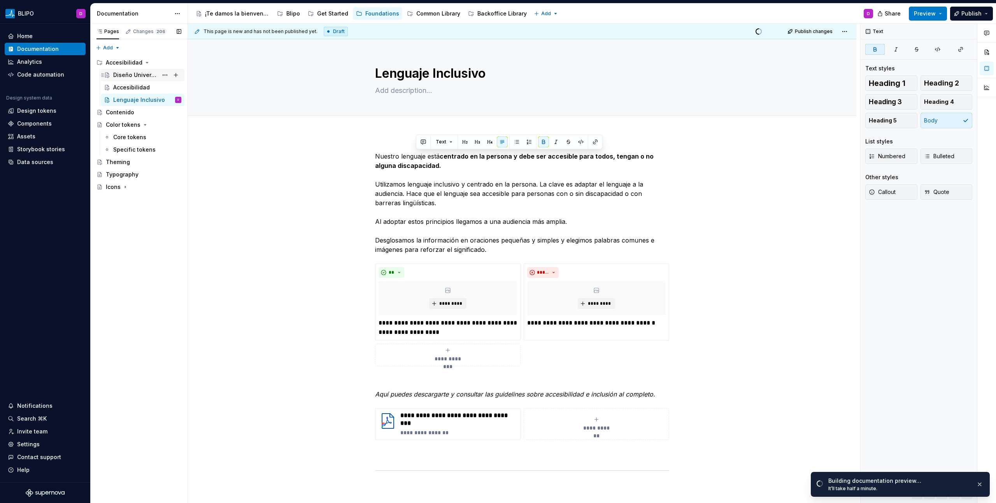
click at [125, 73] on div "Diseño Universal" at bounding box center [135, 75] width 45 height 8
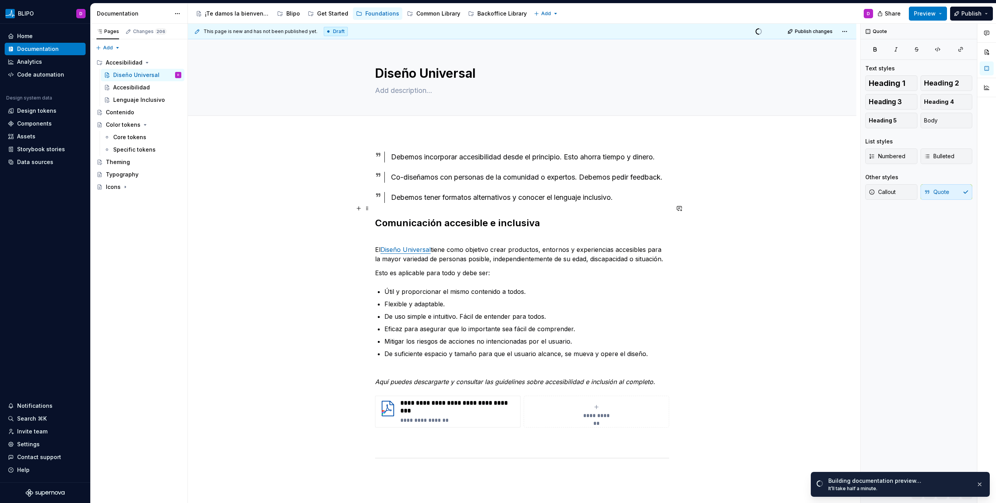
click at [644, 203] on div "Debemos tener formatos alternativos y conocer el lenguaje inclusivo." at bounding box center [530, 197] width 278 height 11
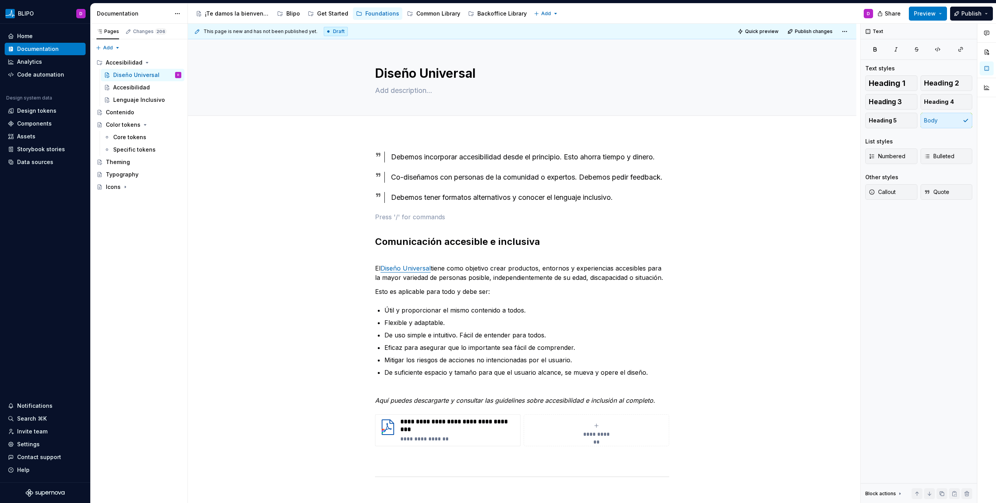
type textarea "*"
click at [401, 400] on div "**********" at bounding box center [522, 332] width 294 height 361
click at [394, 387] on p "De suficiente espacio y tamaño para que el usuario alcance, se mueva y opere el…" at bounding box center [526, 377] width 285 height 19
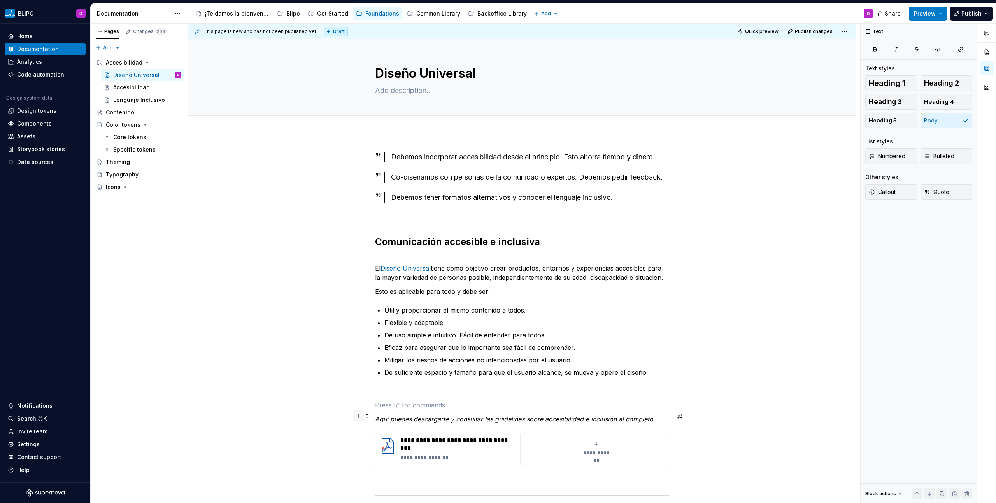
click at [359, 417] on button "button" at bounding box center [358, 416] width 11 height 11
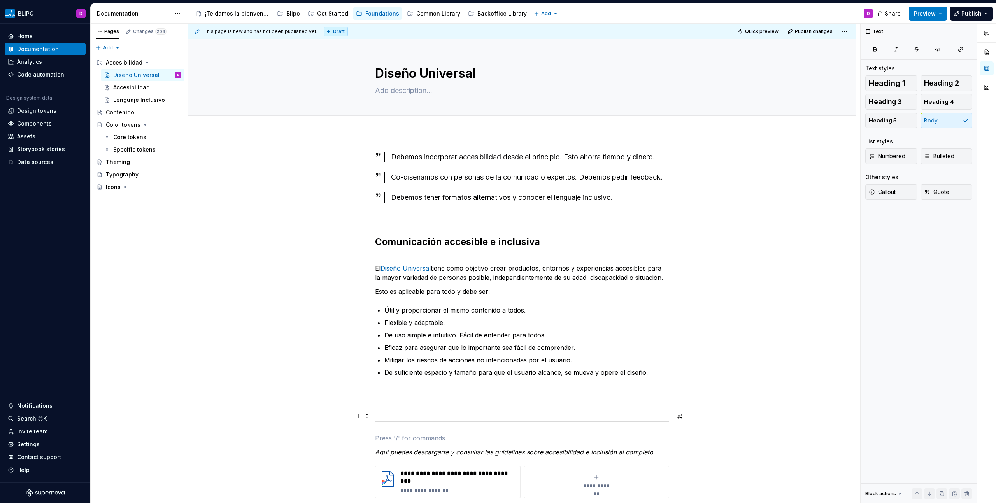
click at [379, 410] on p at bounding box center [522, 405] width 294 height 9
click at [392, 396] on p at bounding box center [522, 391] width 294 height 9
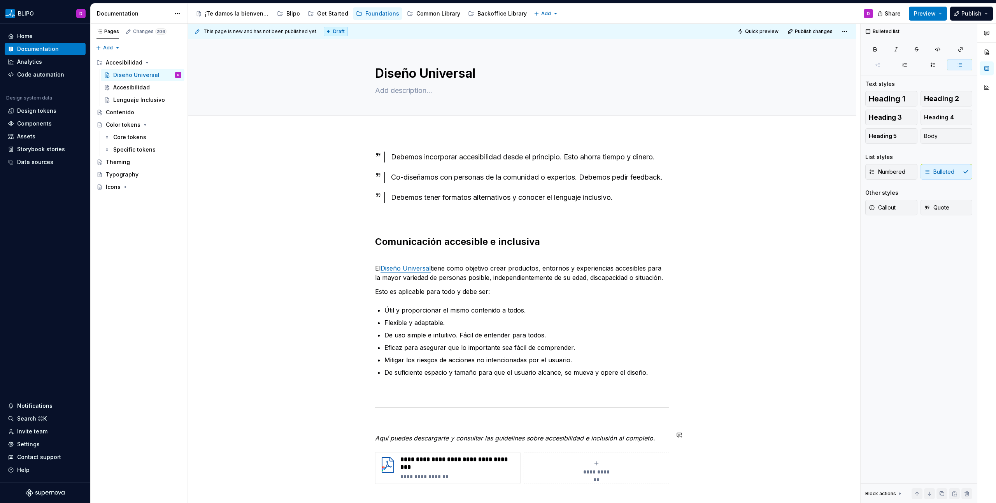
scroll to position [72, 0]
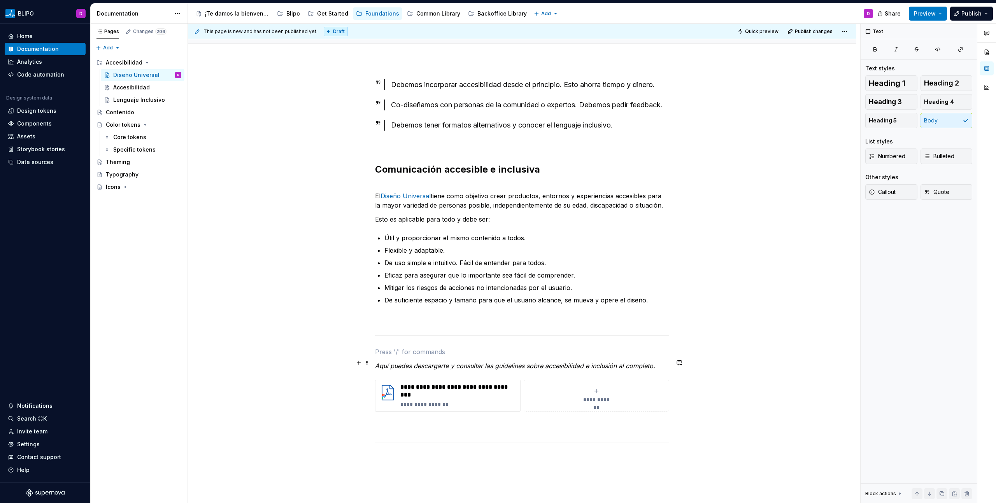
click at [388, 357] on p at bounding box center [522, 351] width 294 height 9
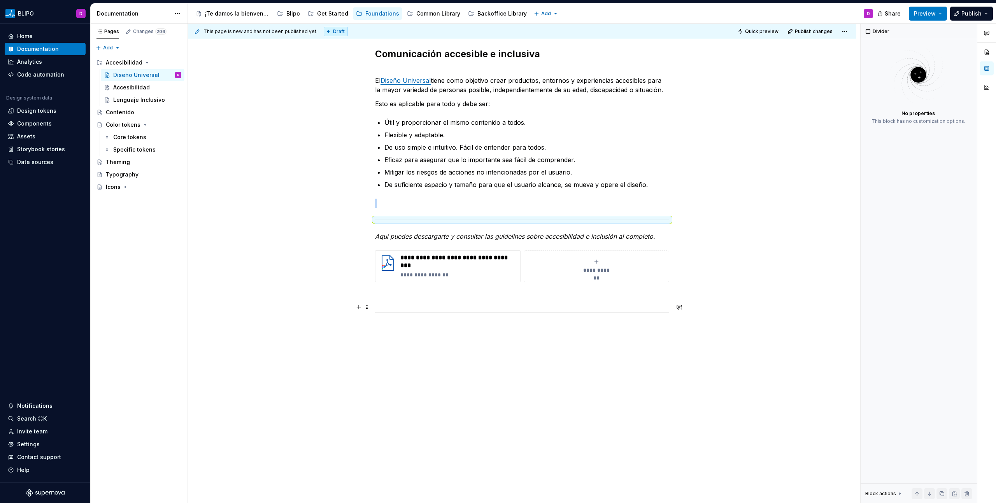
scroll to position [197, 0]
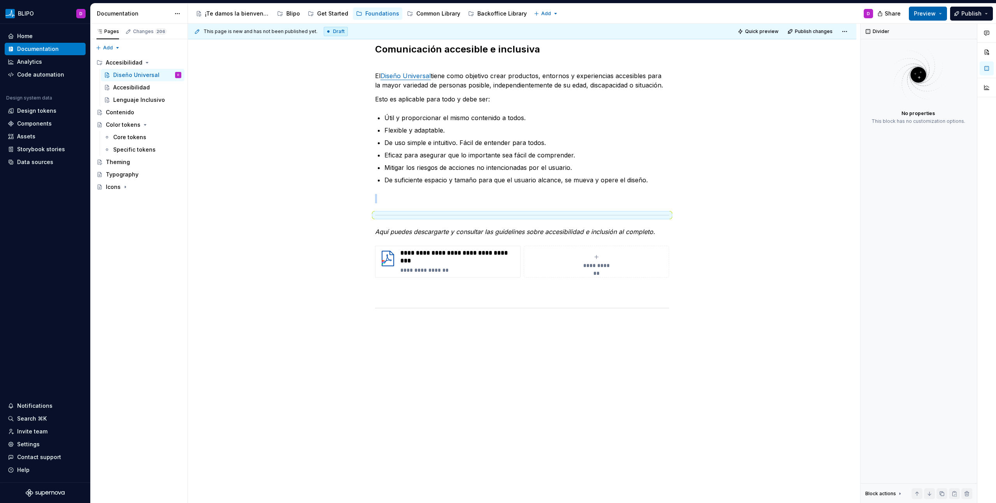
click at [943, 14] on button "Preview" at bounding box center [928, 14] width 38 height 14
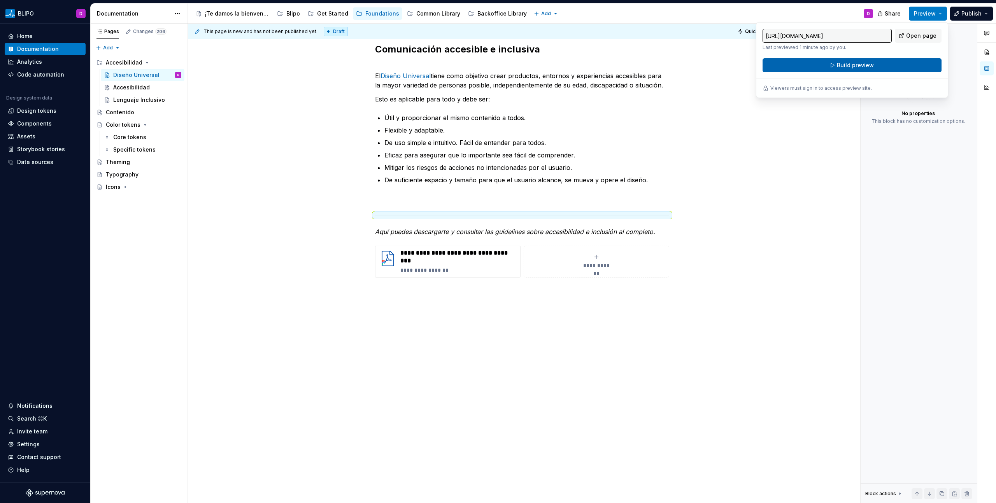
click at [876, 64] on button "Build preview" at bounding box center [852, 65] width 179 height 14
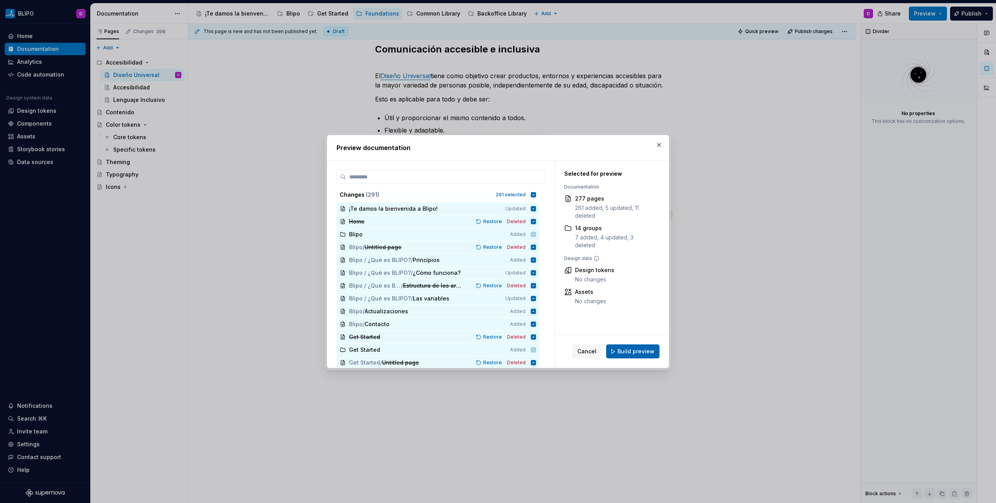
click at [628, 350] on span "Build preview" at bounding box center [635, 352] width 37 height 8
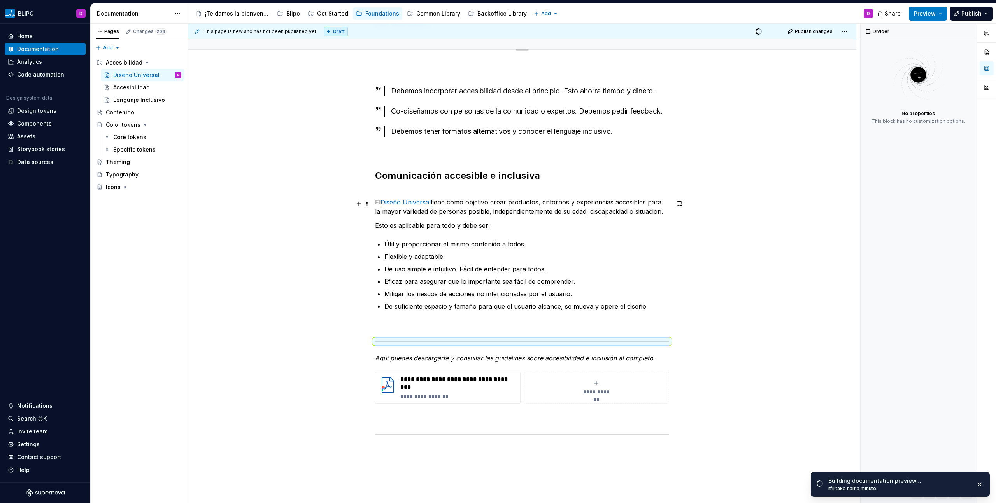
scroll to position [0, 0]
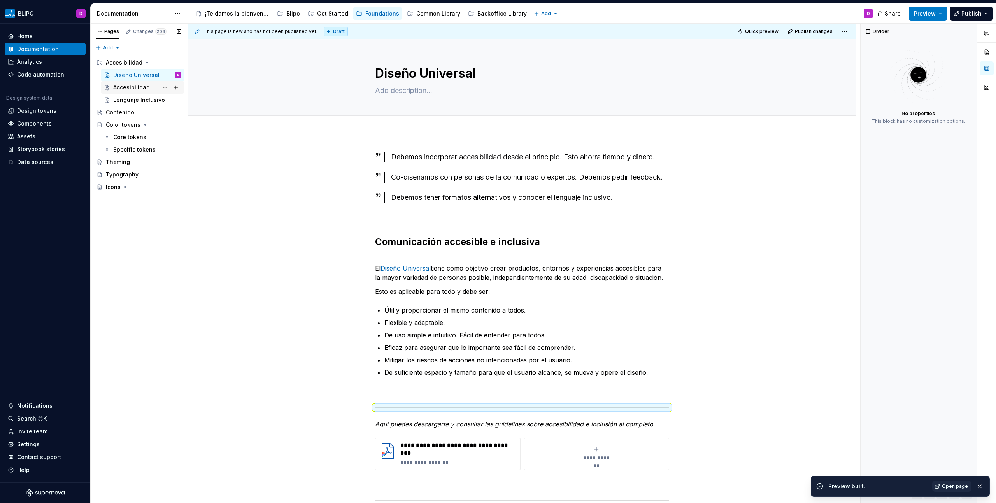
click at [135, 85] on div "Accesibilidad" at bounding box center [131, 88] width 37 height 8
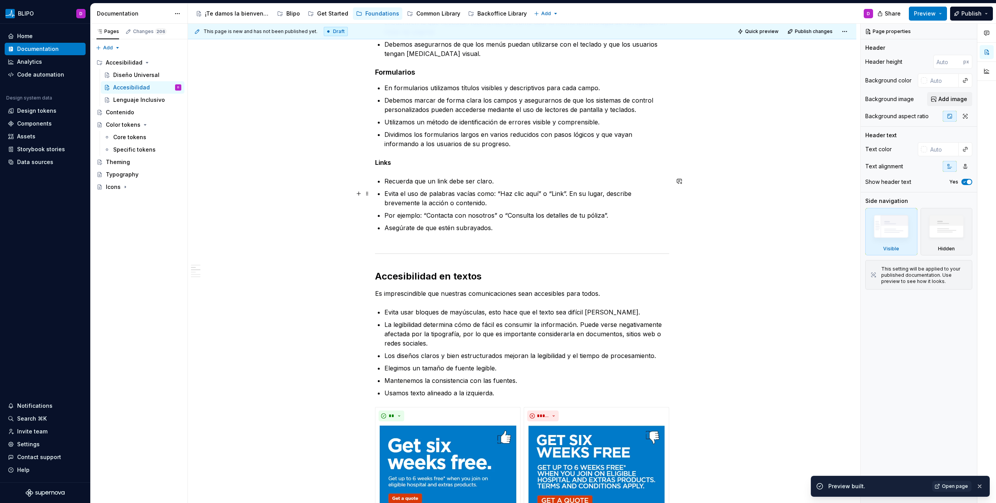
scroll to position [296, 0]
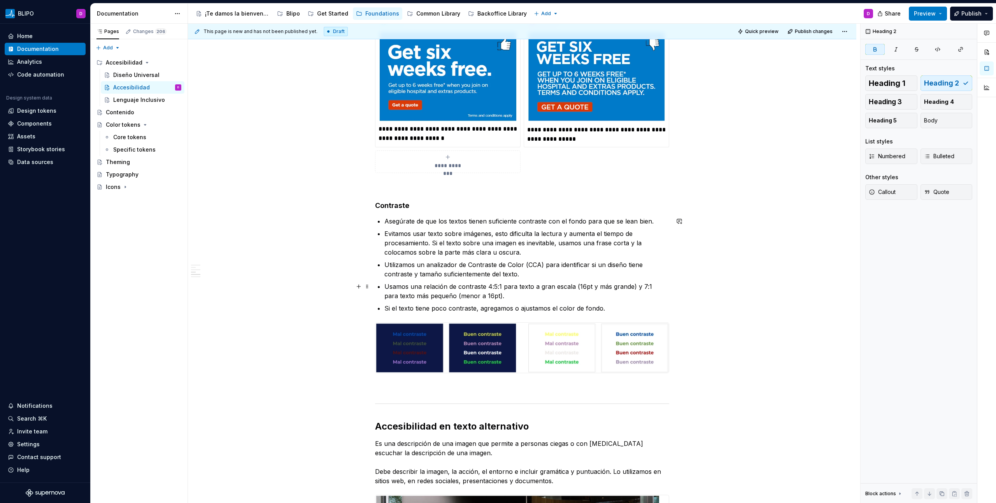
scroll to position [854, 0]
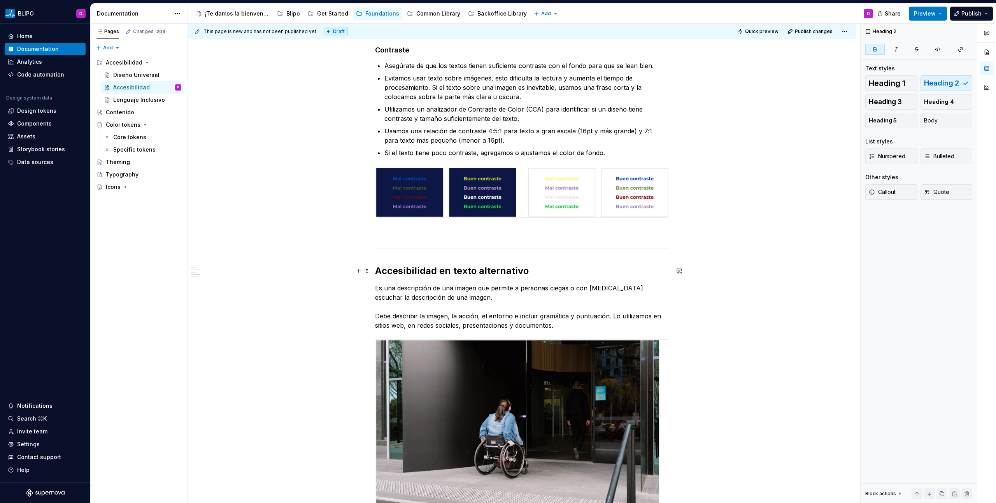
click at [376, 270] on strong "Accesibilidad en texto alternativo" at bounding box center [452, 270] width 154 height 11
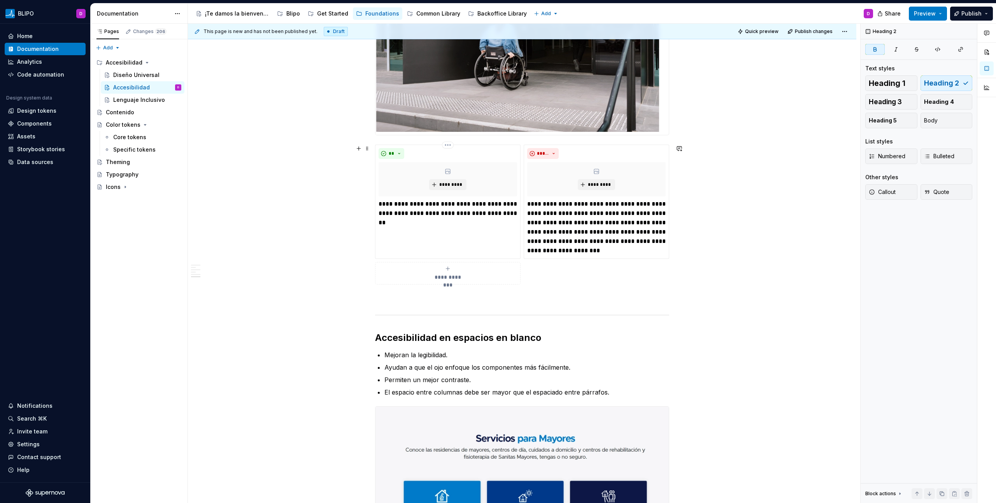
scroll to position [1310, 0]
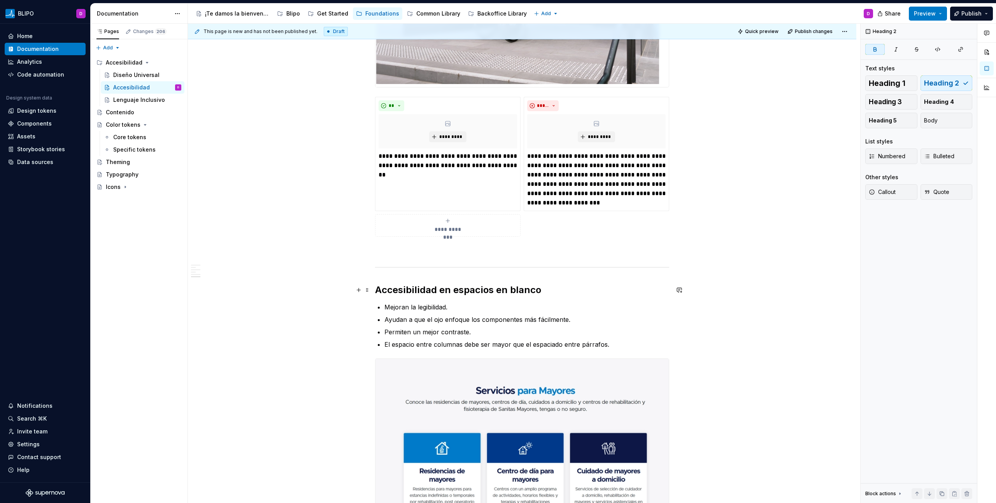
click at [375, 292] on strong "Accesibilidad en espacios en blanco" at bounding box center [458, 289] width 166 height 11
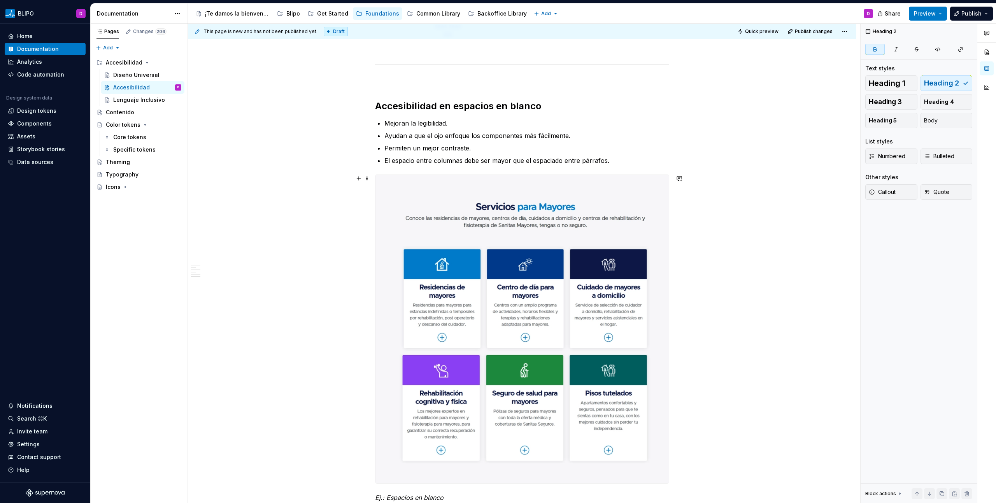
scroll to position [1138, 0]
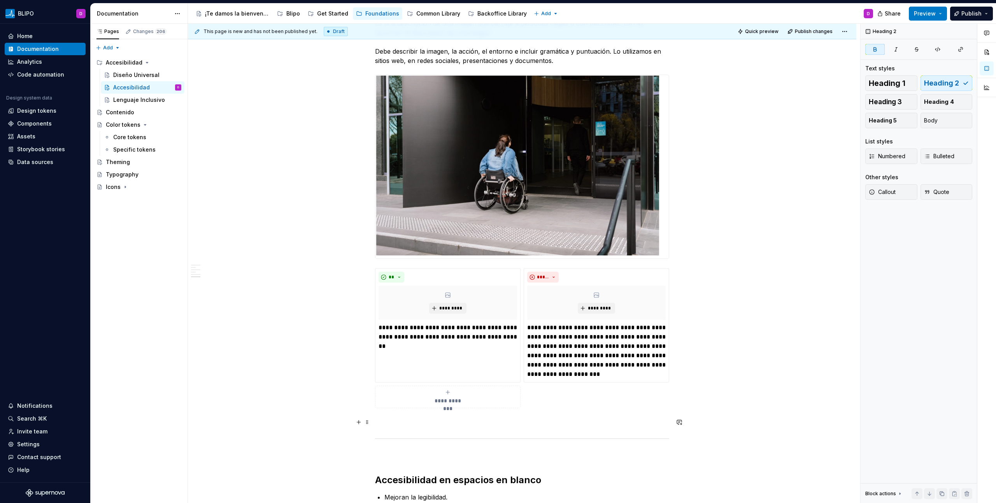
click at [380, 423] on p at bounding box center [522, 422] width 294 height 9
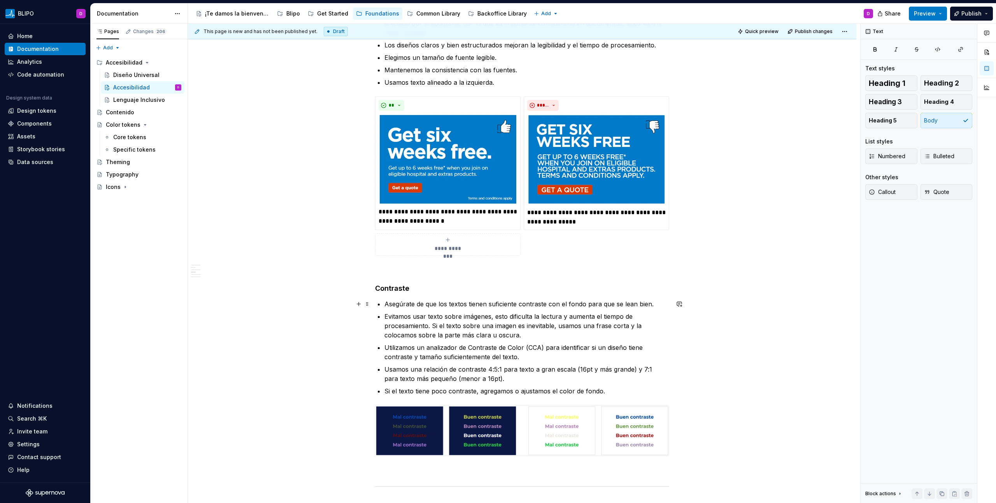
scroll to position [780, 0]
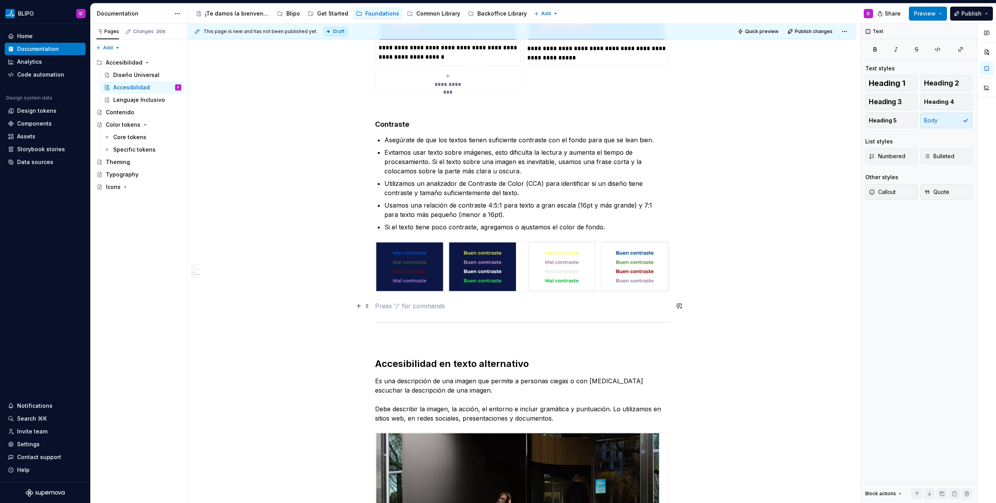
click at [389, 309] on p at bounding box center [522, 306] width 294 height 9
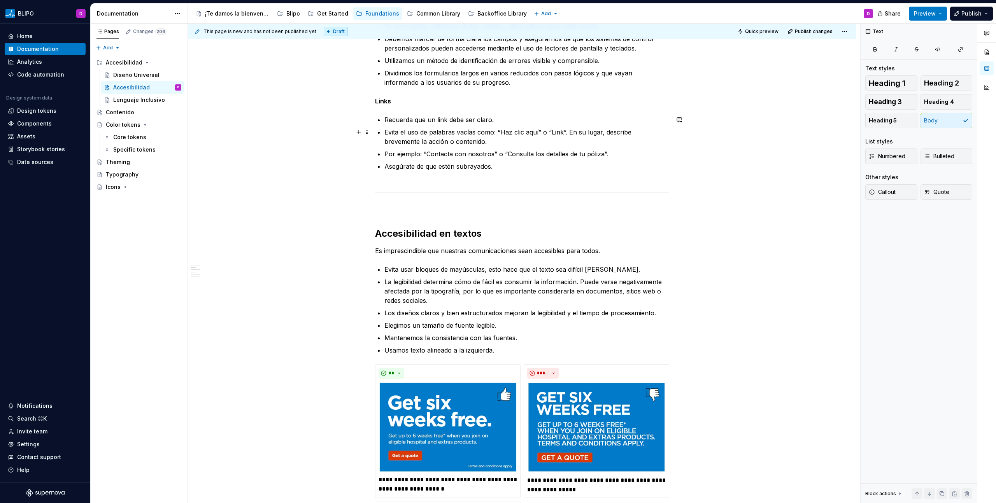
scroll to position [224, 0]
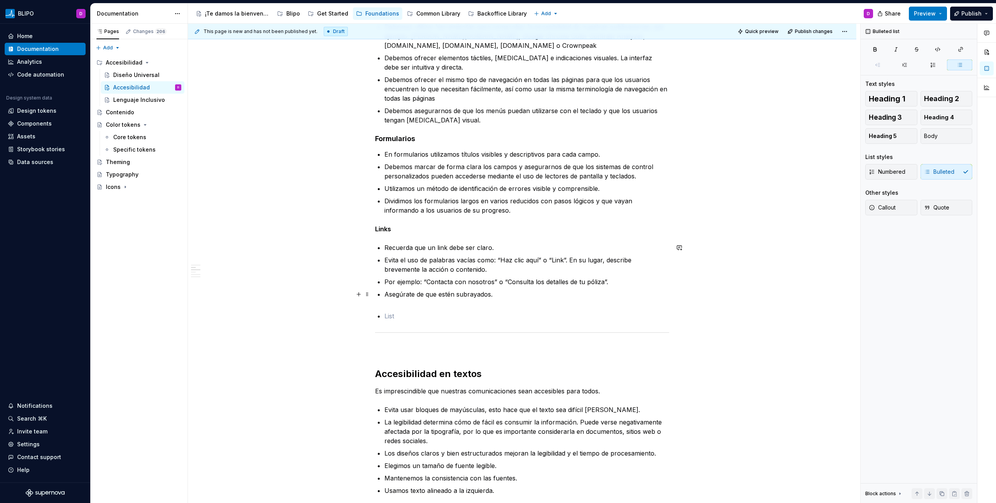
scroll to position [215, 0]
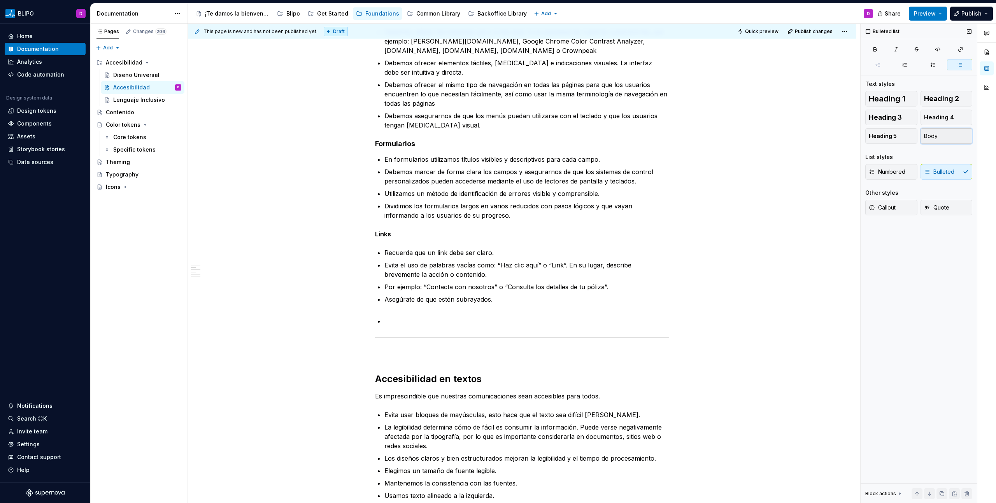
click at [948, 134] on button "Body" at bounding box center [947, 136] width 52 height 16
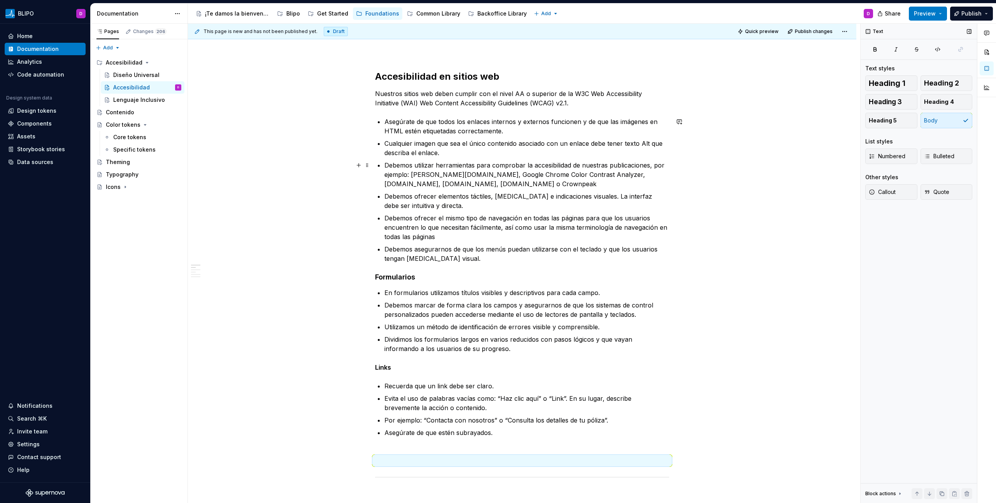
scroll to position [0, 0]
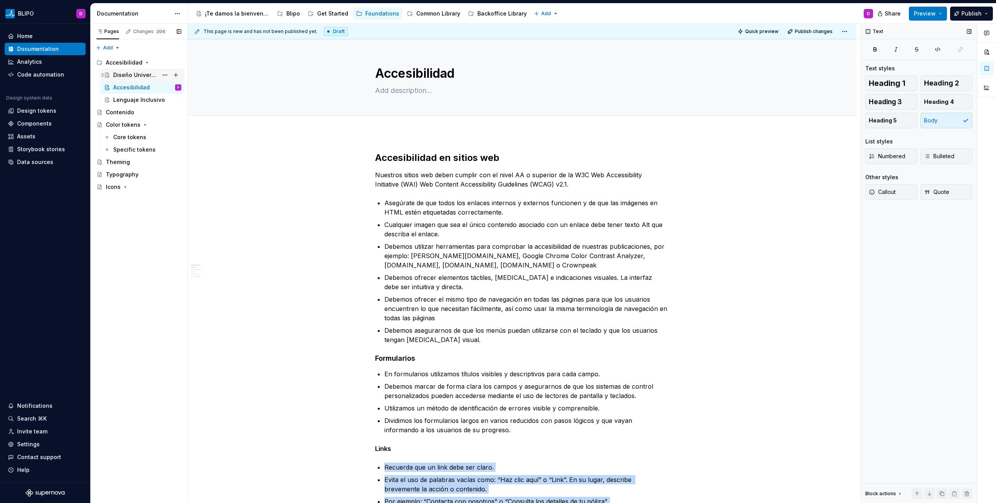
click at [139, 73] on div "Diseño Universal" at bounding box center [135, 75] width 45 height 8
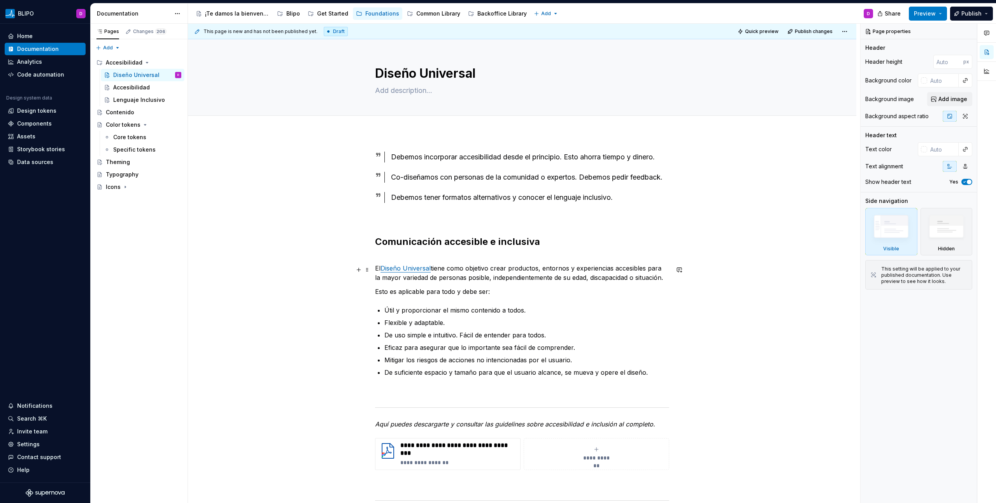
scroll to position [148, 0]
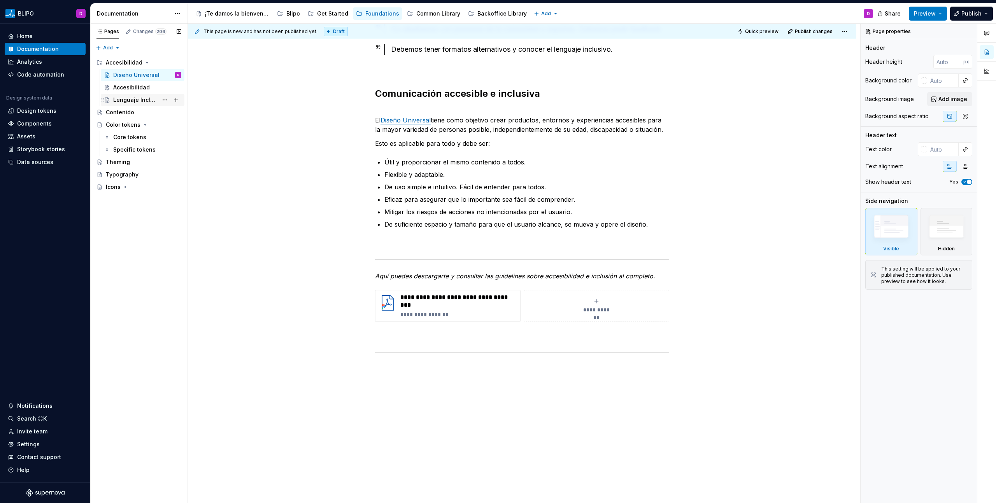
click at [151, 98] on div "Lenguaje Inclusivo" at bounding box center [135, 100] width 45 height 8
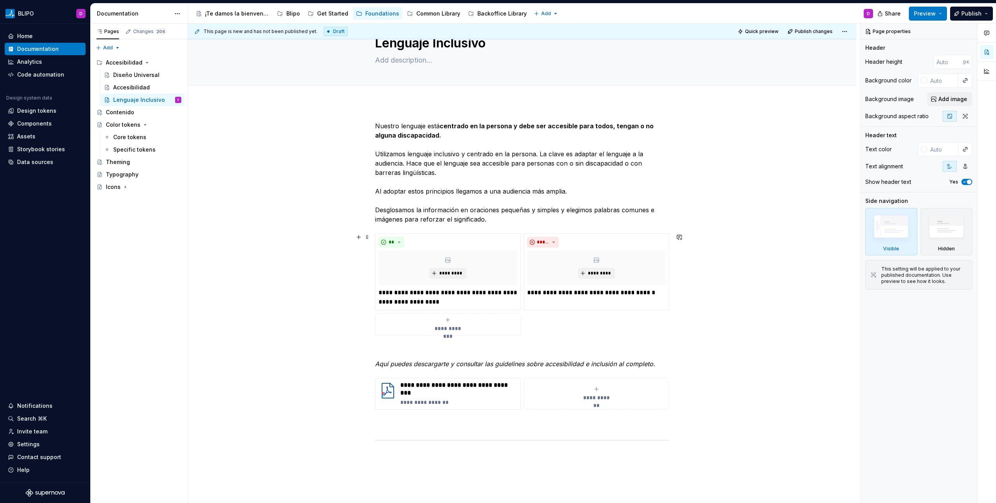
scroll to position [21, 0]
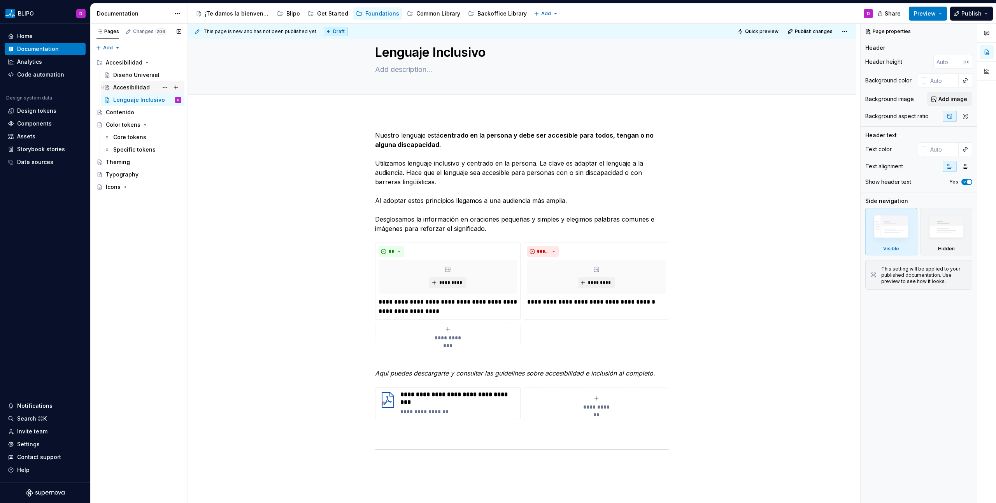
click at [135, 88] on div "Accesibilidad" at bounding box center [131, 88] width 37 height 8
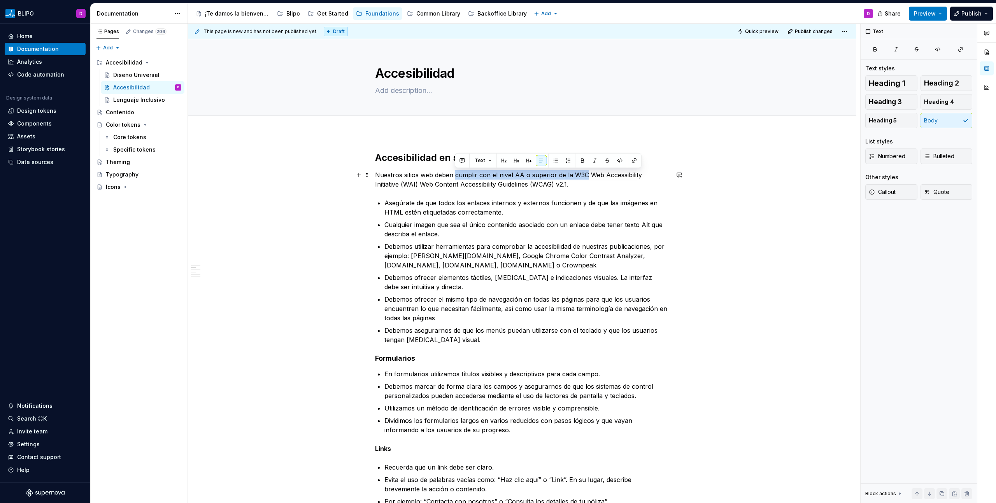
drag, startPoint x: 456, startPoint y: 176, endPoint x: 586, endPoint y: 177, distance: 130.0
click at [586, 177] on p "Nuestros sitios web deben cumplir con el nivel AA o superior de la W3C Web Acce…" at bounding box center [522, 179] width 294 height 19
click at [581, 158] on button "button" at bounding box center [582, 160] width 11 height 11
click at [495, 221] on p "Cualquier imagen que sea el único contenido asociado con un enlace debe tener t…" at bounding box center [526, 229] width 285 height 19
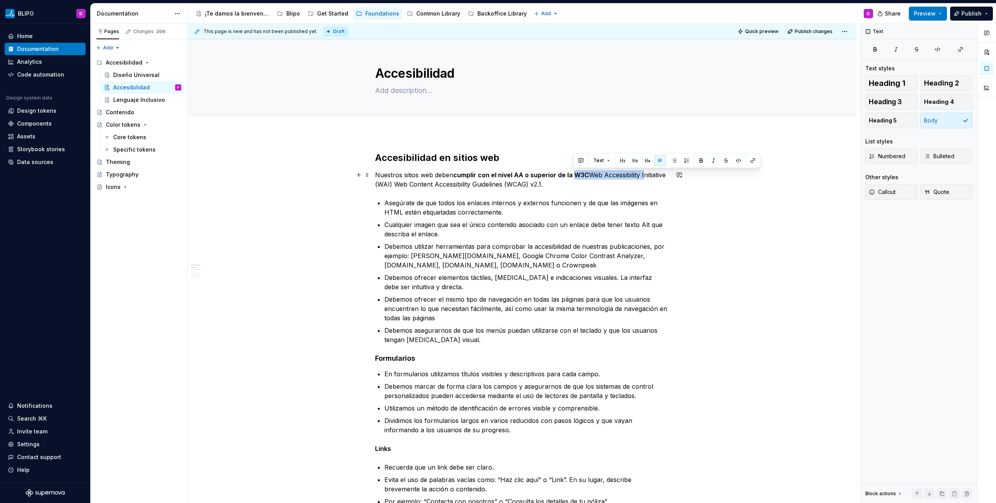
drag, startPoint x: 575, startPoint y: 174, endPoint x: 644, endPoint y: 179, distance: 68.2
click at [644, 179] on p "Nuestros sitios web deben cumplir con el nivel AA o superior de la W3C Web Acce…" at bounding box center [522, 179] width 294 height 19
type textarea "*"
click at [585, 198] on p "Asegúrate de que todos los enlaces internos y externos funcionen y de que las i…" at bounding box center [526, 207] width 285 height 19
drag, startPoint x: 574, startPoint y: 175, endPoint x: 417, endPoint y: 184, distance: 157.8
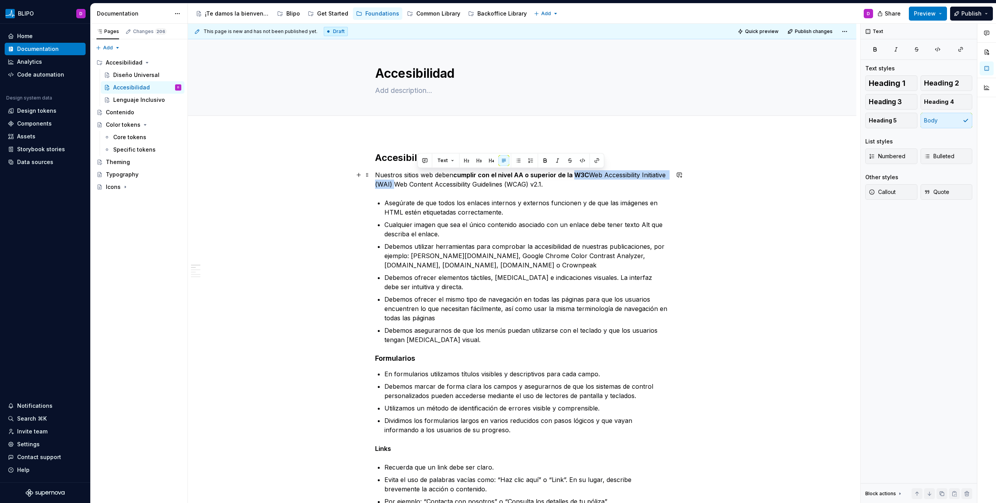
click at [417, 184] on p "Nuestros sitios web deben cumplir con el nivel AA o superior de la W3C Web Acce…" at bounding box center [522, 179] width 294 height 19
click at [596, 163] on button "button" at bounding box center [596, 160] width 11 height 11
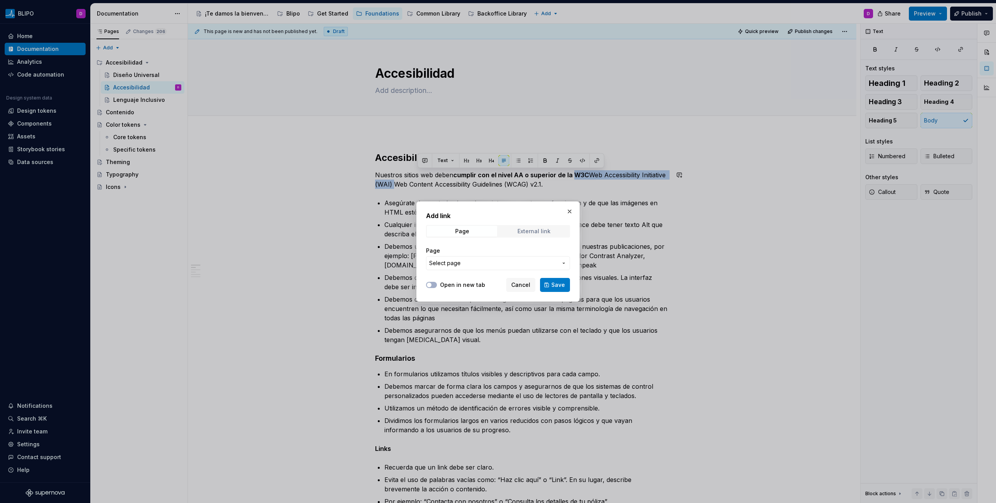
click at [516, 228] on span "External link" at bounding box center [534, 231] width 70 height 11
click at [484, 265] on input "URL" at bounding box center [498, 263] width 144 height 14
paste input "[URL][DOMAIN_NAME]"
type input "[URL][DOMAIN_NAME]"
click at [432, 285] on icon "button" at bounding box center [429, 285] width 6 height 5
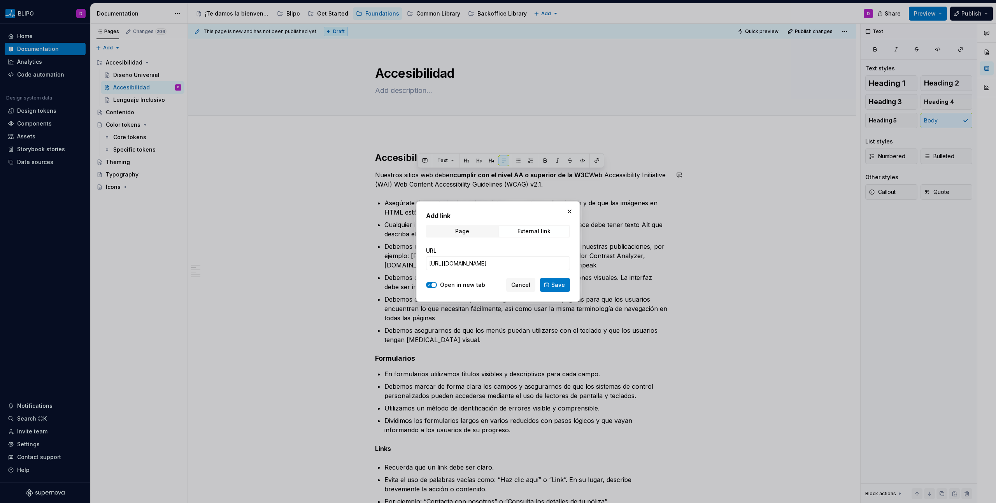
click at [554, 286] on span "Save" at bounding box center [558, 285] width 14 height 8
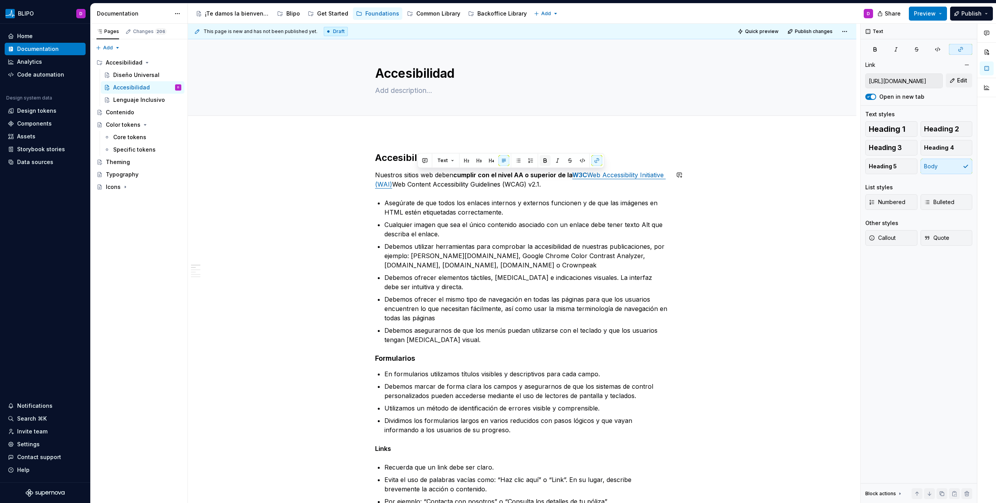
click at [548, 163] on button "button" at bounding box center [545, 160] width 11 height 11
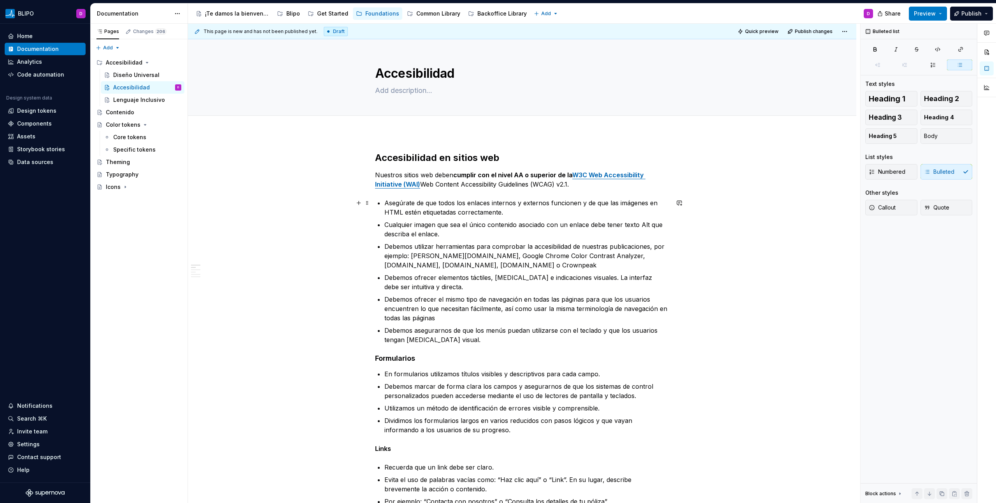
click at [627, 208] on p "Asegúrate de que todos los enlaces internos y externos funcionen y de que las i…" at bounding box center [526, 207] width 285 height 19
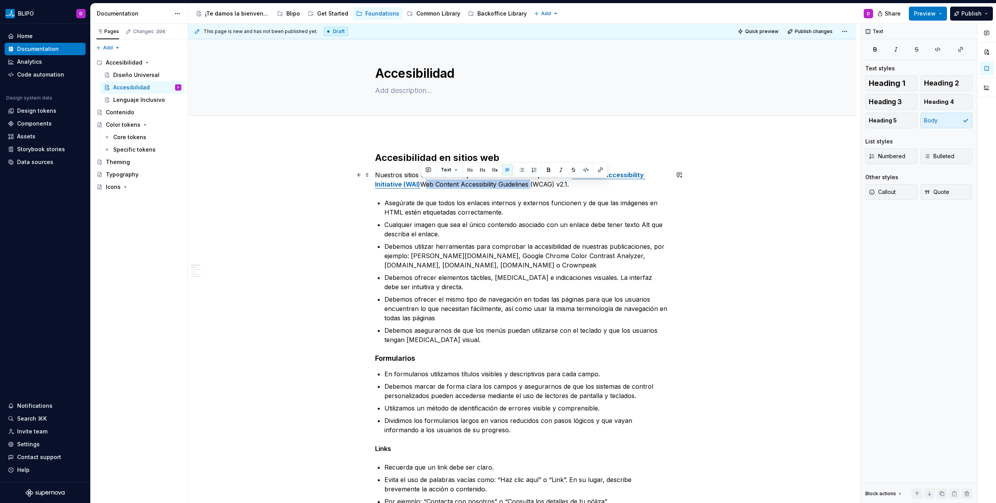
drag, startPoint x: 422, startPoint y: 185, endPoint x: 530, endPoint y: 186, distance: 108.2
click at [530, 186] on p "Nuestros sitios web deben cumplir con el nivel AA o superior de la W3C Web Acce…" at bounding box center [522, 179] width 294 height 19
type textarea "*"
click at [545, 186] on p "Nuestros sitios web deben cumplir con el nivel AA o superior de la W3C Web Acce…" at bounding box center [522, 179] width 294 height 19
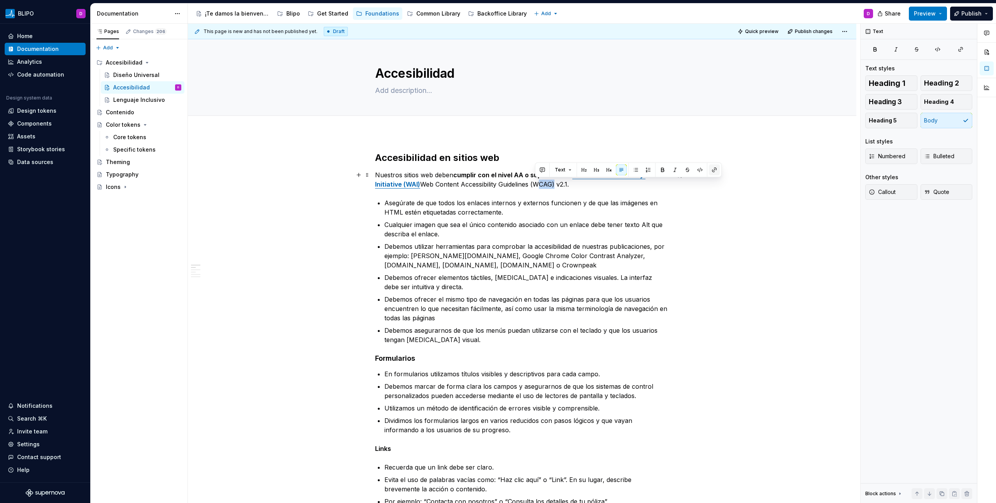
click at [716, 171] on button "button" at bounding box center [714, 170] width 11 height 11
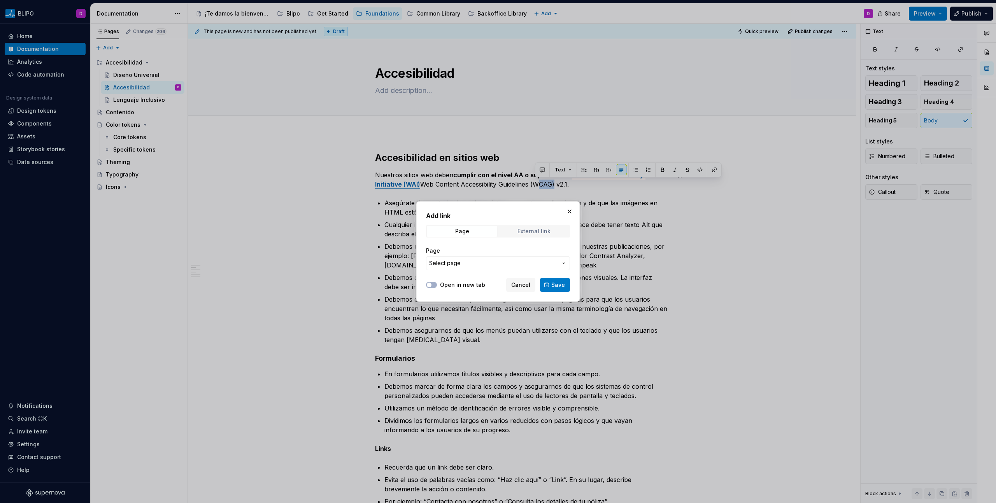
click at [546, 230] on div "External link" at bounding box center [533, 231] width 33 height 6
click at [486, 262] on input "URL" at bounding box center [498, 263] width 144 height 14
paste input "[URL][DOMAIN_NAME]"
type input "[URL][DOMAIN_NAME]"
drag, startPoint x: 558, startPoint y: 284, endPoint x: 442, endPoint y: 283, distance: 116.3
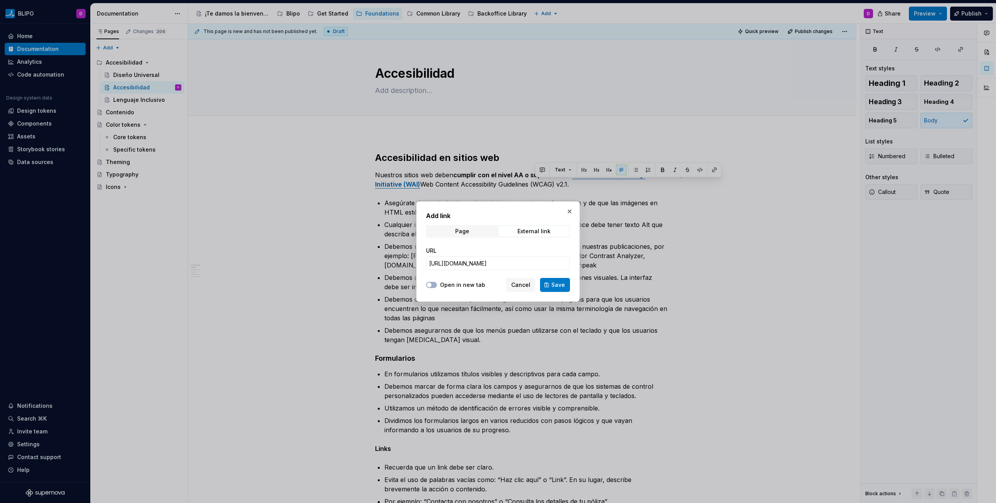
click at [443, 282] on div "Open in new tab Cancel Save" at bounding box center [498, 283] width 144 height 17
click at [434, 285] on button "Open in new tab" at bounding box center [431, 285] width 11 height 6
click at [552, 287] on span "Save" at bounding box center [558, 285] width 14 height 8
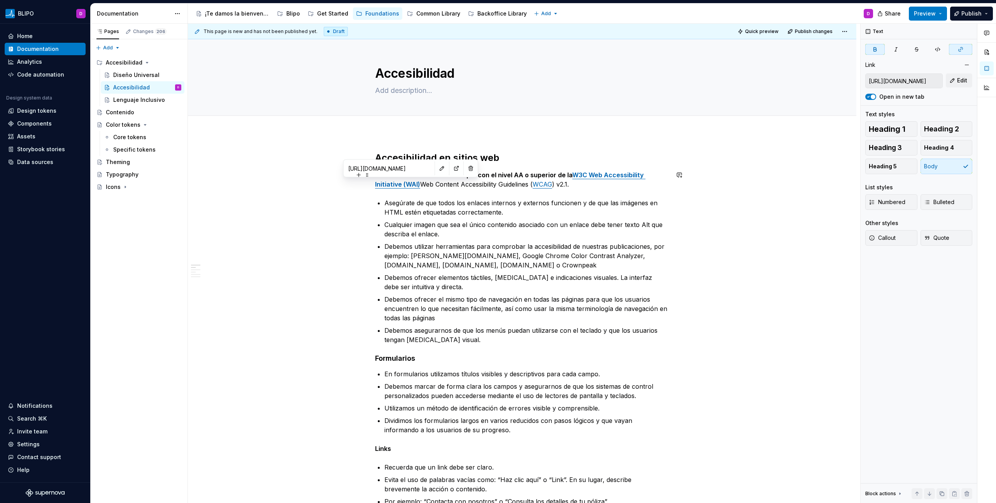
click at [403, 185] on strong "W3C Web Accessibility Initiative (WAI)" at bounding box center [510, 179] width 270 height 17
click at [437, 168] on button "button" at bounding box center [442, 168] width 11 height 11
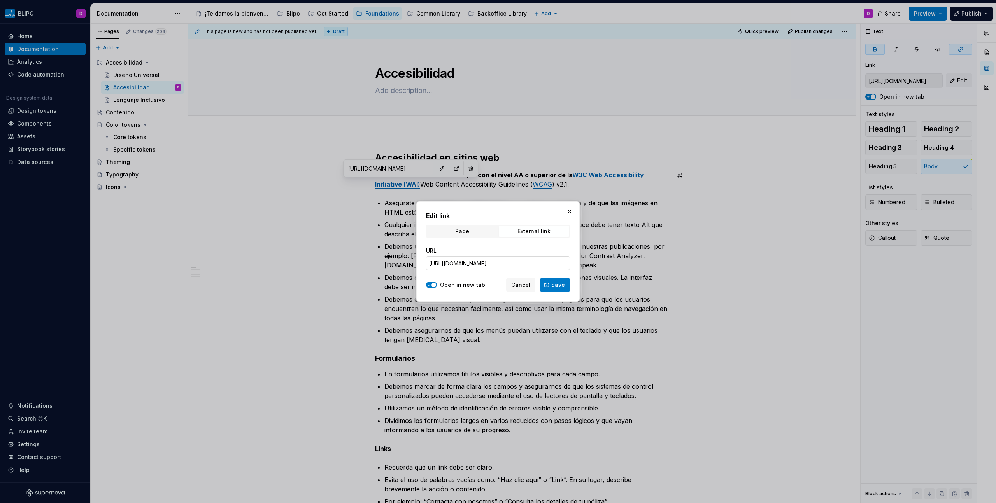
click at [494, 267] on input "[URL][DOMAIN_NAME]" at bounding box center [498, 263] width 144 height 14
click at [553, 286] on span "Save" at bounding box center [558, 285] width 14 height 8
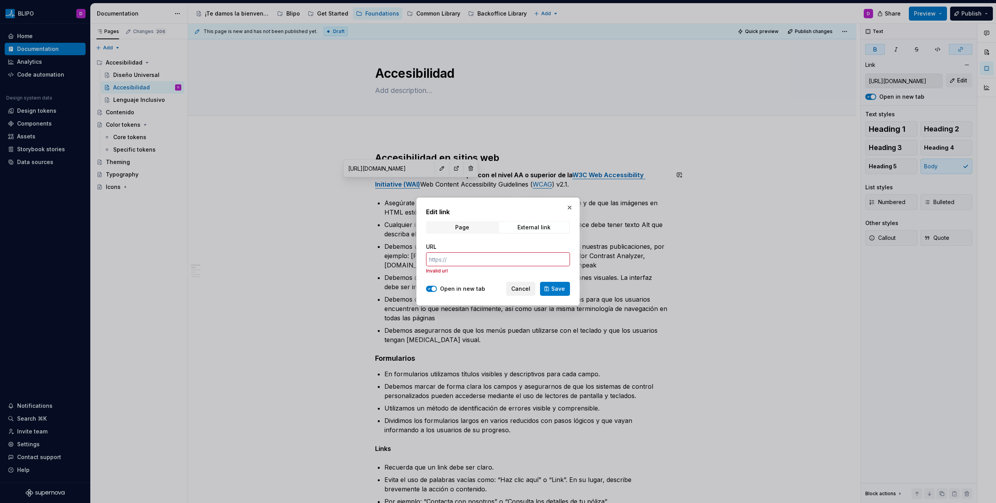
click at [531, 290] on button "Cancel" at bounding box center [520, 289] width 29 height 14
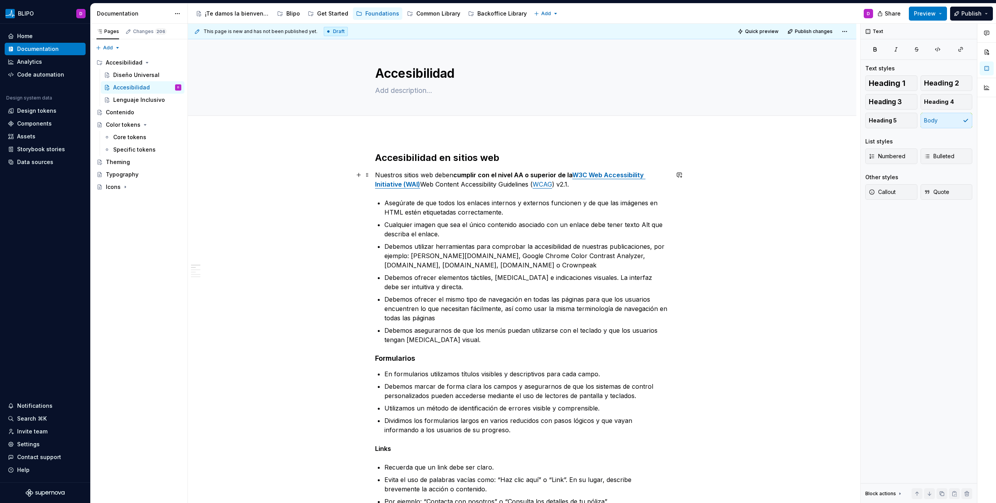
click at [431, 186] on p "Nuestros sitios web deben cumplir con el nivel AA o superior de la W3C Web Acce…" at bounding box center [522, 179] width 294 height 19
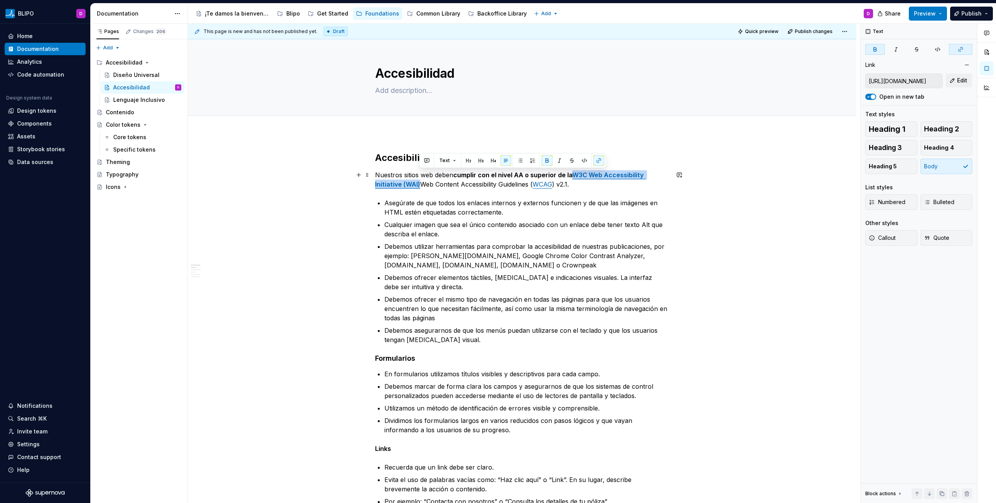
drag, startPoint x: 419, startPoint y: 185, endPoint x: 574, endPoint y: 177, distance: 155.5
click at [574, 177] on p "Nuestros sitios web deben cumplir con el nivel AA o superior de la W3C Web Acce…" at bounding box center [522, 179] width 294 height 19
click at [598, 163] on button "button" at bounding box center [598, 160] width 11 height 11
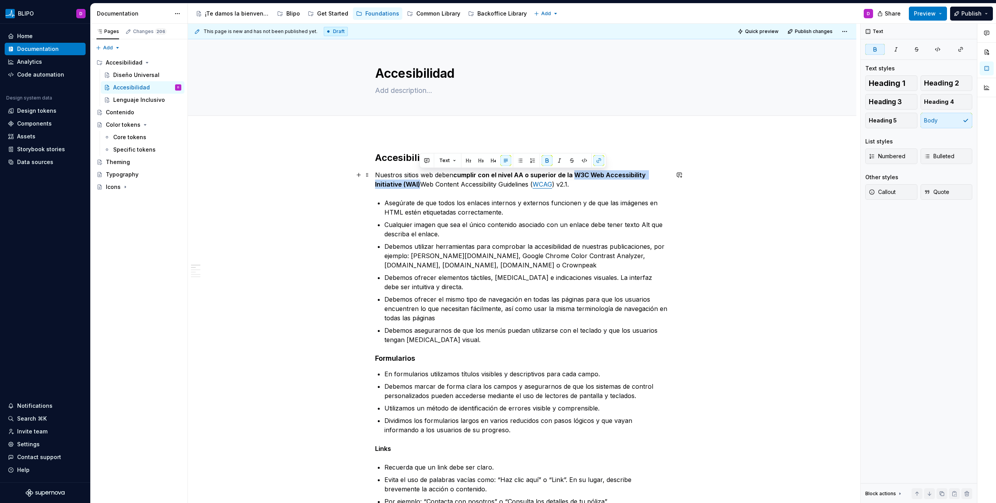
click at [416, 184] on strong "cumplir con el nivel AA o superior de la W3C Web Accessibility Initiative (WAI)" at bounding box center [511, 179] width 272 height 17
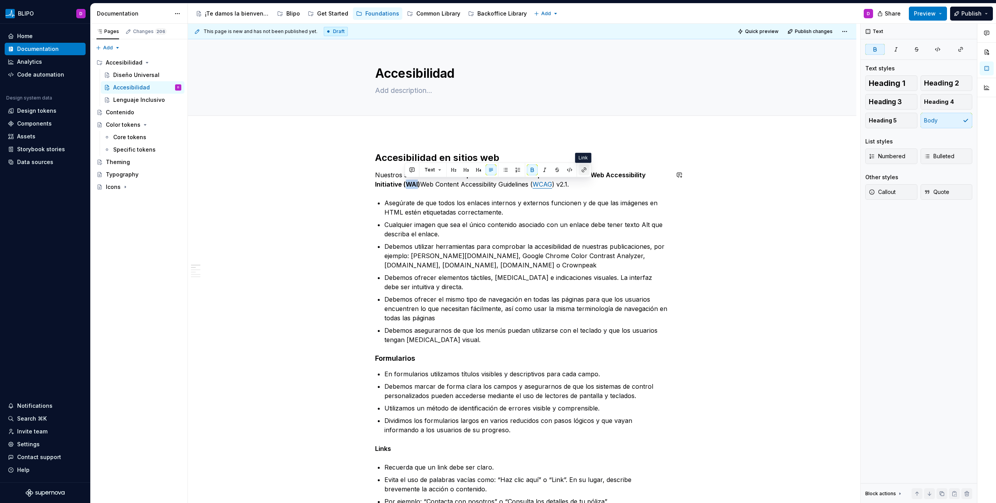
click at [586, 170] on button "button" at bounding box center [584, 170] width 11 height 11
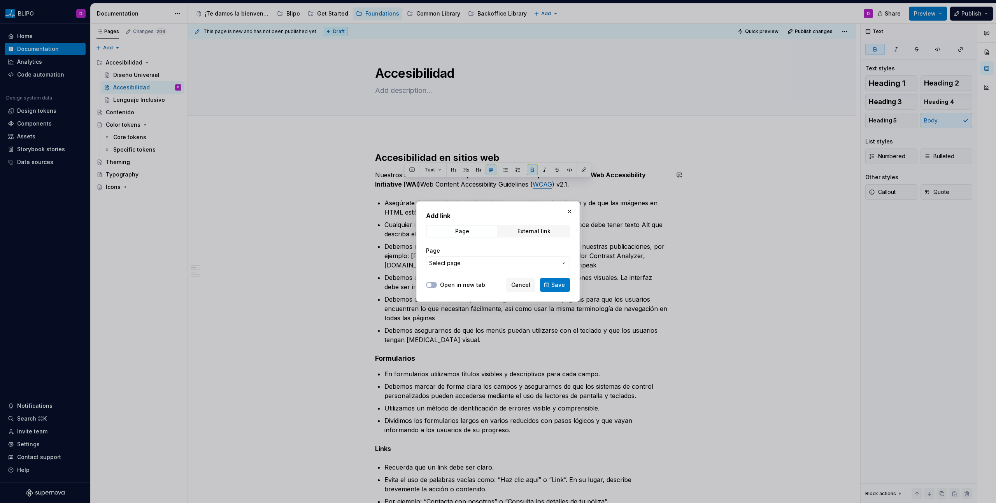
click at [554, 237] on div "Page External link" at bounding box center [498, 231] width 144 height 12
click at [551, 228] on span "External link" at bounding box center [534, 231] width 70 height 11
click at [517, 262] on input "URL" at bounding box center [498, 263] width 144 height 14
paste input "[URL][DOMAIN_NAME]"
type input "[URL][DOMAIN_NAME]"
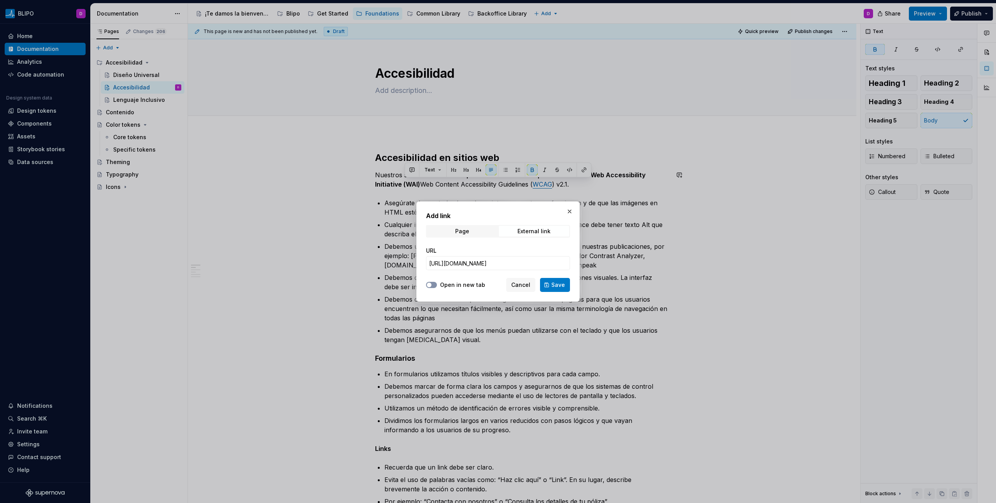
click at [431, 283] on icon "button" at bounding box center [429, 285] width 6 height 5
click at [556, 284] on span "Save" at bounding box center [558, 285] width 14 height 8
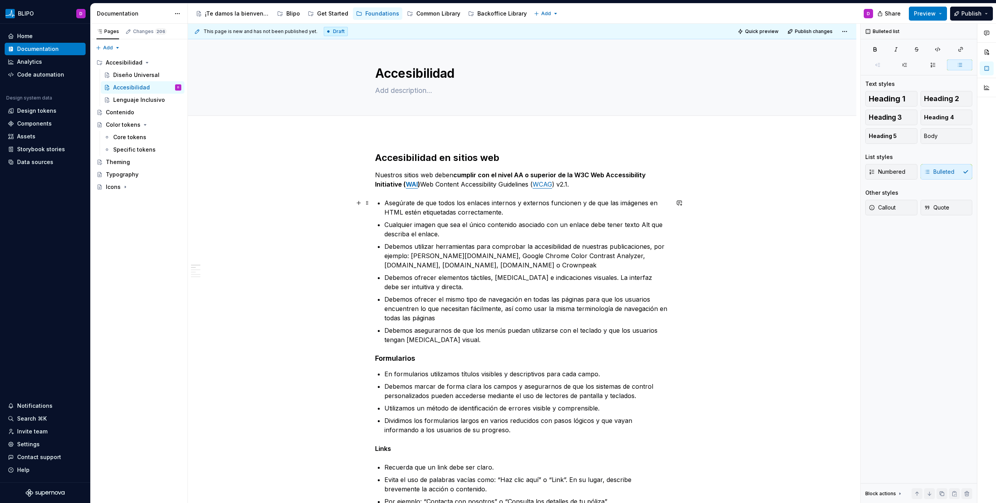
click at [475, 202] on p "Asegúrate de que todos los enlaces internos y externos funcionen y de que las i…" at bounding box center [526, 207] width 285 height 19
click at [609, 187] on button "button" at bounding box center [610, 188] width 11 height 11
click at [567, 204] on p "Asegúrate de que todos los enlaces internos y externos funcionen y de que las i…" at bounding box center [526, 207] width 285 height 19
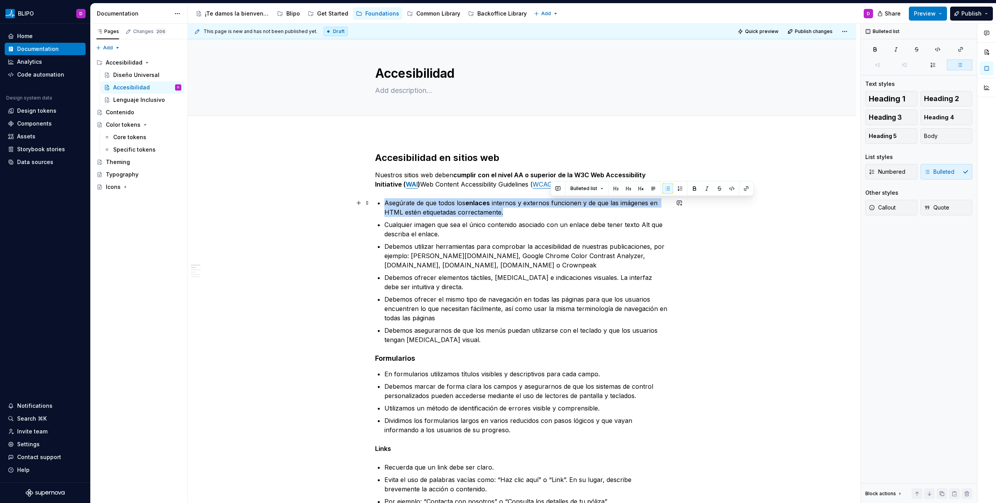
click at [568, 204] on p "Asegúrate de que todos los enlaces internos y externos funcionen y de que las i…" at bounding box center [526, 207] width 285 height 19
click at [566, 216] on p "Asegúrate de que todos los enlaces internos y externos funcionen y de que las i…" at bounding box center [526, 207] width 285 height 19
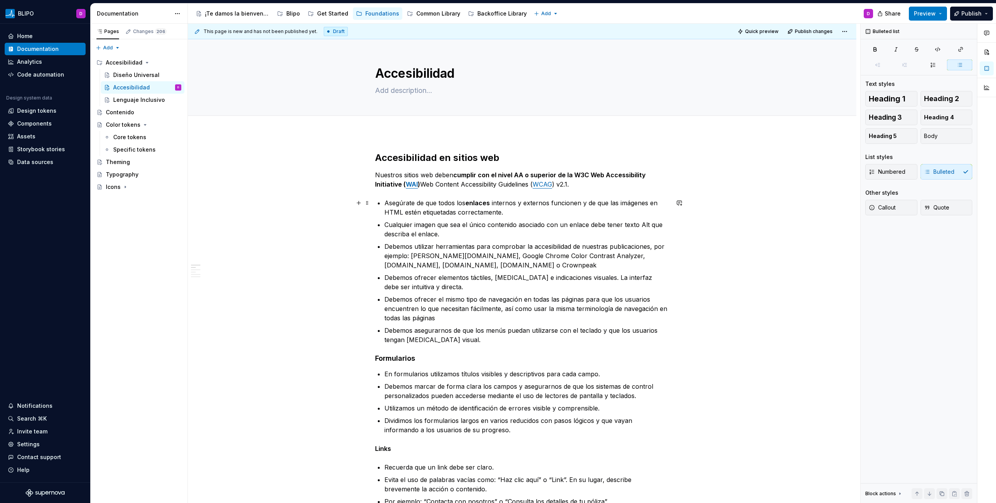
click at [569, 205] on p "Asegúrate de que todos los enlaces internos y externos funcionen y de que las i…" at bounding box center [526, 207] width 285 height 19
click at [570, 228] on p "Cualquier imagen que sea el único contenido asociado con un enlace debe tener t…" at bounding box center [526, 229] width 285 height 19
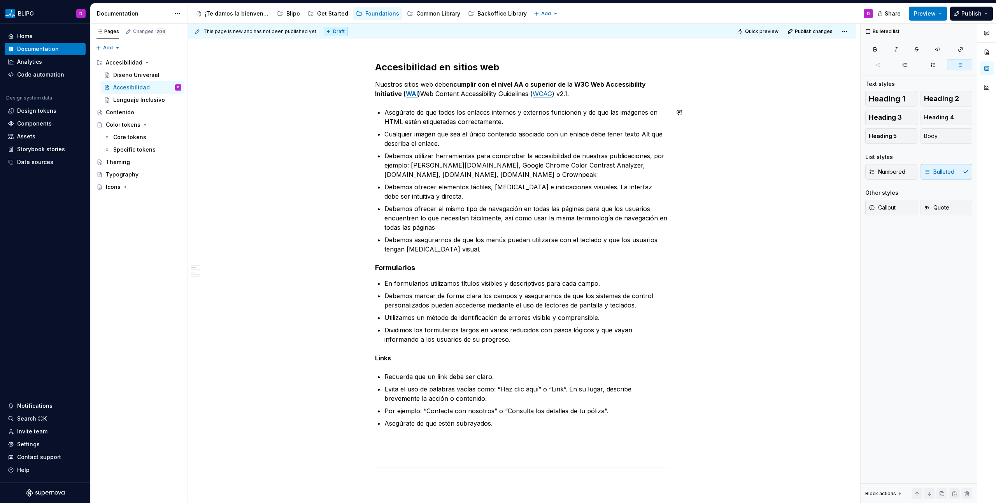
scroll to position [93, 0]
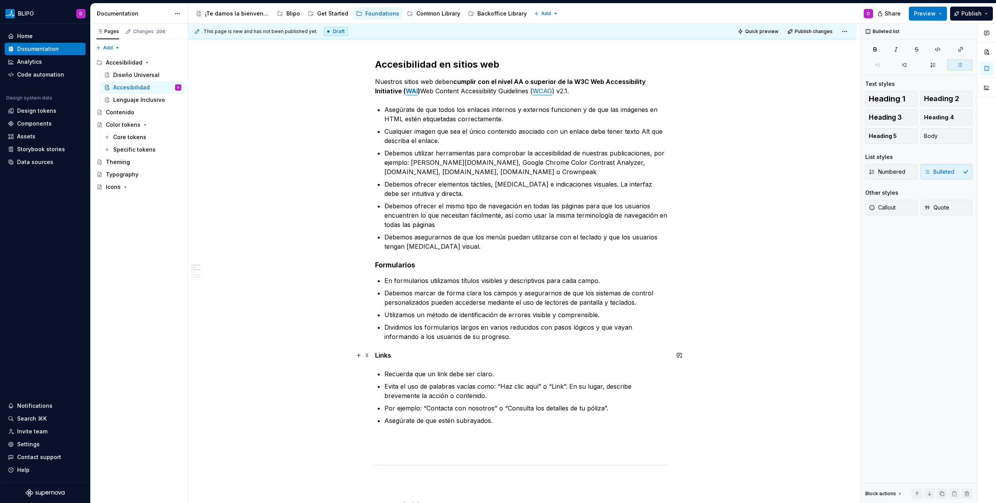
click at [386, 356] on strong "Links" at bounding box center [383, 356] width 16 height 8
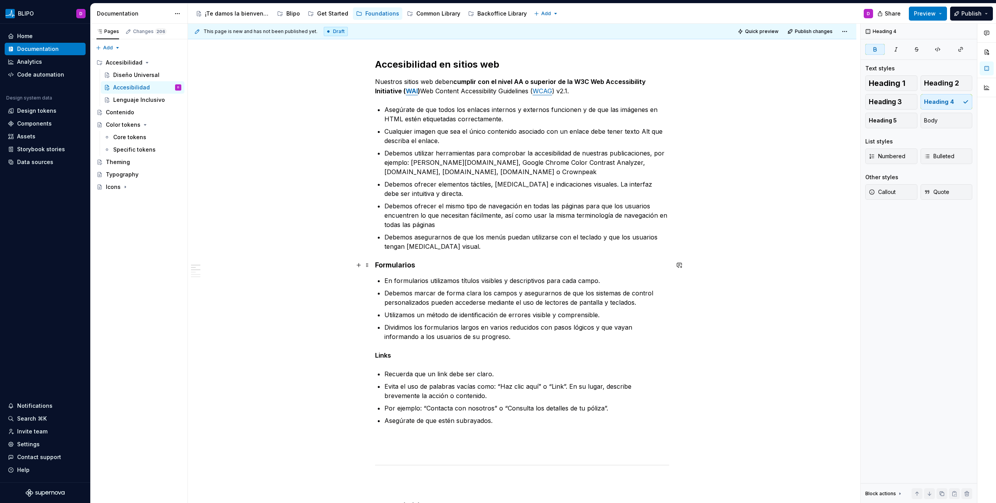
click at [401, 268] on strong "Formularios" at bounding box center [395, 265] width 40 height 8
click at [382, 353] on strong "Links" at bounding box center [383, 356] width 16 height 8
click at [940, 103] on span "Heading 4" at bounding box center [939, 102] width 30 height 8
click at [375, 263] on strong "Formularios" at bounding box center [395, 265] width 40 height 8
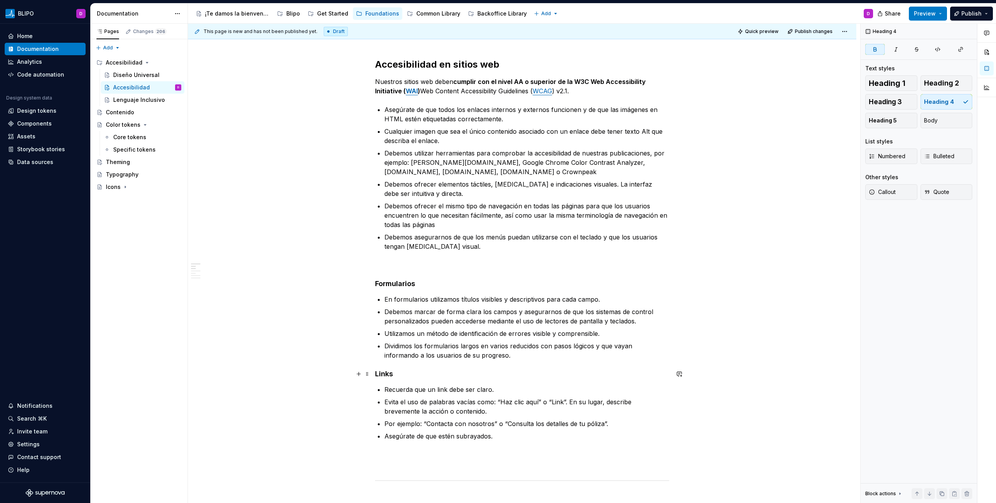
click at [376, 376] on strong "Links" at bounding box center [384, 374] width 18 height 8
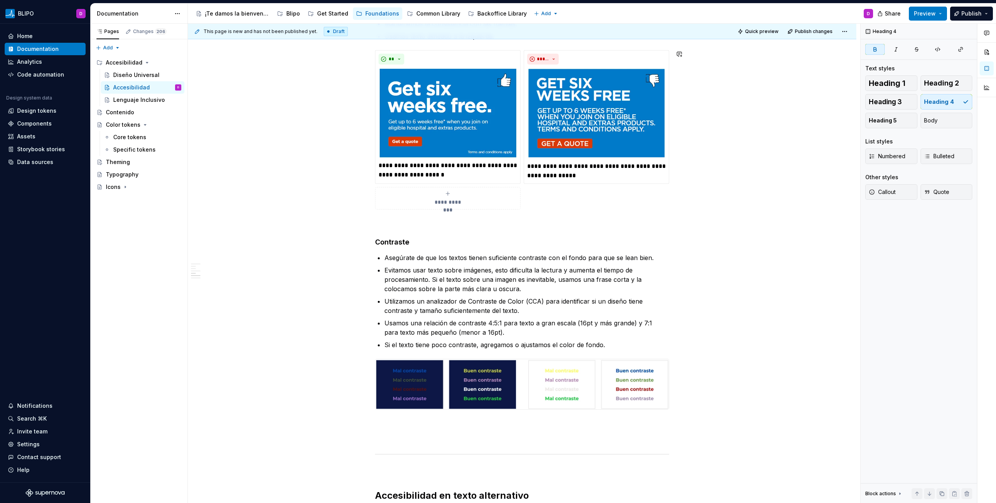
scroll to position [725, 0]
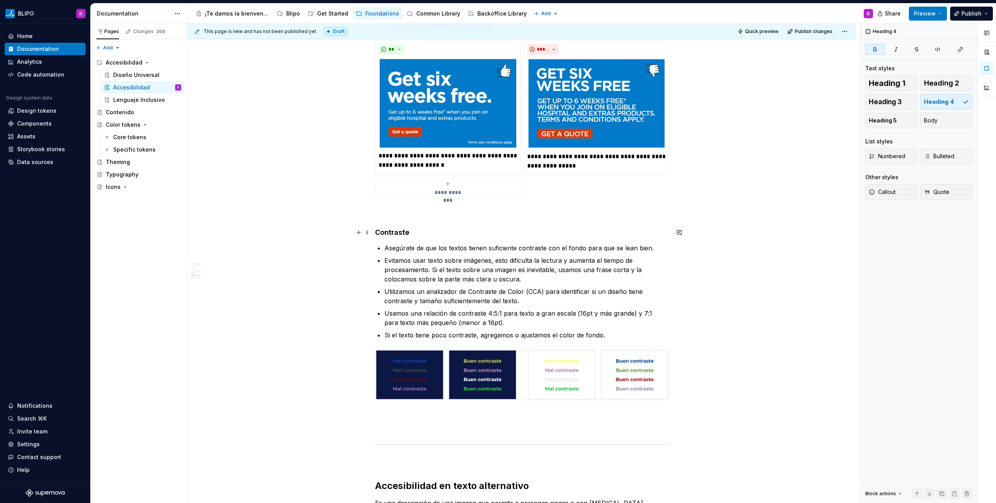
click at [399, 231] on strong "Contraste" at bounding box center [392, 232] width 34 height 8
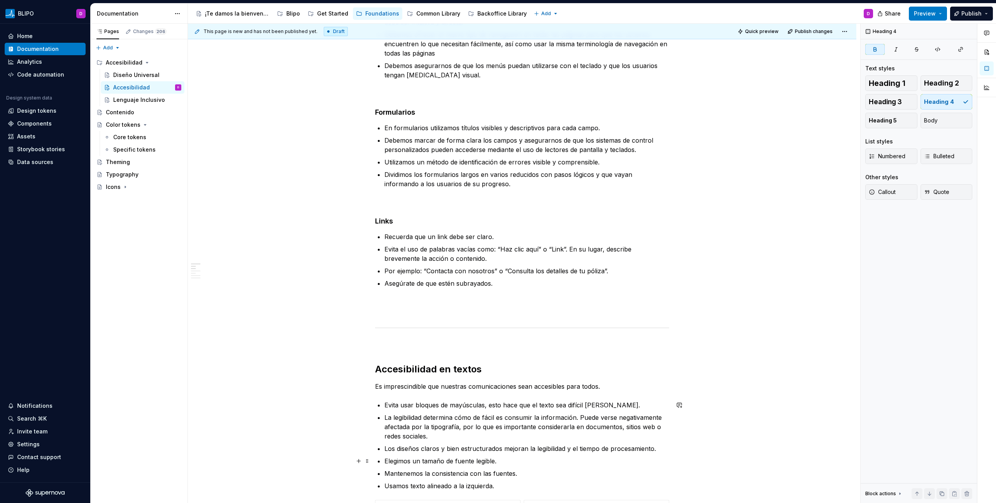
scroll to position [0, 0]
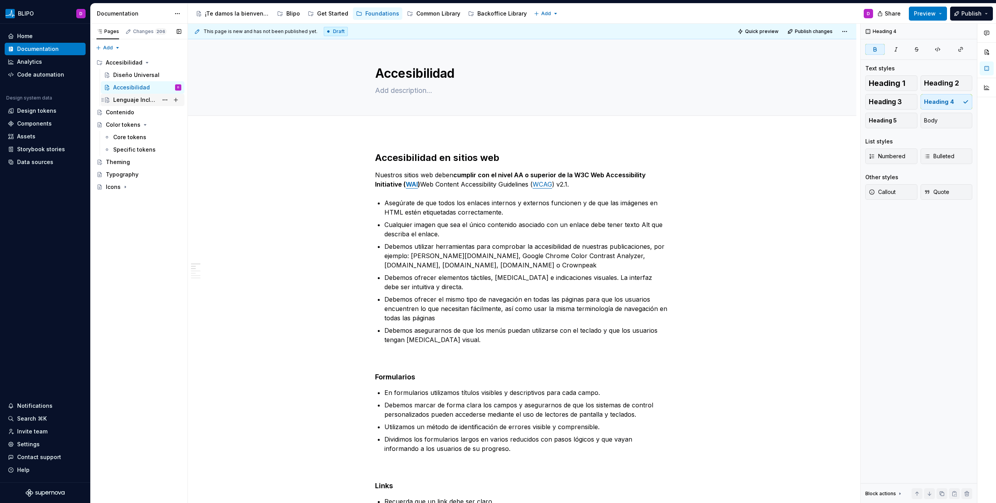
click at [145, 103] on div "Lenguaje Inclusivo" at bounding box center [135, 100] width 45 height 8
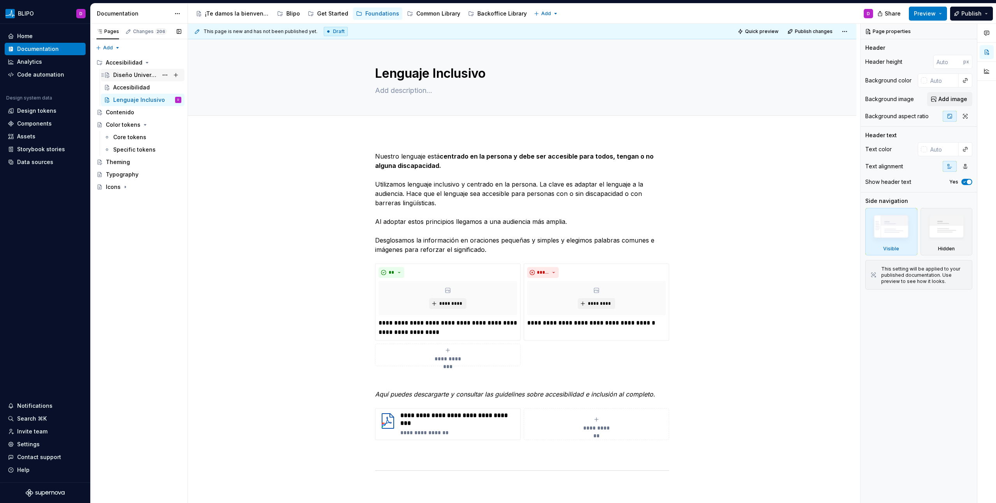
click at [127, 74] on div "Diseño Universal" at bounding box center [135, 75] width 45 height 8
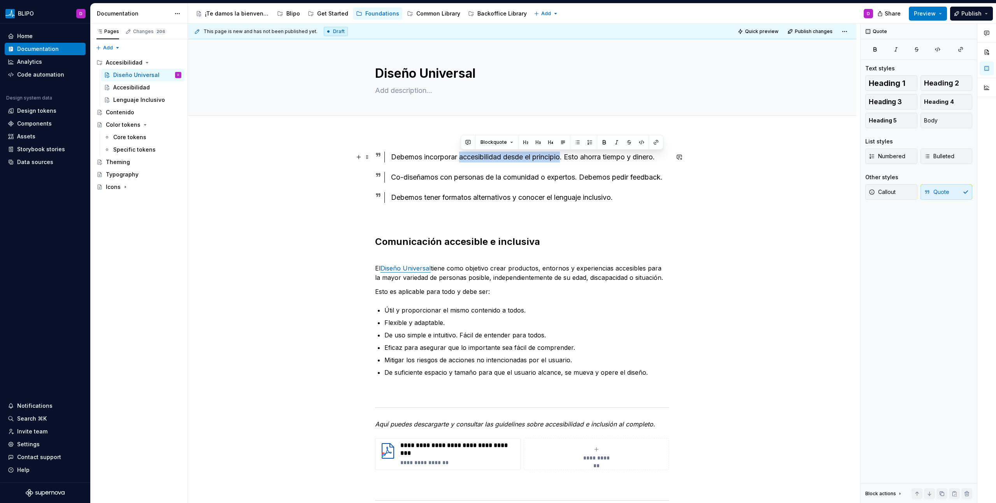
drag, startPoint x: 461, startPoint y: 156, endPoint x: 563, endPoint y: 156, distance: 101.5
click at [563, 156] on div "Debemos incorporar accesibilidad desde el principio. Esto ahorra tiempo y diner…" at bounding box center [530, 157] width 278 height 11
click at [601, 140] on button "button" at bounding box center [604, 142] width 11 height 11
click at [401, 183] on div "Co-diseñamos con personas de la comunidad o expertos. Debemos pedir feedback.﻿" at bounding box center [530, 177] width 278 height 11
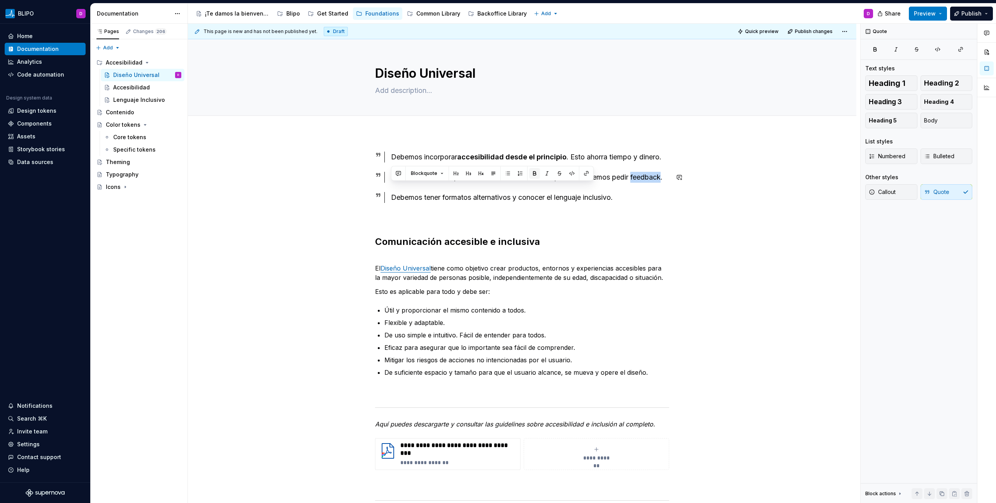
click at [536, 172] on button "button" at bounding box center [534, 173] width 11 height 11
click at [495, 215] on div "**********" at bounding box center [522, 344] width 294 height 384
click at [500, 203] on div "Debemos tener formatos alternativos y conocer el lenguaje inclusivo." at bounding box center [530, 197] width 278 height 11
click at [618, 194] on button "button" at bounding box center [618, 193] width 11 height 11
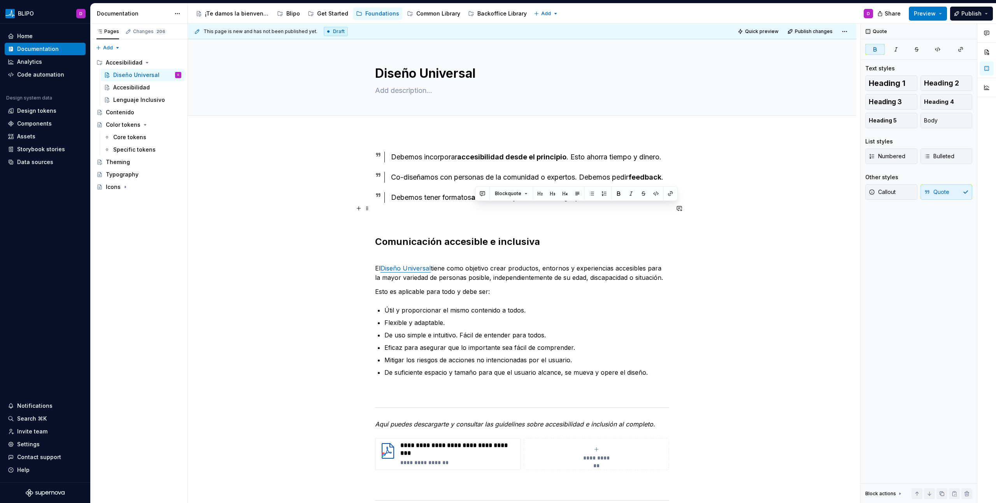
click at [604, 203] on div "Debemos tener formatos alternativos y conocer el lenguaje inclusivo." at bounding box center [530, 197] width 278 height 11
click at [731, 193] on button "button" at bounding box center [733, 193] width 11 height 11
click at [683, 151] on div "**********" at bounding box center [522, 414] width 668 height 563
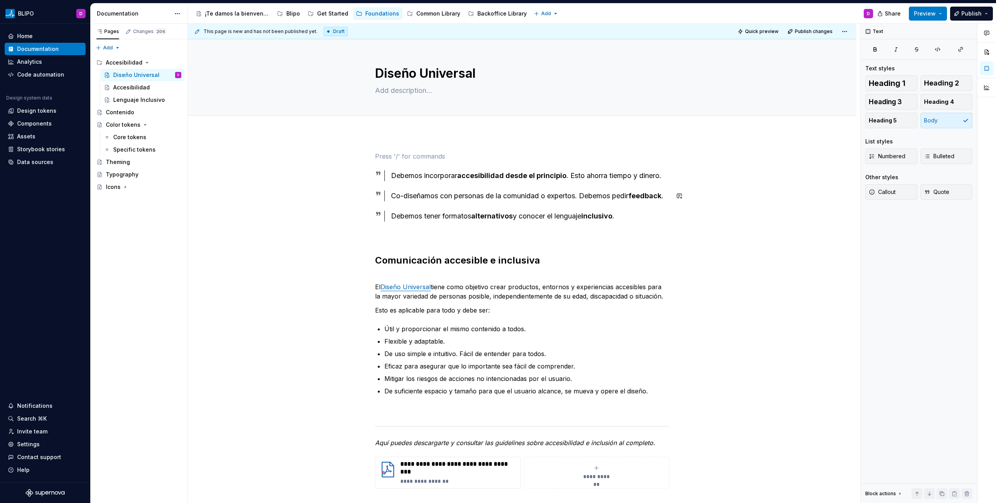
scroll to position [45, 0]
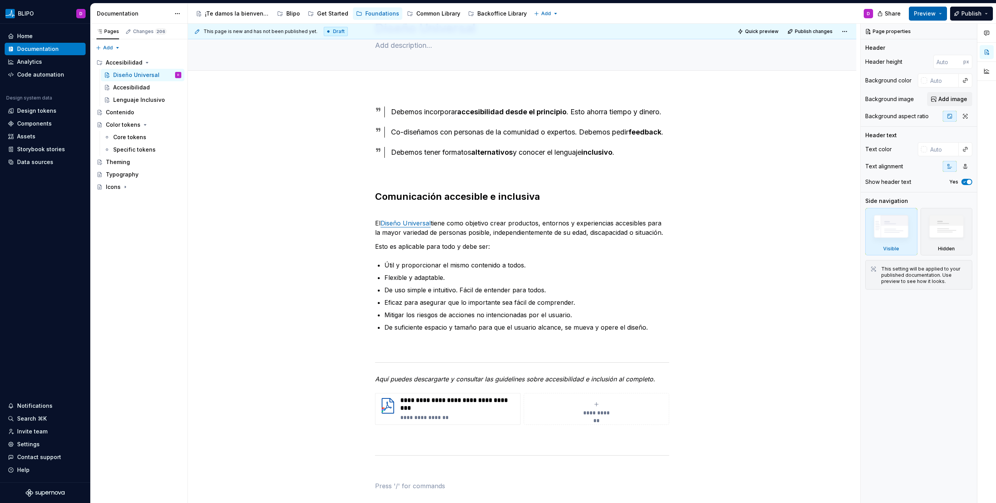
click at [937, 11] on button "Preview" at bounding box center [928, 14] width 38 height 14
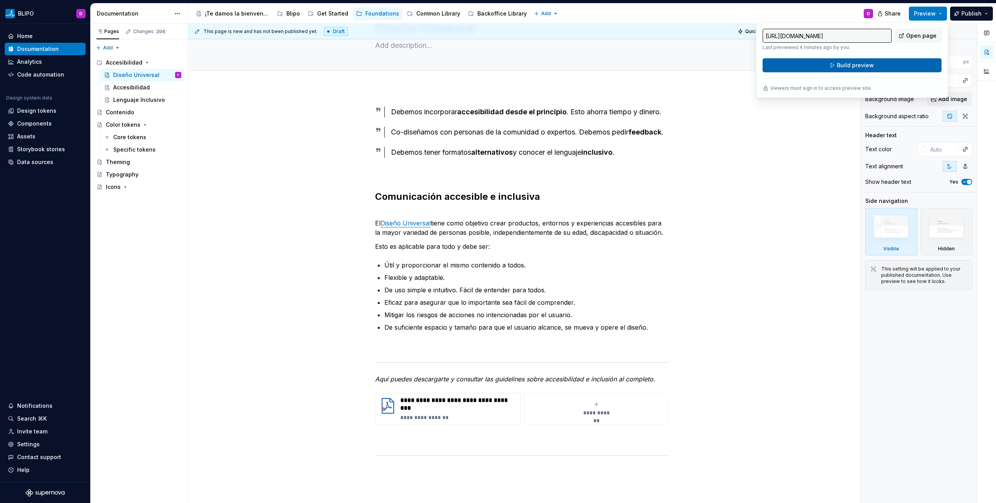
click at [886, 67] on button "Build preview" at bounding box center [852, 65] width 179 height 14
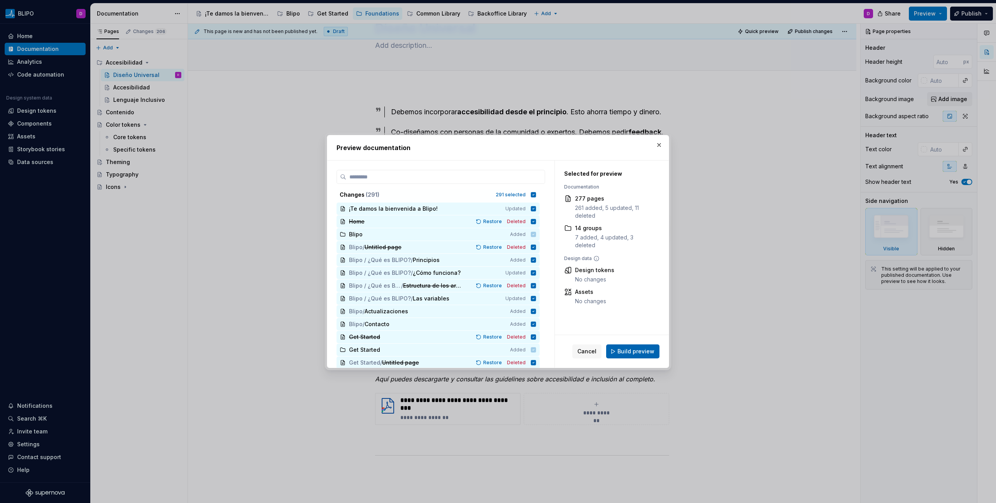
click at [632, 356] on button "Build preview" at bounding box center [632, 352] width 53 height 14
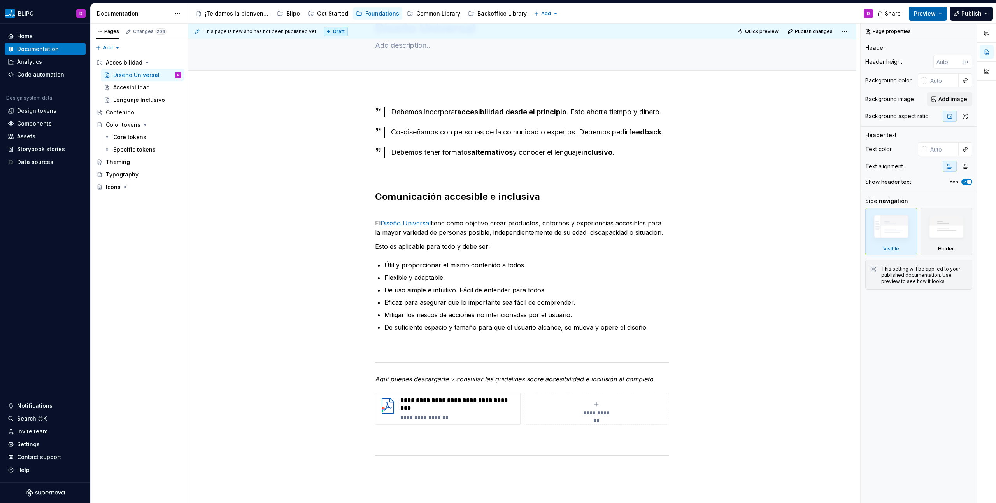
click at [934, 14] on span "Preview" at bounding box center [925, 14] width 22 height 8
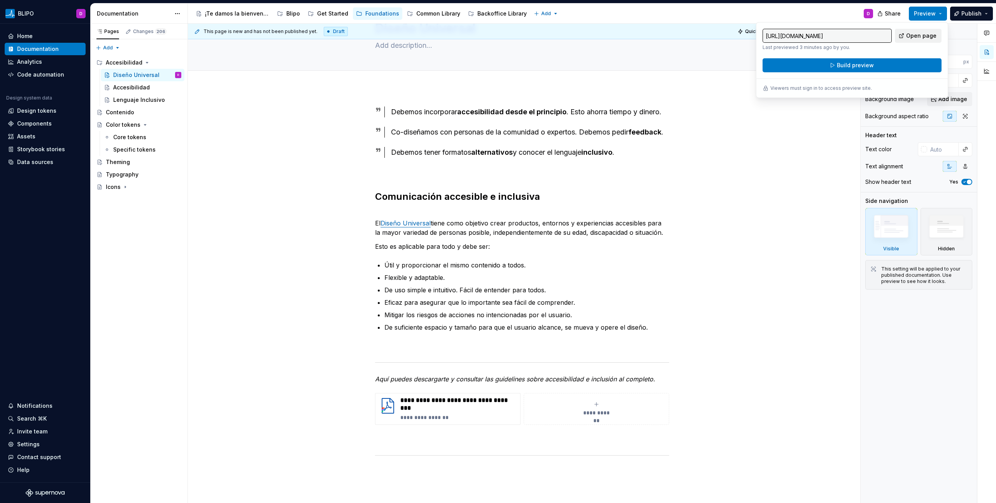
click at [931, 36] on span "Open page" at bounding box center [921, 36] width 30 height 8
click at [132, 92] on div "Accesibilidad" at bounding box center [147, 87] width 68 height 11
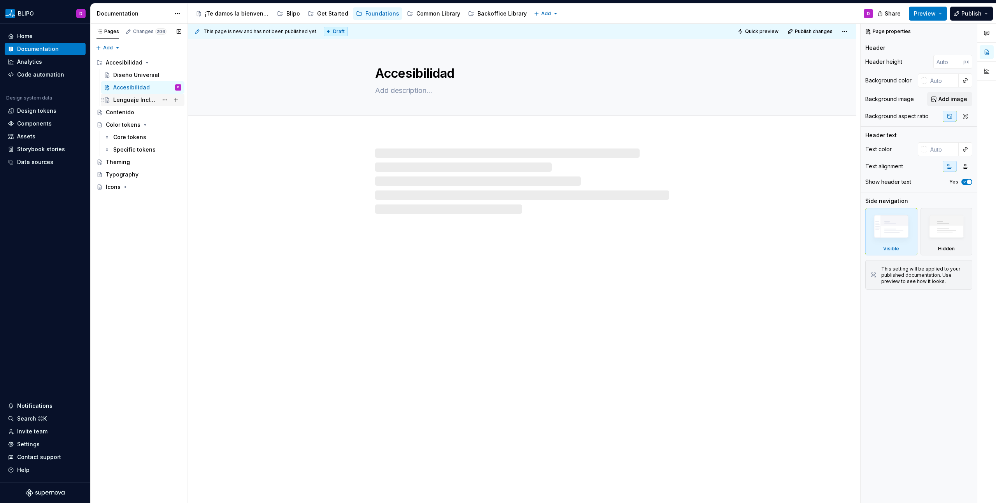
click at [131, 98] on div "Lenguaje Inclusivo" at bounding box center [135, 100] width 45 height 8
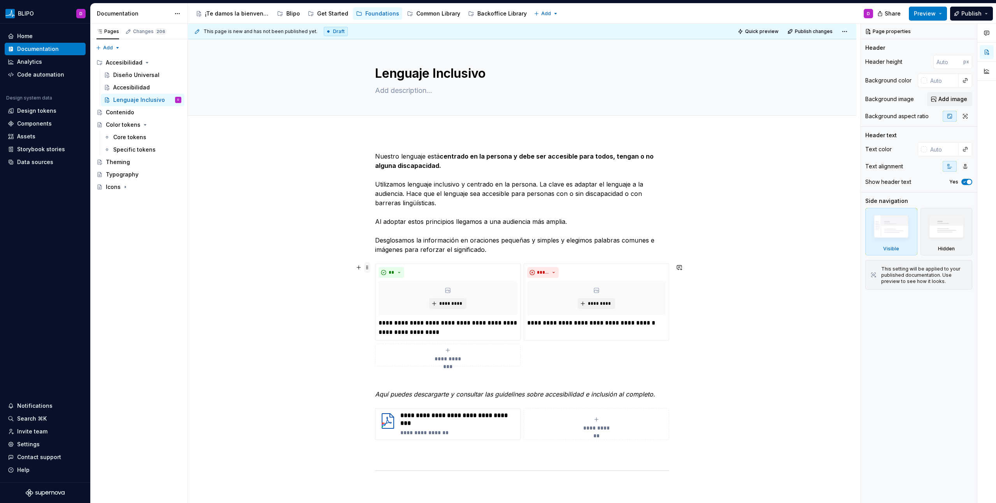
click at [368, 268] on span at bounding box center [367, 267] width 6 height 11
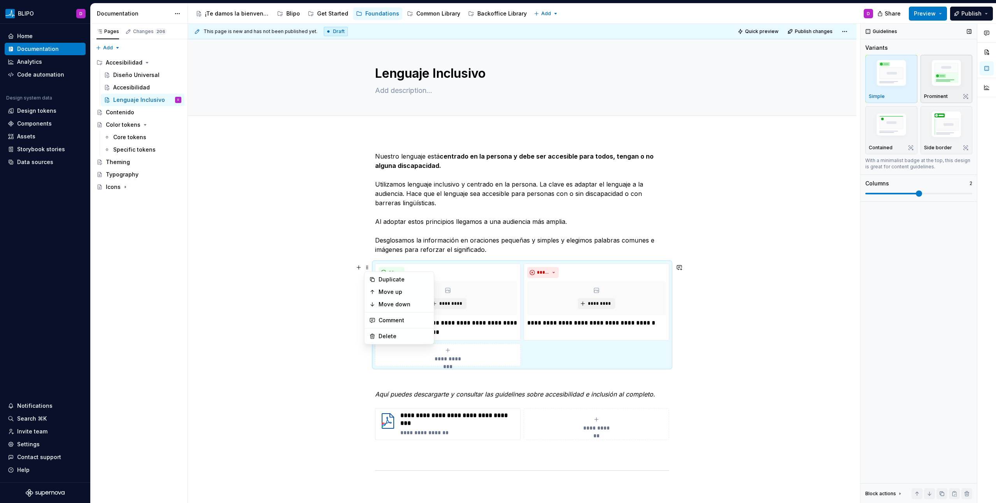
click at [943, 84] on img "button" at bounding box center [946, 75] width 45 height 34
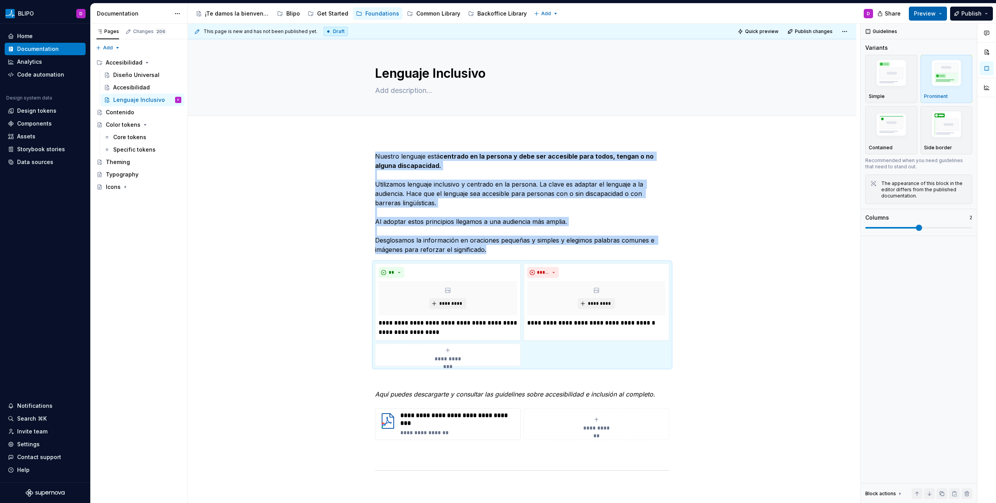
click at [927, 15] on span "Preview" at bounding box center [925, 14] width 22 height 8
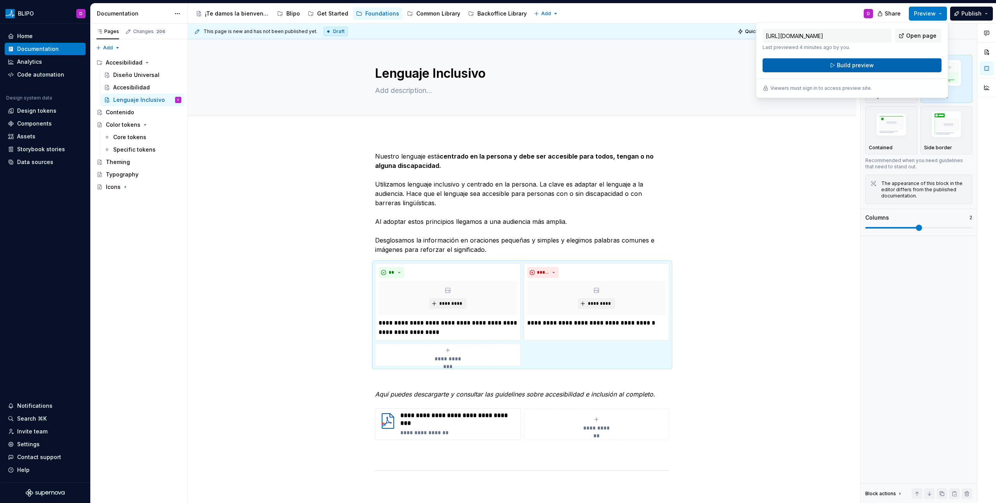
click at [902, 64] on button "Build preview" at bounding box center [852, 65] width 179 height 14
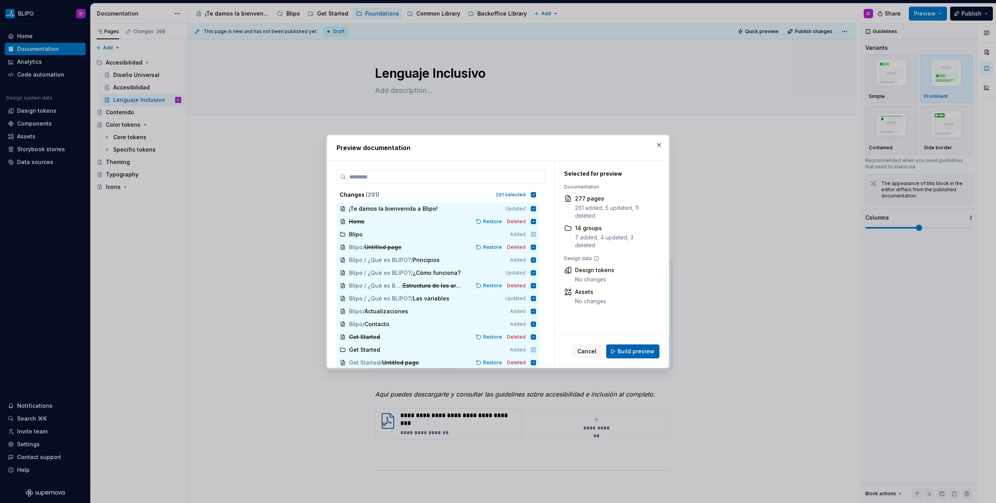
click at [649, 352] on span "Build preview" at bounding box center [635, 352] width 37 height 8
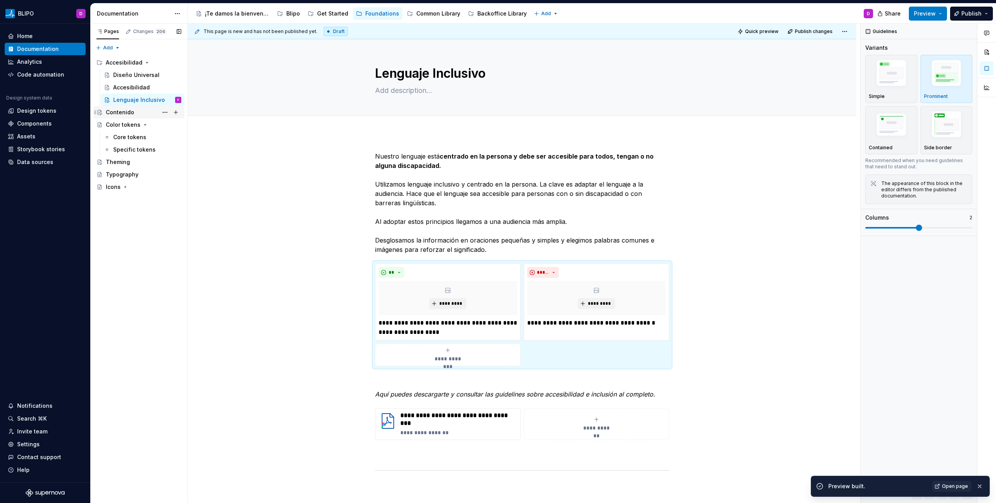
click at [126, 114] on div "Contenido" at bounding box center [120, 113] width 28 height 8
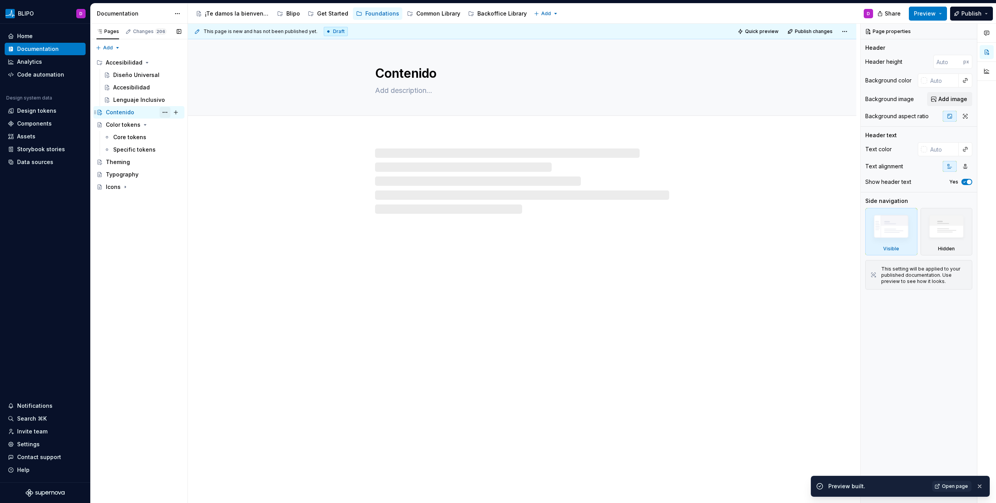
click at [163, 113] on button "Page tree" at bounding box center [165, 112] width 11 height 11
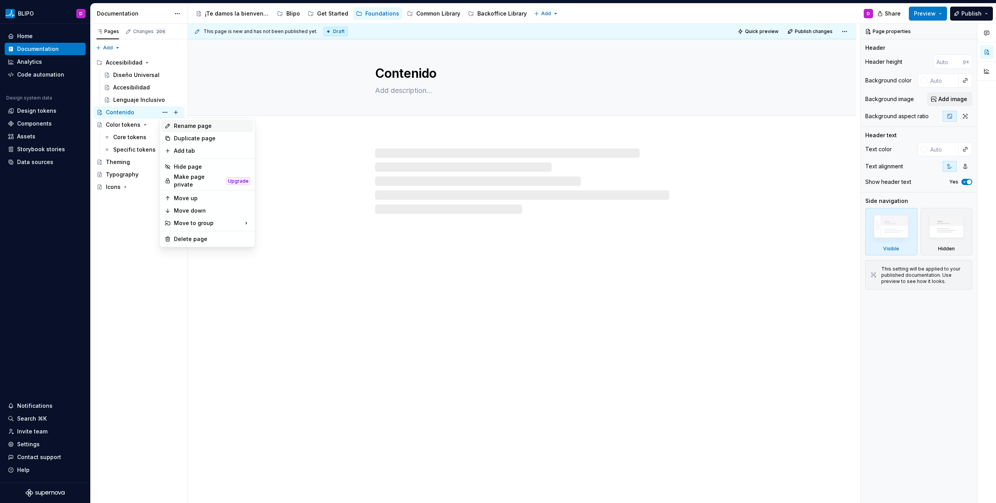
click at [206, 128] on div "Rename page" at bounding box center [212, 126] width 76 height 8
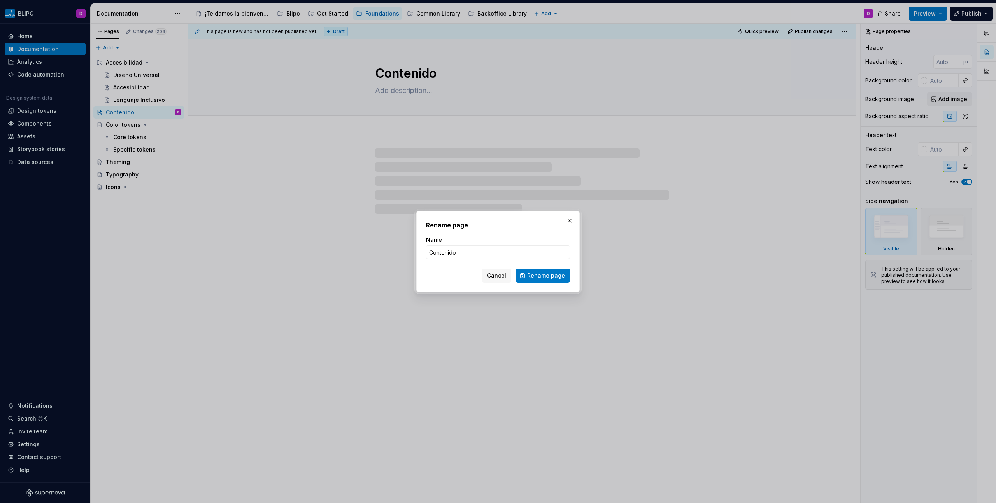
type textarea "*"
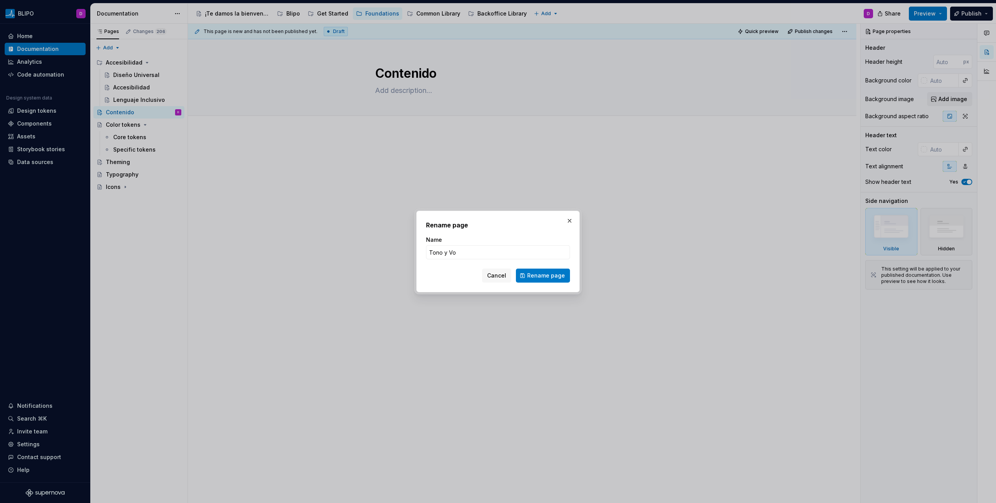
type input "Tono y Voz"
click button "Rename page" at bounding box center [543, 276] width 54 height 14
type textarea "*"
type textarea "Tono y Voz"
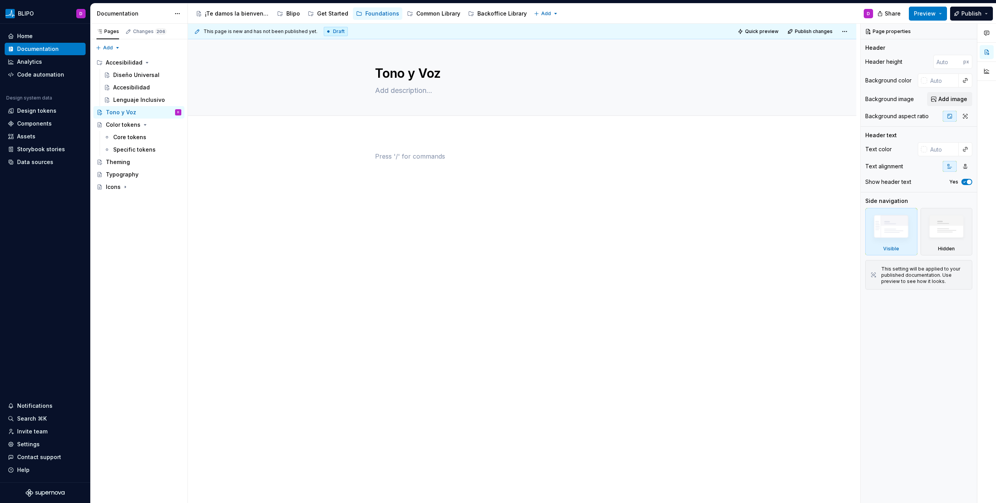
click at [406, 166] on div at bounding box center [522, 167] width 294 height 30
type textarea "*"
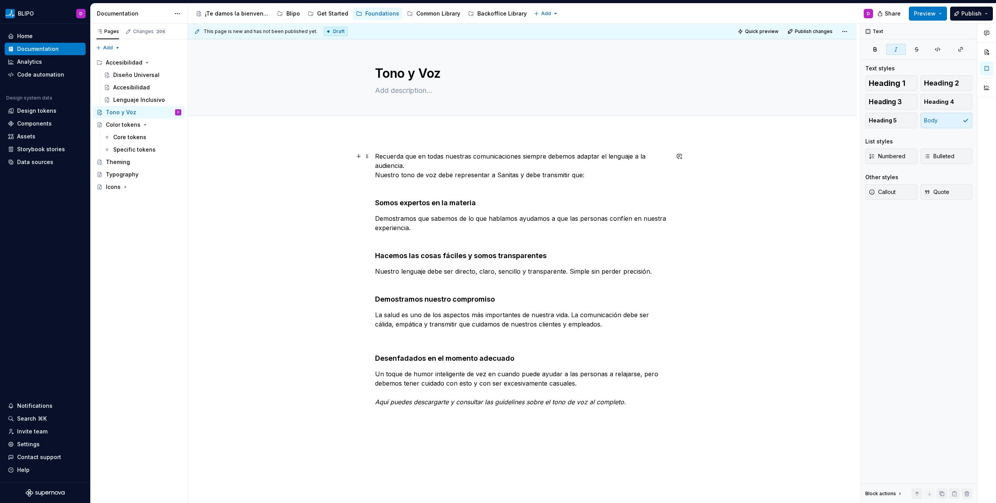
click at [375, 174] on p "Recuerda que en todas nuestras comunicaciones siempre debemos adaptar el lengua…" at bounding box center [522, 170] width 294 height 37
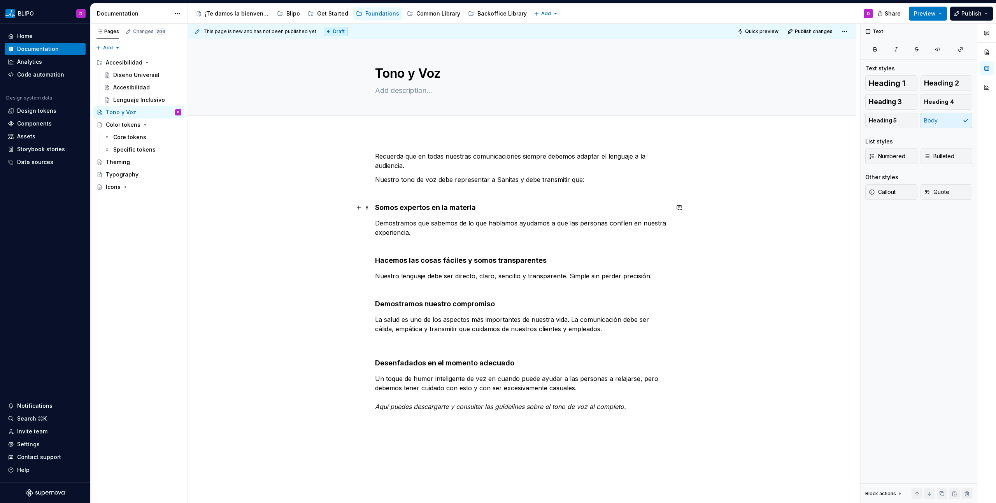
click at [388, 208] on strong "Somos expertos en la materia" at bounding box center [425, 207] width 101 height 8
click at [928, 191] on icon "button" at bounding box center [927, 192] width 4 height 3
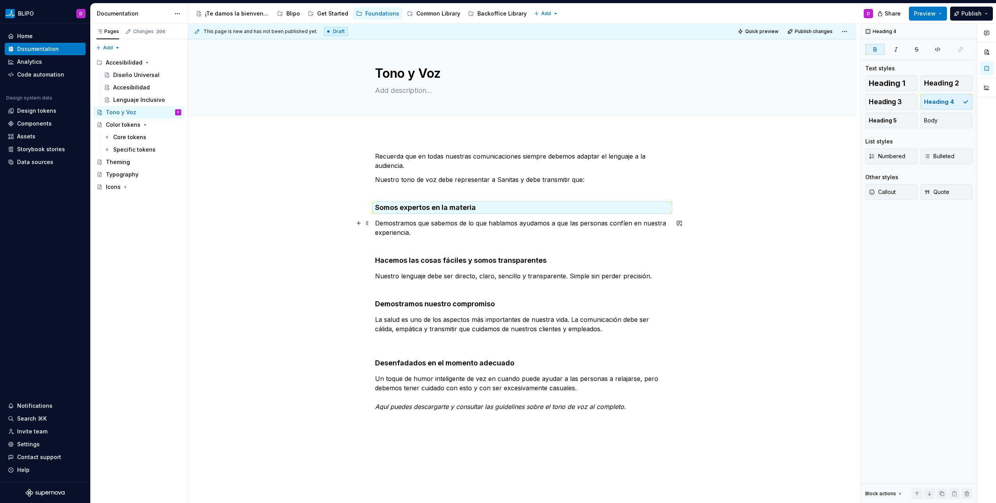
click at [431, 225] on p "Demostramos que sabemos de lo que hablamos ayudamos a que las personas confíen …" at bounding box center [522, 233] width 294 height 28
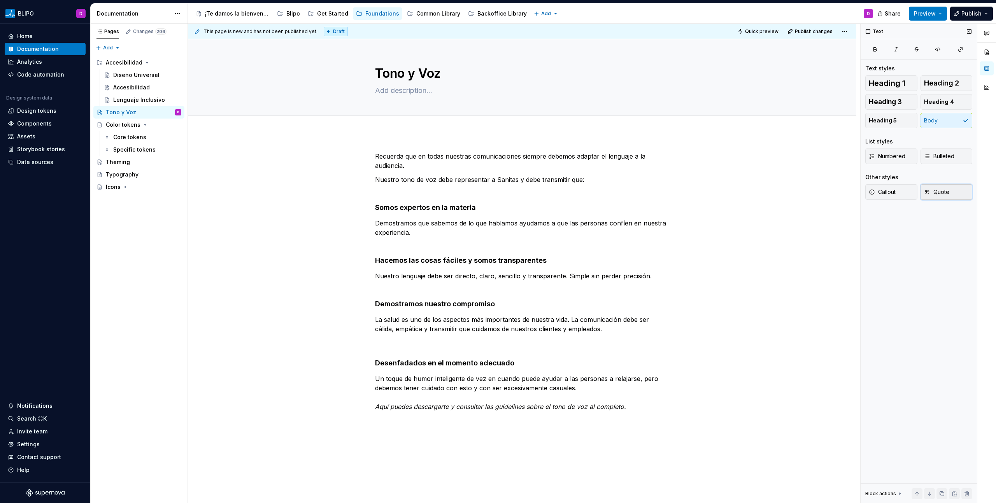
click at [949, 194] on button "Quote" at bounding box center [947, 192] width 52 height 16
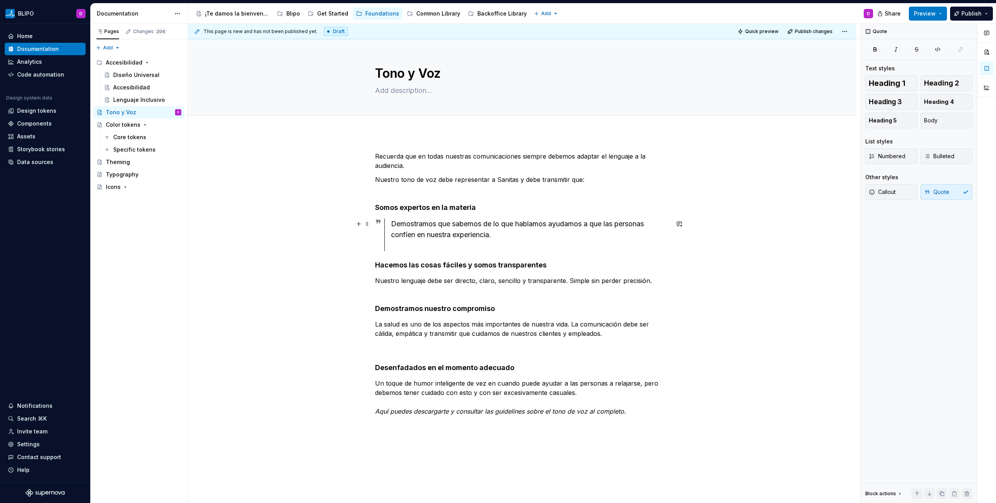
click at [425, 247] on div "Demostramos que sabemos de lo que hablamos ayudamos a que las personas confíen …" at bounding box center [530, 235] width 278 height 33
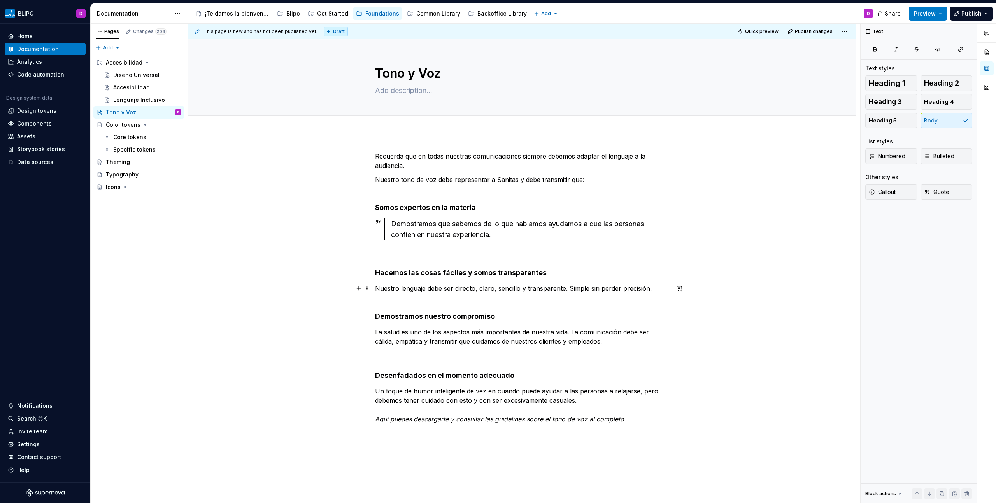
click at [384, 286] on p "Nuestro lenguaje debe ser directo, claro, sencillo y transparente. Simple sin p…" at bounding box center [522, 293] width 294 height 19
click at [953, 195] on button "Quote" at bounding box center [947, 192] width 52 height 16
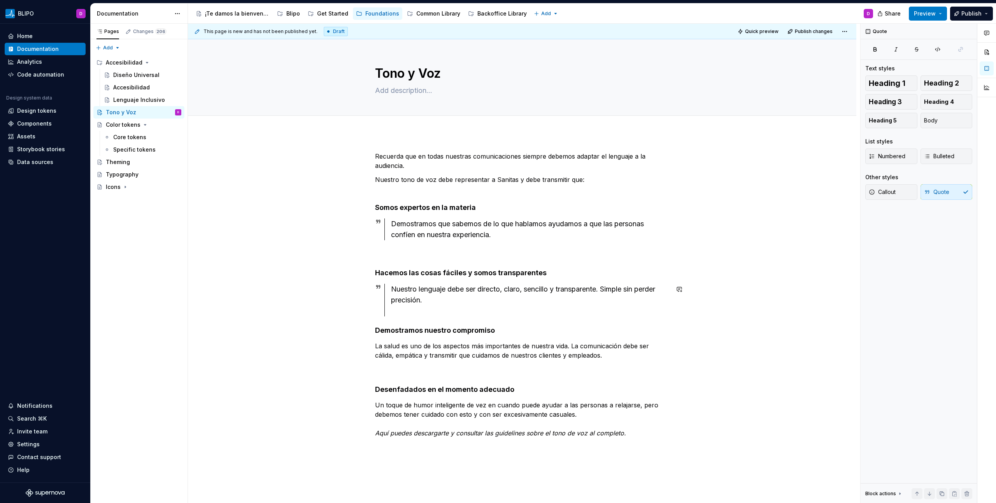
click at [395, 317] on div "Recuerda que en todas nuestras comunicaciones siempre debemos adaptar el lengua…" at bounding box center [522, 295] width 294 height 286
click at [399, 312] on div "Nuestro lenguaje debe ser directo, claro, sencillo y transparente. Simple sin p…" at bounding box center [530, 300] width 278 height 33
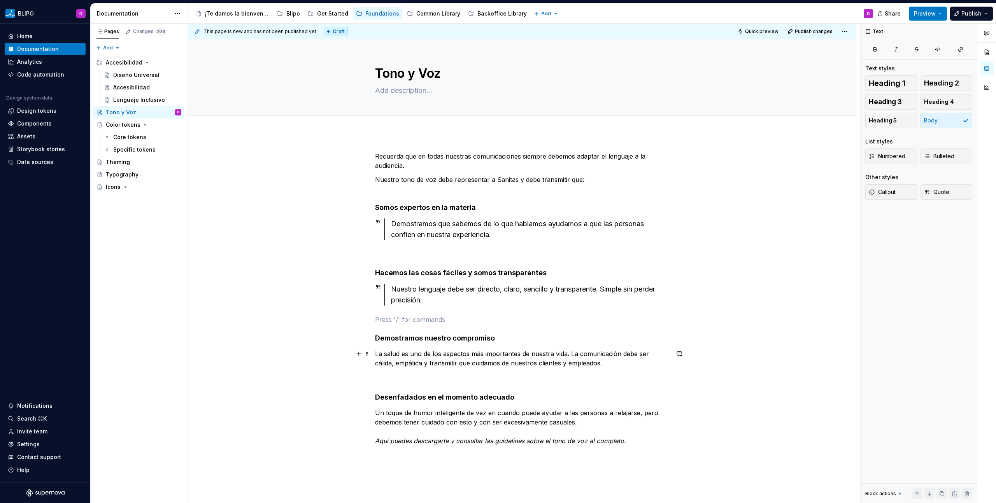
click at [397, 356] on p "La salud es uno de los aspectos más importantes de nuestra vida. La comunicació…" at bounding box center [522, 358] width 294 height 19
click at [938, 189] on span "Quote" at bounding box center [936, 192] width 25 height 8
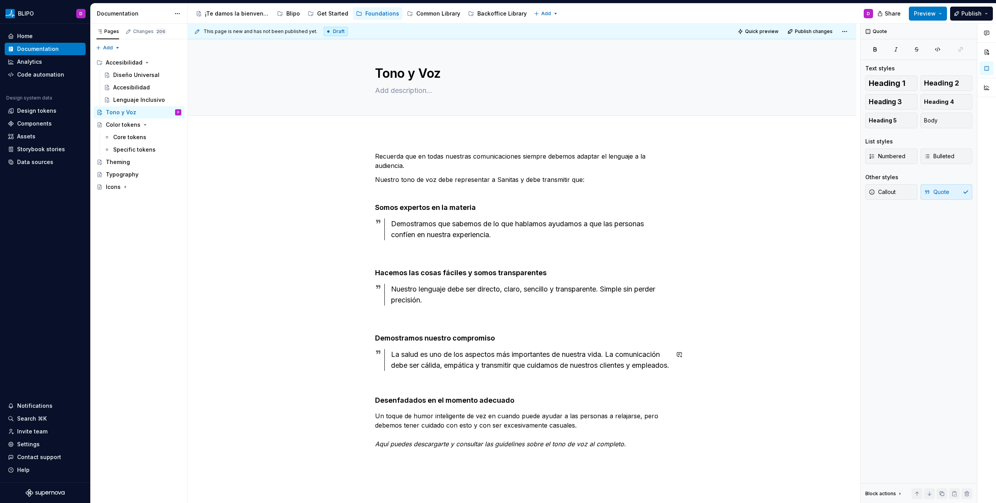
click at [403, 387] on div "Recuerda que en todas nuestras comunicaciones siempre debemos adaptar el lengua…" at bounding box center [522, 300] width 294 height 297
click at [400, 430] on p "Un toque de humor inteligente de vez en cuando puede ayudar a las personas a re…" at bounding box center [522, 430] width 294 height 37
click at [439, 430] on p "Un toque de humor inteligente de vez en cuando puede ayudar a las personas a re…" at bounding box center [522, 430] width 294 height 37
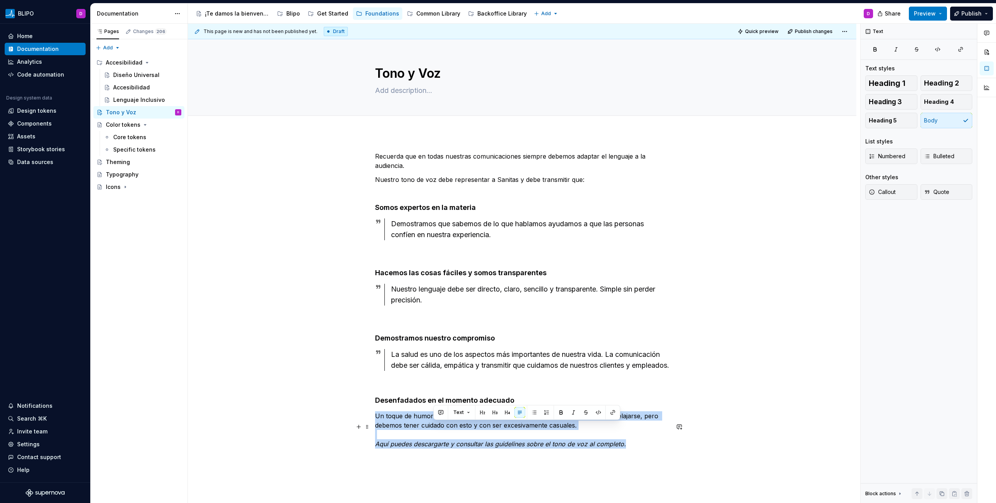
click at [439, 430] on p "Un toque de humor inteligente de vez en cuando puede ayudar a las personas a re…" at bounding box center [522, 430] width 294 height 37
click at [545, 428] on p "Un toque de humor inteligente de vez en cuando puede ayudar a las personas a re…" at bounding box center [522, 430] width 294 height 37
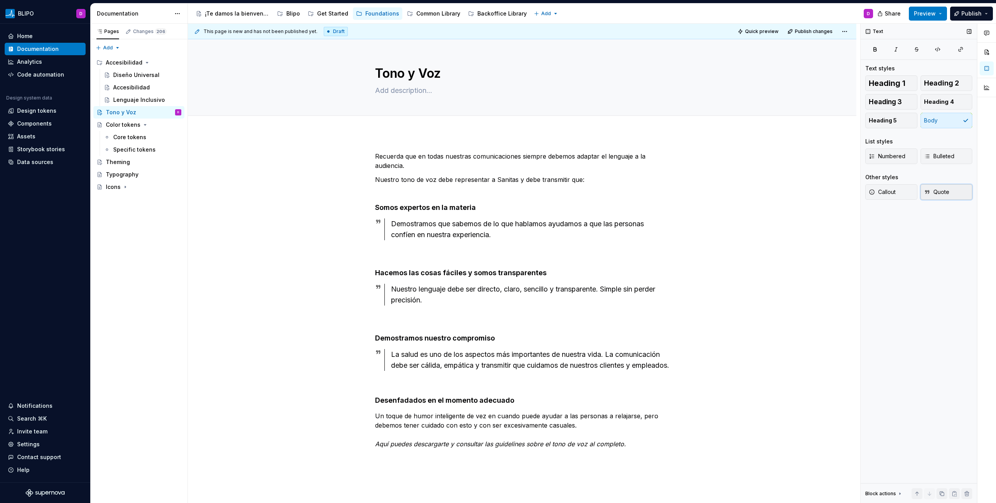
click at [938, 189] on span "Quote" at bounding box center [936, 192] width 25 height 8
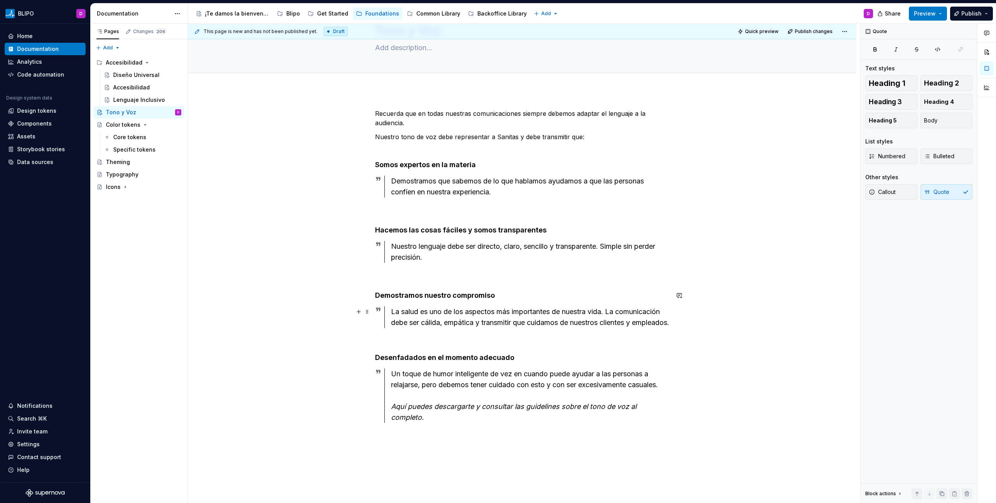
scroll to position [68, 0]
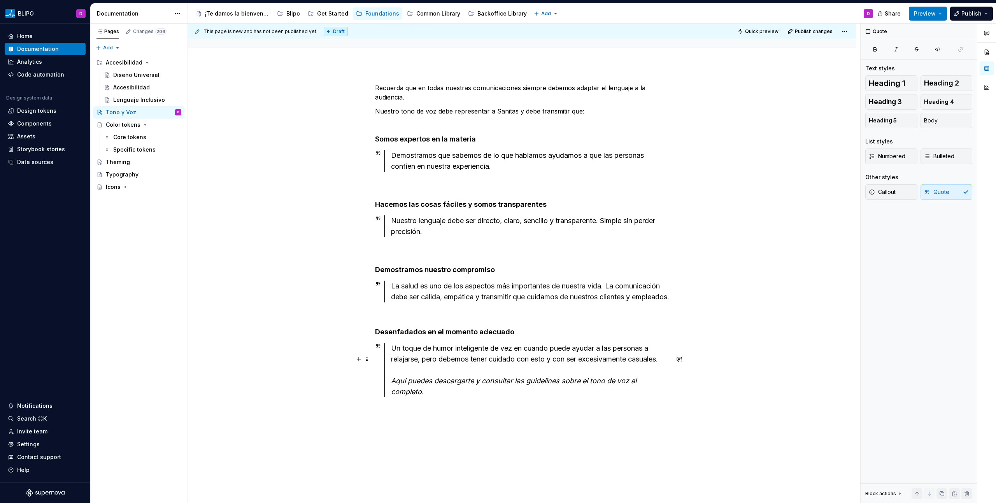
click at [389, 395] on div "Un toque de humor inteligente de vez en cuando puede ayudar a las personas a re…" at bounding box center [526, 370] width 285 height 54
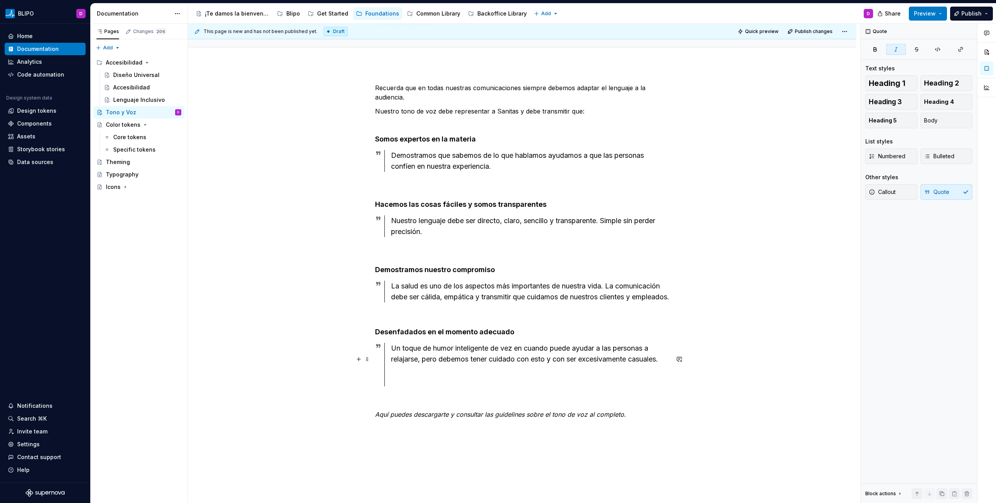
click at [399, 387] on div "Un toque de humor inteligente de vez en cuando puede ayudar a las personas a re…" at bounding box center [530, 365] width 278 height 44
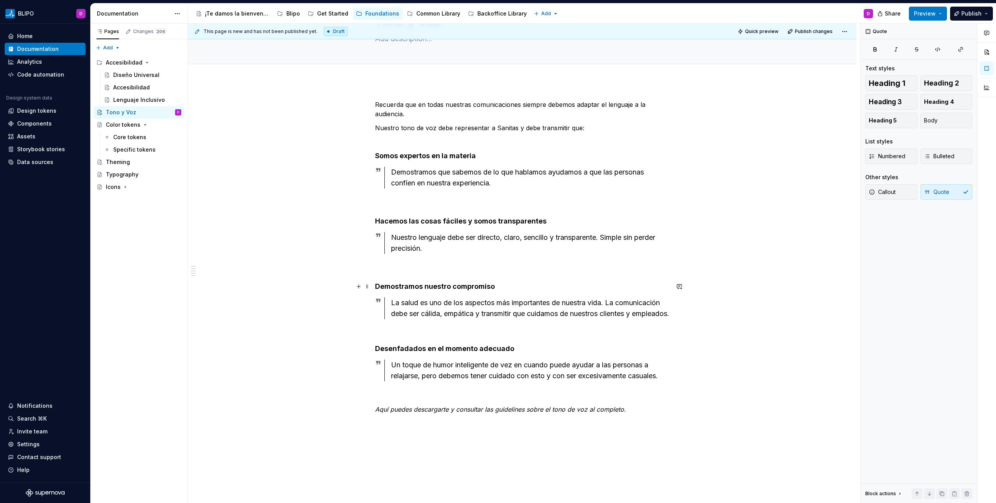
scroll to position [39, 0]
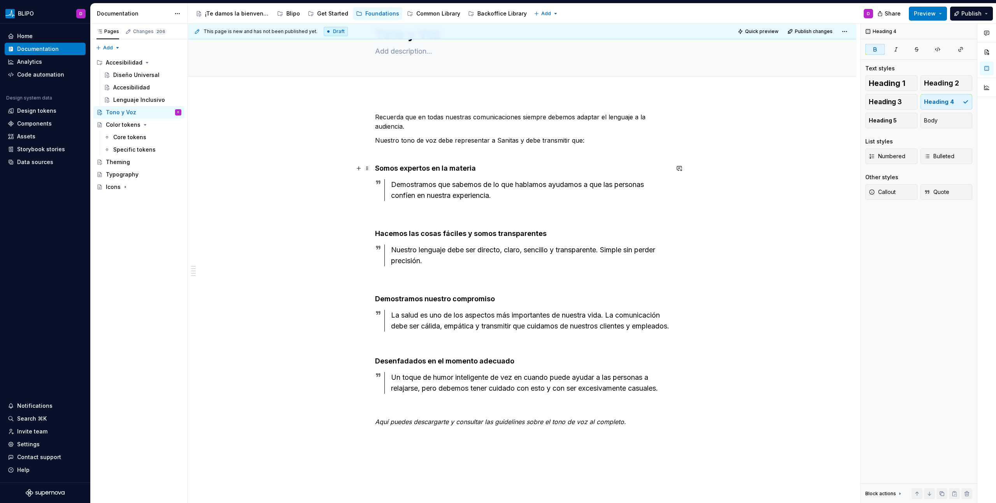
click at [414, 172] on strong "Somos expertos en la materia" at bounding box center [425, 168] width 101 height 8
click at [436, 155] on button "button" at bounding box center [437, 153] width 11 height 11
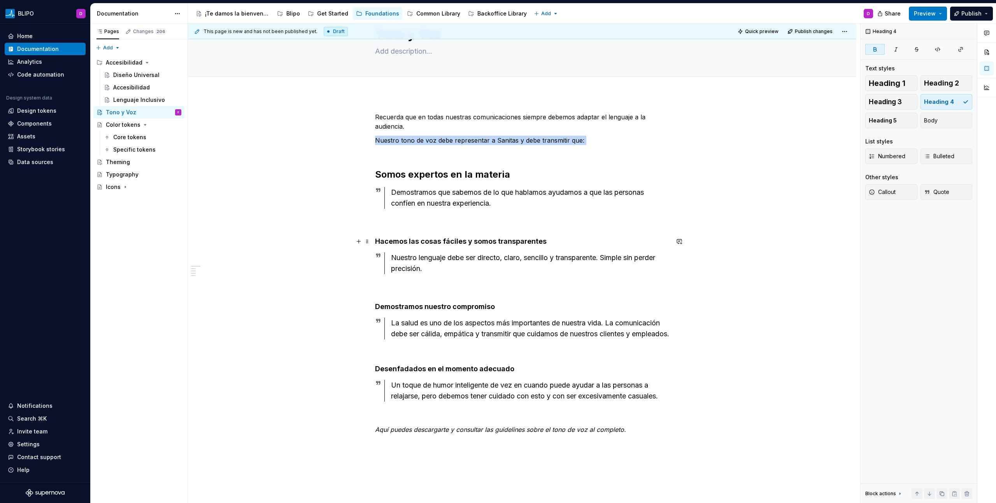
click at [444, 240] on strong "Hacemos las cosas fáciles y somos transparentes" at bounding box center [461, 241] width 172 height 8
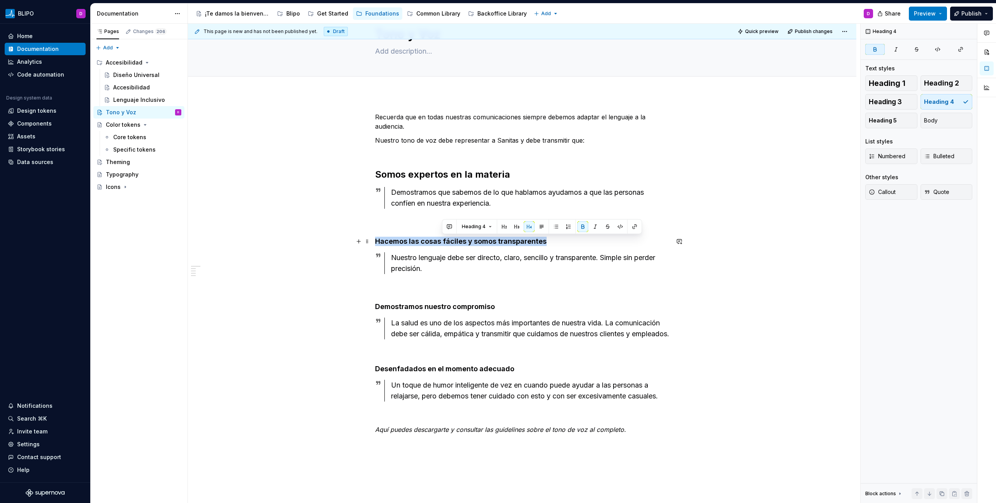
click at [444, 240] on strong "Hacemos las cosas fáciles y somos transparentes" at bounding box center [461, 241] width 172 height 8
click at [437, 228] on button "button" at bounding box center [437, 226] width 11 height 11
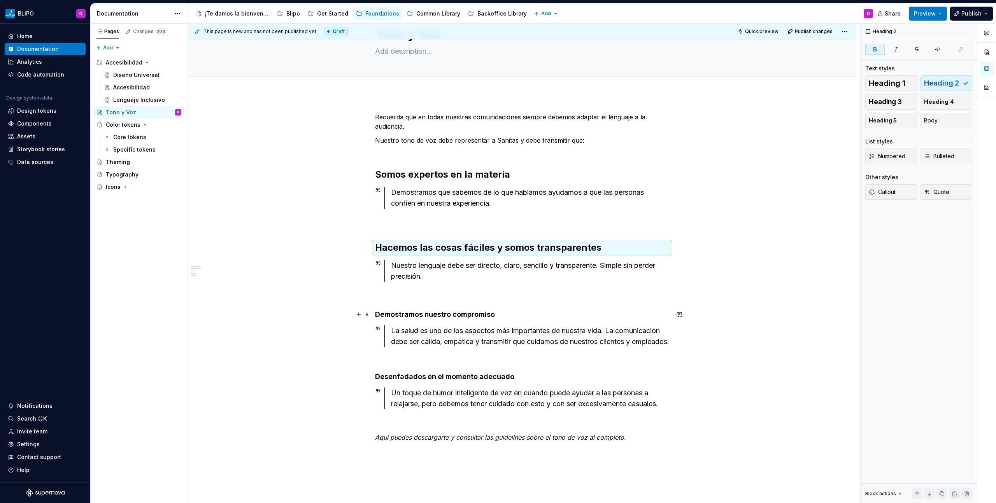
click at [444, 314] on strong "Demostramos nuestro compromiso" at bounding box center [435, 314] width 120 height 8
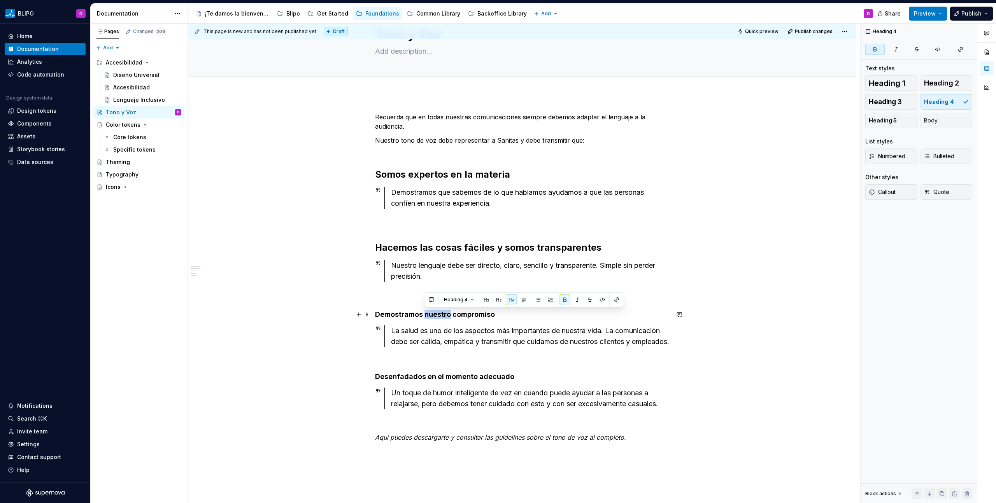
click at [444, 314] on strong "Demostramos nuestro compromiso" at bounding box center [435, 314] width 120 height 8
click at [437, 301] on button "button" at bounding box center [437, 300] width 11 height 11
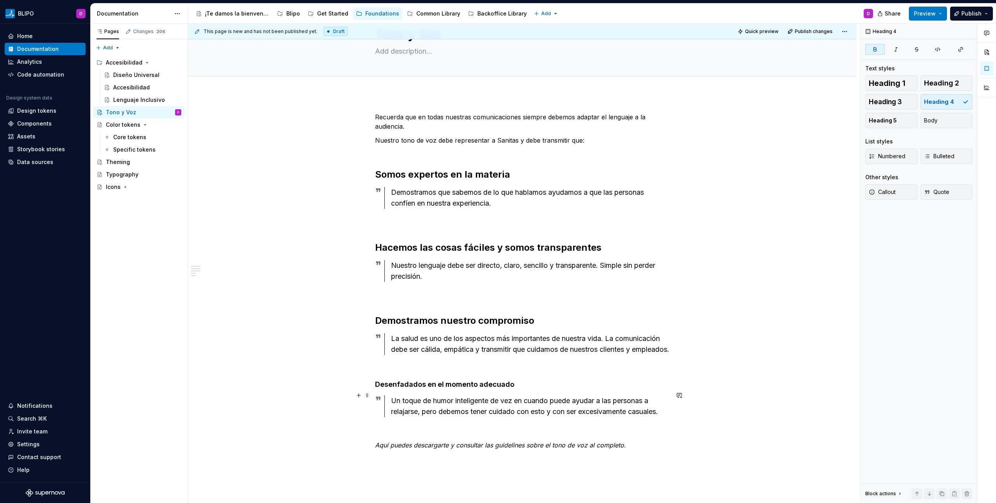
click at [430, 389] on strong "Desenfadados en el momento adecuado" at bounding box center [444, 385] width 139 height 8
click at [438, 383] on button "button" at bounding box center [437, 380] width 11 height 11
click at [462, 123] on p "Recuerda que en todas nuestras comunicaciones siempre debemos adaptar el lengua…" at bounding box center [522, 121] width 294 height 19
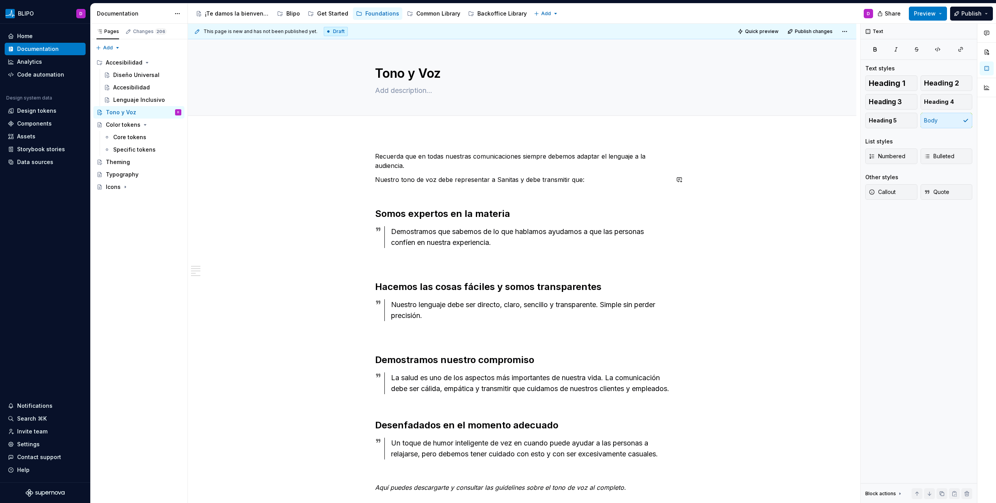
scroll to position [160, 0]
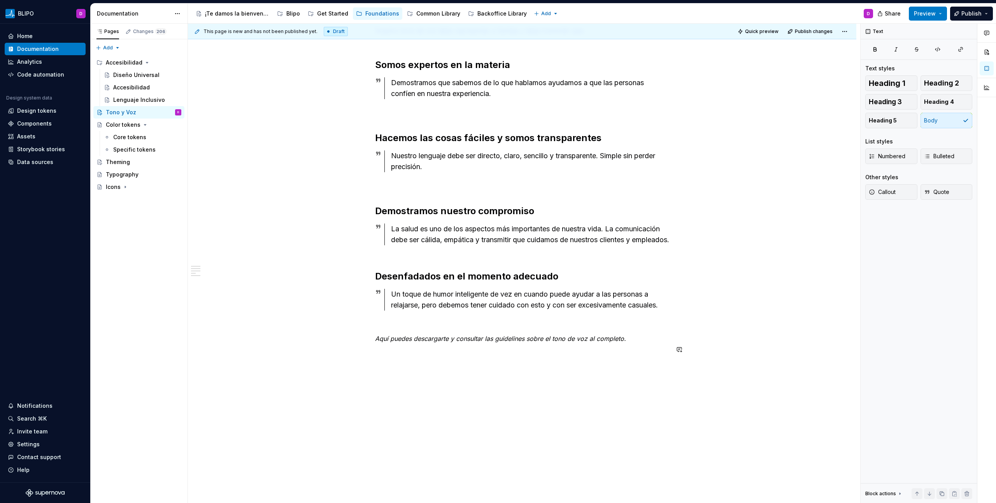
click at [403, 362] on div "Recuerda que en todas nuestras comunicaciones siempre debemos adaptar el lengua…" at bounding box center [522, 244] width 668 height 520
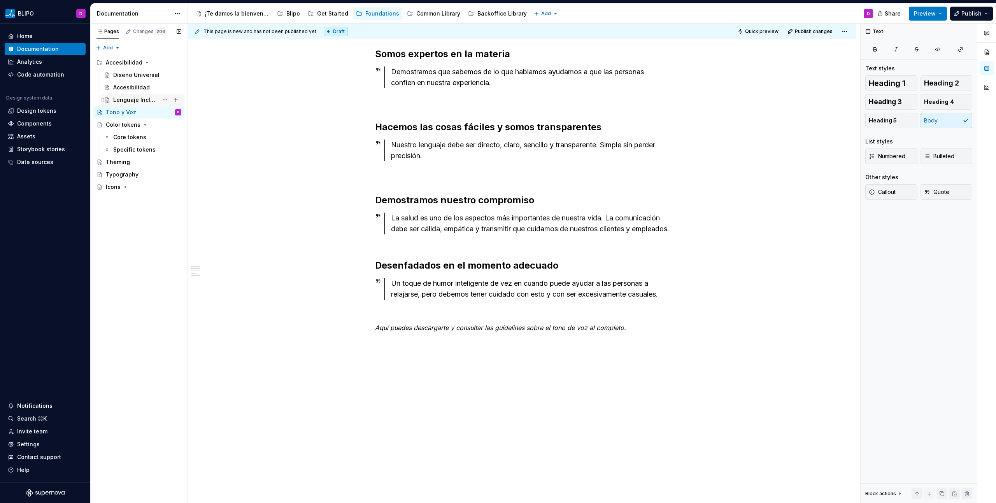
click at [129, 101] on div "Lenguaje Inclusivo" at bounding box center [135, 100] width 45 height 8
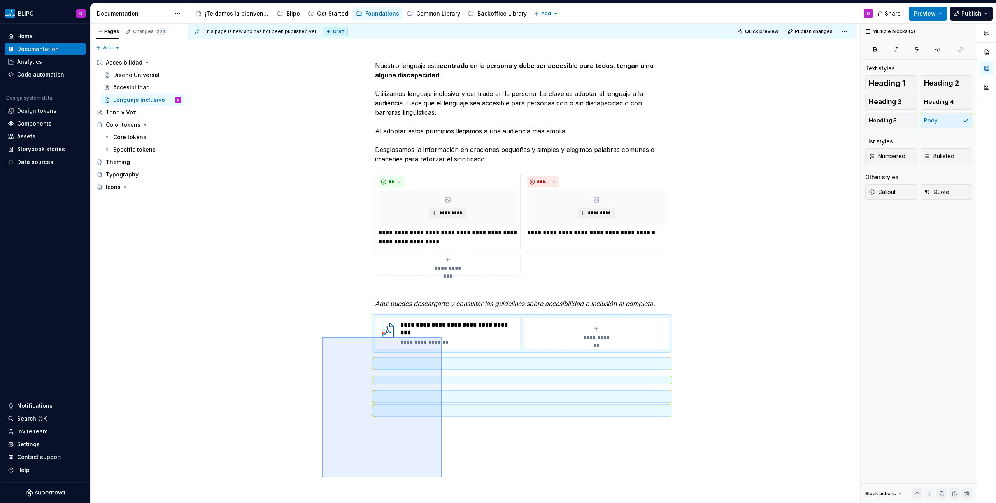
drag, startPoint x: 322, startPoint y: 417, endPoint x: 446, endPoint y: 467, distance: 133.5
click at [446, 467] on div "**********" at bounding box center [524, 264] width 672 height 480
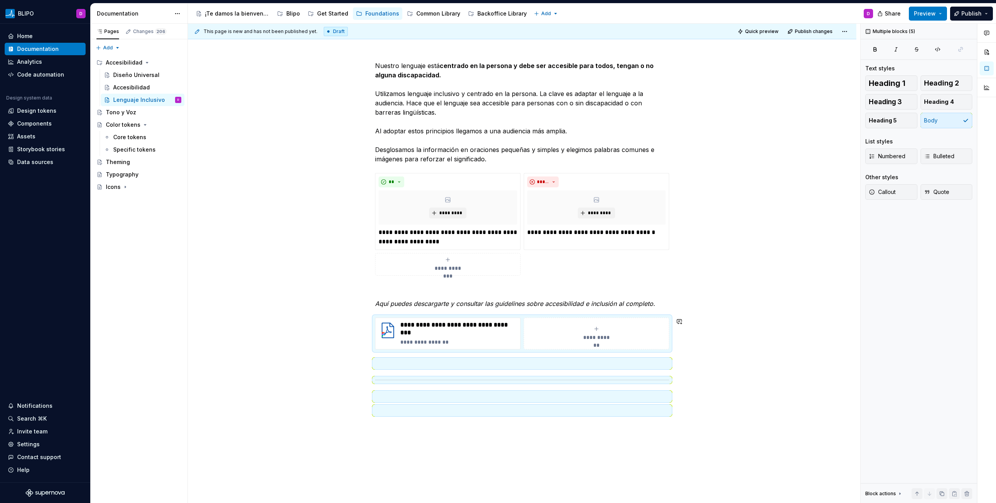
scroll to position [92, 0]
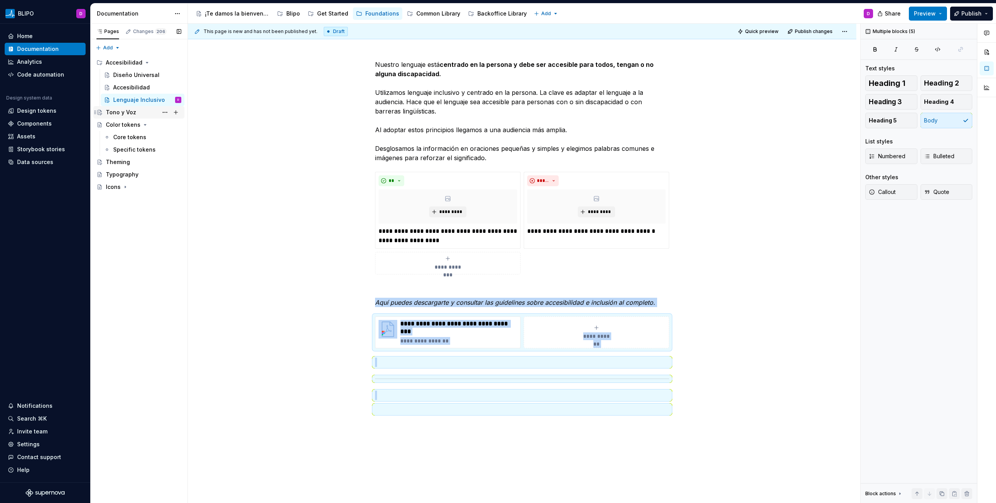
click at [122, 113] on div "Tono y Voz" at bounding box center [121, 113] width 30 height 8
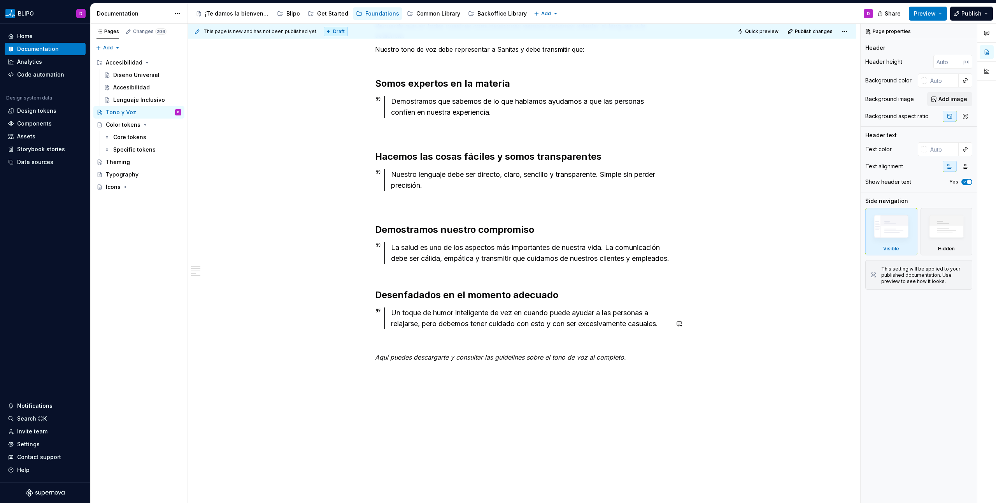
scroll to position [174, 0]
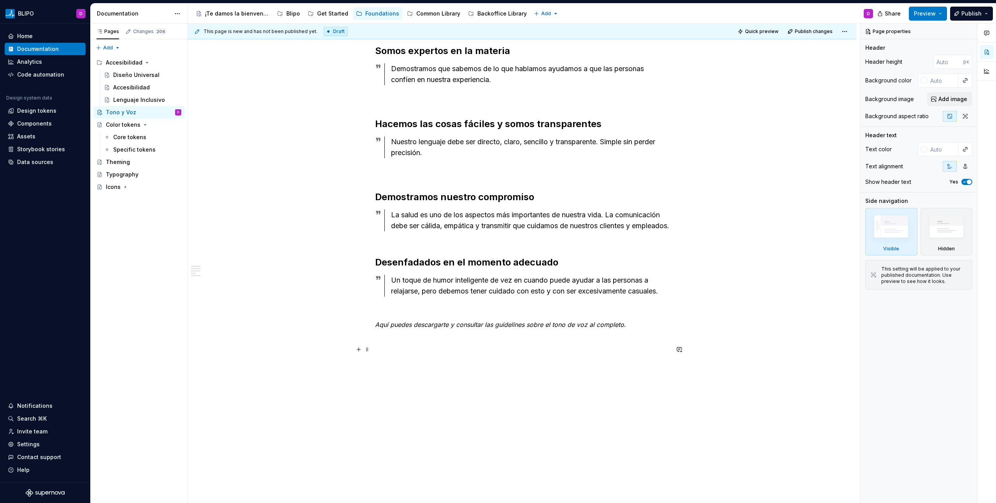
click at [379, 342] on p at bounding box center [522, 338] width 294 height 9
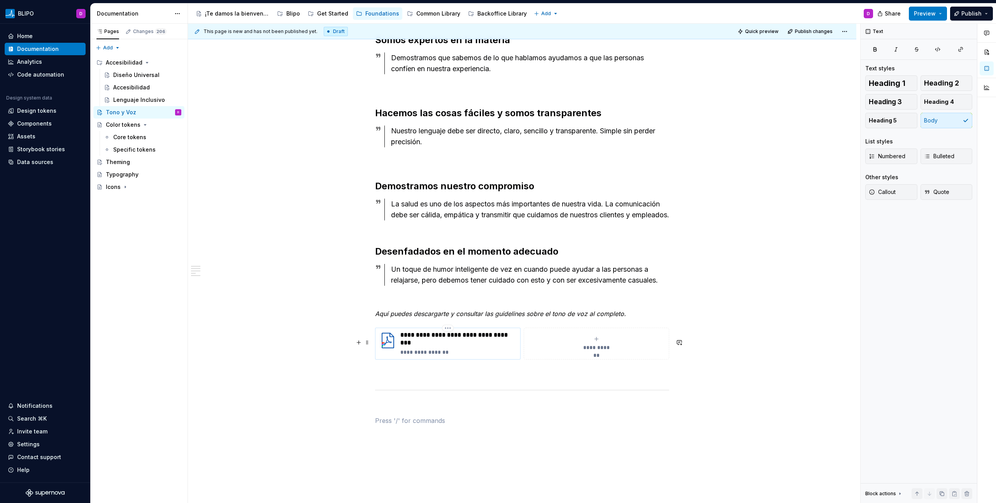
click at [451, 347] on p "**********" at bounding box center [458, 339] width 117 height 16
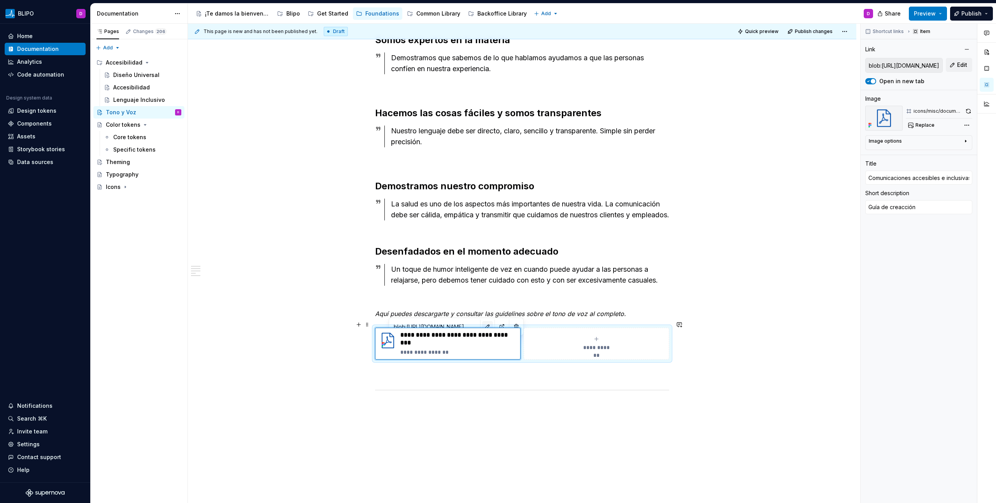
click at [482, 328] on button "button" at bounding box center [487, 326] width 11 height 11
type textarea "*"
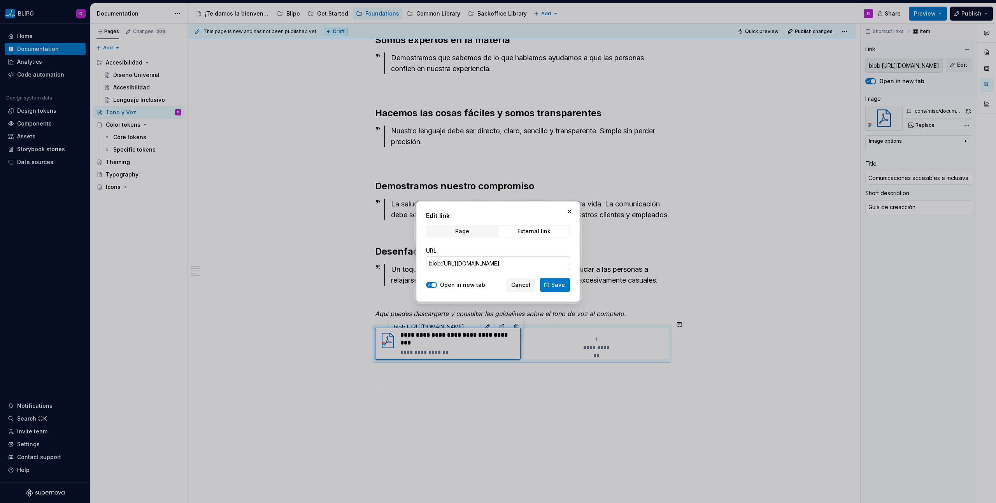
click at [475, 267] on input "blob:[URL][DOMAIN_NAME]" at bounding box center [498, 263] width 144 height 14
paste input "f90faf62-b1ec-4c05-a6d3-95ee10cc7ea7"
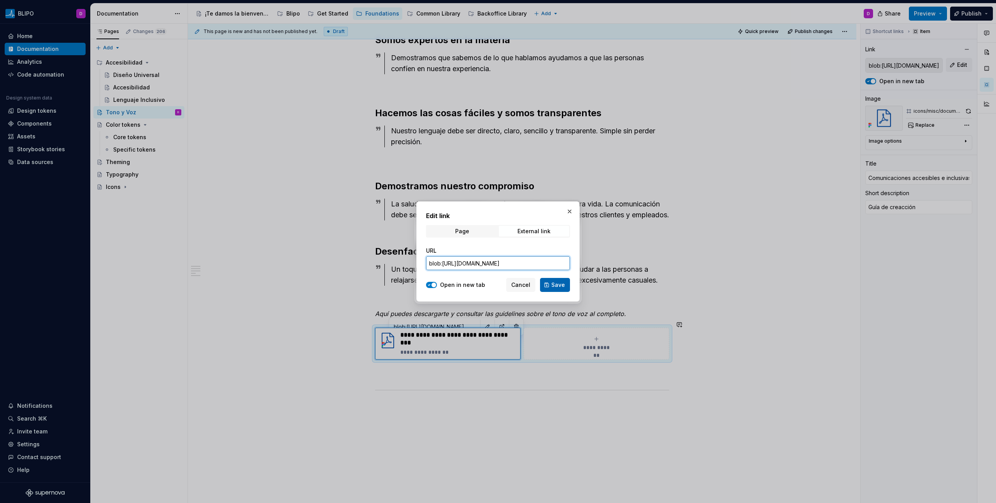
type input "blob:[URL][DOMAIN_NAME]"
click at [554, 281] on span "Save" at bounding box center [558, 285] width 14 height 8
type textarea "*"
type input "blob:[URL][DOMAIN_NAME]"
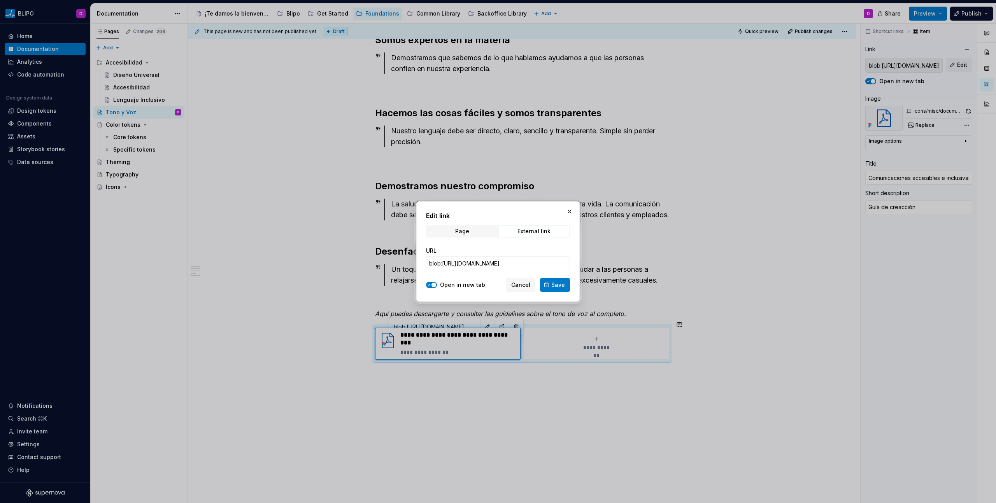
scroll to position [0, 0]
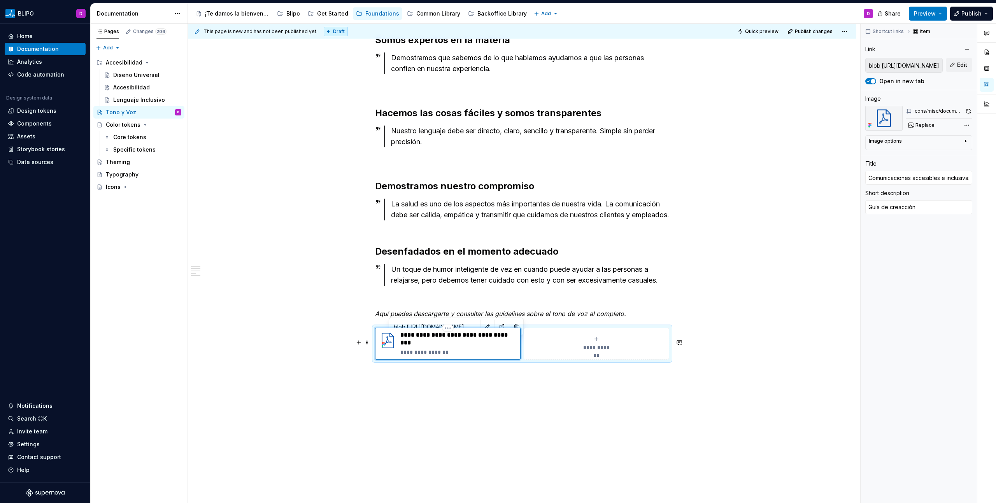
click at [420, 347] on p "**********" at bounding box center [458, 339] width 117 height 16
type textarea "*"
type input "T"
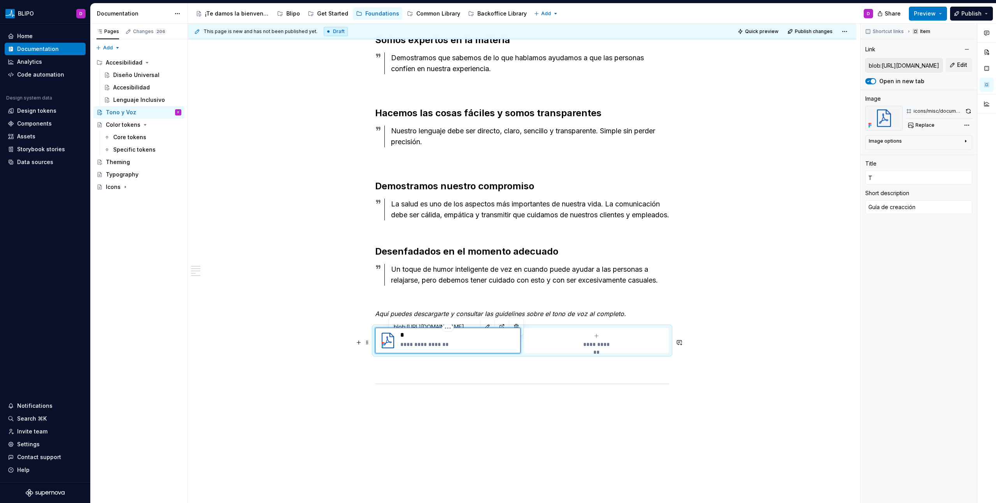
type textarea "*"
type input "To"
type textarea "*"
type input "Ton"
type textarea "*"
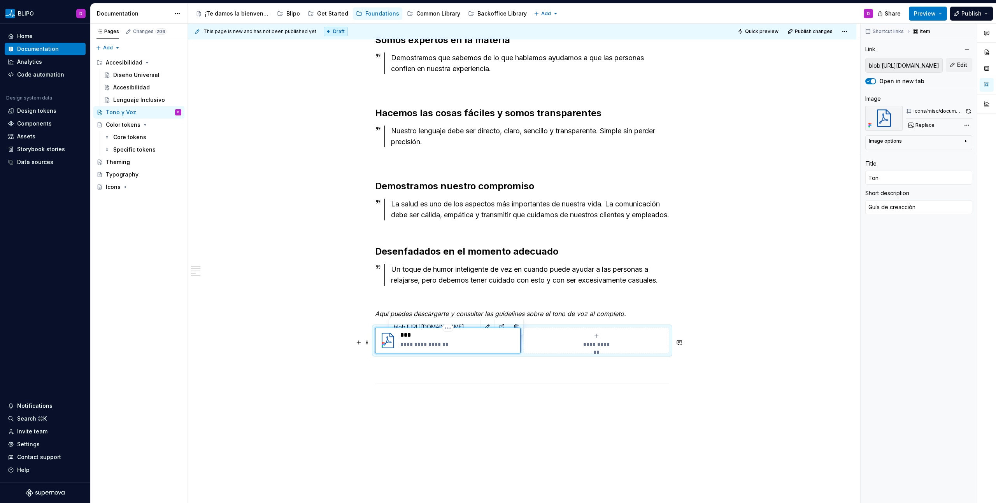
type input "Tono"
type textarea "*"
type input "Tono"
type textarea "*"
type input "Tono d"
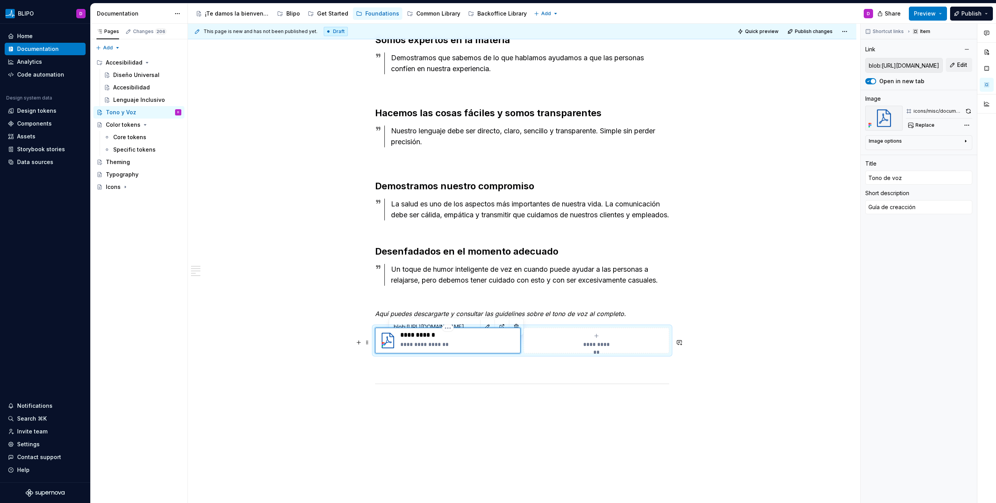
click at [438, 349] on p "**********" at bounding box center [458, 345] width 117 height 8
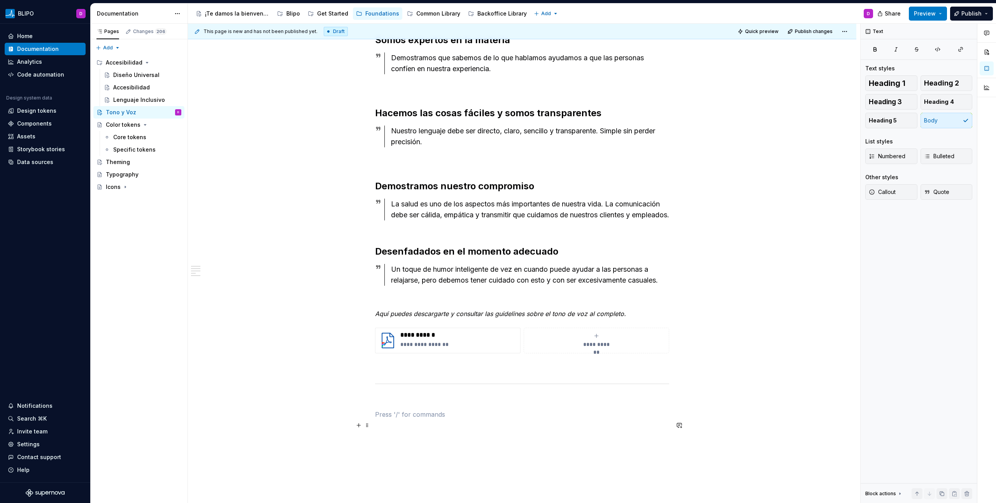
click at [482, 419] on p at bounding box center [522, 414] width 294 height 9
click at [940, 14] on button "Preview" at bounding box center [928, 14] width 38 height 14
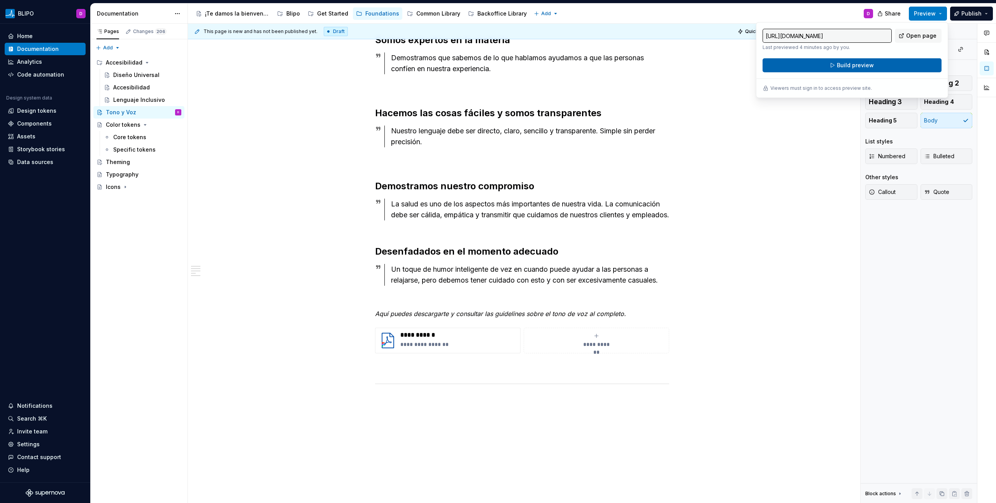
click at [902, 67] on button "Build preview" at bounding box center [852, 65] width 179 height 14
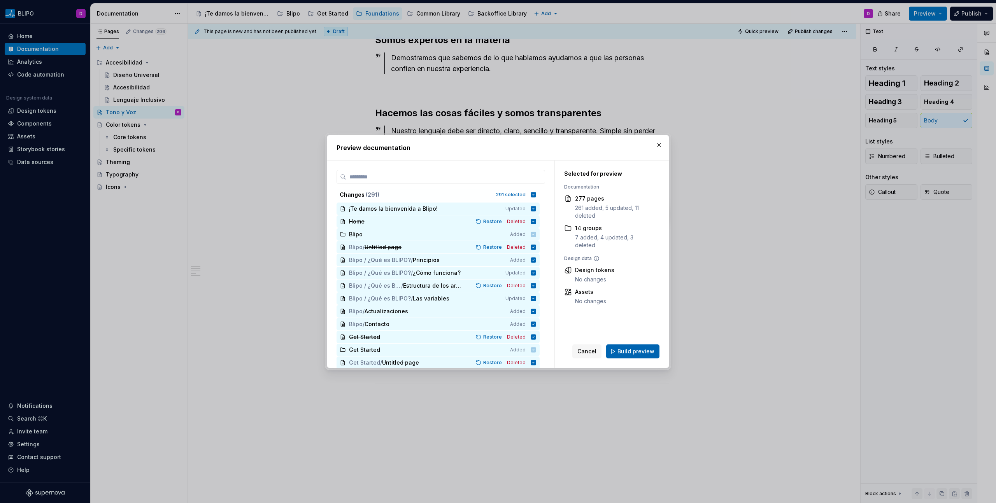
click at [633, 352] on span "Build preview" at bounding box center [635, 352] width 37 height 8
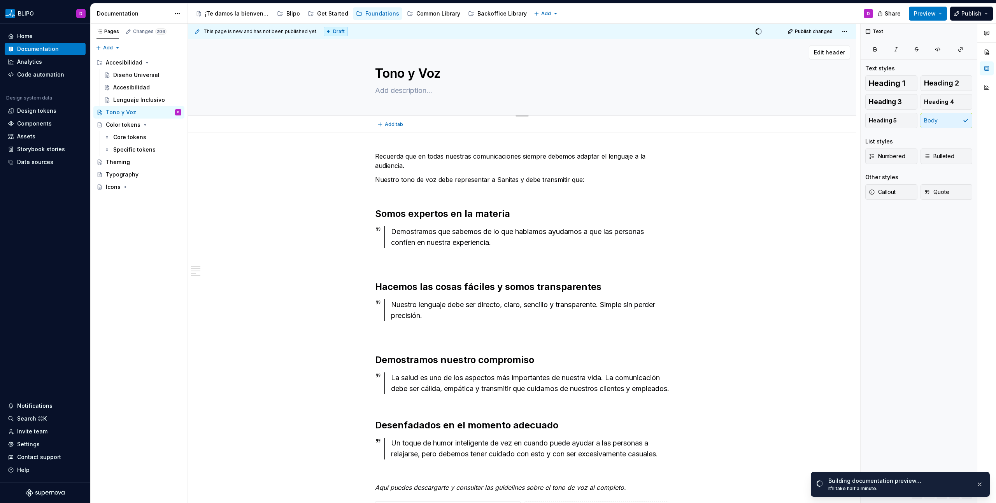
click at [416, 72] on textarea "Tono y Voz" at bounding box center [521, 73] width 294 height 19
click at [416, 75] on textarea "Tono y Voz" at bounding box center [521, 73] width 294 height 19
click at [328, 171] on div "**********" at bounding box center [522, 443] width 668 height 621
click at [958, 490] on link "Open page" at bounding box center [951, 486] width 39 height 11
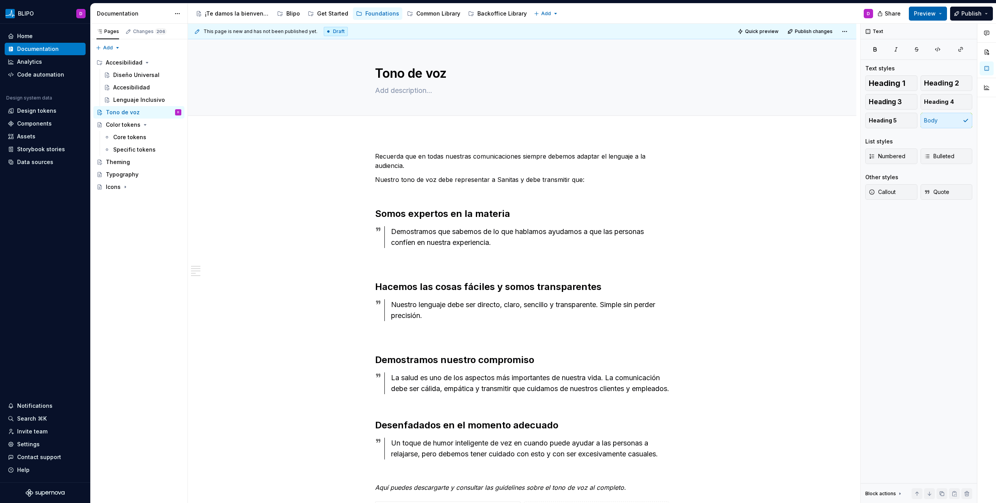
click at [938, 14] on button "Preview" at bounding box center [928, 14] width 38 height 14
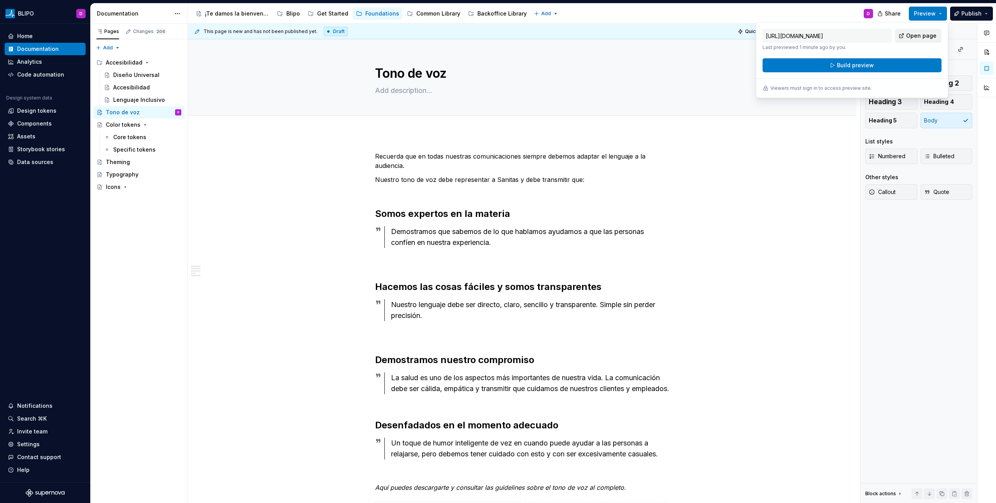
click at [931, 39] on span "Open page" at bounding box center [921, 36] width 30 height 8
click at [880, 66] on button "Build preview" at bounding box center [852, 65] width 179 height 14
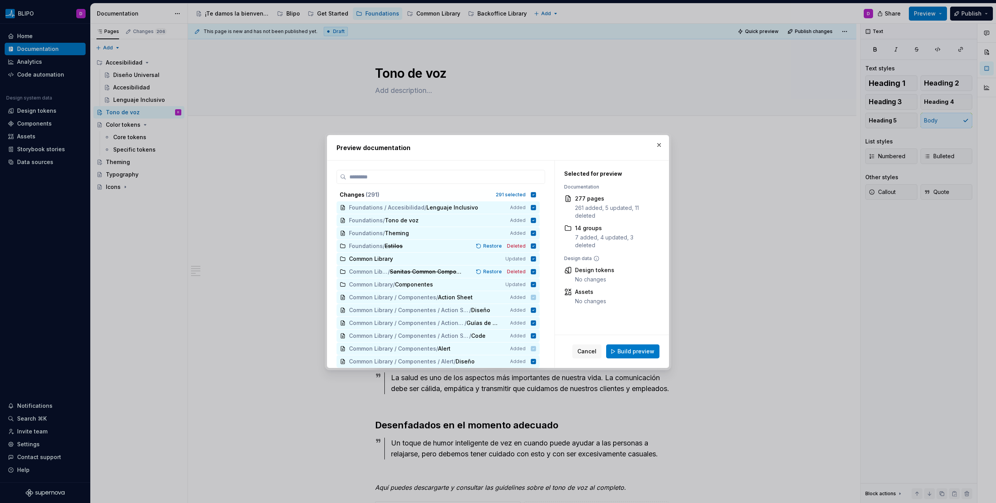
scroll to position [335, 0]
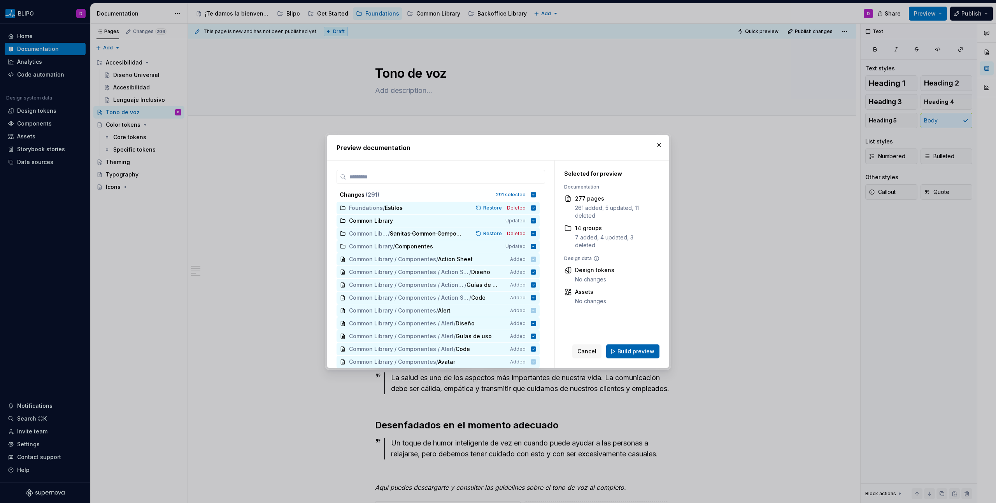
click at [635, 350] on span "Build preview" at bounding box center [635, 352] width 37 height 8
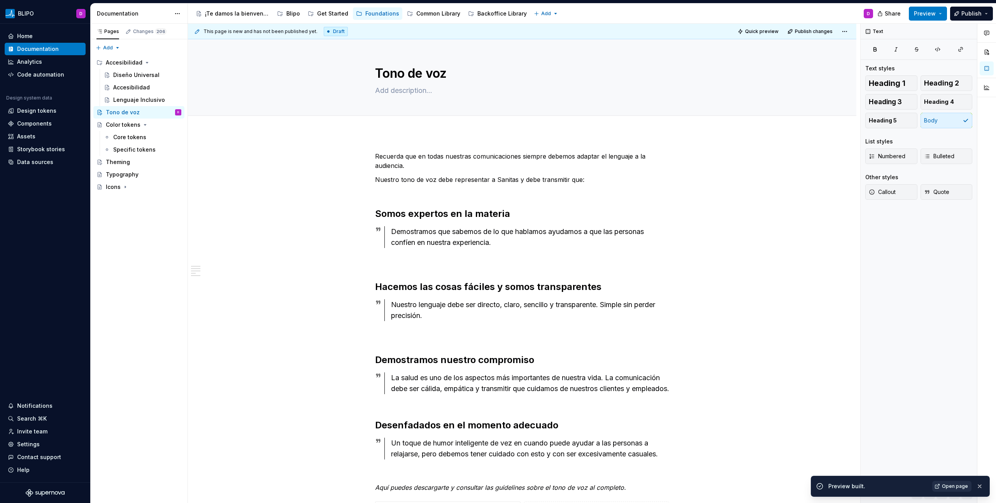
click at [948, 487] on span "Open page" at bounding box center [955, 487] width 26 height 6
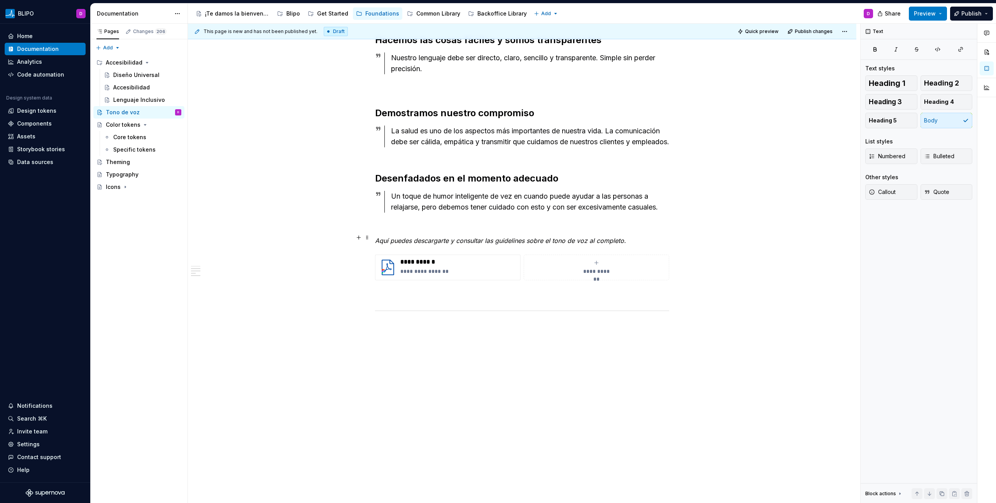
scroll to position [249, 0]
click at [401, 243] on em "Aquí puedes descargarte y consultar las guidelines sobre el tono de voz al comp…" at bounding box center [500, 239] width 251 height 8
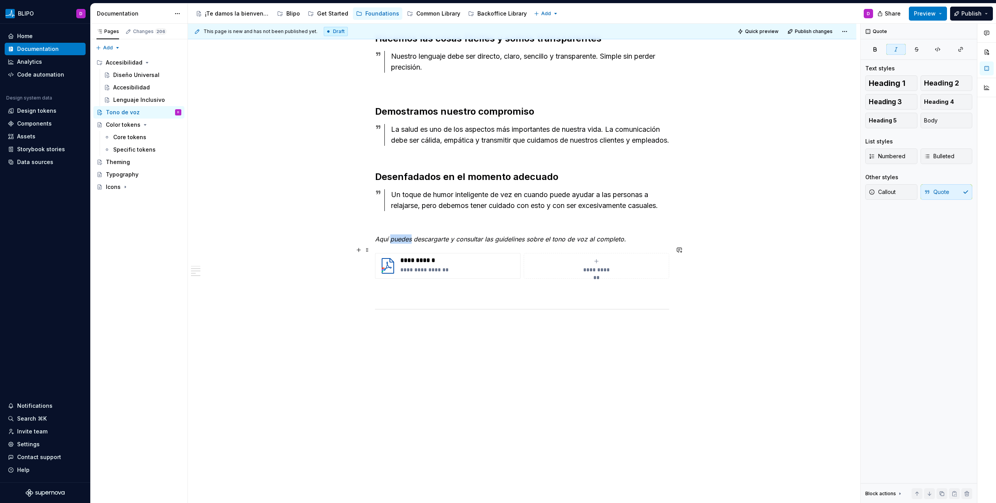
click at [401, 243] on em "Aquí puedes descargarte y consultar las guidelines sobre el tono de voz al comp…" at bounding box center [500, 239] width 251 height 8
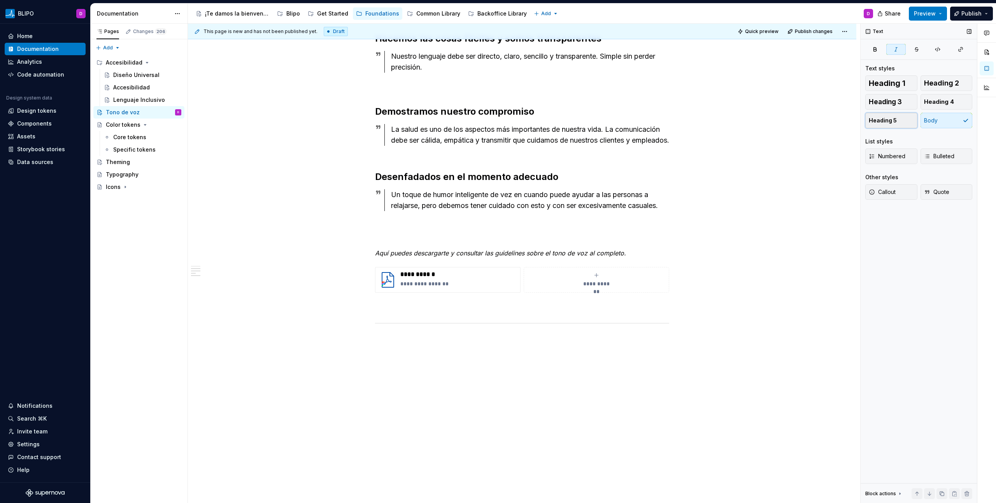
click at [886, 124] on span "Heading 5" at bounding box center [883, 121] width 28 height 8
click at [949, 120] on button "Body" at bounding box center [947, 121] width 52 height 16
click at [502, 244] on p at bounding box center [522, 239] width 294 height 9
click at [422, 230] on p at bounding box center [522, 225] width 294 height 9
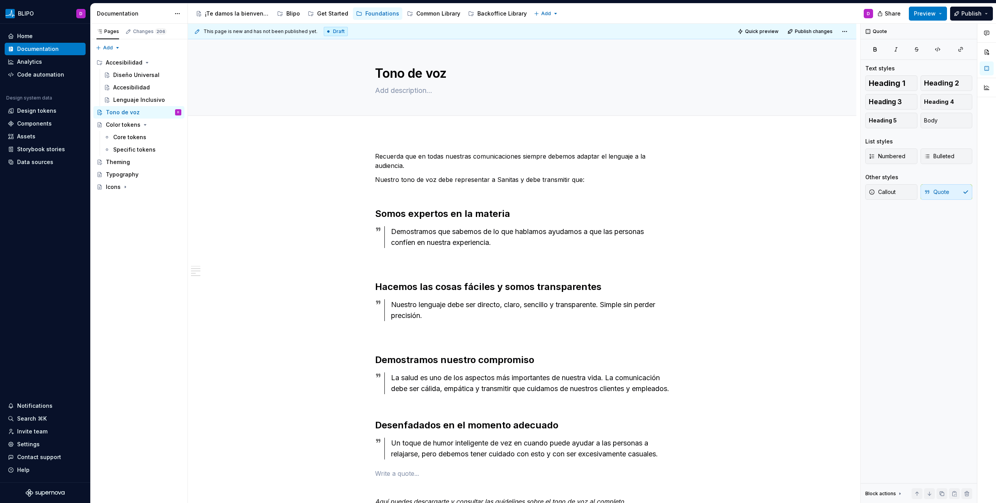
scroll to position [249, 0]
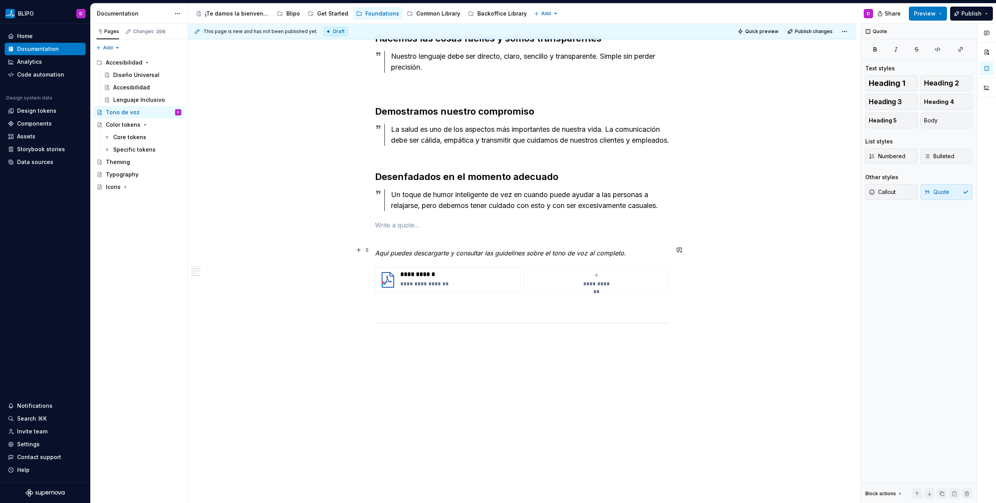
click at [388, 244] on p at bounding box center [522, 239] width 294 height 9
click at [360, 251] on button "button" at bounding box center [358, 250] width 11 height 11
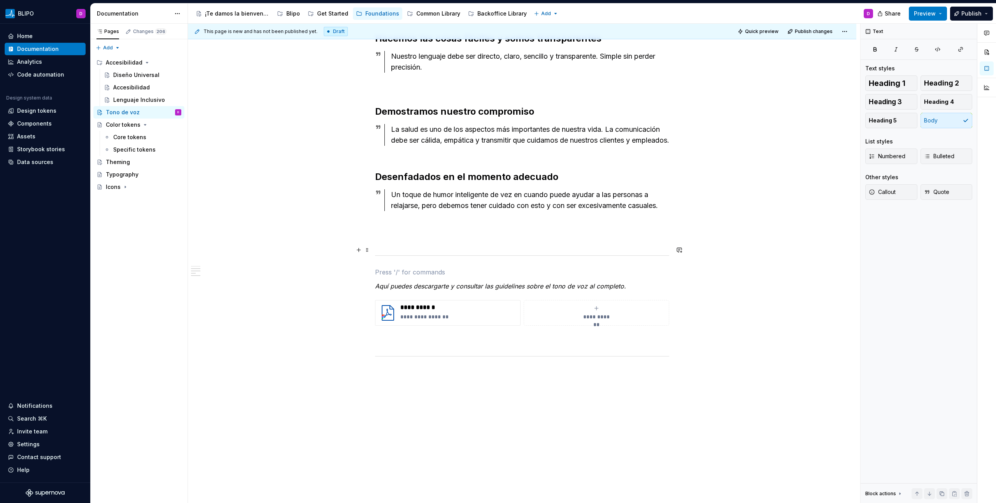
click at [389, 244] on p at bounding box center [522, 239] width 294 height 9
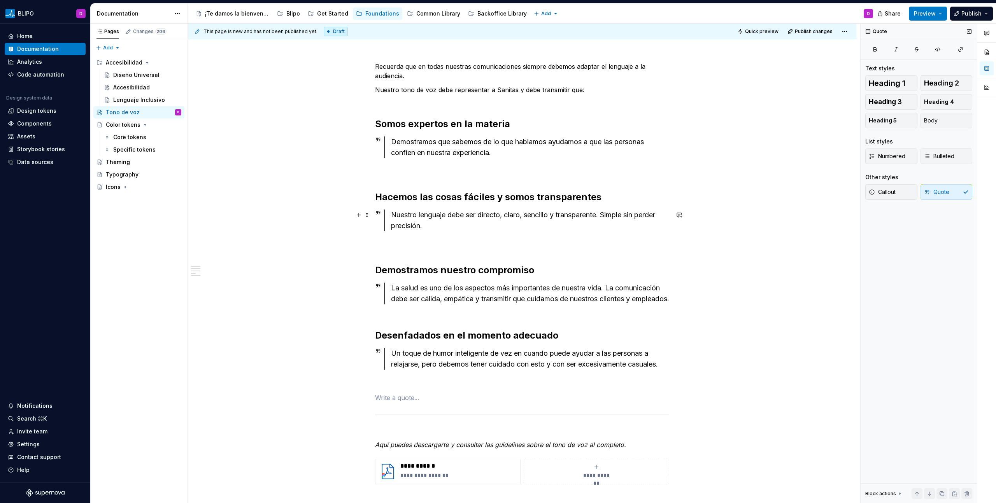
scroll to position [81, 0]
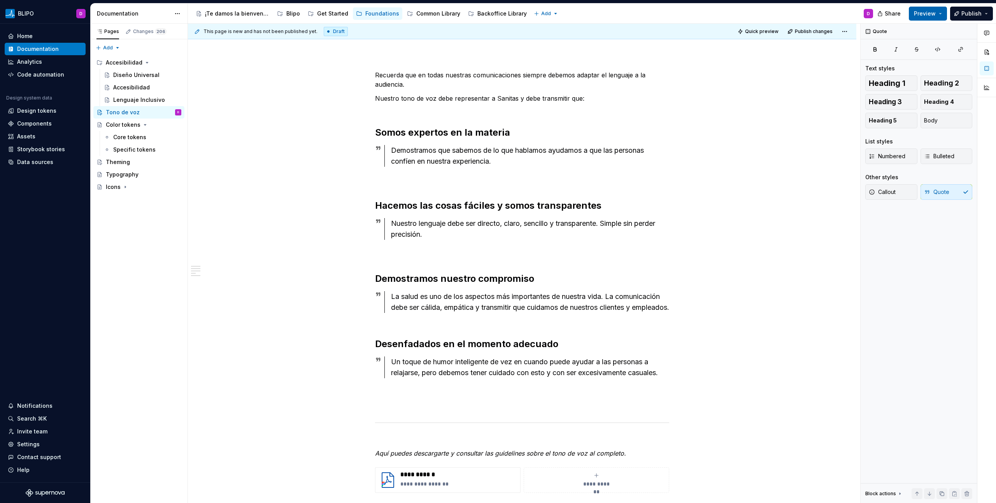
click at [941, 13] on button "Preview" at bounding box center [928, 14] width 38 height 14
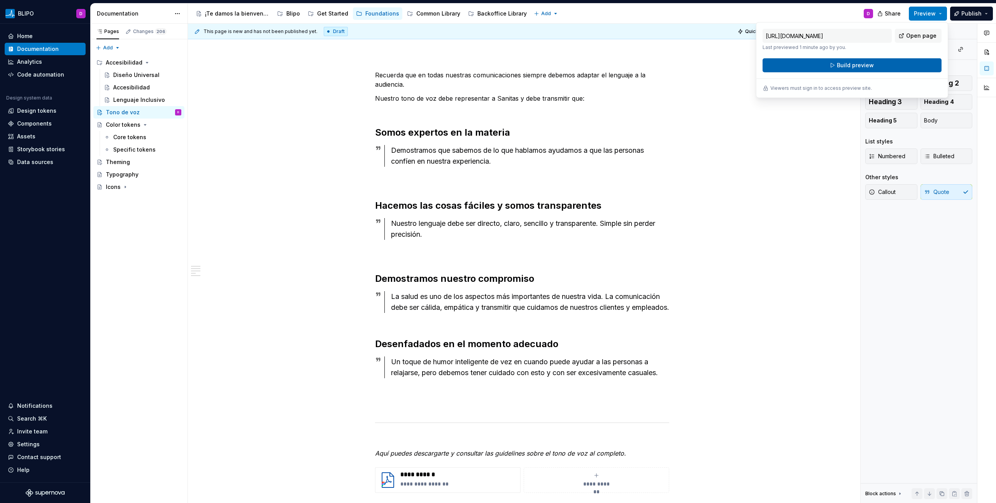
click at [893, 64] on button "Build preview" at bounding box center [852, 65] width 179 height 14
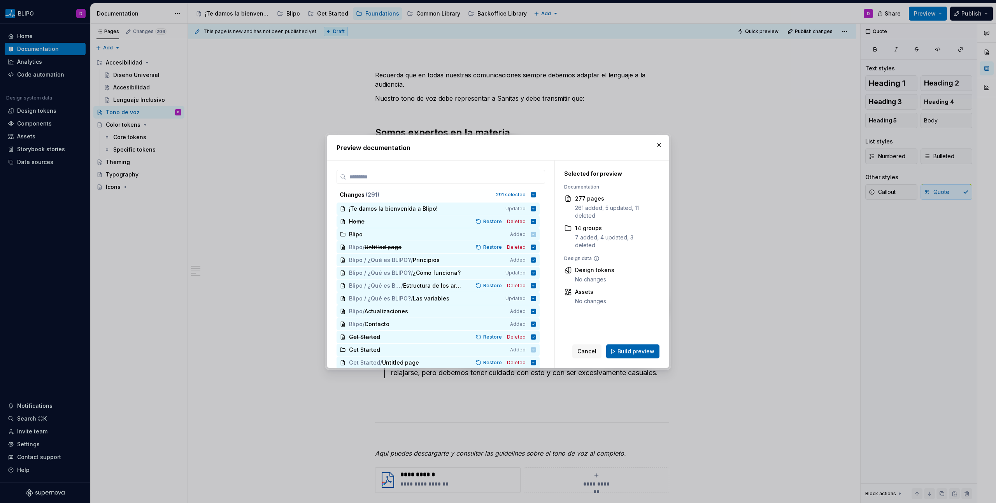
click at [637, 349] on span "Build preview" at bounding box center [635, 352] width 37 height 8
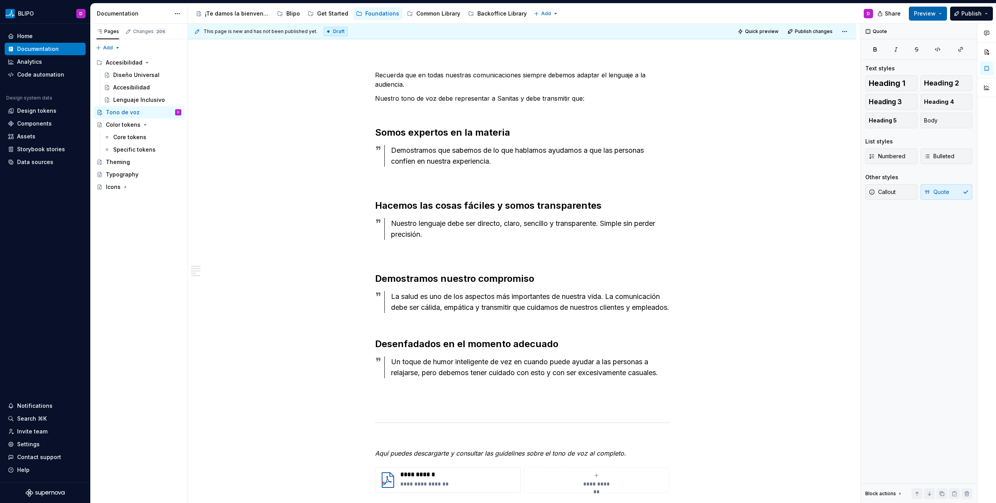
click at [941, 11] on button "Preview" at bounding box center [928, 14] width 38 height 14
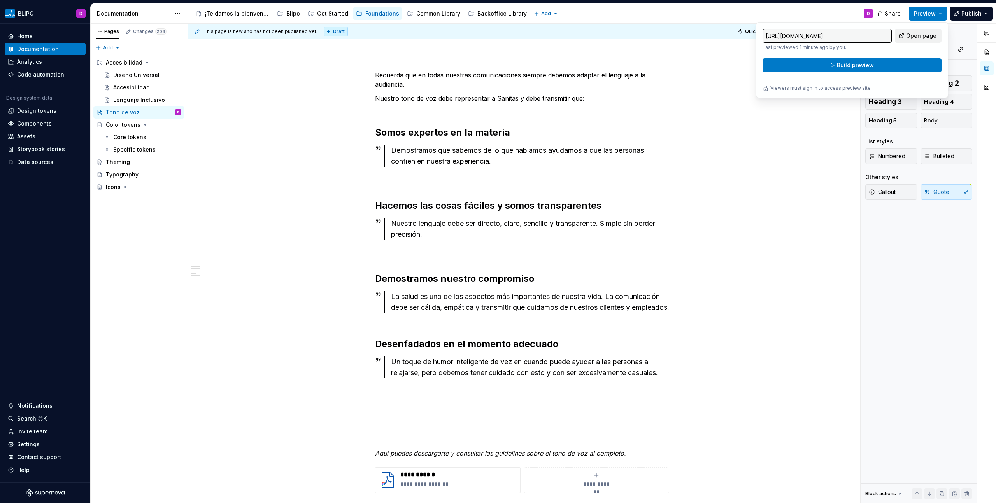
click at [933, 35] on span "Open page" at bounding box center [921, 36] width 30 height 8
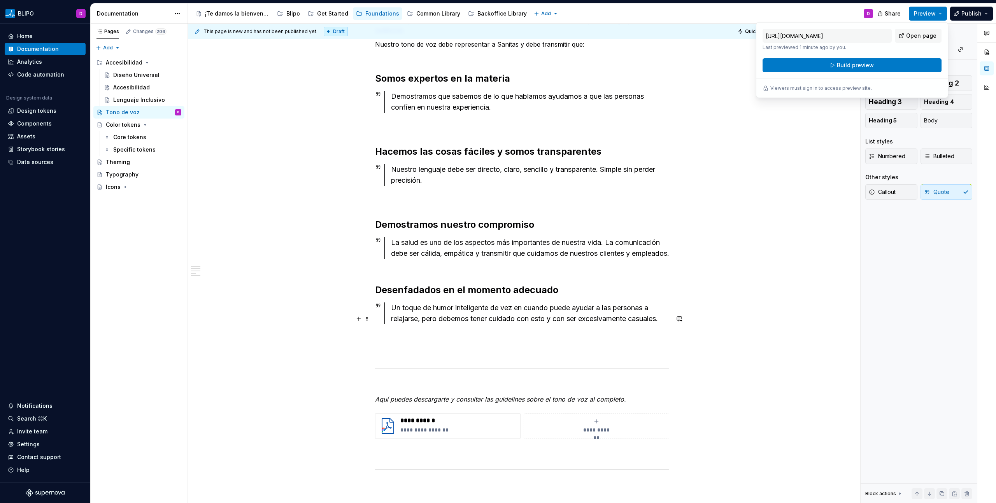
scroll to position [136, 0]
click at [368, 381] on span at bounding box center [367, 380] width 6 height 11
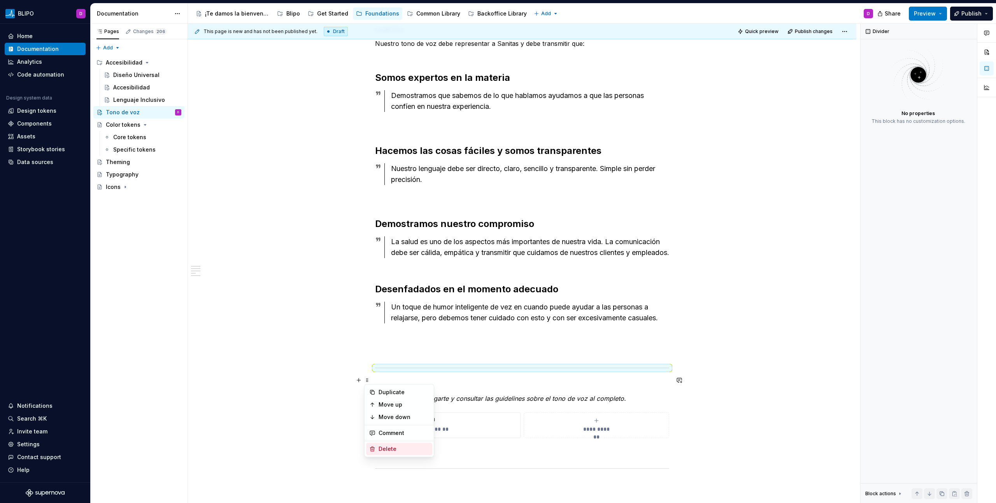
click at [384, 446] on div "Delete" at bounding box center [404, 449] width 51 height 8
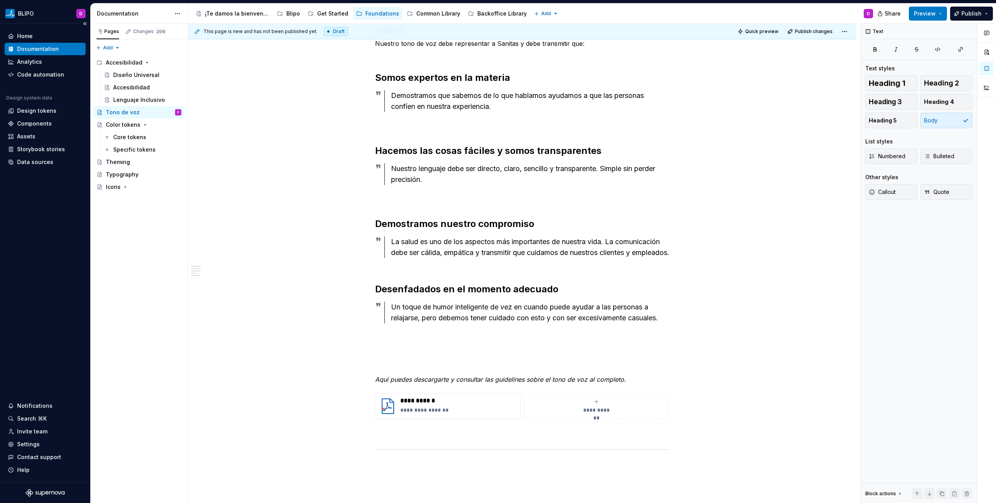
type textarea "*"
